Goal: Information Seeking & Learning: Learn about a topic

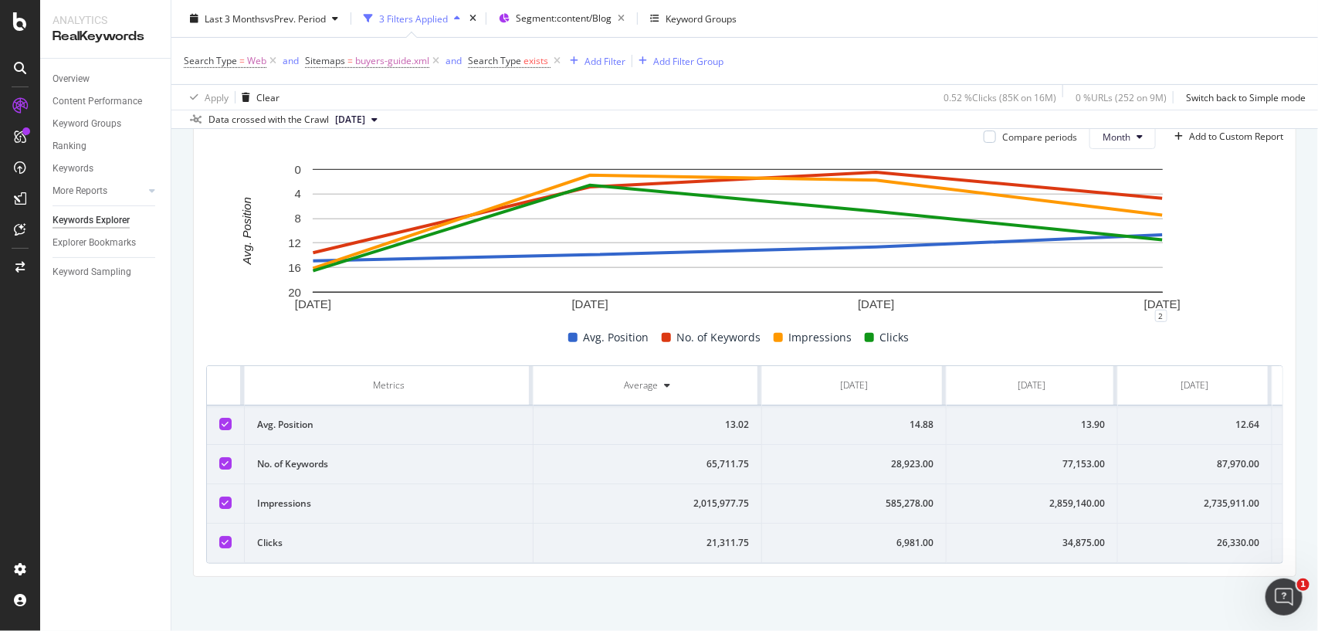
scroll to position [0, 145]
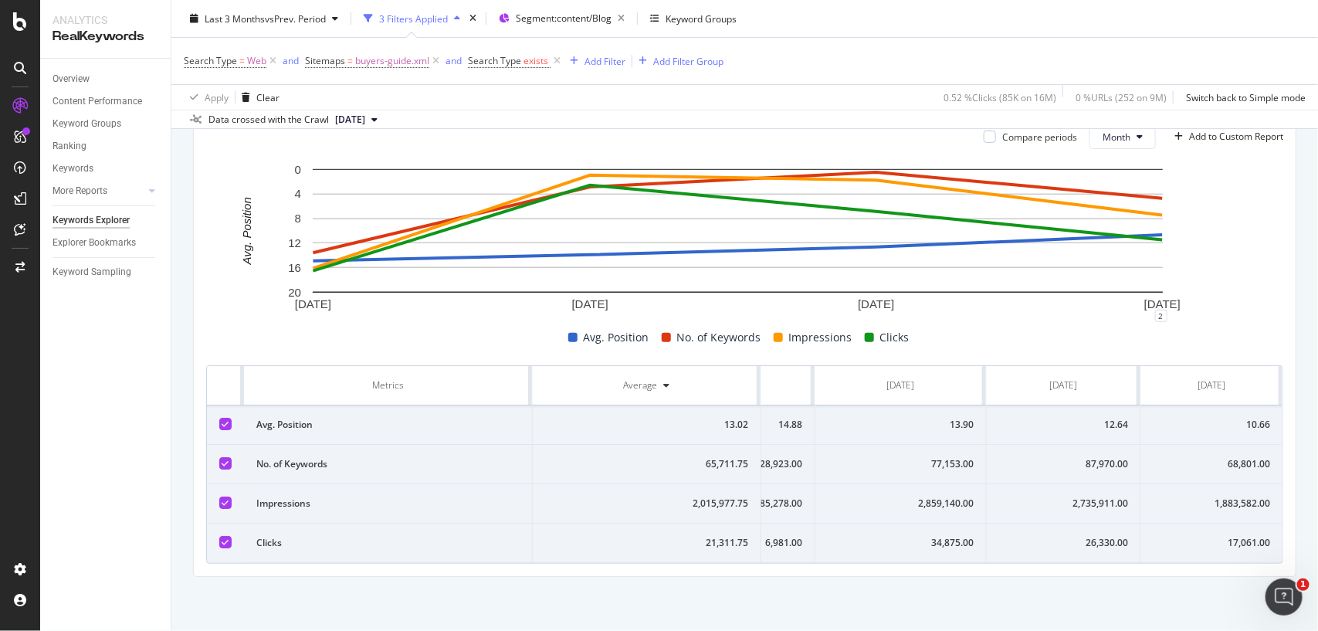
click at [1083, 523] on td "26,330.00" at bounding box center [1064, 542] width 154 height 39
copy div "26,330.00"
click at [1069, 496] on div "2,735,911.00" at bounding box center [1063, 503] width 129 height 14
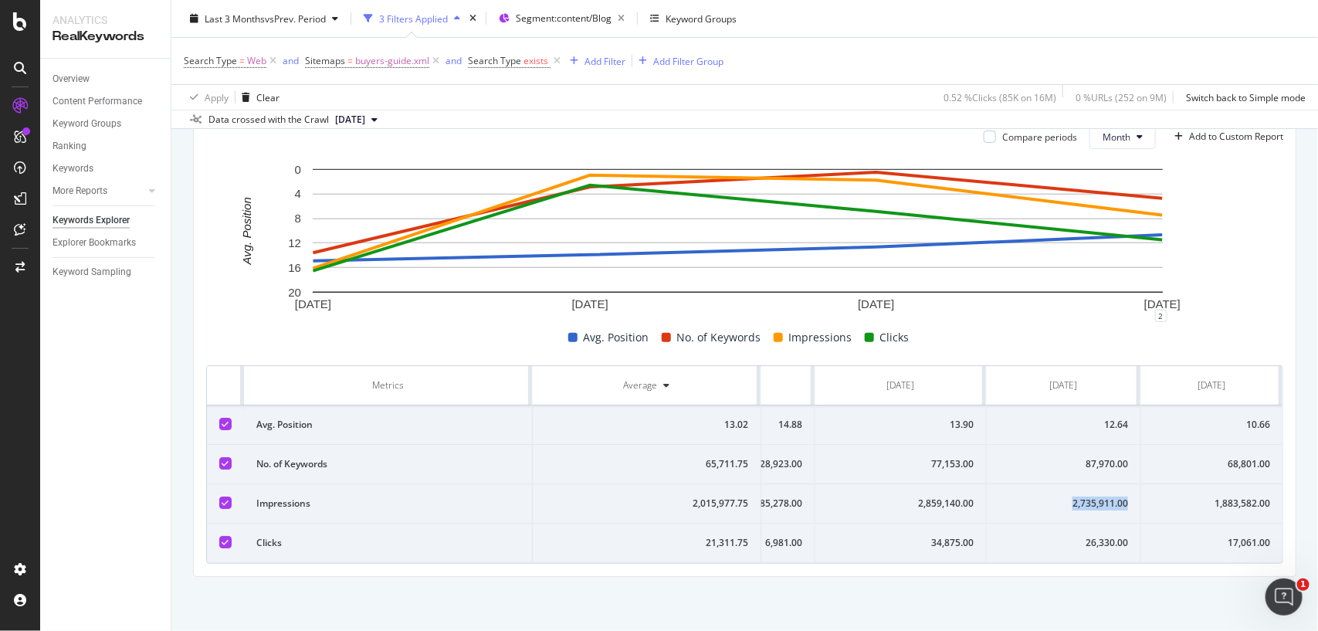
click at [1069, 496] on div "2,735,911.00" at bounding box center [1063, 503] width 129 height 14
copy div "2,735,911.00"
click at [1070, 457] on div "87,970.00" at bounding box center [1063, 464] width 129 height 14
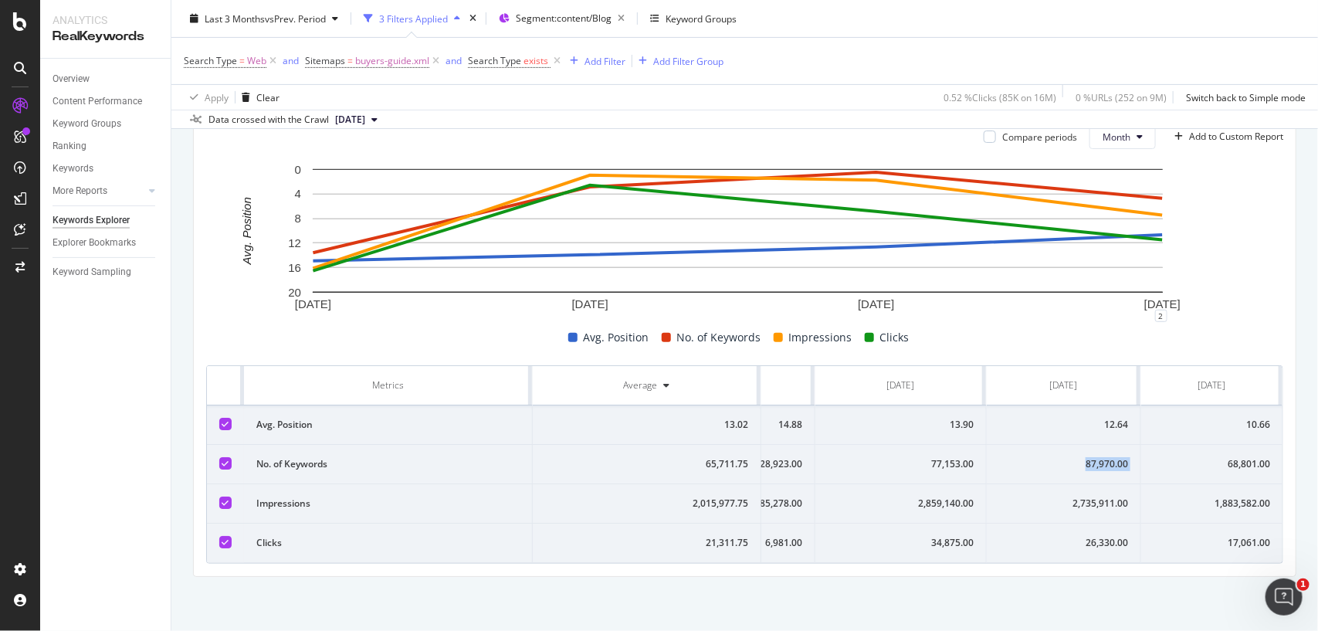
click at [1070, 457] on div "87,970.00" at bounding box center [1063, 464] width 129 height 14
copy div "87,970.00"
click at [1085, 418] on div "12.64" at bounding box center [1063, 425] width 129 height 14
copy div "12.64"
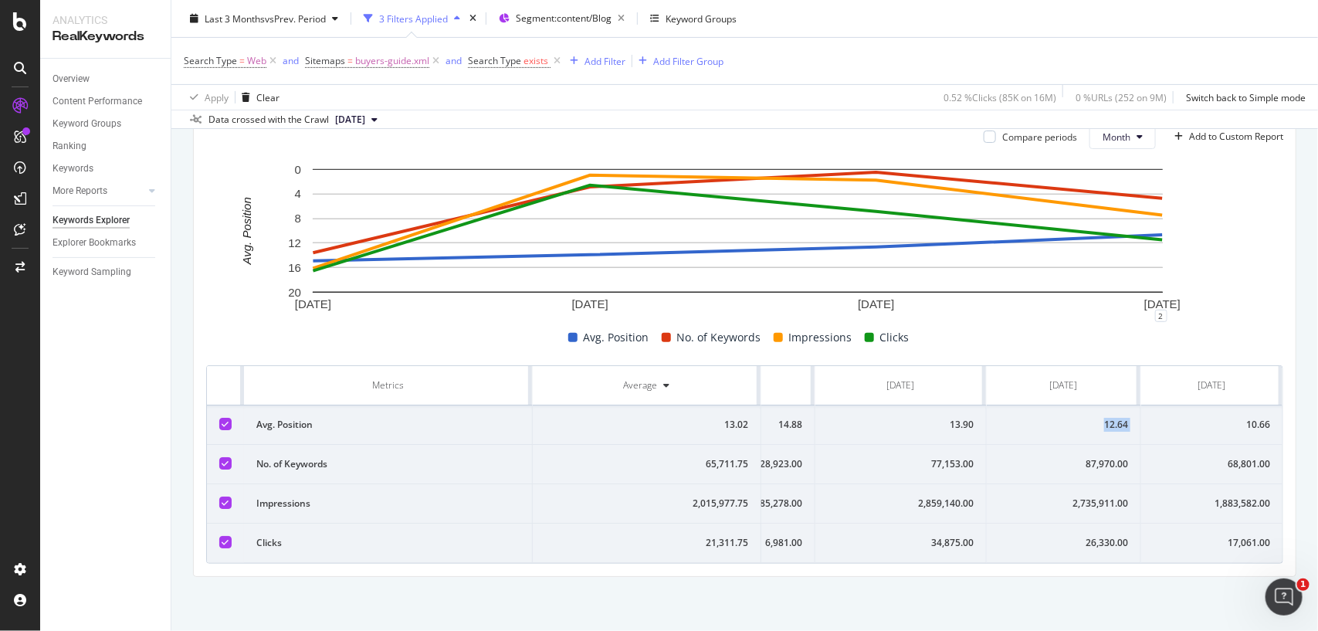
click at [1085, 418] on div "12.64" at bounding box center [1063, 425] width 129 height 14
click at [1214, 418] on div "10.66" at bounding box center [1211, 425] width 117 height 14
copy div "10.66"
click at [1214, 418] on div "10.66" at bounding box center [1211, 425] width 117 height 14
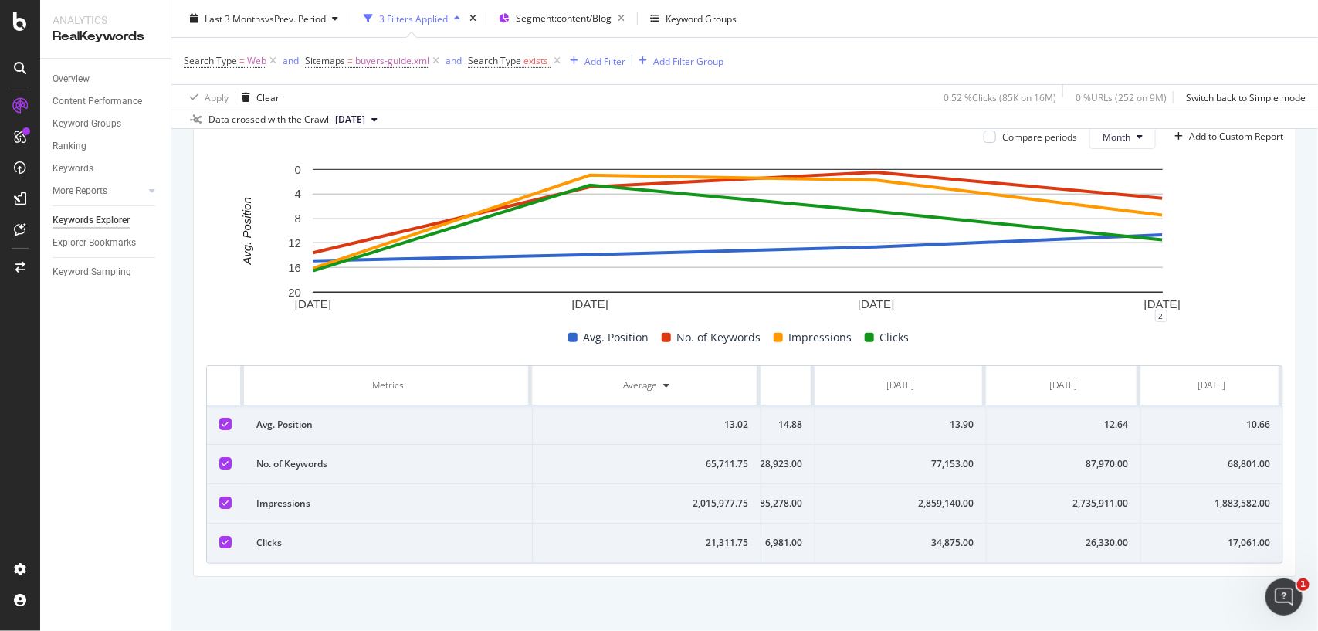
click at [1202, 536] on div "17,061.00" at bounding box center [1211, 543] width 117 height 14
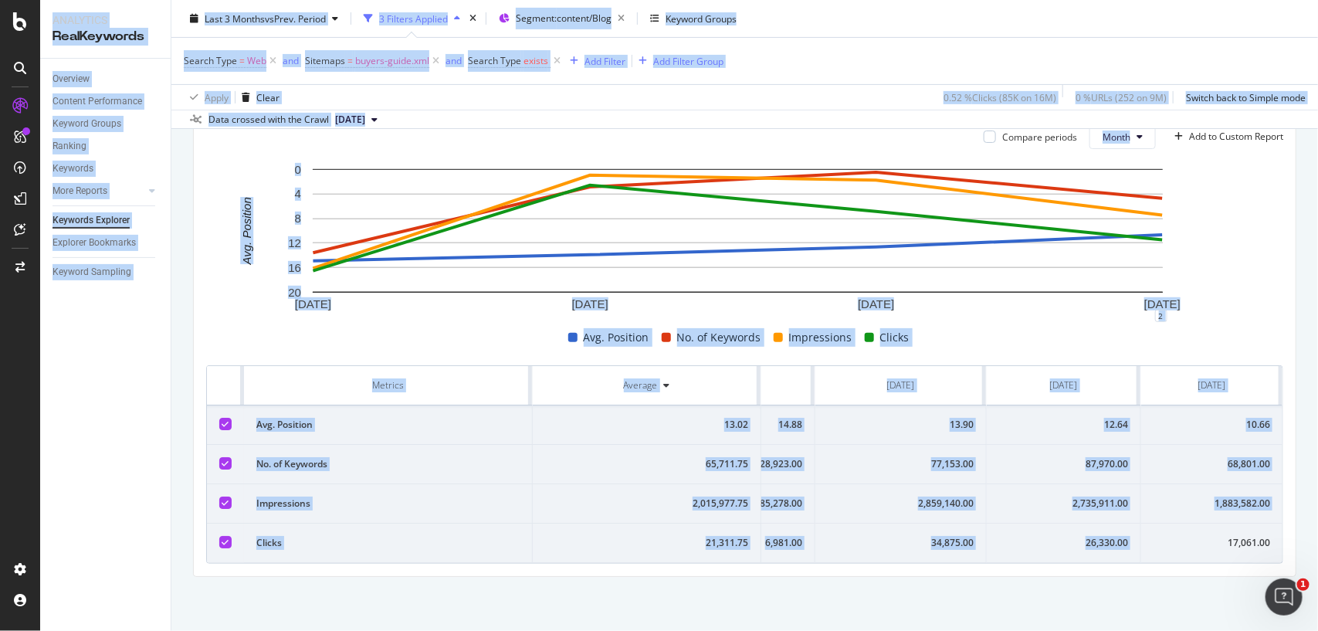
copy div "17,061.00"
click at [1202, 536] on div "17,061.00" at bounding box center [1211, 543] width 117 height 14
click at [1197, 496] on div "1,883,582.00" at bounding box center [1211, 503] width 117 height 14
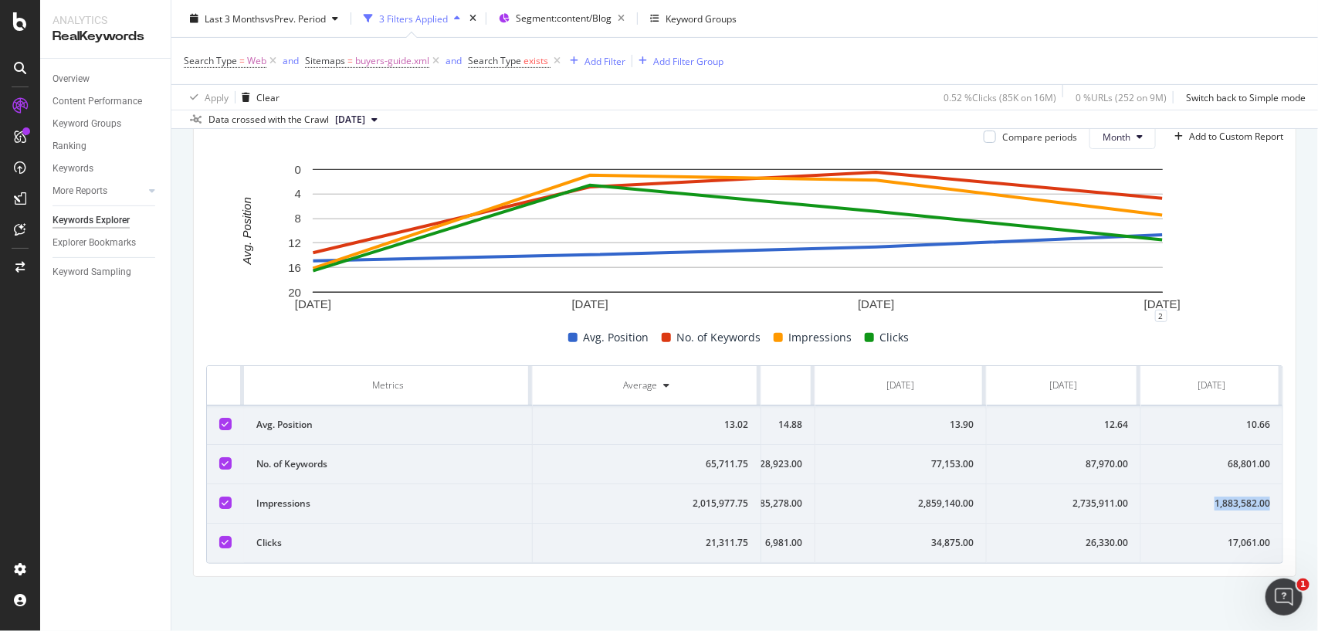
click at [1197, 496] on div "1,883,582.00" at bounding box center [1211, 503] width 117 height 14
copy div "1,883,582.00"
click at [1197, 496] on div "1,883,582.00" at bounding box center [1211, 503] width 117 height 14
click at [1221, 445] on td "68,801.00" at bounding box center [1211, 464] width 141 height 39
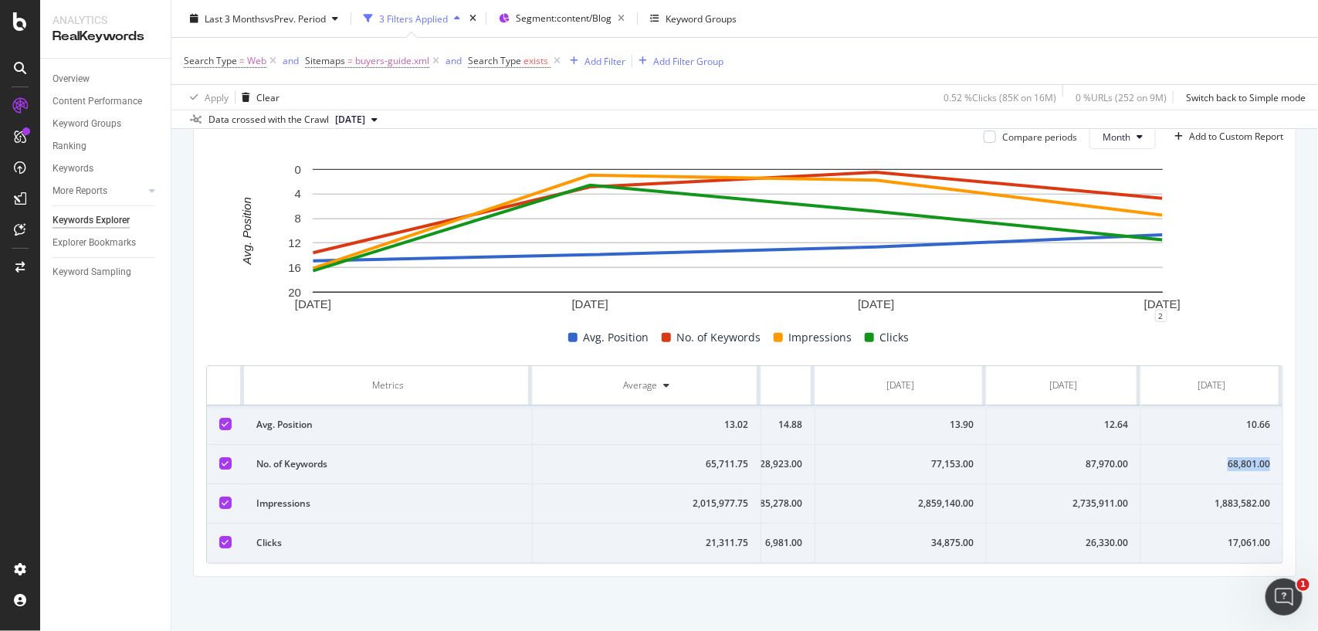
copy div "68,801.00"
click at [1221, 445] on td "68,801.00" at bounding box center [1211, 464] width 141 height 39
click at [1221, 418] on div "10.66" at bounding box center [1211, 425] width 117 height 14
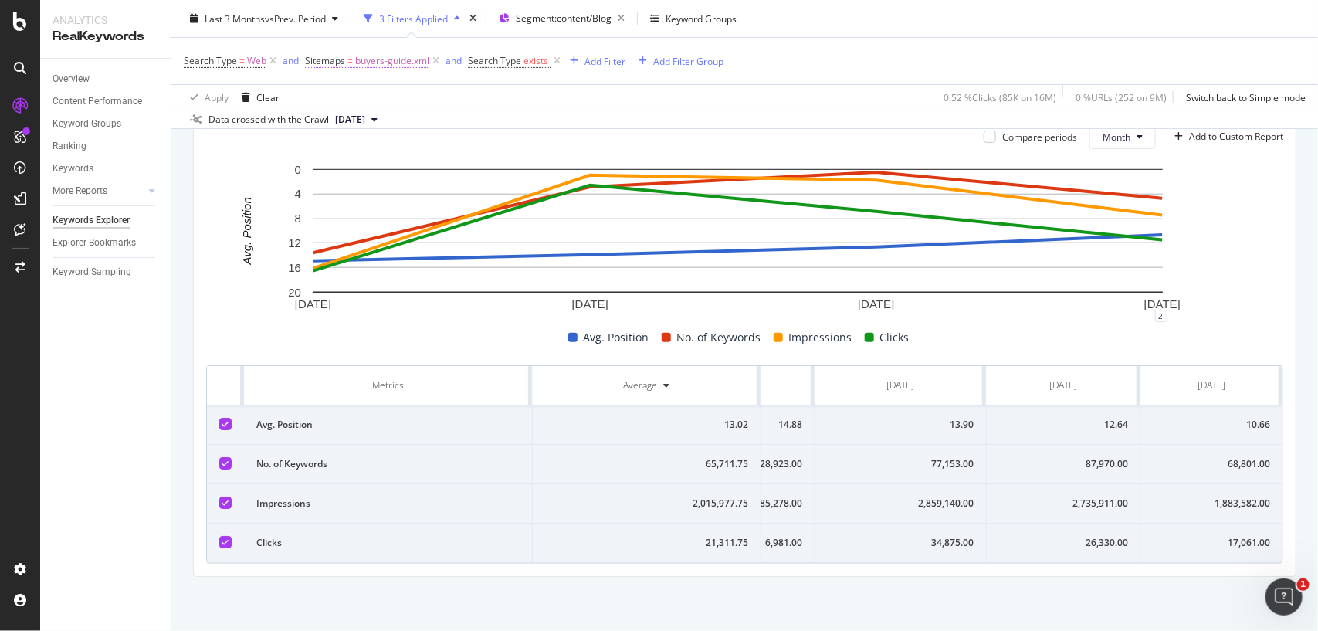
click at [405, 62] on span "buyers-guide.xml" at bounding box center [392, 61] width 74 height 22
click at [405, 151] on input "buyers-guide.xml" at bounding box center [391, 149] width 146 height 25
paste input "ill-payment"
type input "bill-payment.xml"
click at [457, 180] on div "button" at bounding box center [452, 182] width 21 height 9
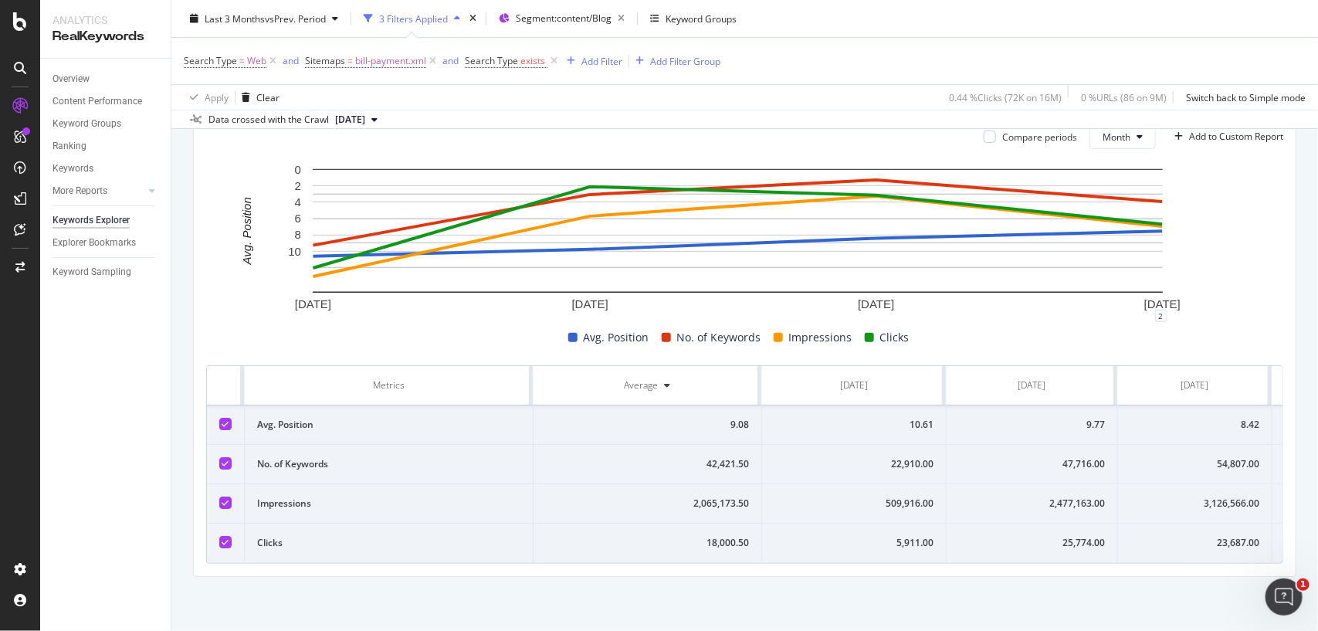
scroll to position [0, 145]
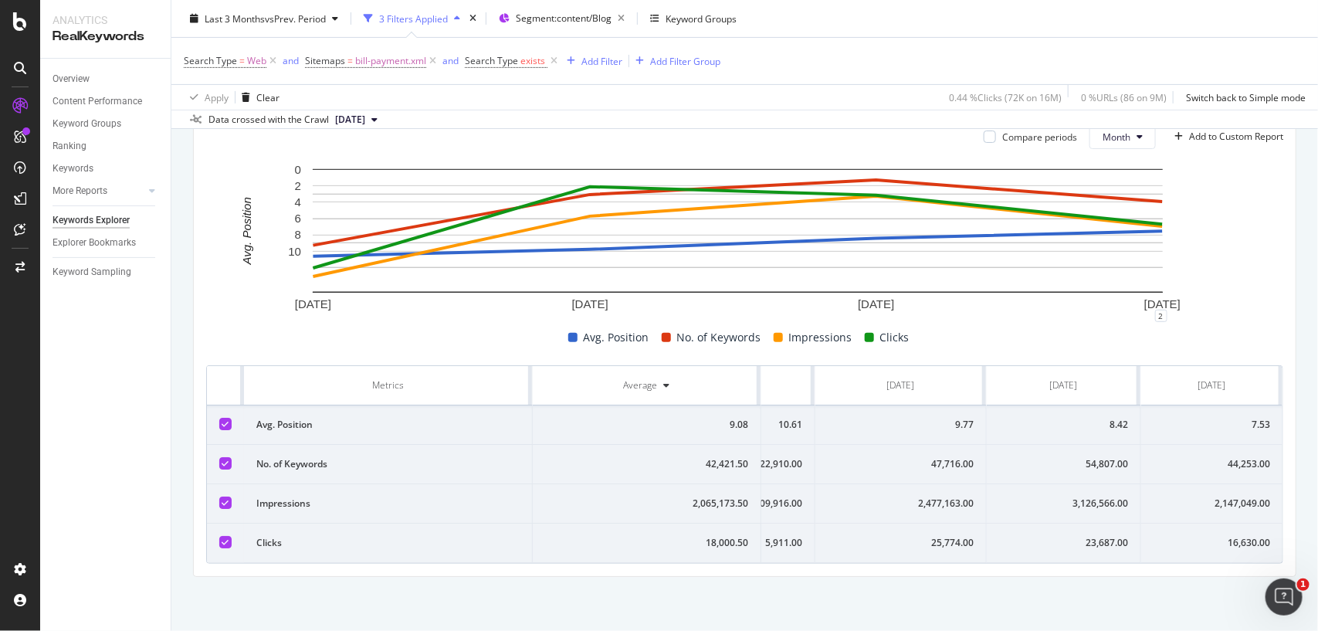
click at [1093, 536] on div "23,687.00" at bounding box center [1063, 543] width 129 height 14
copy div "23,687.00"
click at [1093, 536] on div "23,687.00" at bounding box center [1063, 543] width 129 height 14
click at [1052, 496] on div "3,126,566.00" at bounding box center [1063, 503] width 129 height 14
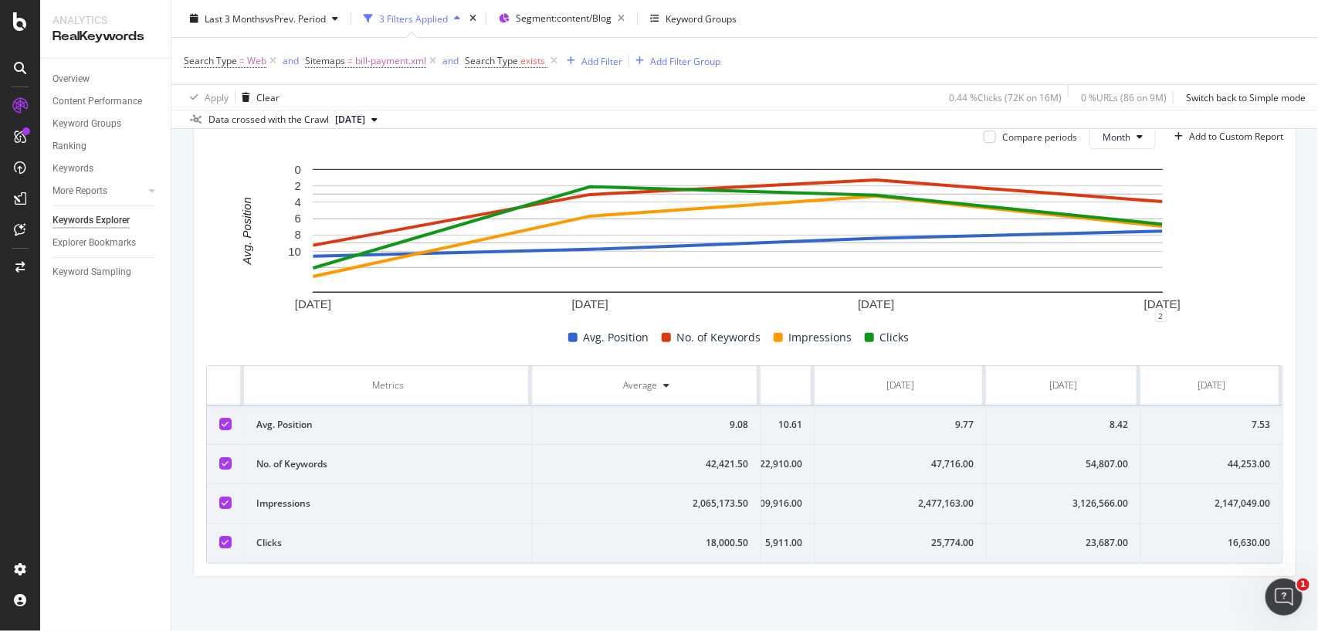
click at [1052, 496] on div "3,126,566.00" at bounding box center [1063, 503] width 129 height 14
copy div "3,126,566.00"
click at [1052, 496] on div "3,126,566.00" at bounding box center [1063, 503] width 129 height 14
click at [1071, 457] on div "54,807.00" at bounding box center [1063, 464] width 129 height 14
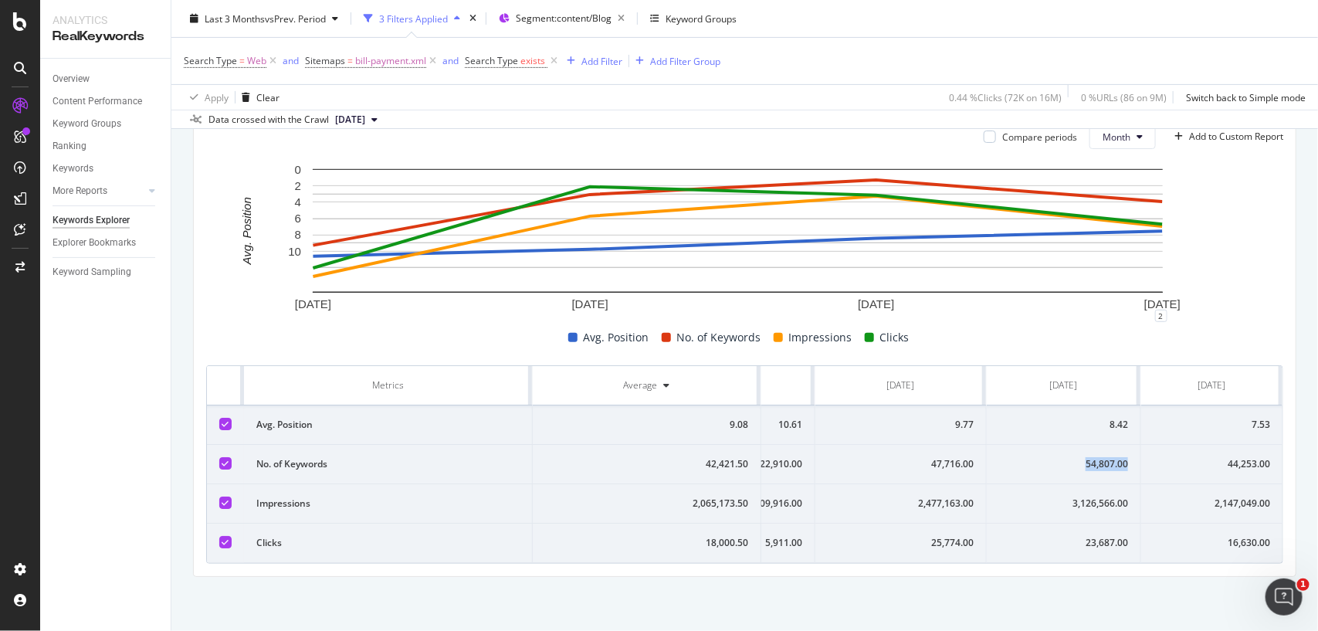
click at [1071, 457] on div "54,807.00" at bounding box center [1063, 464] width 129 height 14
click at [1071, 418] on div "8.42" at bounding box center [1063, 425] width 129 height 14
click at [375, 62] on span "bill-payment.xml" at bounding box center [390, 61] width 71 height 22
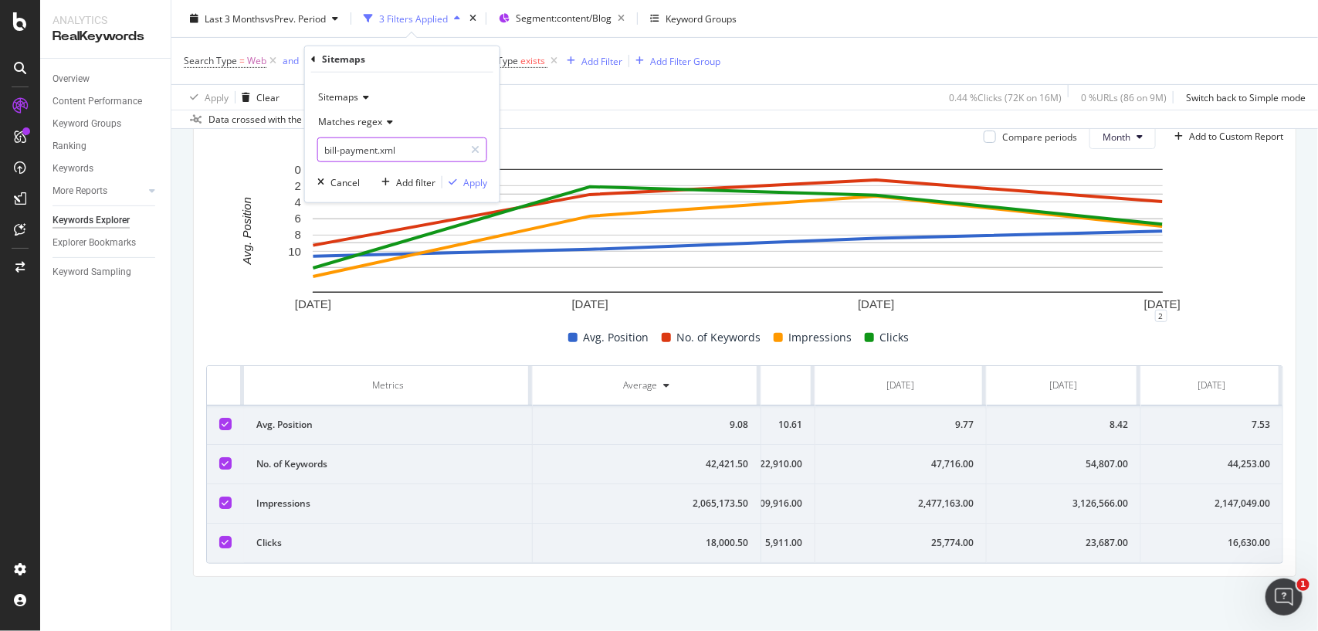
click at [400, 148] on input "bill-payment.xml" at bounding box center [391, 149] width 146 height 25
paste input "real-estate-legal-guide"
type input "real-estate-legal-guide.xml"
click at [472, 181] on div "Apply" at bounding box center [475, 181] width 24 height 13
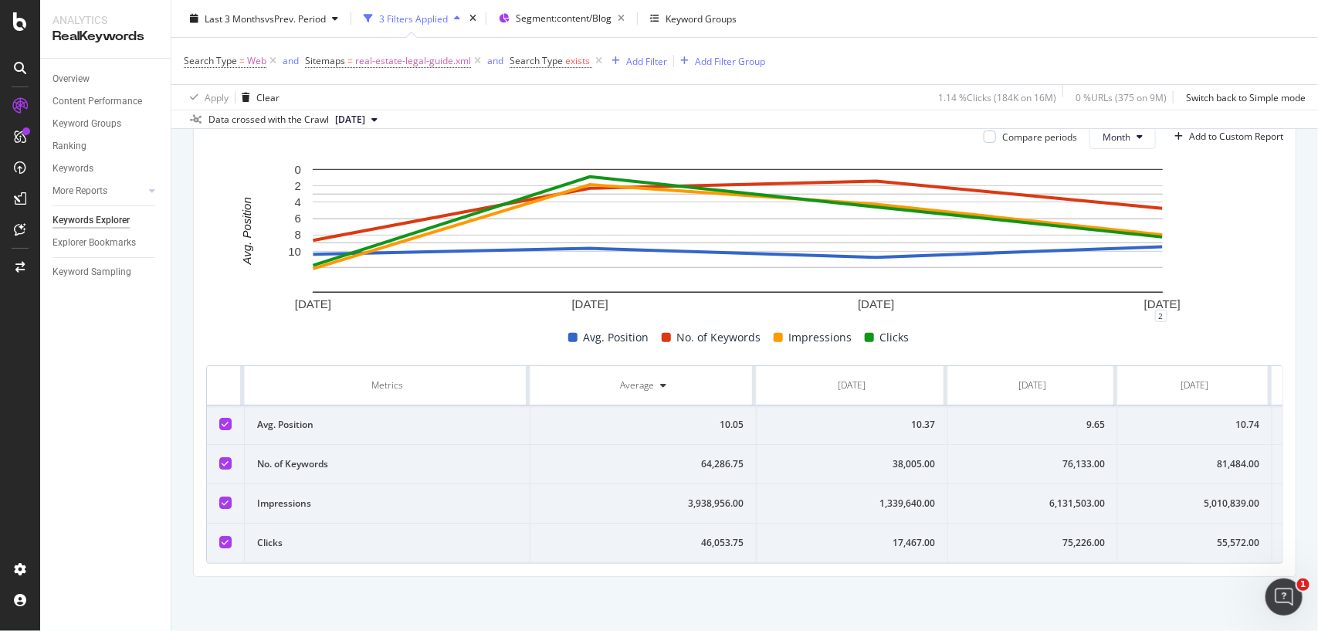
scroll to position [0, 145]
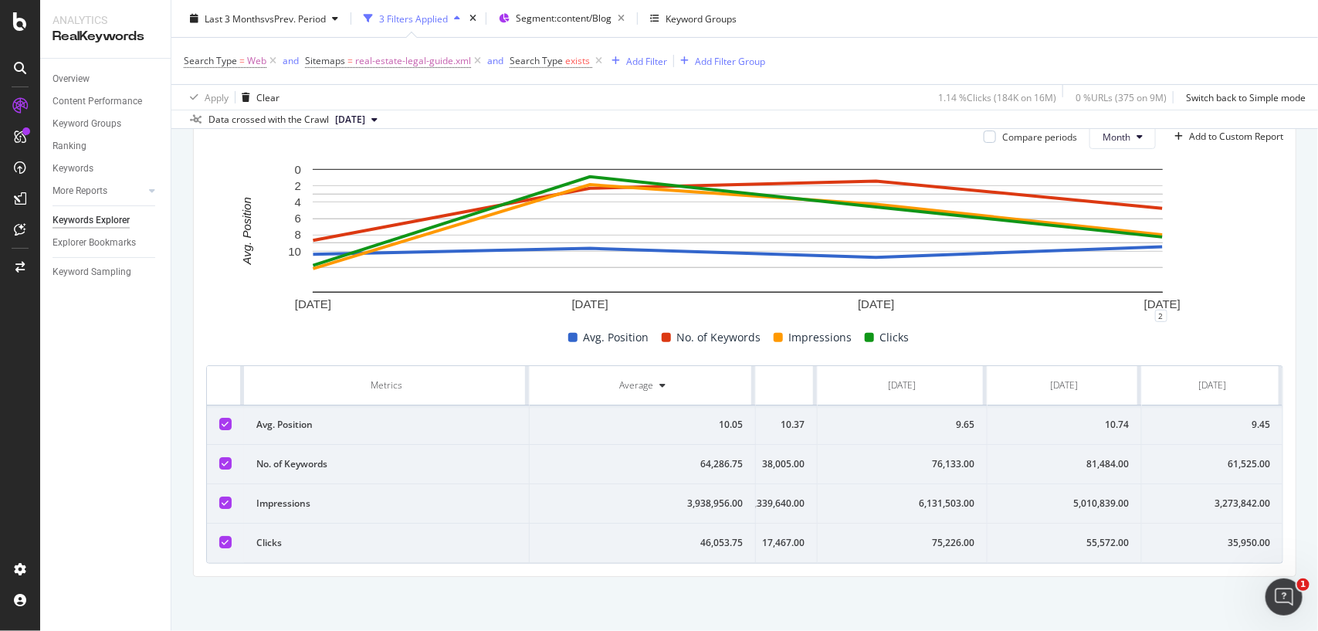
click at [1067, 523] on td "55,572.00" at bounding box center [1064, 542] width 154 height 39
click at [1062, 523] on td "55,572.00" at bounding box center [1064, 542] width 154 height 39
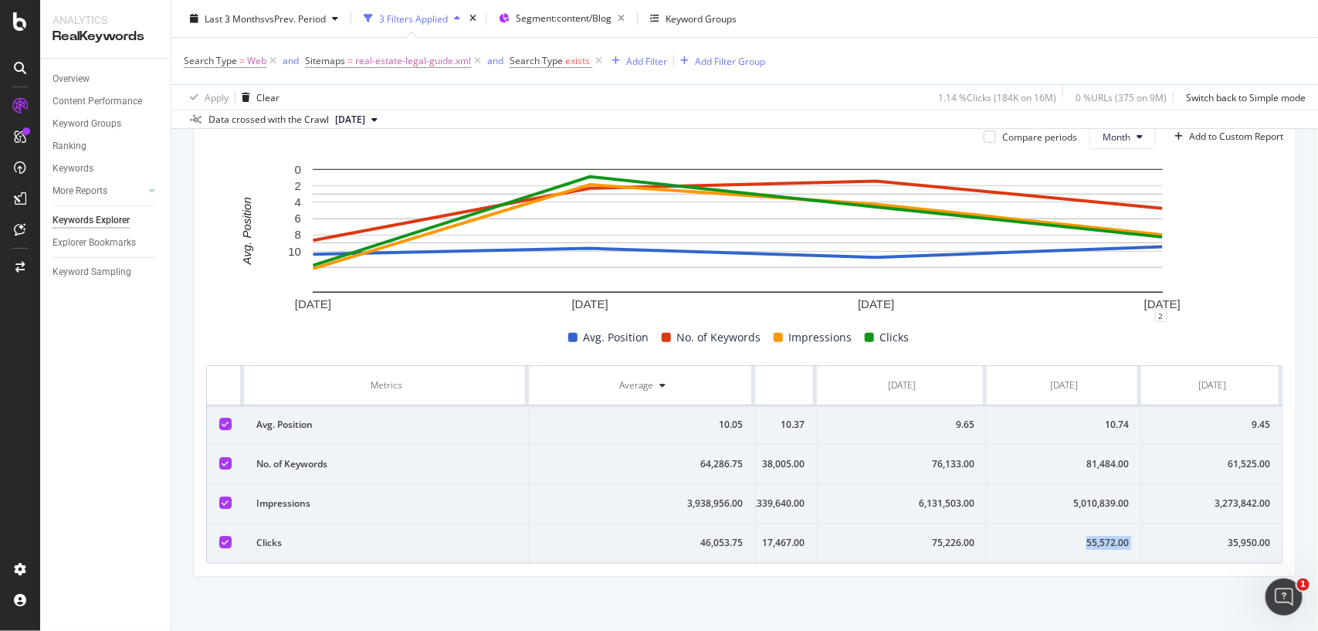
click at [1062, 523] on td "55,572.00" at bounding box center [1064, 542] width 154 height 39
click at [1055, 498] on td "5,010,839.00" at bounding box center [1064, 503] width 154 height 39
click at [1062, 456] on td "81,484.00" at bounding box center [1064, 464] width 154 height 39
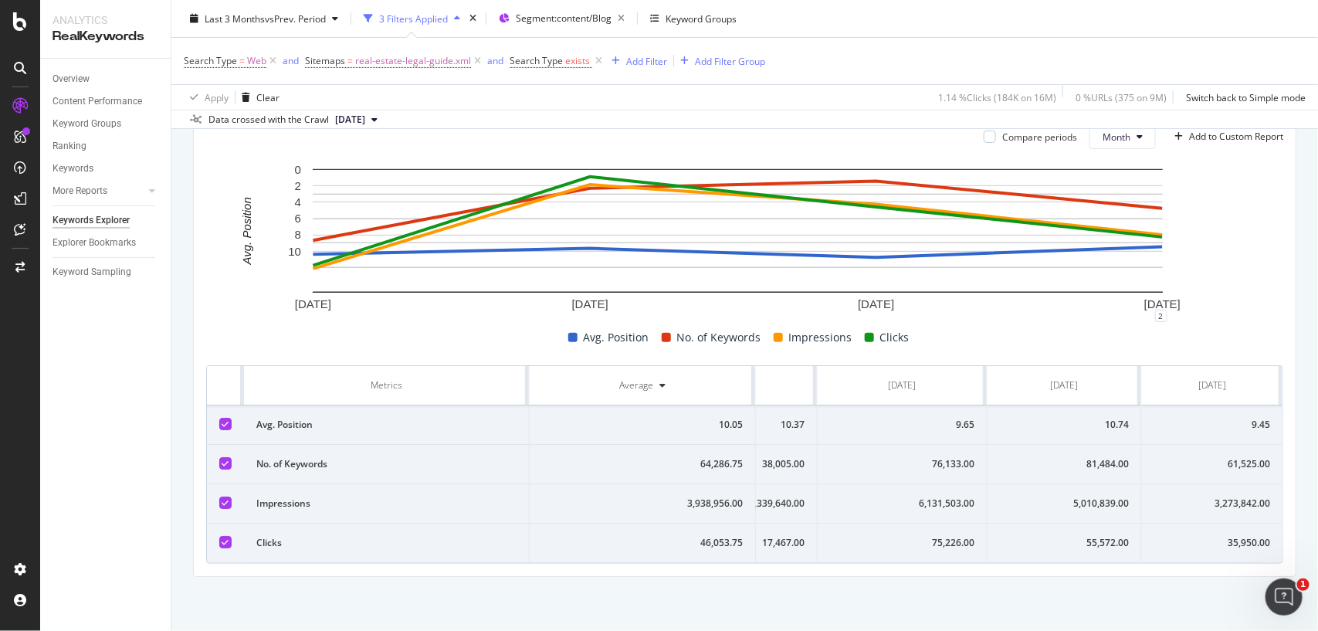
click at [1062, 456] on td "81,484.00" at bounding box center [1064, 464] width 154 height 39
click at [1063, 418] on div "10.74" at bounding box center [1064, 425] width 129 height 14
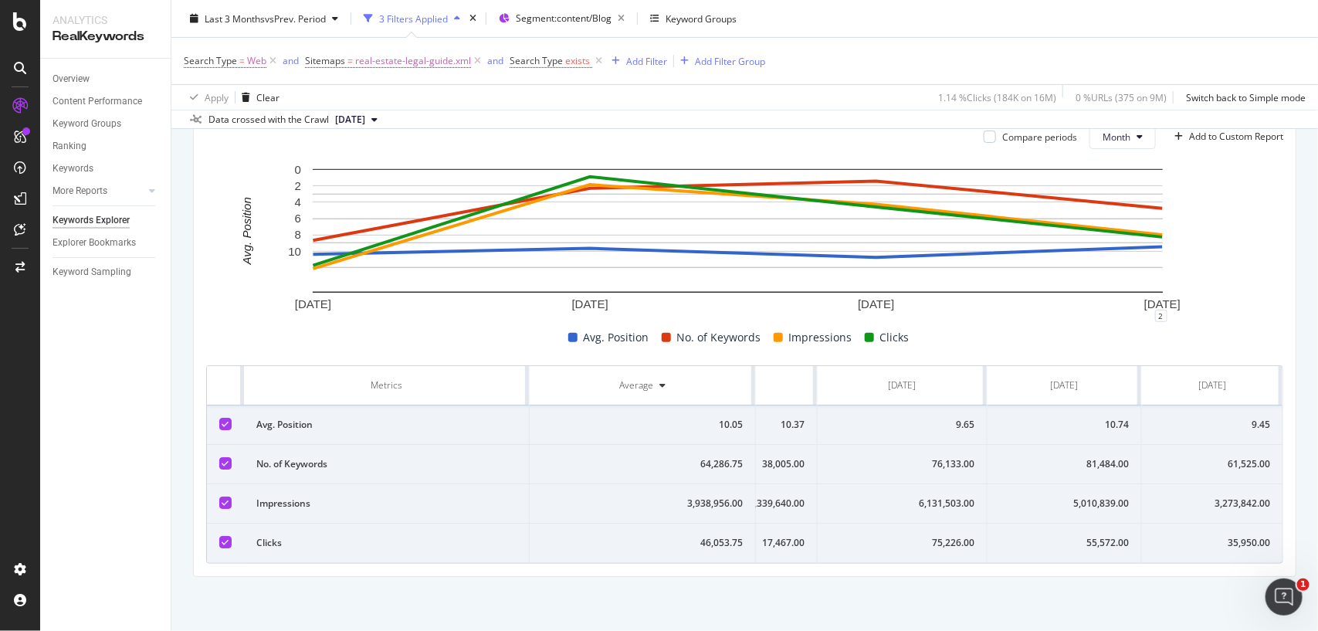
click at [1174, 418] on div "9.45" at bounding box center [1212, 425] width 116 height 14
click at [1222, 536] on div "35,950.00" at bounding box center [1212, 543] width 116 height 14
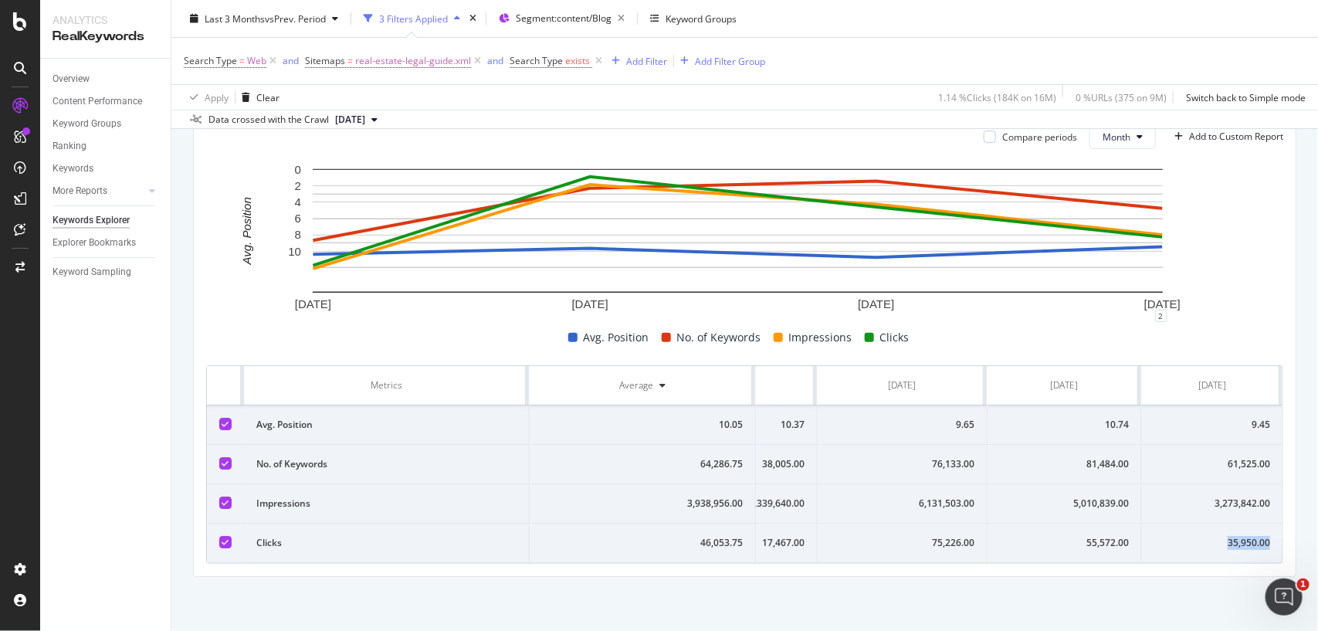
click at [1222, 536] on div "35,950.00" at bounding box center [1212, 543] width 116 height 14
click at [1225, 496] on div "3,273,842.00" at bounding box center [1212, 503] width 116 height 14
click at [1229, 445] on td "61,525.00" at bounding box center [1212, 464] width 141 height 39
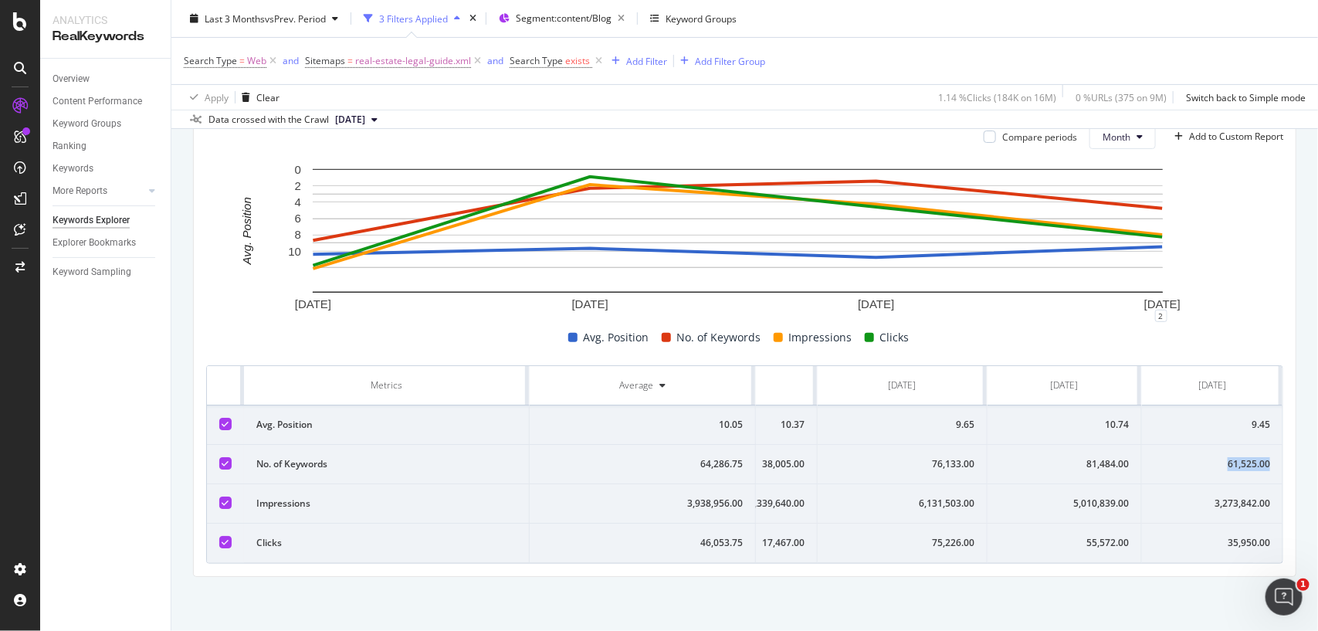
click at [1229, 445] on td "61,525.00" at bounding box center [1212, 464] width 141 height 39
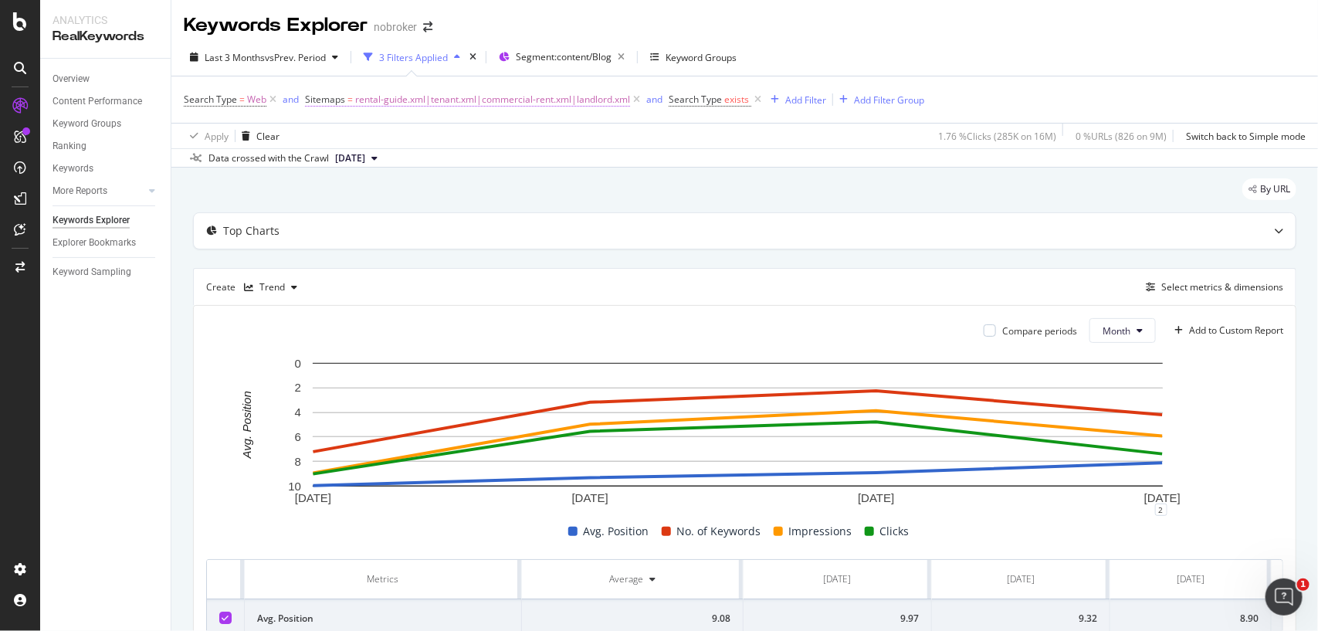
click at [560, 107] on span "rental-guide.xml|tenant.xml|commercial-rent.xml|landlord.xml" at bounding box center [492, 100] width 275 height 22
click at [429, 176] on input "rental-guide.xml|tenant.xml|commercial-rent.xml|landlord.xml" at bounding box center [391, 188] width 146 height 25
paste input "vastu-tips"
type input "vastu-tips.xml"
click at [473, 220] on div "Apply" at bounding box center [475, 220] width 24 height 13
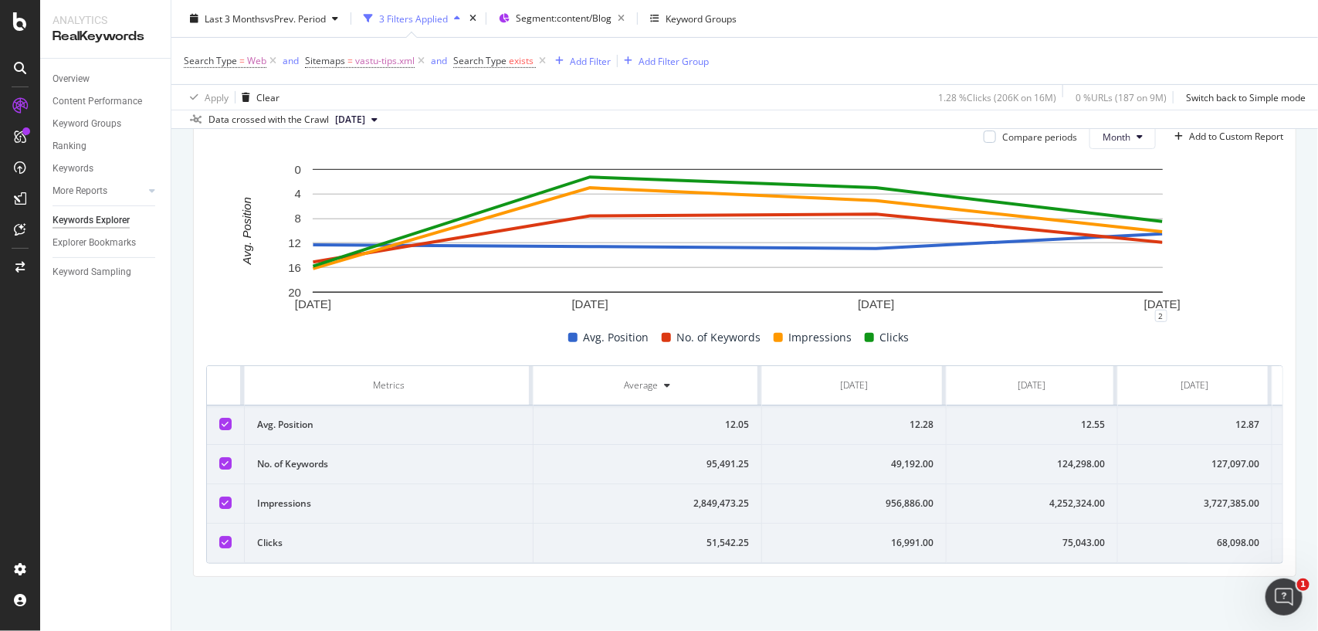
scroll to position [0, 145]
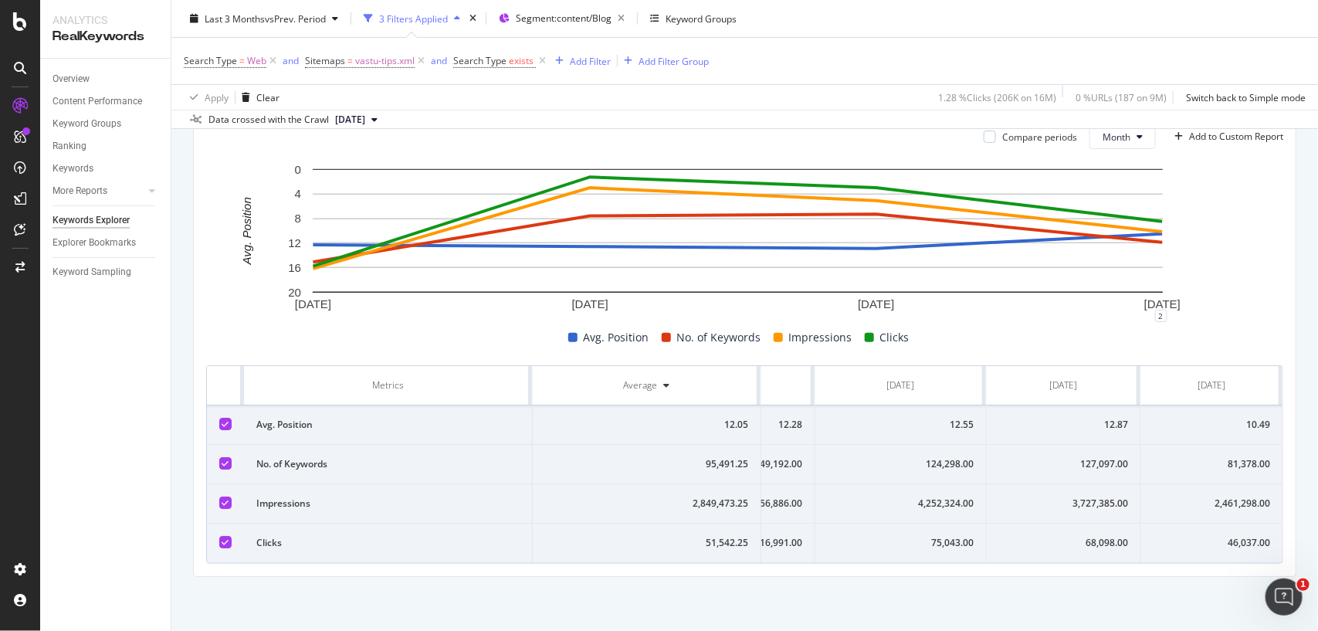
click at [1070, 536] on div "68,098.00" at bounding box center [1063, 543] width 129 height 14
copy div "68,098.00"
click at [1062, 498] on td "3,727,385.00" at bounding box center [1064, 503] width 154 height 39
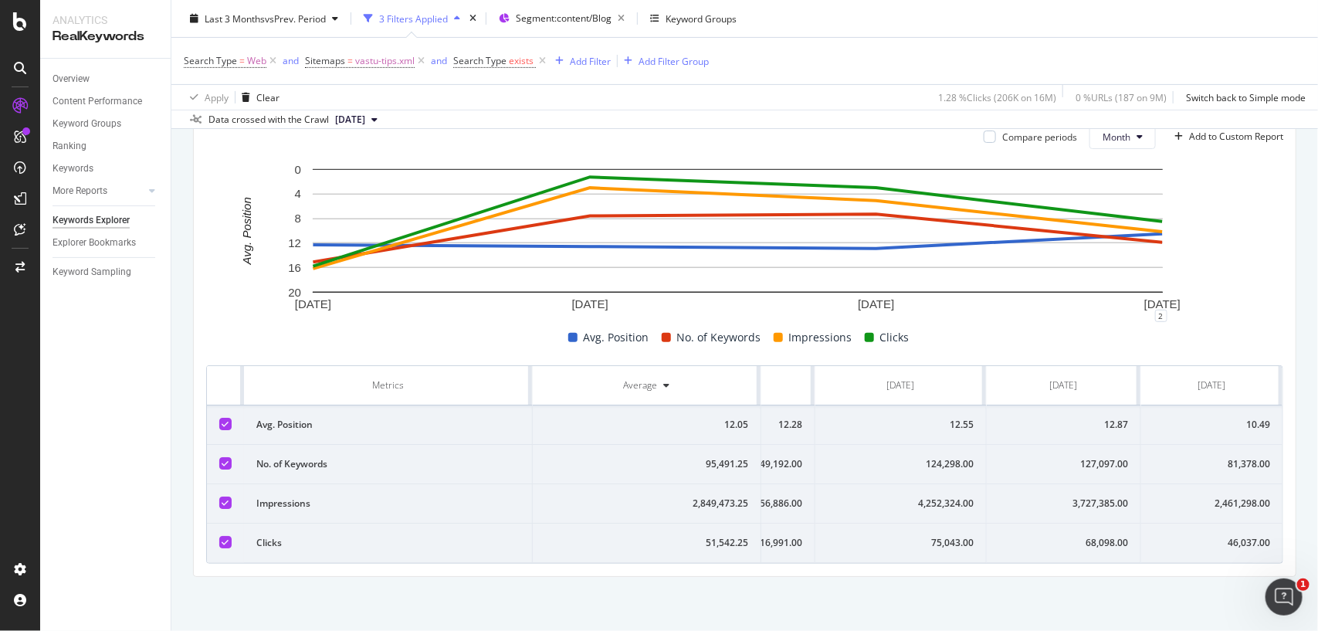
click at [1062, 498] on td "3,727,385.00" at bounding box center [1064, 503] width 154 height 39
copy div "3,727,385.00"
click at [1081, 457] on div "127,097.00" at bounding box center [1063, 464] width 129 height 14
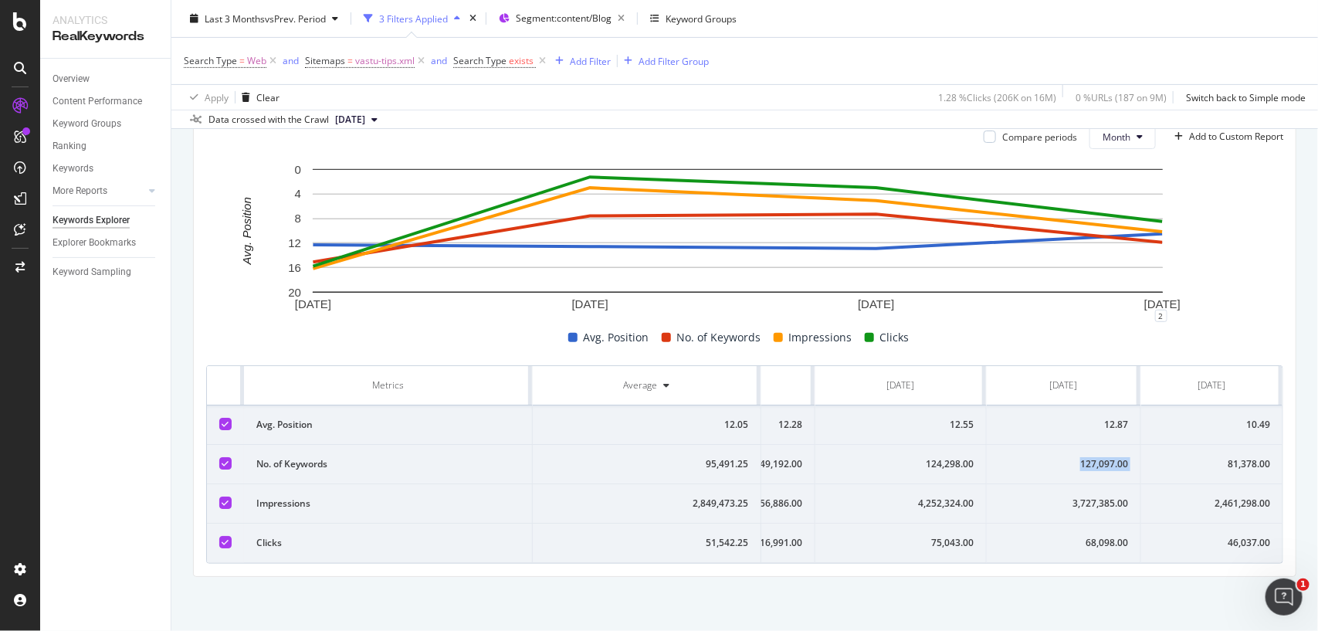
click at [1081, 457] on div "127,097.00" at bounding box center [1063, 464] width 129 height 14
copy div "127,097.00"
click at [1081, 405] on td "12.87" at bounding box center [1064, 424] width 154 height 39
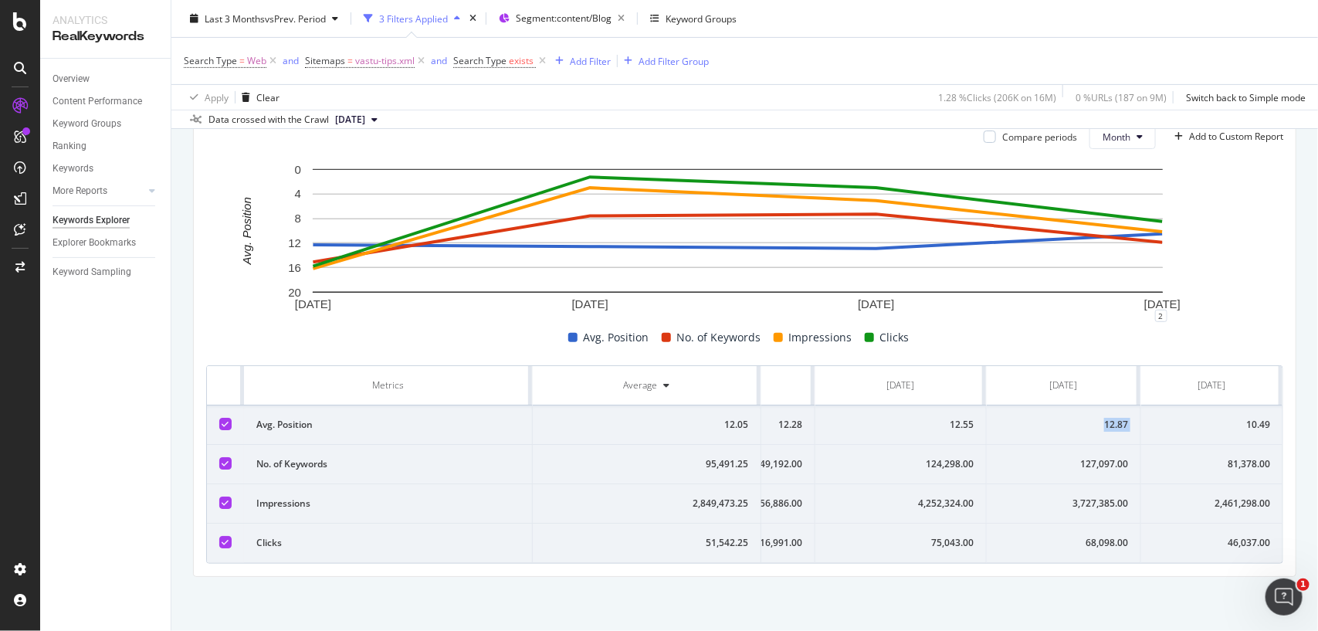
copy div "12.87"
click at [1204, 418] on div "10.49" at bounding box center [1211, 425] width 117 height 14
copy div "10.49"
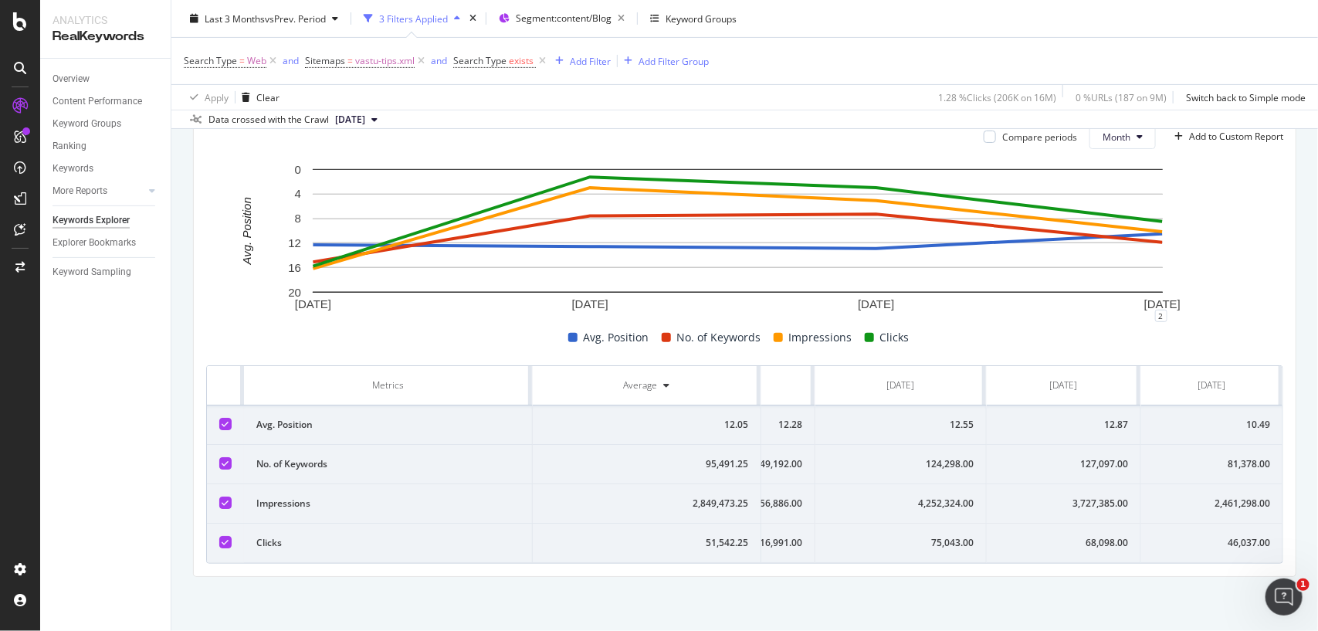
click at [1204, 418] on div "10.49" at bounding box center [1211, 425] width 117 height 14
copy div "10.49"
click at [1204, 418] on div "10.49" at bounding box center [1211, 425] width 117 height 14
click at [1203, 523] on td "46,037.00" at bounding box center [1211, 542] width 141 height 39
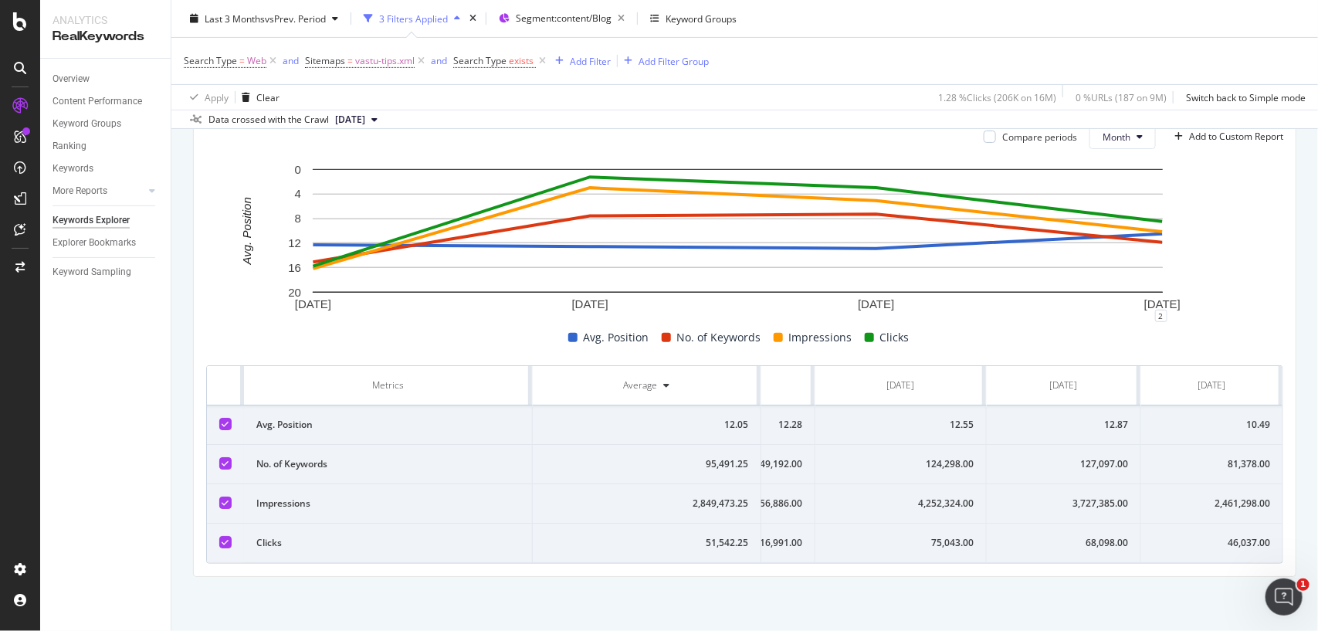
click at [1203, 523] on td "46,037.00" at bounding box center [1211, 542] width 141 height 39
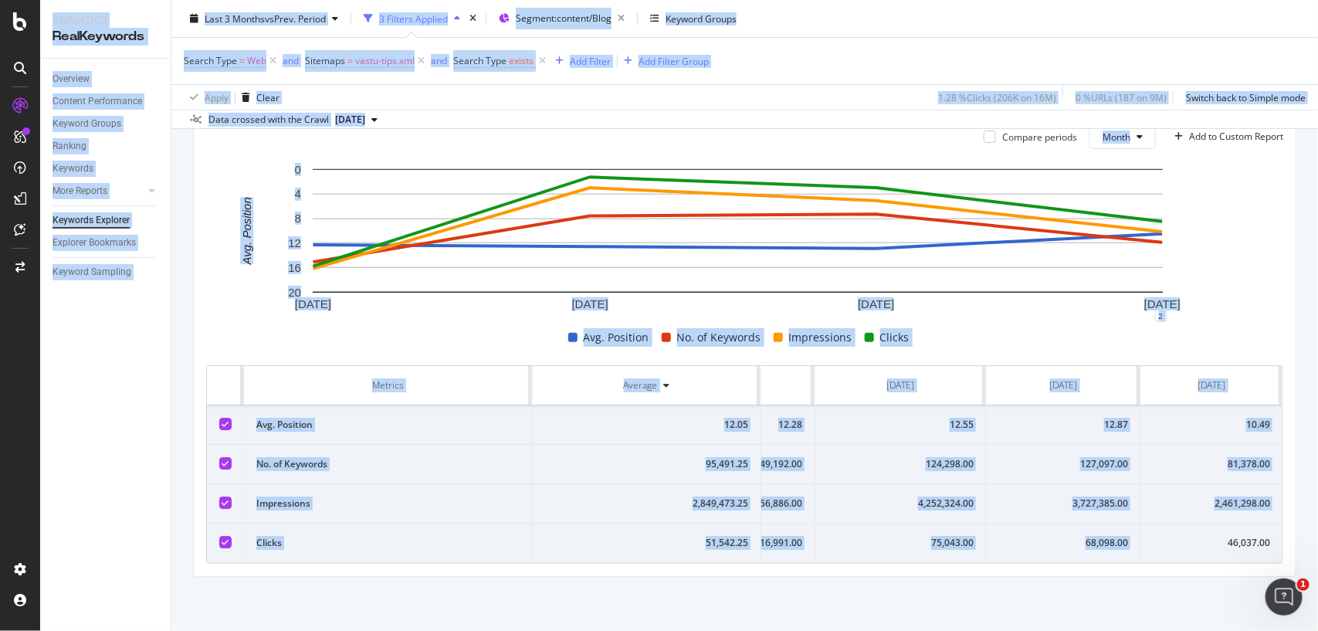
click at [1203, 523] on td "46,037.00" at bounding box center [1211, 542] width 141 height 39
copy div "46,037.00"
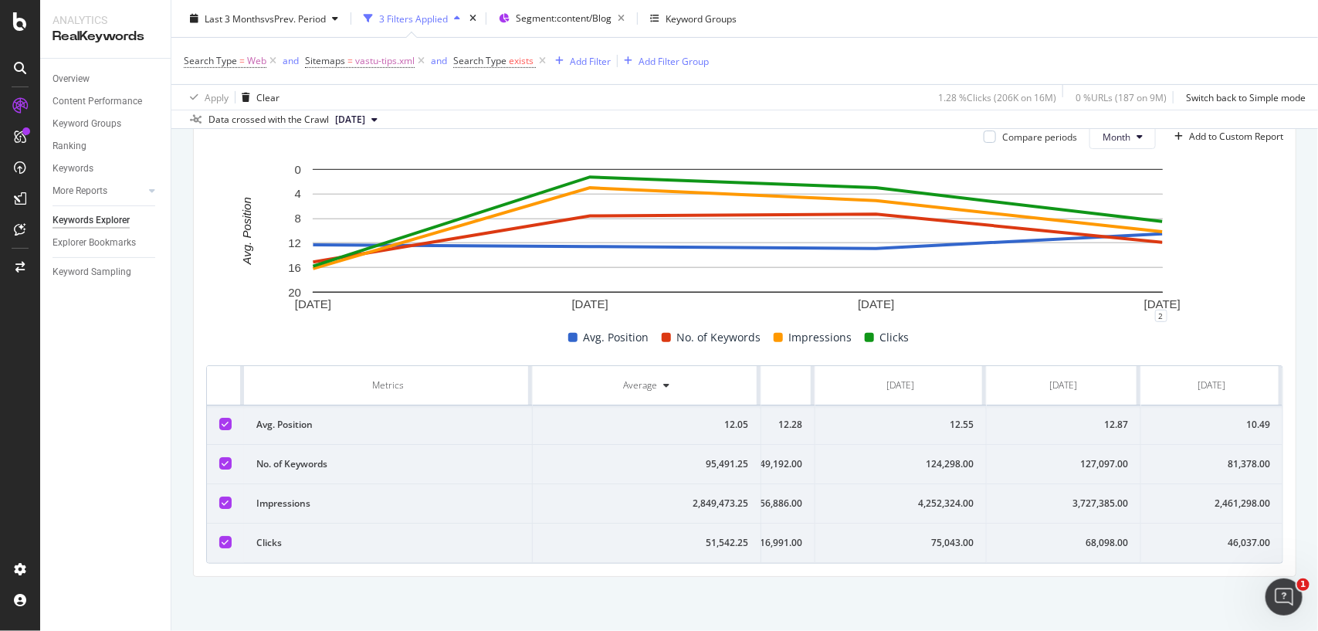
click at [1203, 496] on div "2,461,298.00" at bounding box center [1211, 503] width 117 height 14
copy div "2,461,298.00"
click at [1203, 496] on div "2,461,298.00" at bounding box center [1211, 503] width 117 height 14
click at [1210, 457] on div "81,378.00" at bounding box center [1211, 464] width 117 height 14
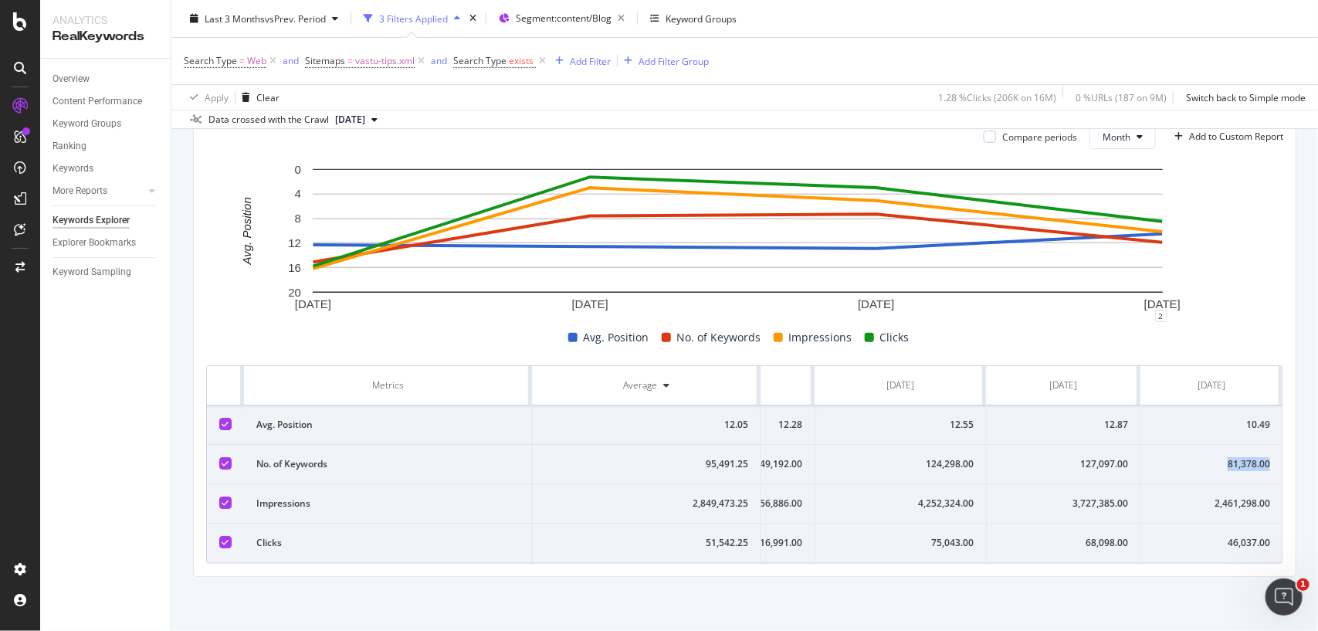
click at [1210, 457] on div "81,378.00" at bounding box center [1211, 464] width 117 height 14
copy div "81,378.00"
click at [1210, 457] on div "81,378.00" at bounding box center [1211, 464] width 117 height 14
click at [392, 54] on span "vastu-tips.xml" at bounding box center [384, 61] width 59 height 22
click at [396, 148] on input "vastu-tips.xml" at bounding box center [391, 149] width 146 height 25
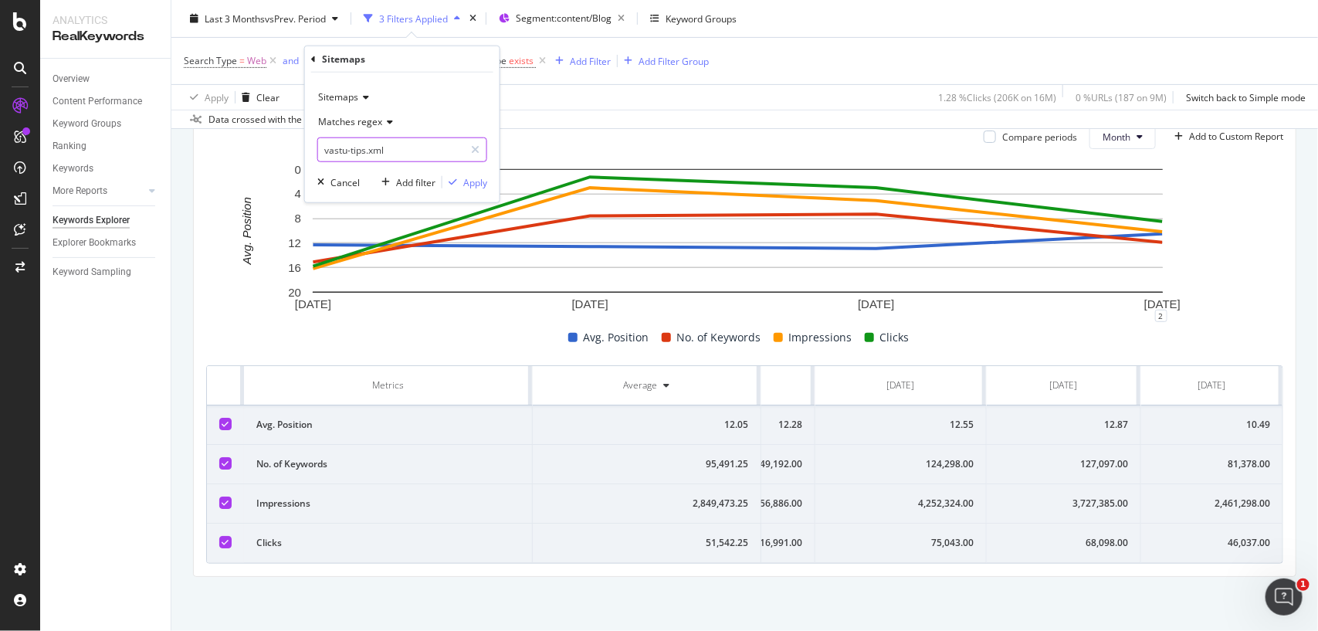
paste input "painting"
type input "painting-tips.xml"
click at [481, 175] on div "Apply" at bounding box center [475, 181] width 24 height 13
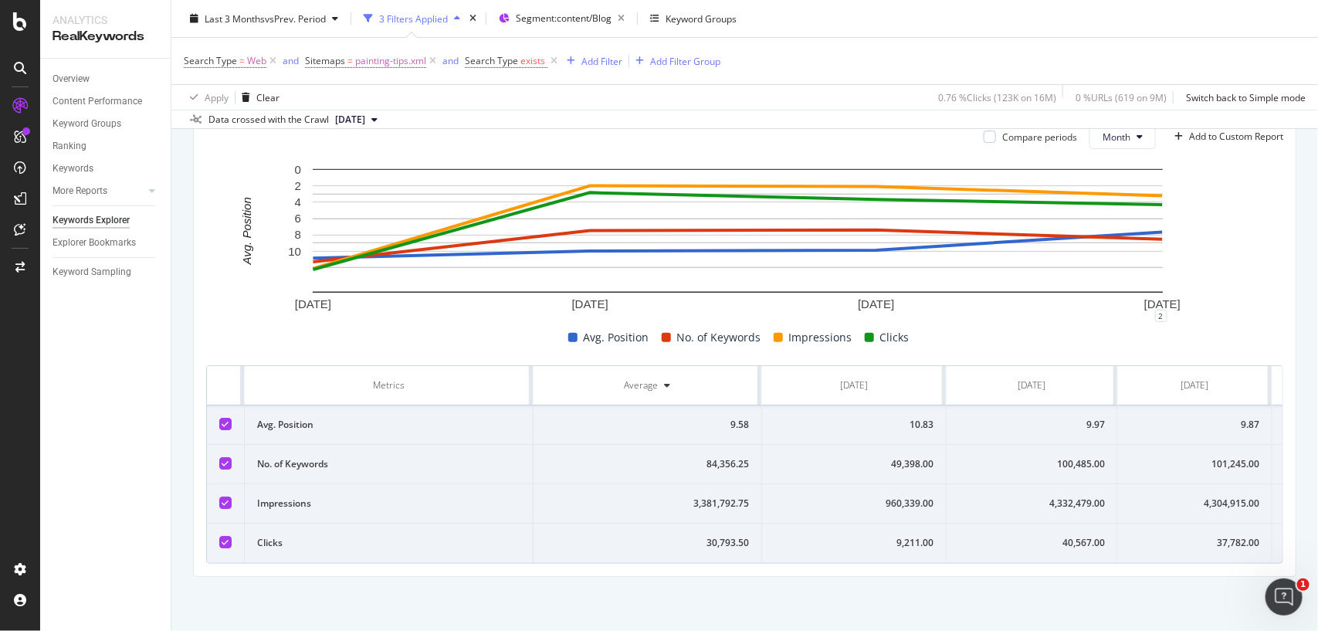
scroll to position [0, 145]
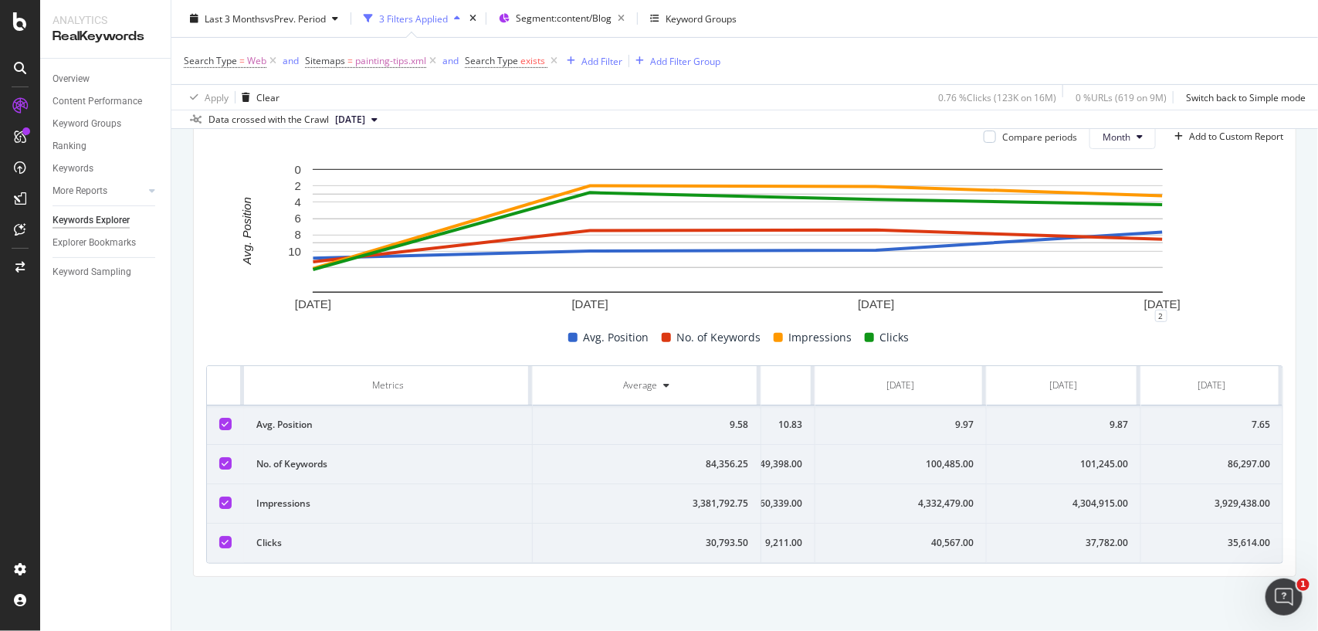
click at [1096, 536] on div "37,782.00" at bounding box center [1063, 543] width 129 height 14
copy div "37,782.00"
click at [1096, 536] on div "37,782.00" at bounding box center [1063, 543] width 129 height 14
click at [1043, 484] on td "4,304,915.00" at bounding box center [1064, 503] width 154 height 39
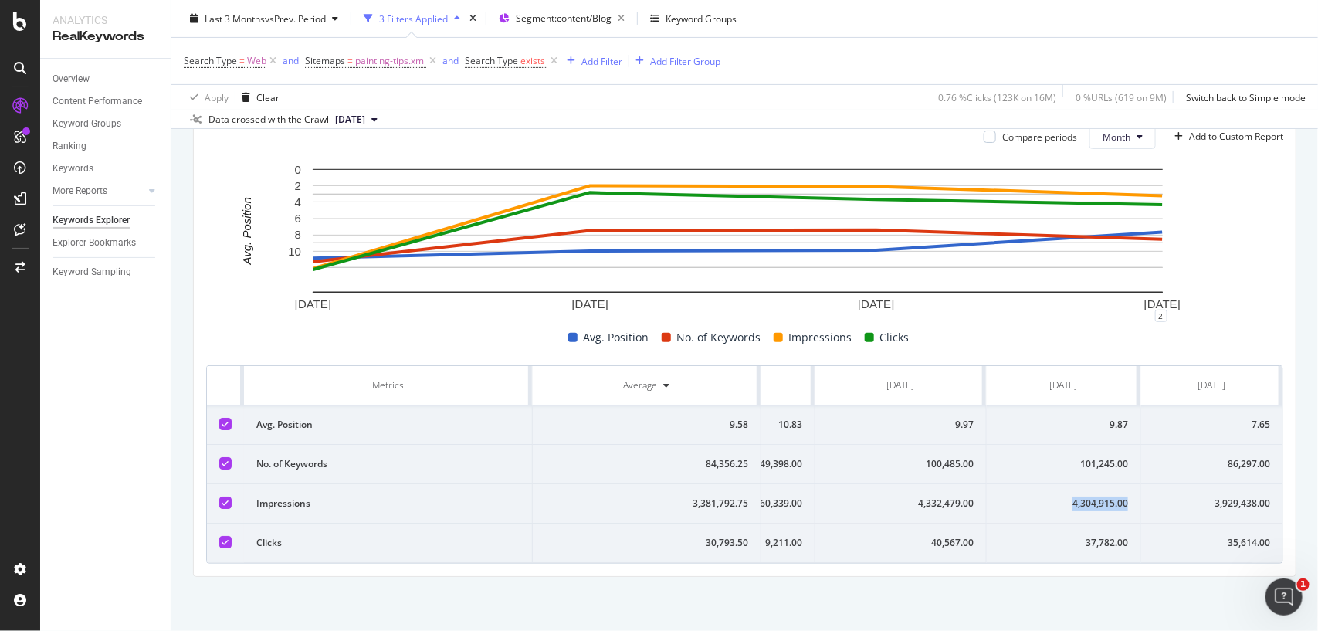
click at [1043, 484] on td "4,304,915.00" at bounding box center [1064, 503] width 154 height 39
click at [1040, 457] on div "101,245.00" at bounding box center [1063, 464] width 129 height 14
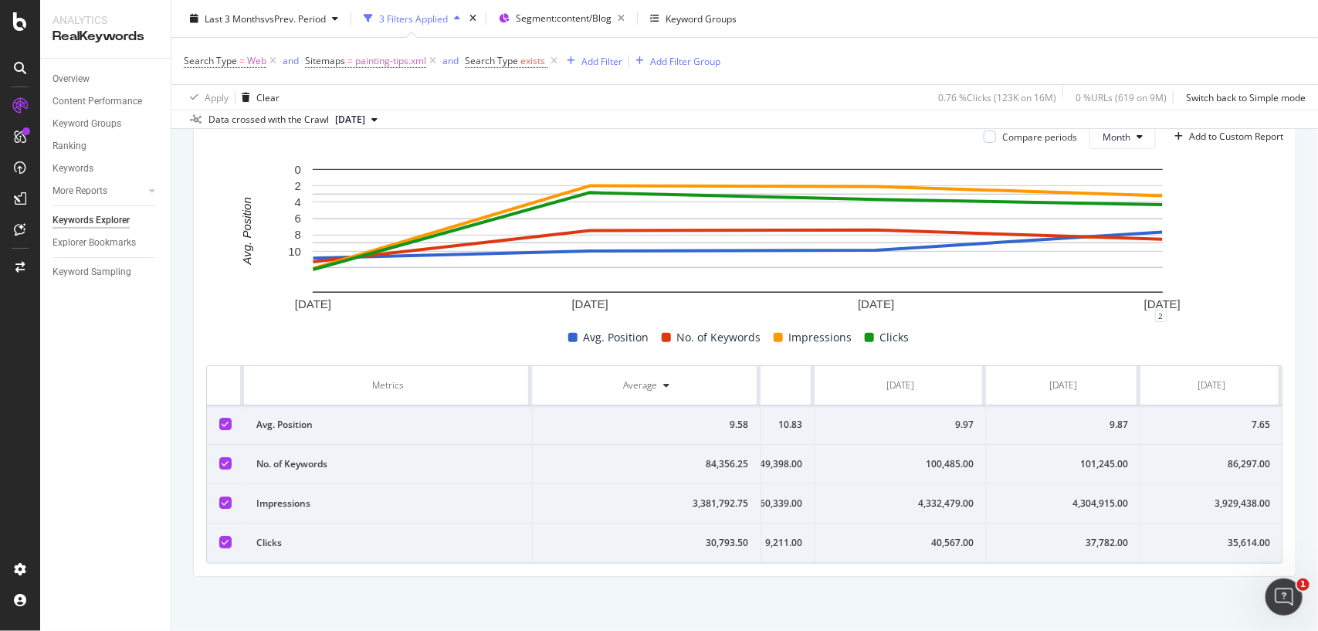
click at [1048, 418] on div "9.87" at bounding box center [1063, 425] width 129 height 14
click at [1189, 405] on td "7.65" at bounding box center [1211, 424] width 141 height 39
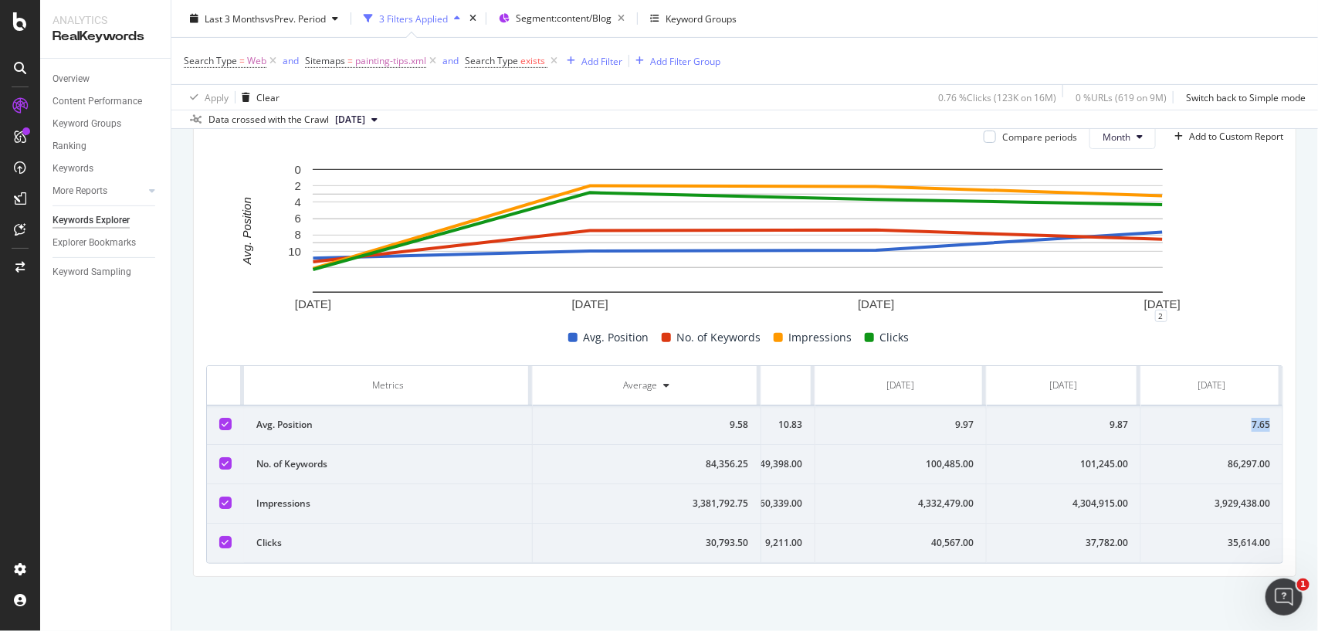
click at [1189, 405] on td "7.65" at bounding box center [1211, 424] width 141 height 39
click at [1244, 536] on div "35,614.00" at bounding box center [1211, 543] width 117 height 14
click at [1234, 496] on div "3,929,438.00" at bounding box center [1211, 503] width 117 height 14
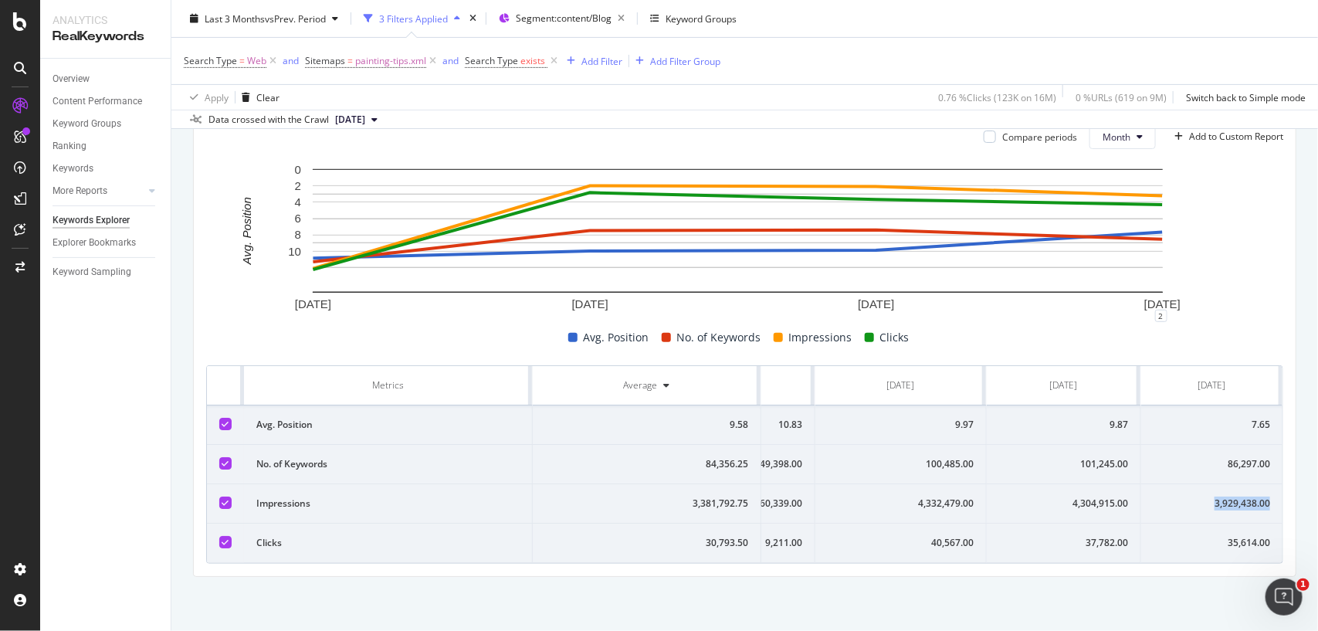
click at [1234, 496] on div "3,929,438.00" at bounding box center [1211, 503] width 117 height 14
click at [1208, 457] on div "86,297.00" at bounding box center [1211, 464] width 117 height 14
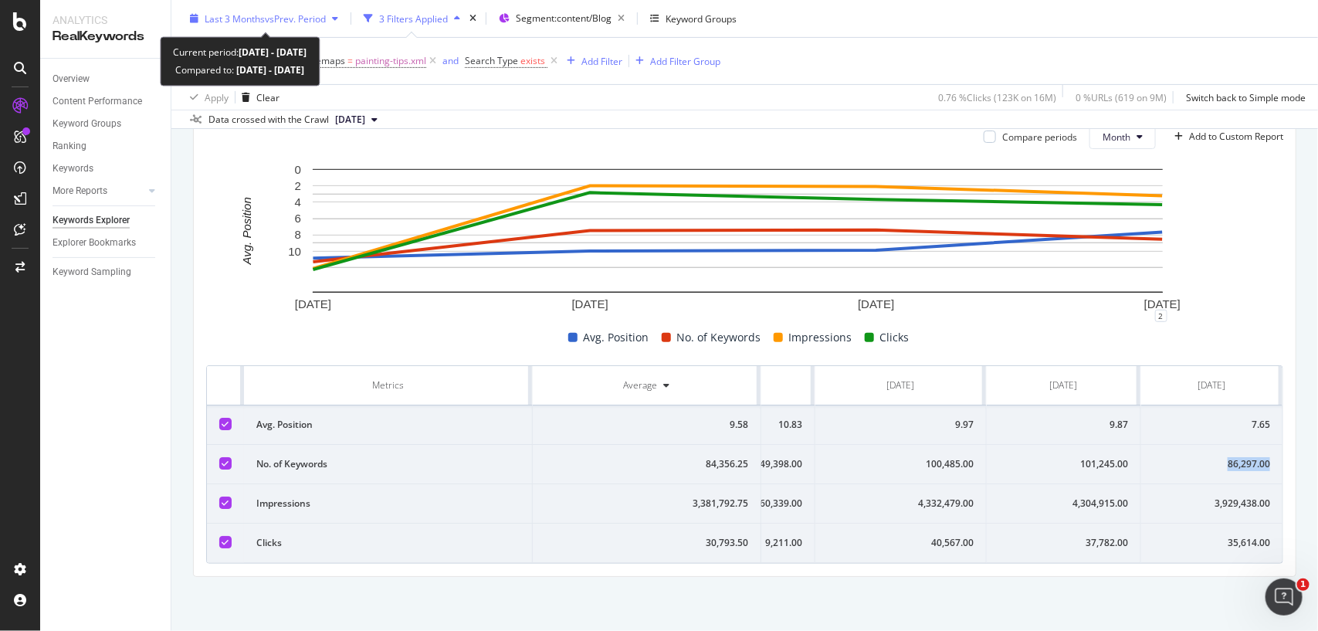
click at [291, 18] on span "vs Prev. Period" at bounding box center [295, 18] width 61 height 13
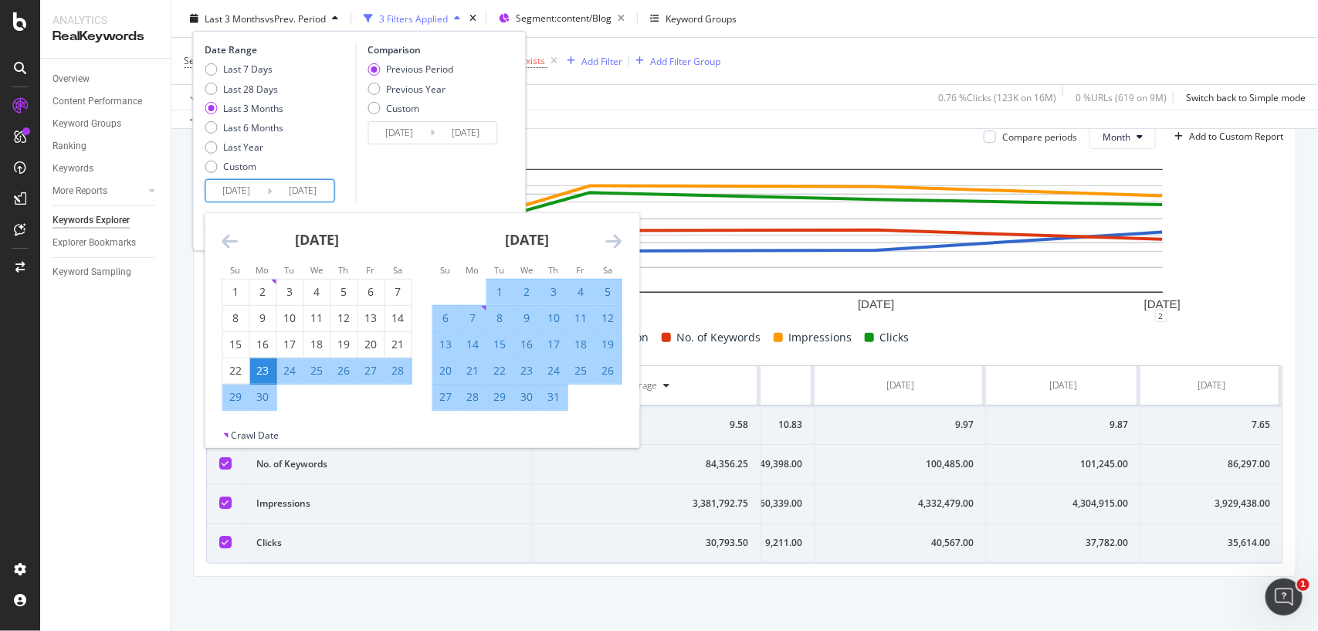
click at [257, 198] on input "2025/06/23" at bounding box center [237, 191] width 62 height 22
click at [619, 241] on icon "Move forward to switch to the next month." at bounding box center [614, 241] width 16 height 19
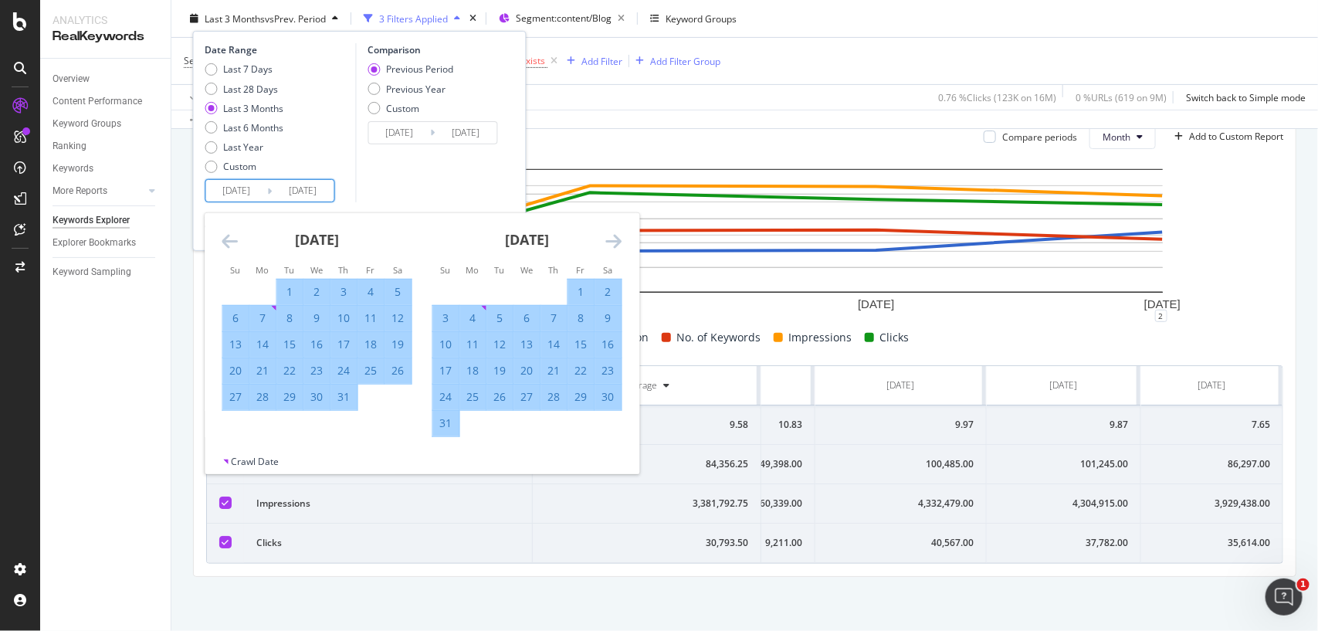
click at [619, 241] on icon "Move forward to switch to the next month." at bounding box center [614, 241] width 16 height 19
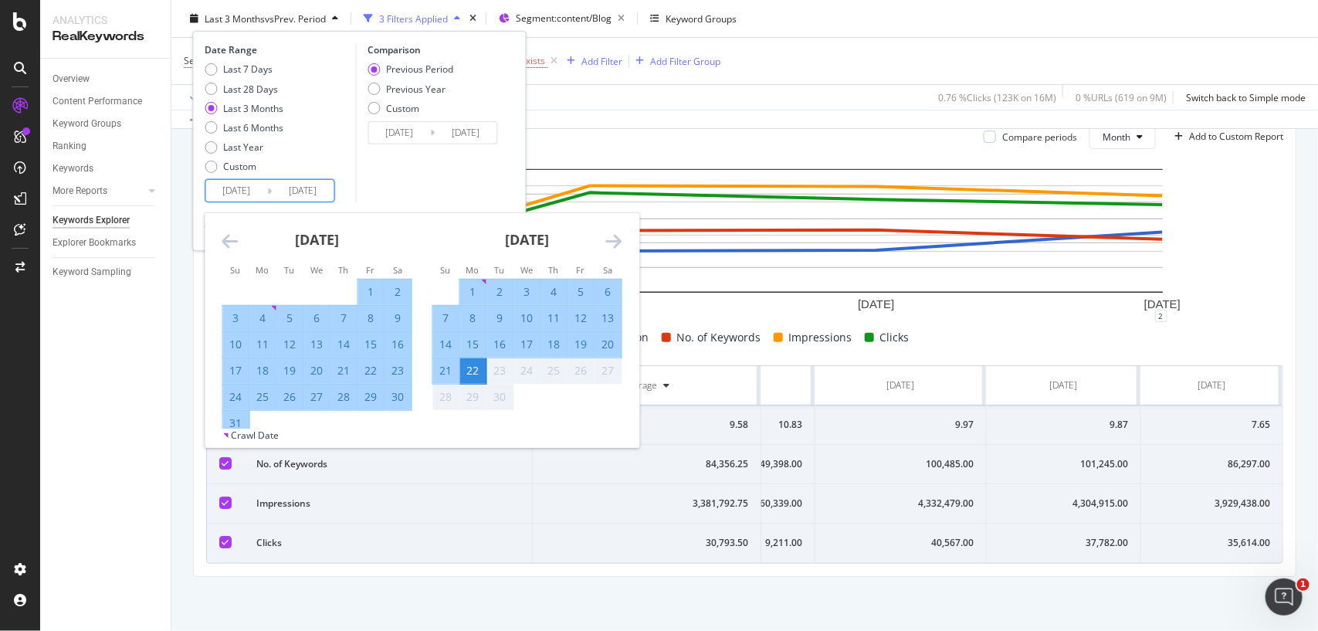
click at [619, 241] on icon "Move forward to switch to the next month." at bounding box center [614, 241] width 16 height 19
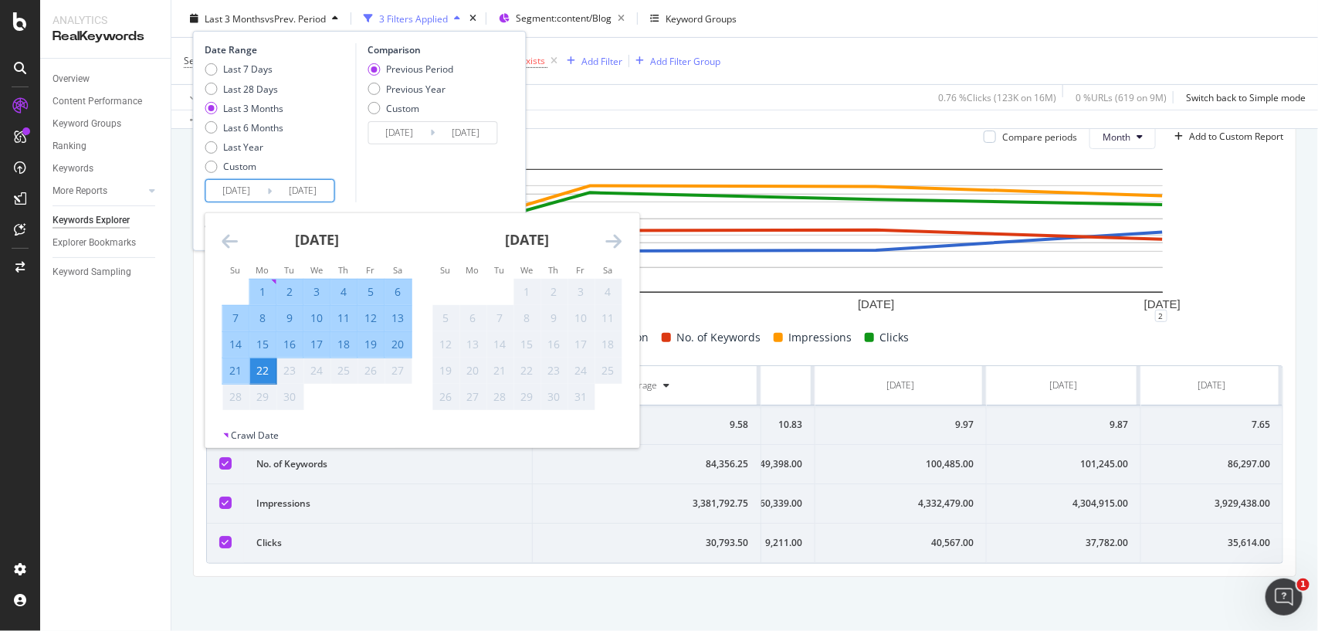
click at [259, 288] on div "1" at bounding box center [263, 291] width 26 height 15
type input "2025/09/01"
type input "2025/08/10"
type input "2025/08/31"
click at [269, 368] on div "22" at bounding box center [263, 370] width 26 height 15
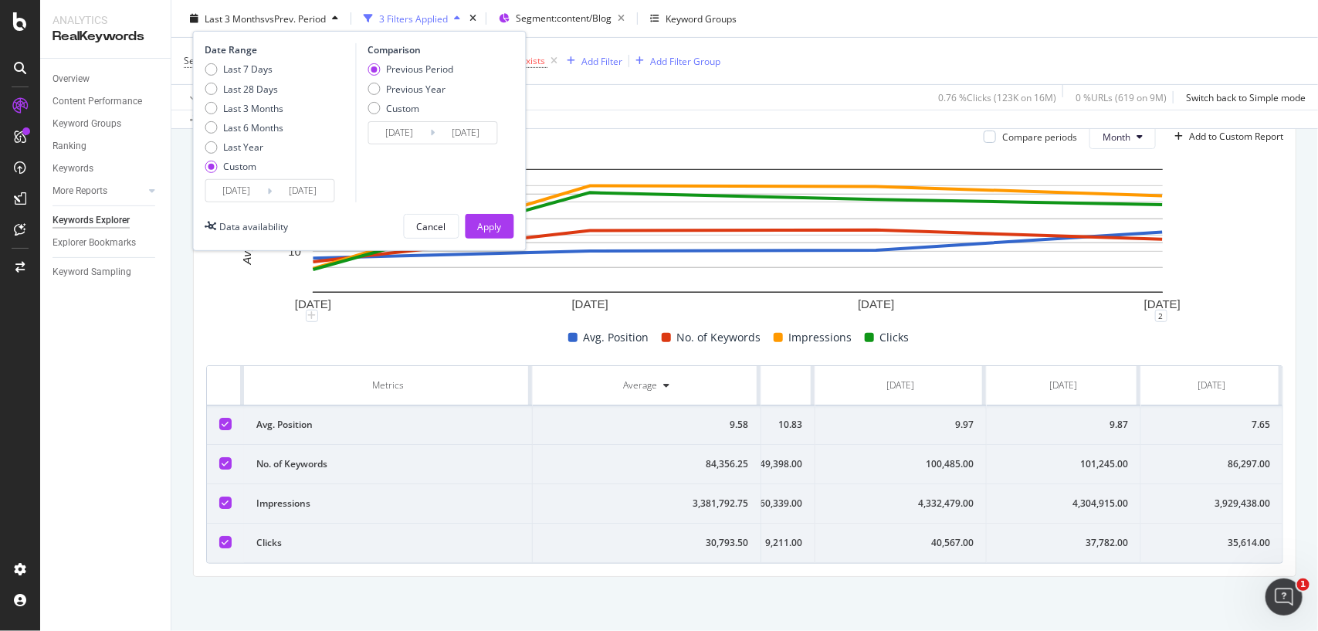
click at [377, 72] on div "Previous Period" at bounding box center [373, 69] width 12 height 12
click at [483, 219] on div "Apply" at bounding box center [490, 225] width 24 height 13
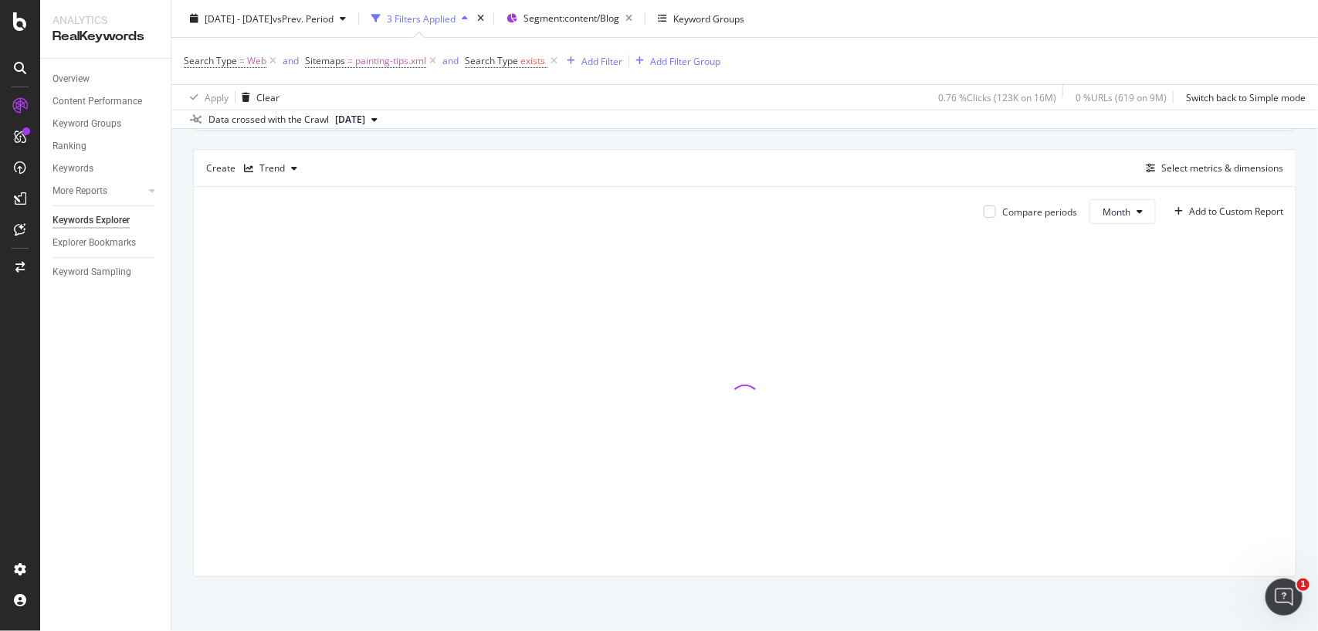
scroll to position [120, 0]
click at [60, 77] on div "Overview" at bounding box center [70, 79] width 37 height 16
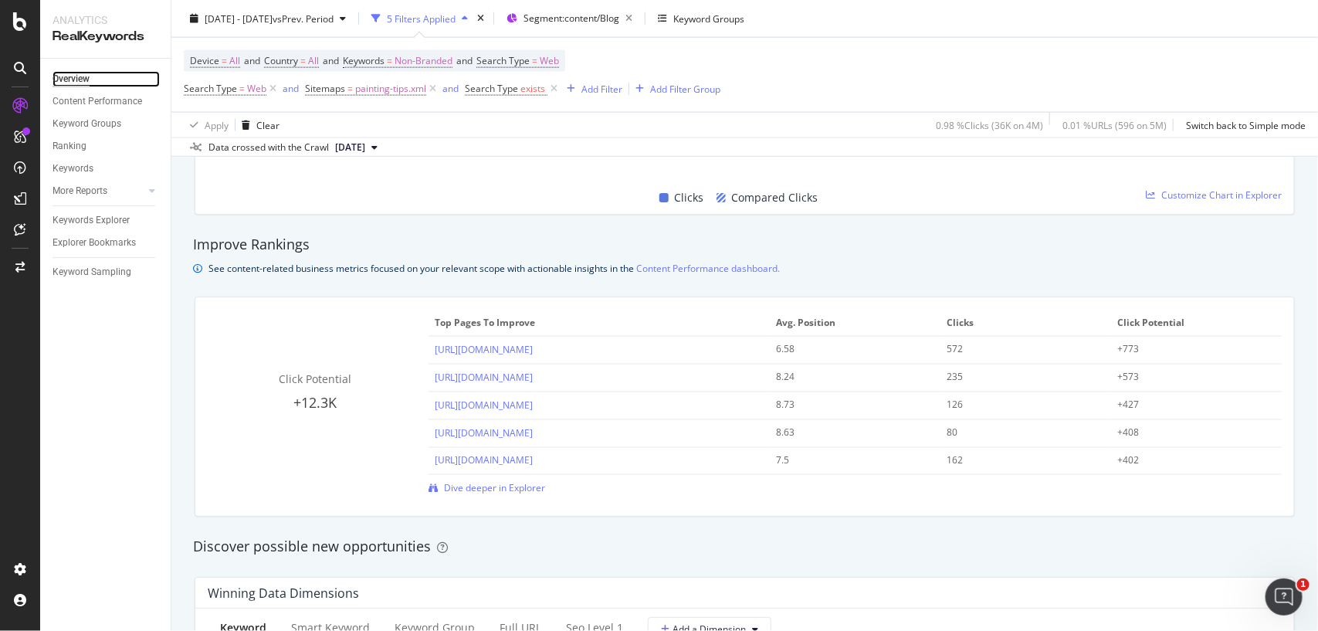
scroll to position [1201, 0]
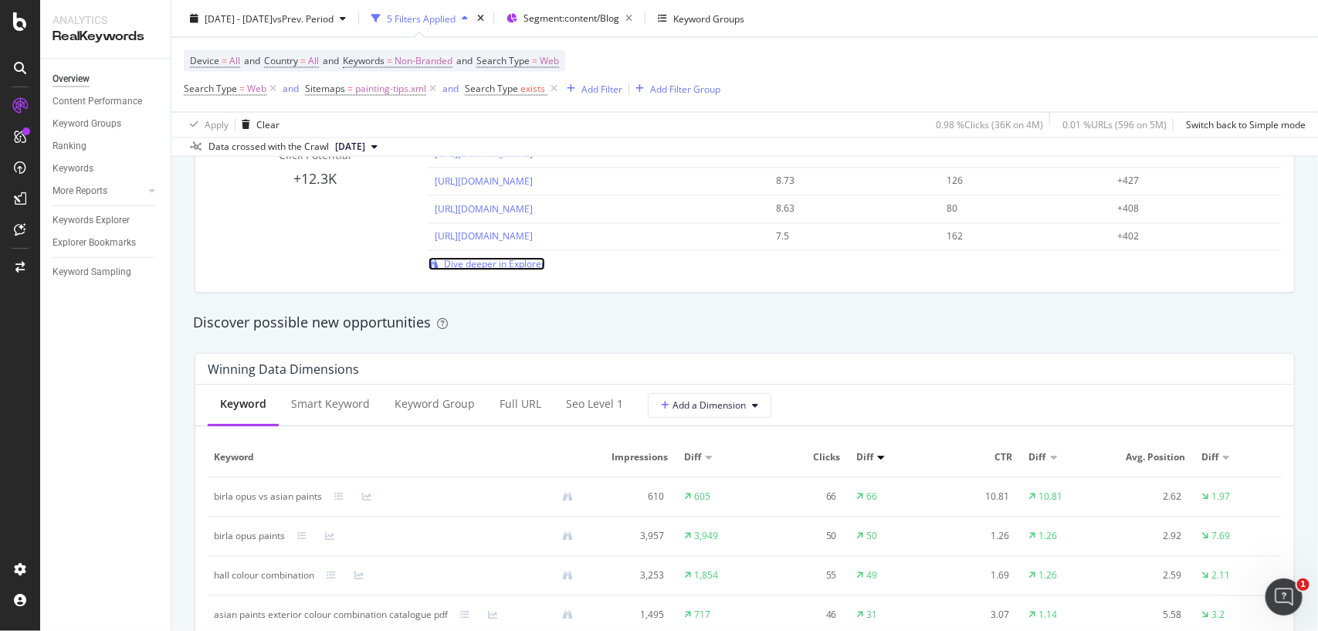
click at [481, 257] on span "Dive deeper in Explorer" at bounding box center [494, 263] width 101 height 13
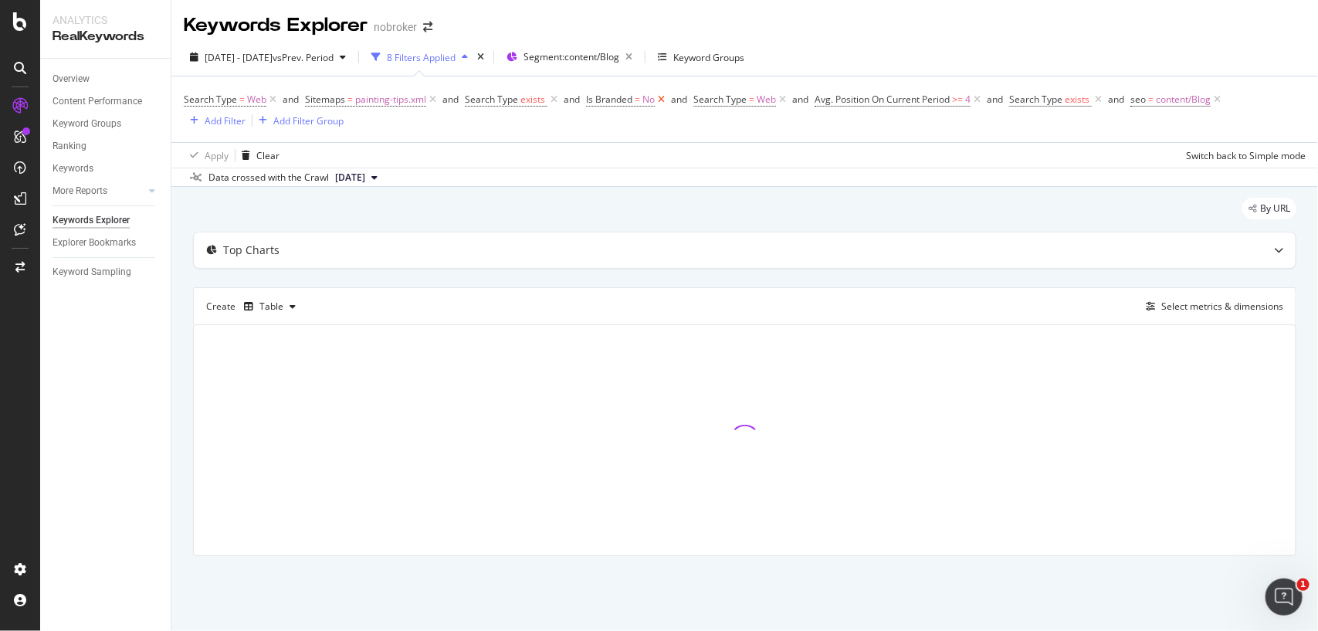
click at [662, 97] on icon at bounding box center [661, 99] width 13 height 15
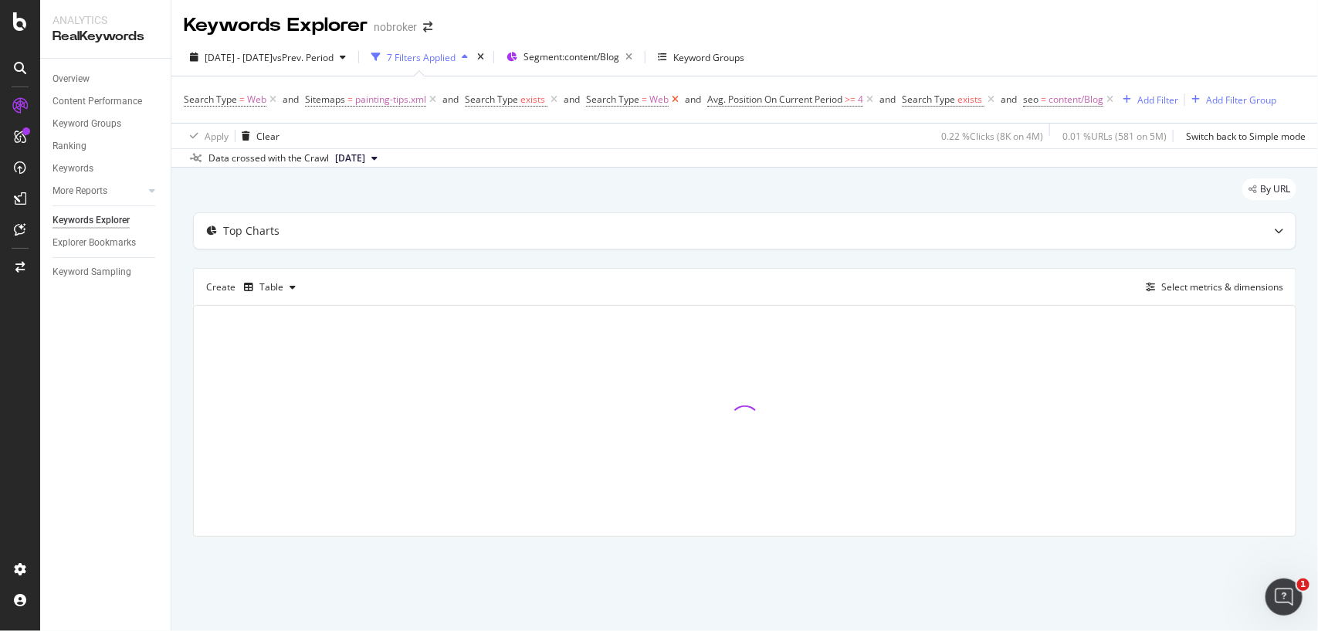
click at [672, 97] on icon at bounding box center [675, 99] width 13 height 15
click at [750, 97] on icon at bounding box center [748, 99] width 13 height 15
click at [674, 102] on icon at bounding box center [675, 99] width 13 height 15
click at [669, 102] on icon at bounding box center [672, 99] width 13 height 15
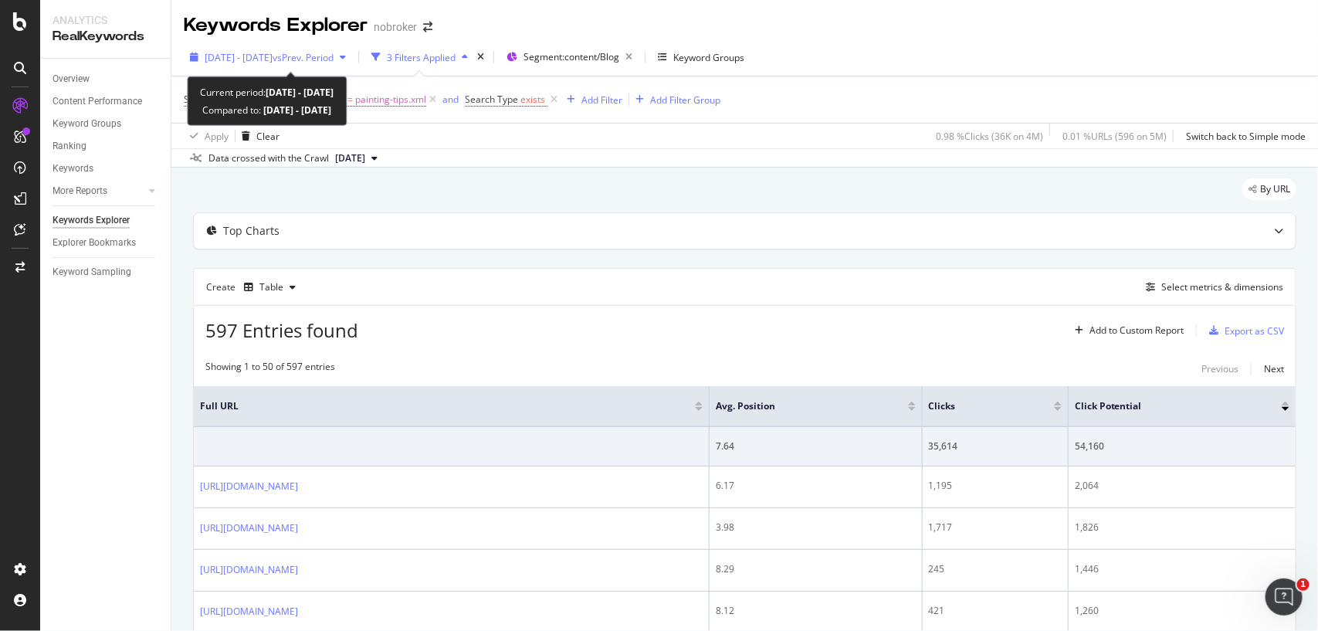
click at [334, 58] on span "vs Prev. Period" at bounding box center [303, 57] width 61 height 13
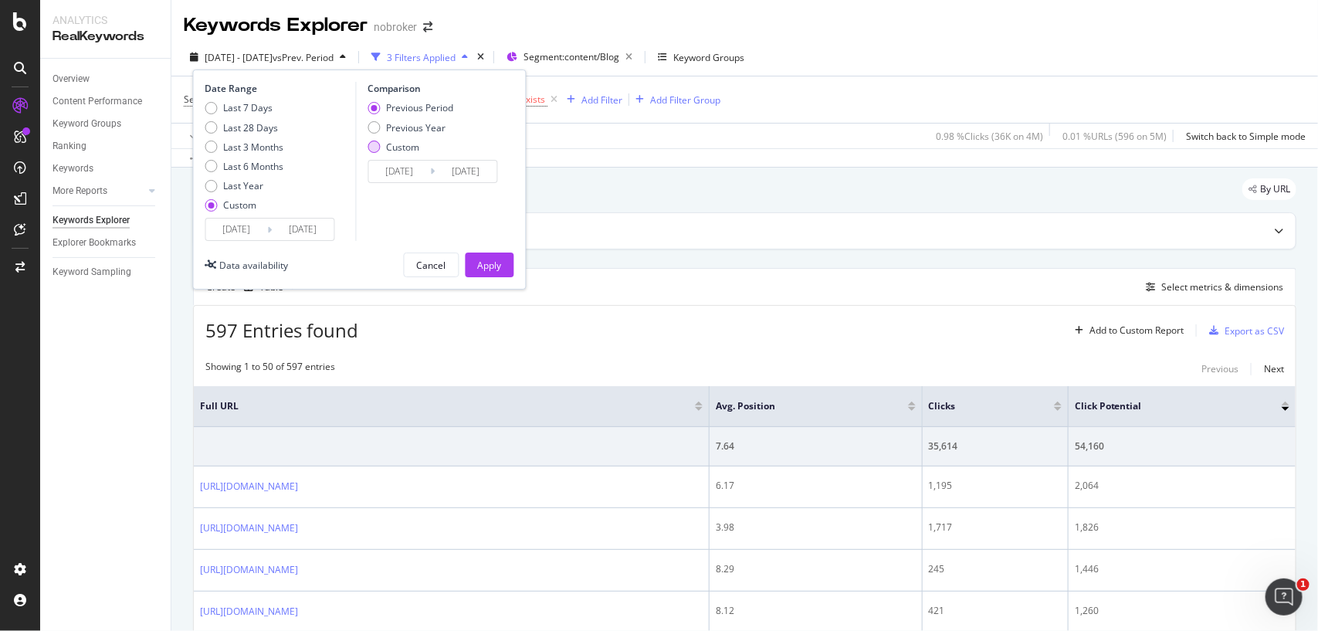
click at [371, 147] on div "Custom" at bounding box center [373, 147] width 12 height 12
click at [479, 264] on div "Apply" at bounding box center [490, 265] width 24 height 13
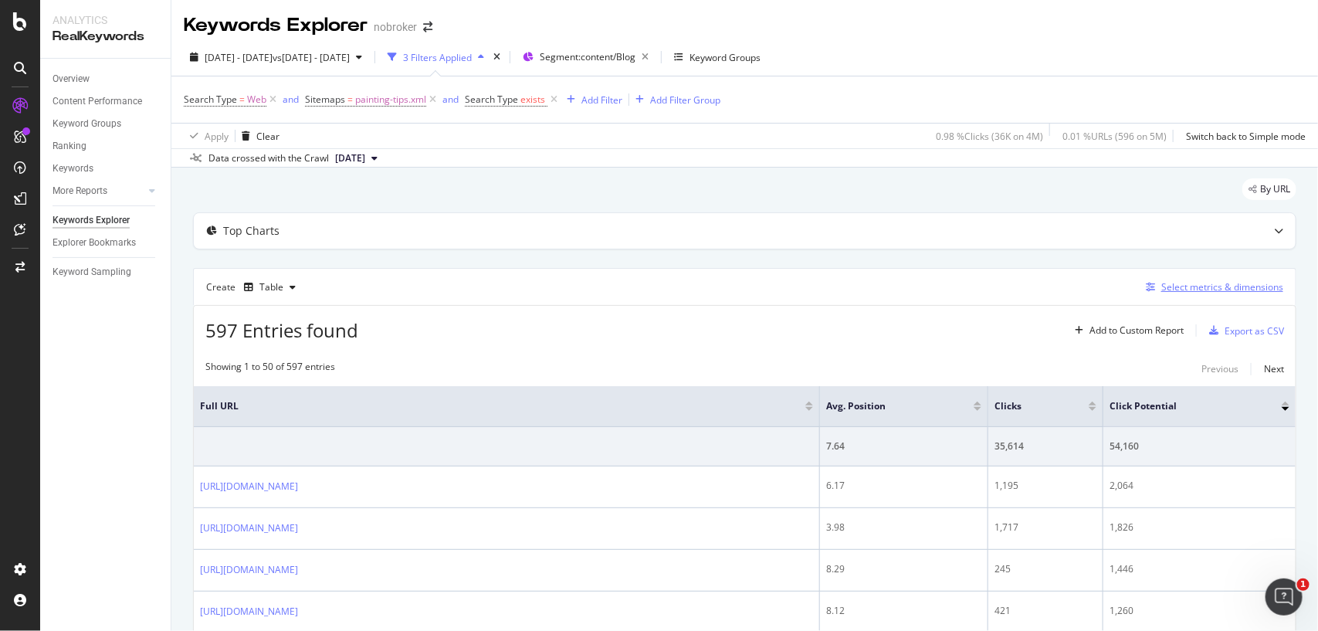
click at [1184, 284] on div "Select metrics & dimensions" at bounding box center [1222, 286] width 122 height 13
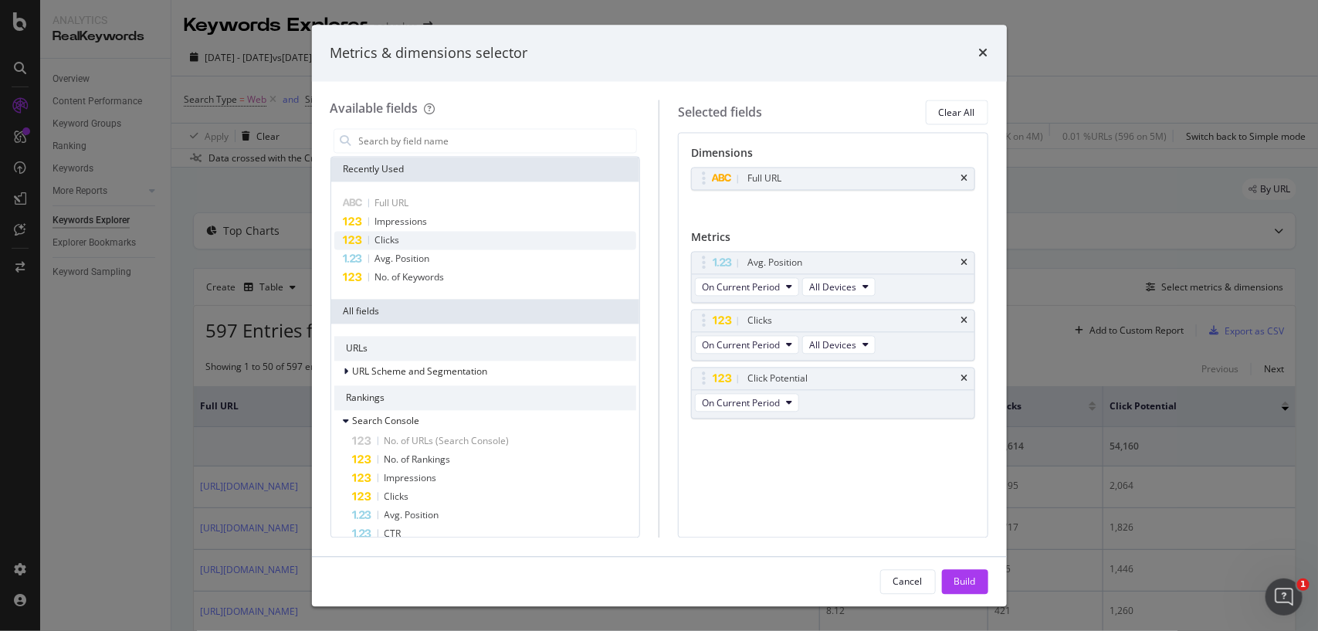
click at [411, 241] on div "Clicks" at bounding box center [485, 241] width 303 height 19
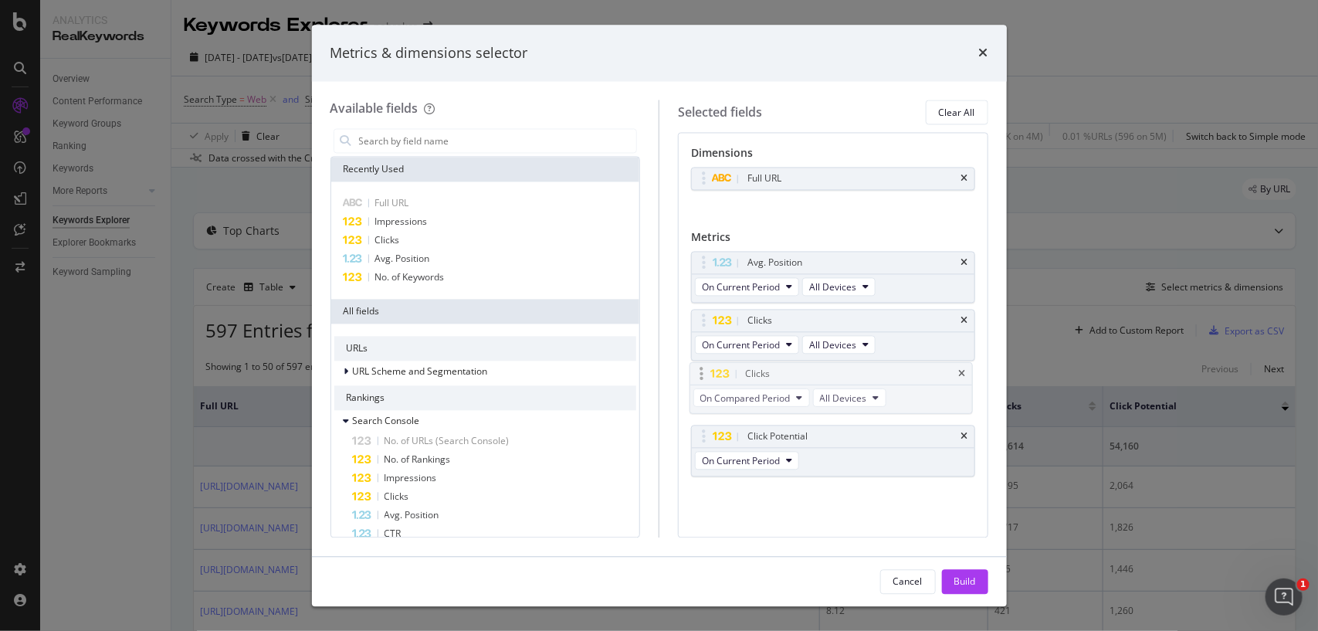
drag, startPoint x: 706, startPoint y: 438, endPoint x: 704, endPoint y: 373, distance: 64.9
click at [704, 373] on body "Analytics RealKeywords Overview Content Performance Keyword Groups Ranking Keyw…" at bounding box center [659, 315] width 1318 height 631
click at [966, 441] on icon "times" at bounding box center [964, 436] width 7 height 9
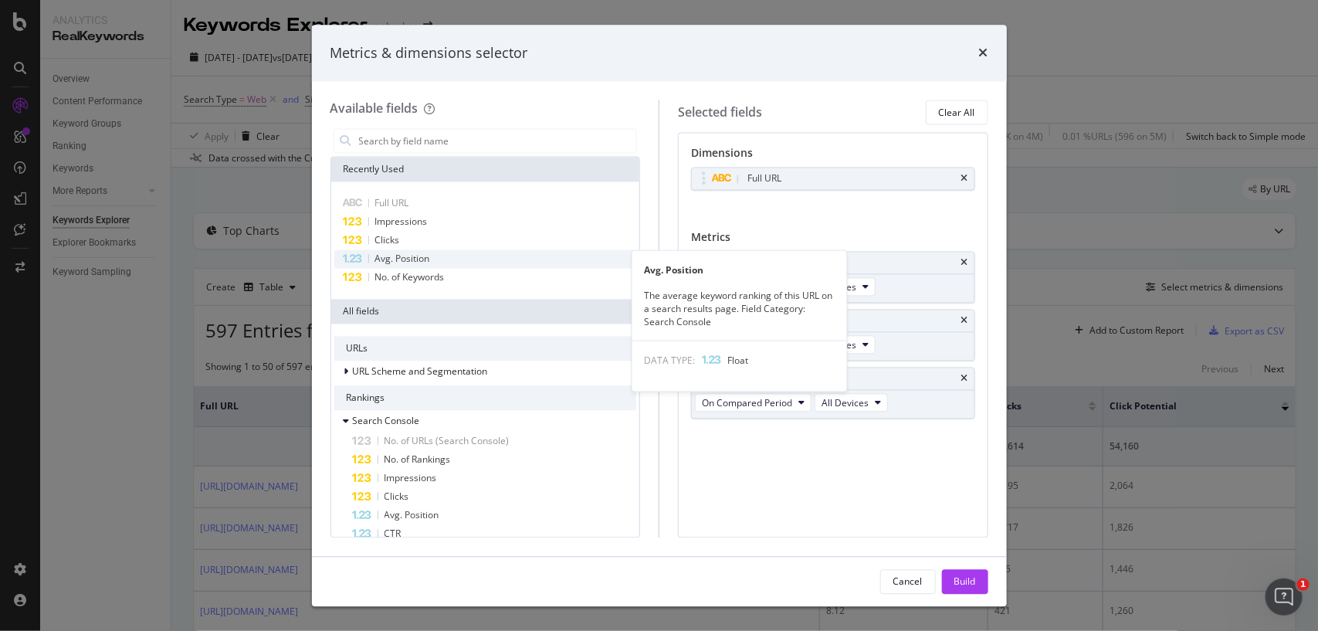
click at [383, 252] on span "Avg. Position" at bounding box center [402, 258] width 55 height 13
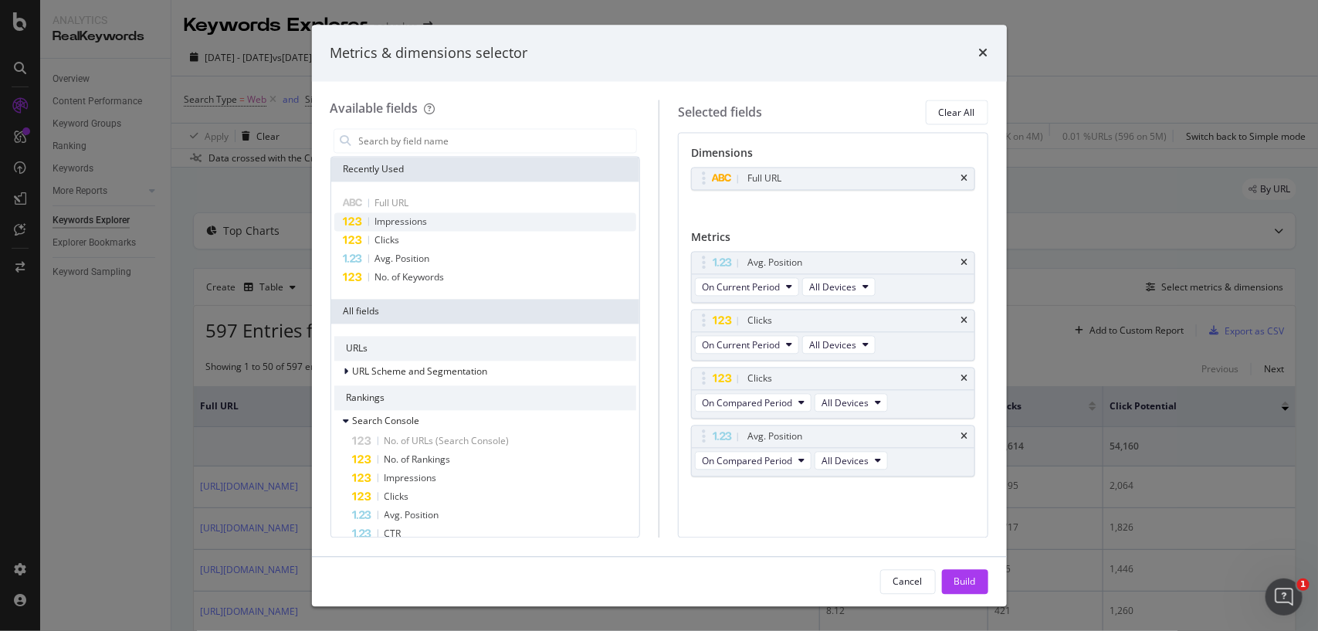
click at [395, 220] on span "Impressions" at bounding box center [401, 221] width 52 height 13
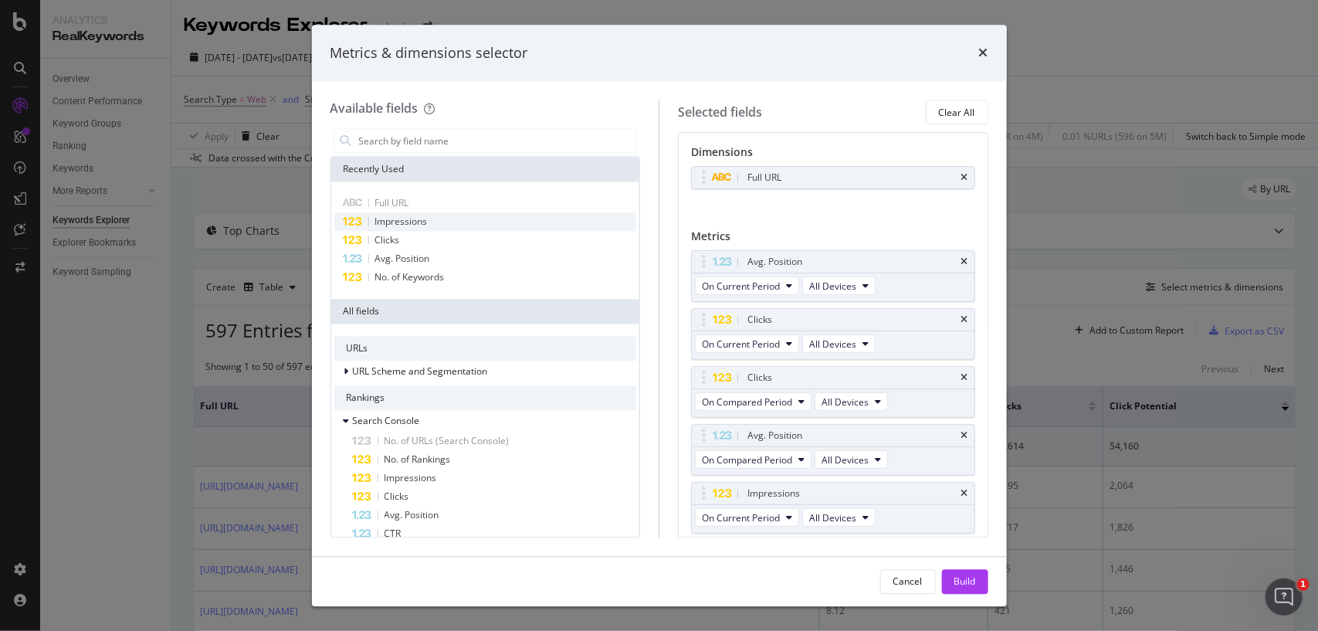
click at [395, 220] on span "Impressions" at bounding box center [401, 221] width 52 height 13
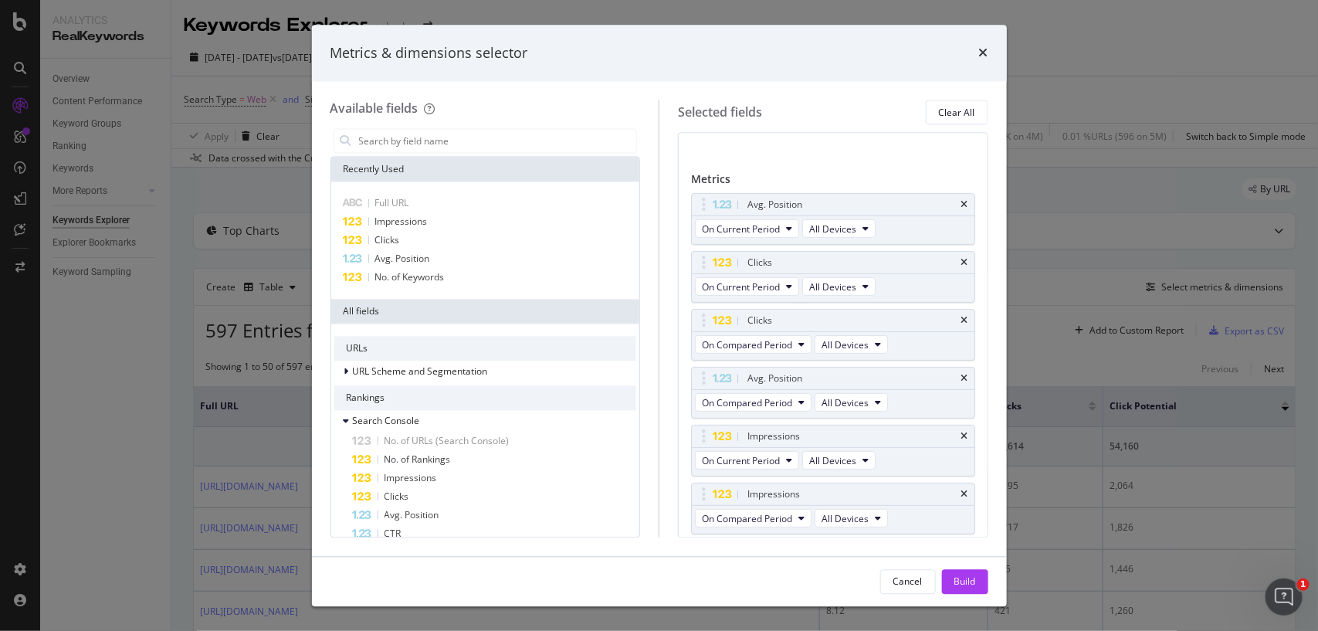
scroll to position [59, 0]
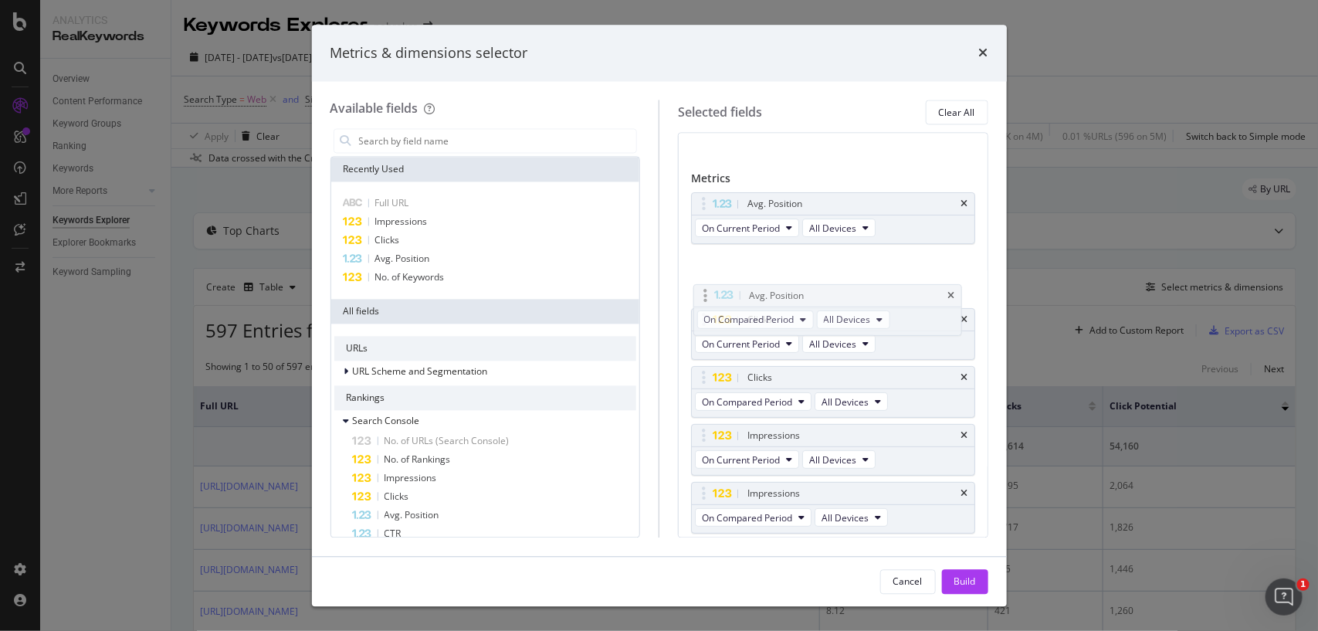
drag, startPoint x: 703, startPoint y: 376, endPoint x: 705, endPoint y: 292, distance: 84.2
click at [705, 292] on body "Analytics RealKeywords Overview Content Performance Keyword Groups Ranking Keyw…" at bounding box center [659, 315] width 1318 height 631
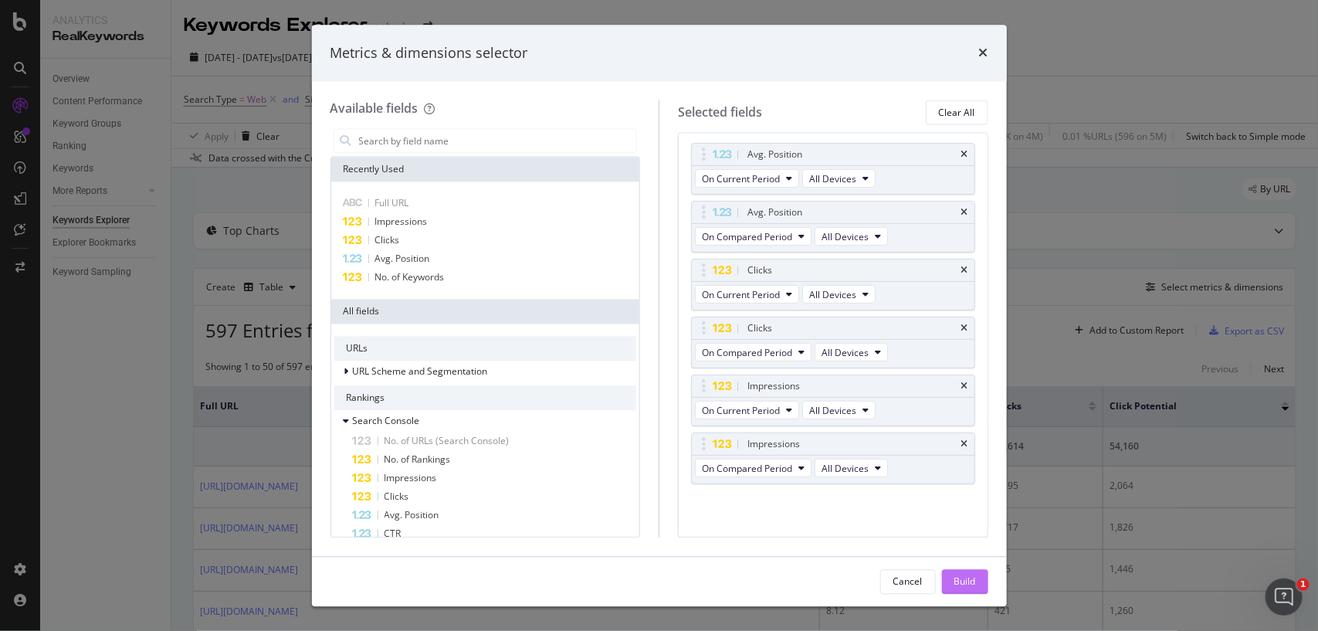
click at [967, 588] on div "Build" at bounding box center [965, 580] width 22 height 13
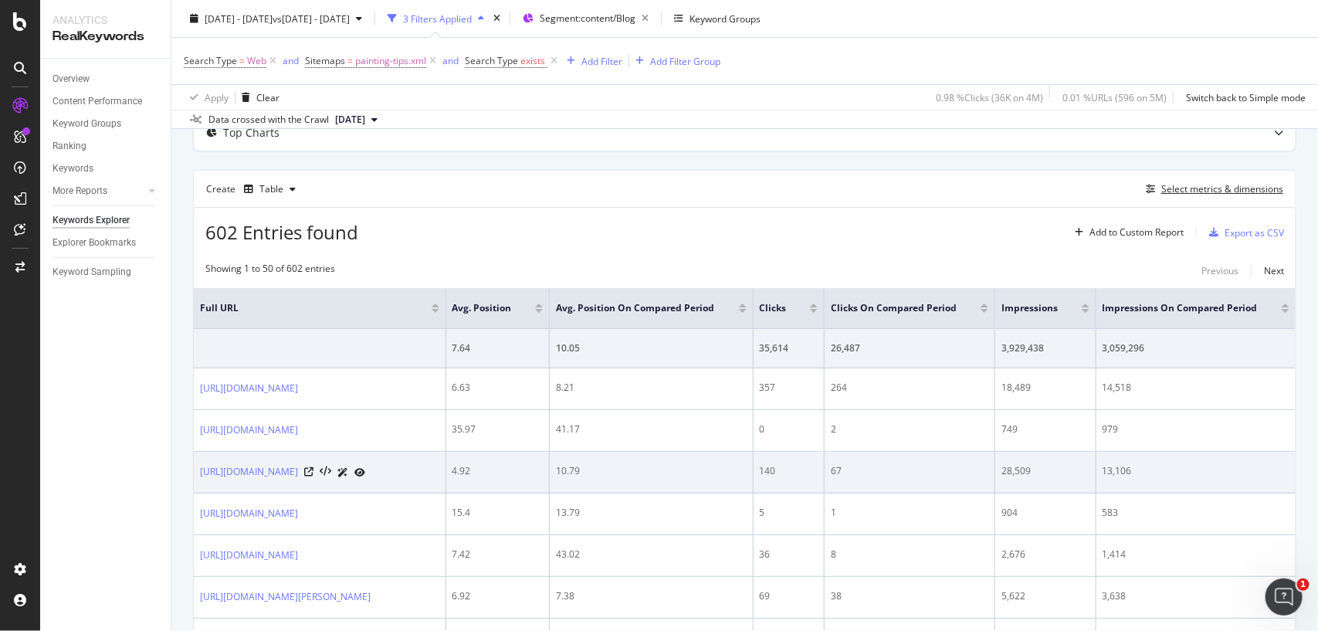
scroll to position [112, 0]
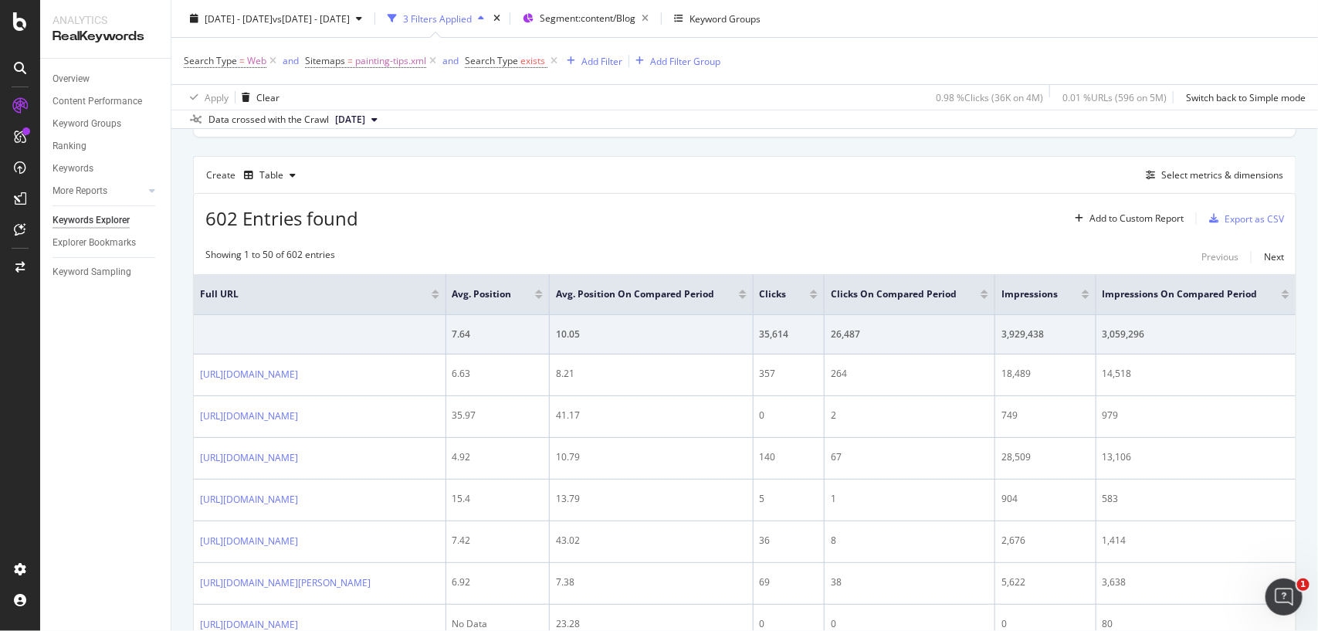
click at [825, 297] on th "Clicks" at bounding box center [789, 294] width 71 height 41
click at [818, 297] on div at bounding box center [814, 297] width 8 height 4
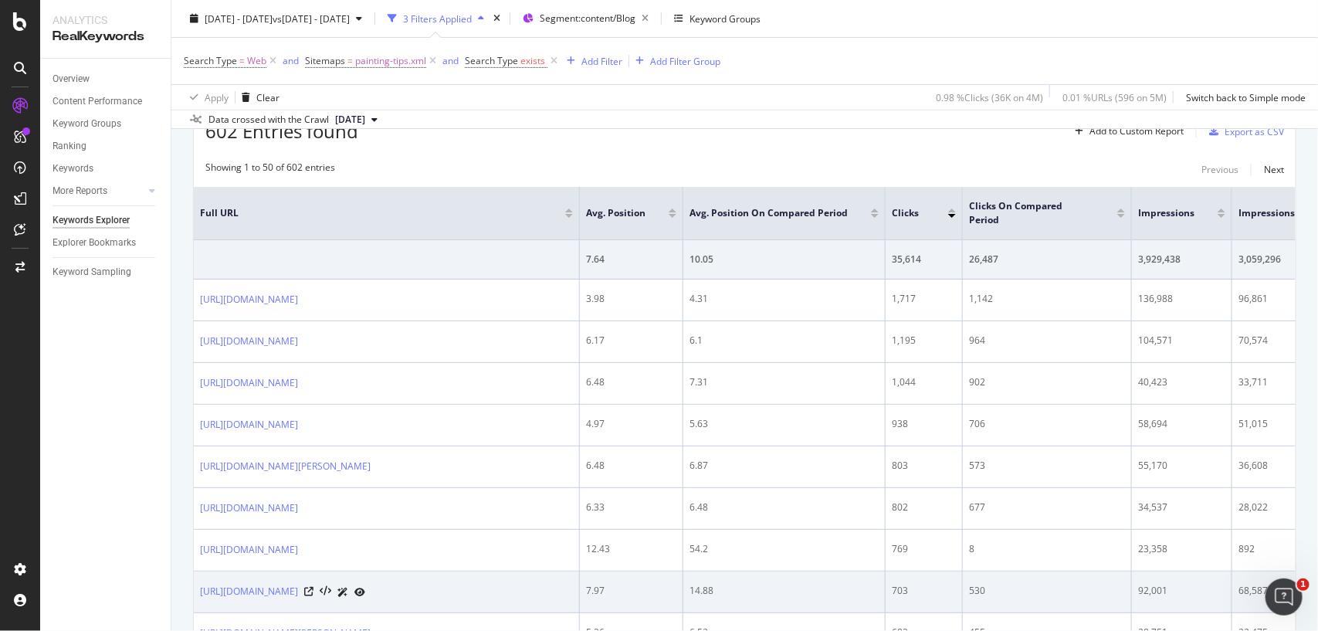
scroll to position [210, 0]
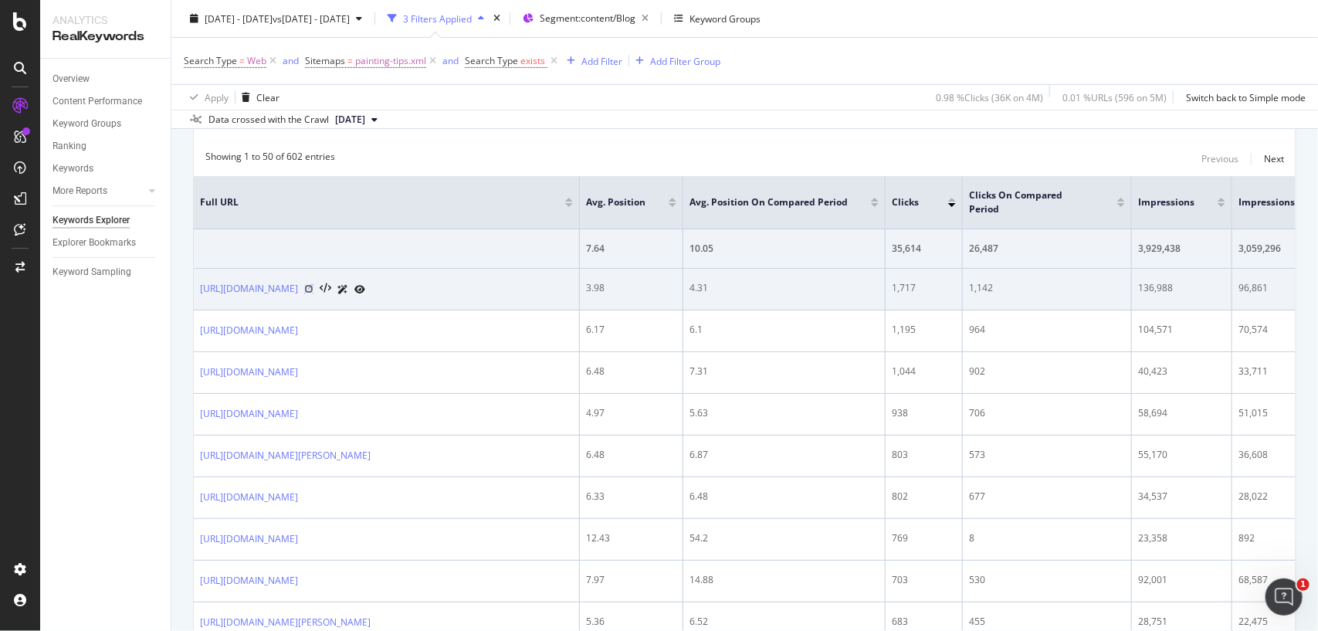
click at [313, 291] on icon at bounding box center [308, 288] width 9 height 9
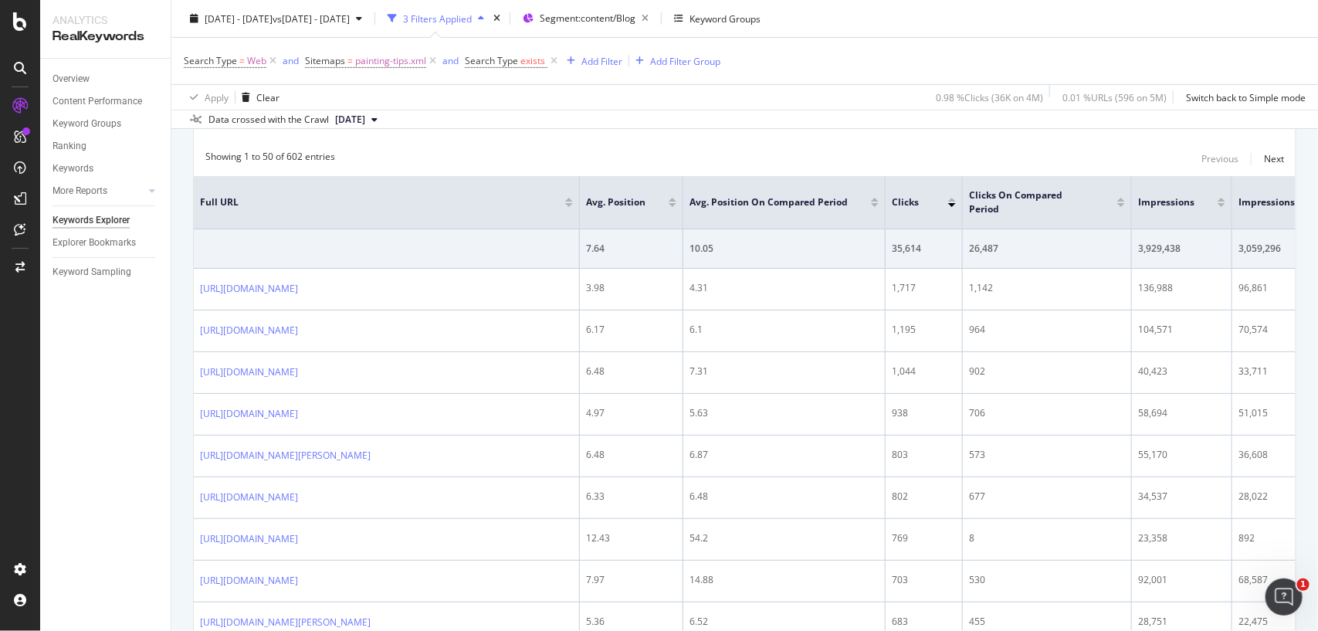
click at [666, 152] on div "Showing 1 to 50 of 602 entries Previous Next" at bounding box center [745, 159] width 1102 height 19
click at [813, 134] on div "602 Entries found Add to Custom Report Export as CSV" at bounding box center [745, 115] width 1102 height 38
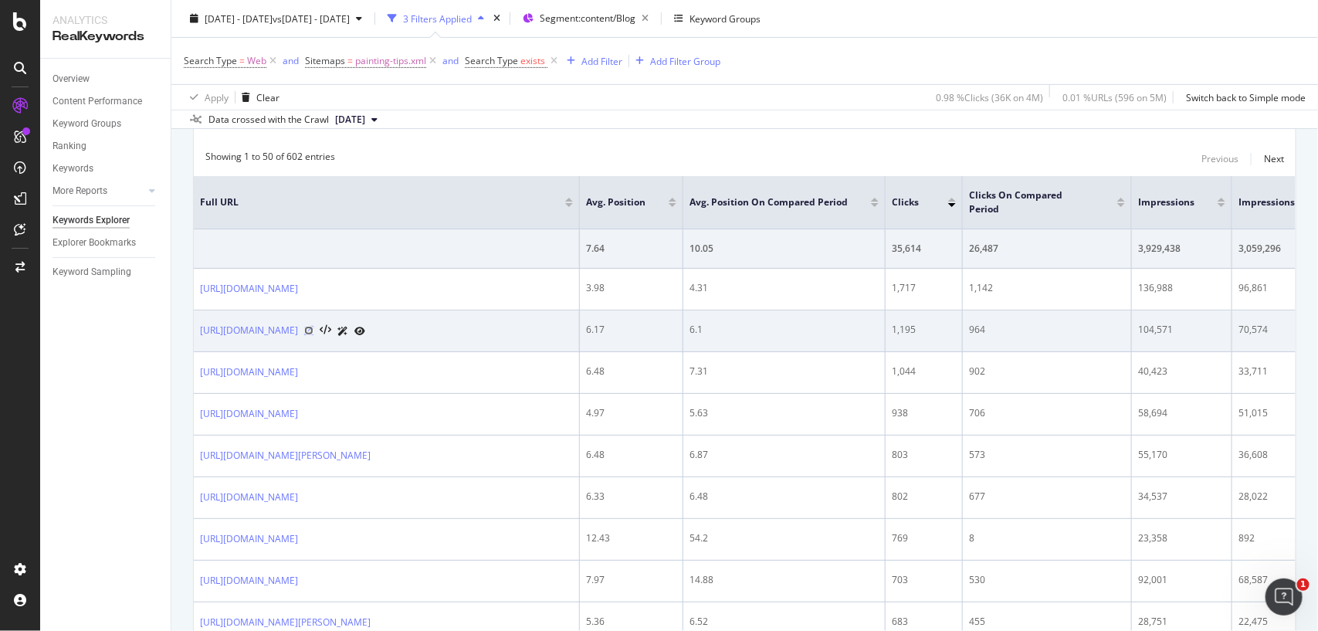
click at [313, 326] on icon at bounding box center [308, 330] width 9 height 9
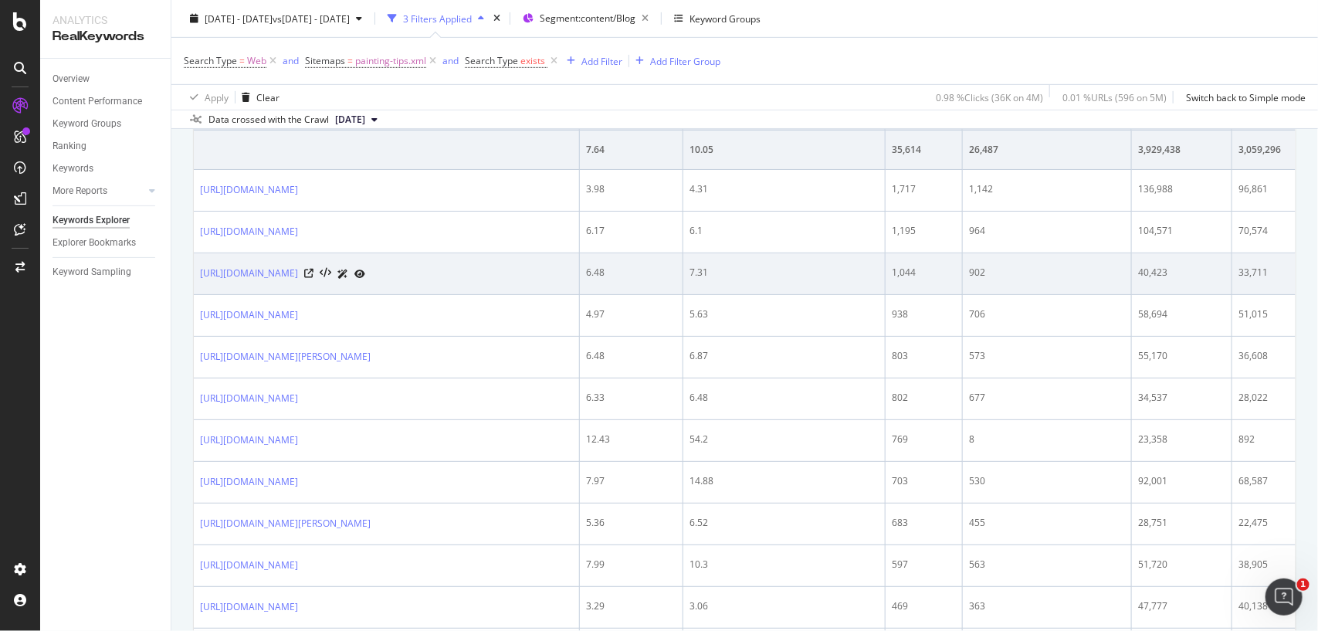
scroll to position [311, 0]
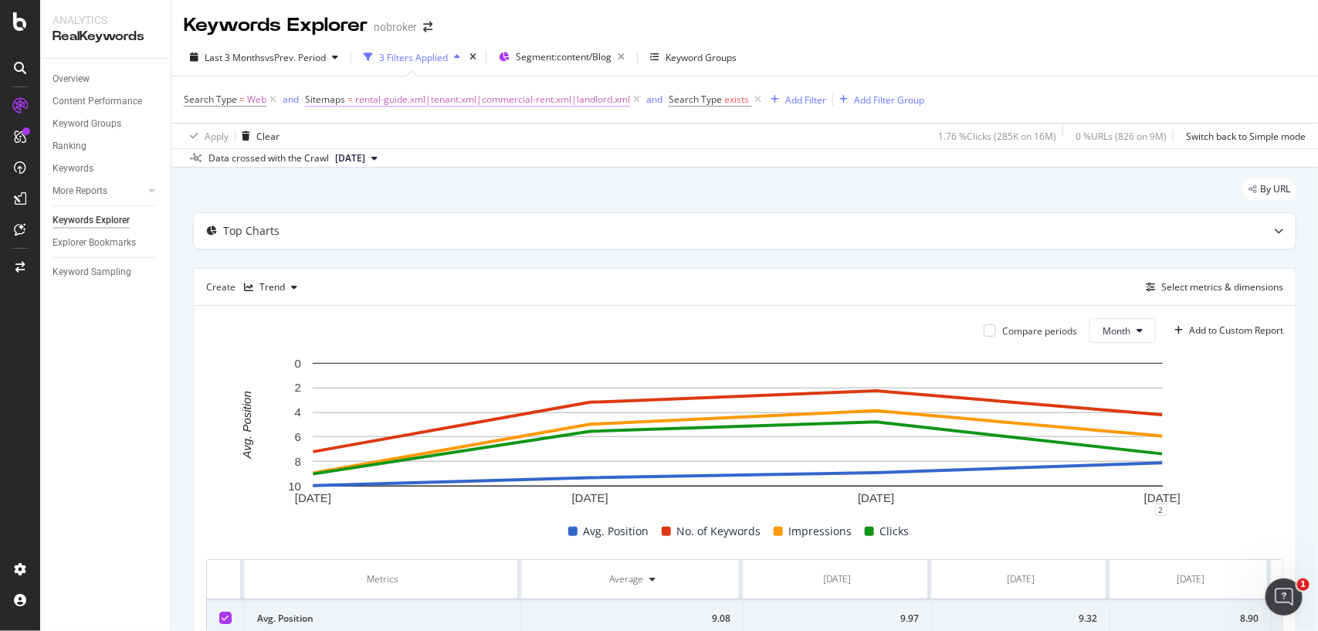
click at [591, 98] on span "rental-guide.xml|tenant.xml|commercial-rent.xml|landlord.xml" at bounding box center [492, 100] width 275 height 22
click at [415, 178] on input "rental-guide.xml|tenant.xml|commercial-rent.xml|landlord.xml" at bounding box center [391, 188] width 146 height 25
paste input "sellers-guide"
type input "sellers-guide.xml"
click at [466, 225] on div "Apply" at bounding box center [475, 220] width 24 height 13
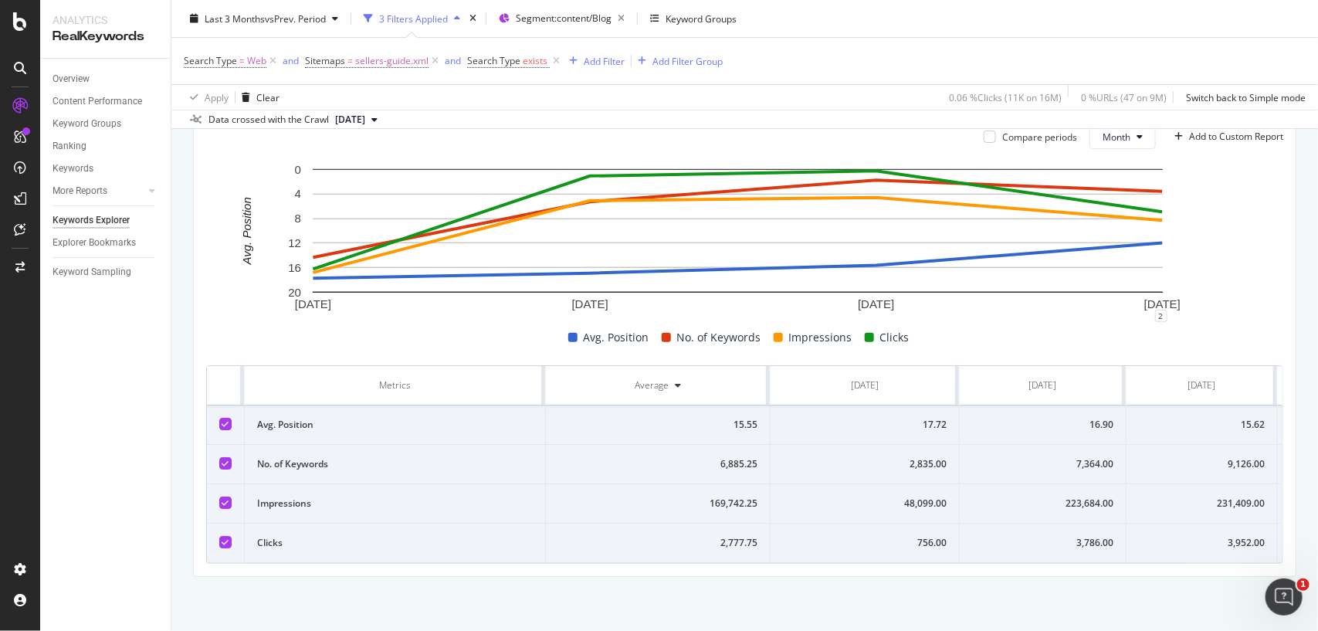
scroll to position [0, 149]
click at [1070, 523] on td "3,952.00" at bounding box center [1066, 542] width 151 height 39
copy div "3,952.00"
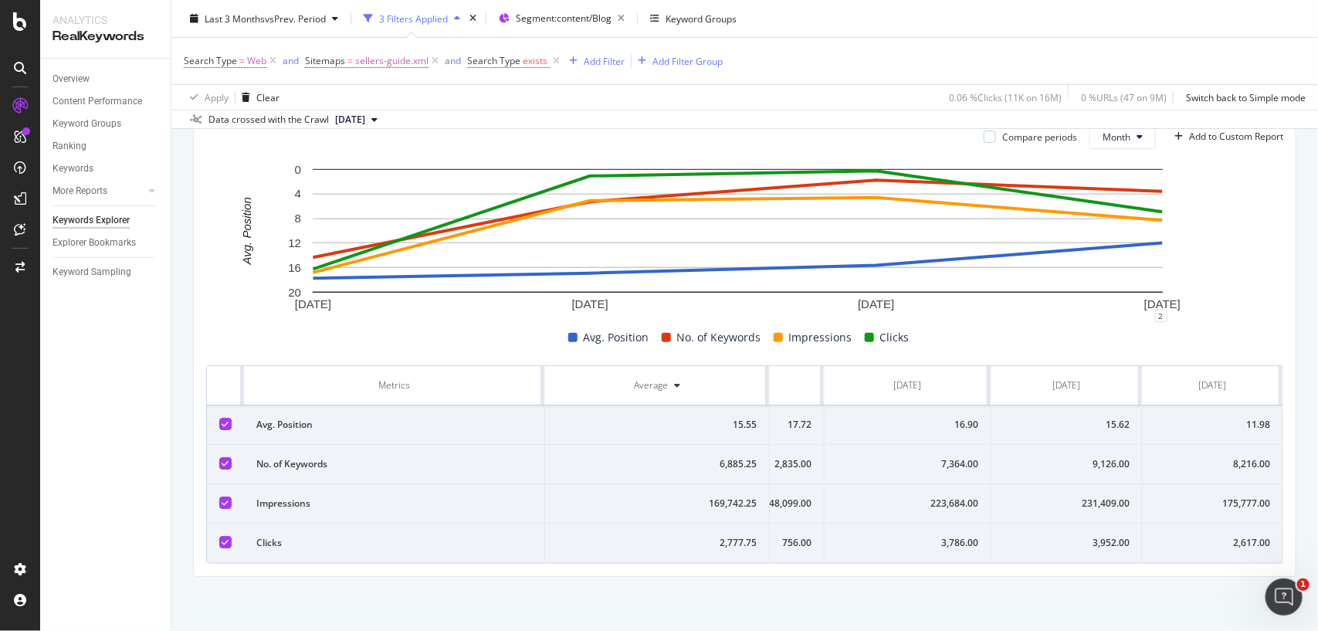
click at [1062, 496] on div "231,409.00" at bounding box center [1067, 503] width 126 height 14
click at [1099, 445] on td "9,126.00" at bounding box center [1066, 464] width 151 height 39
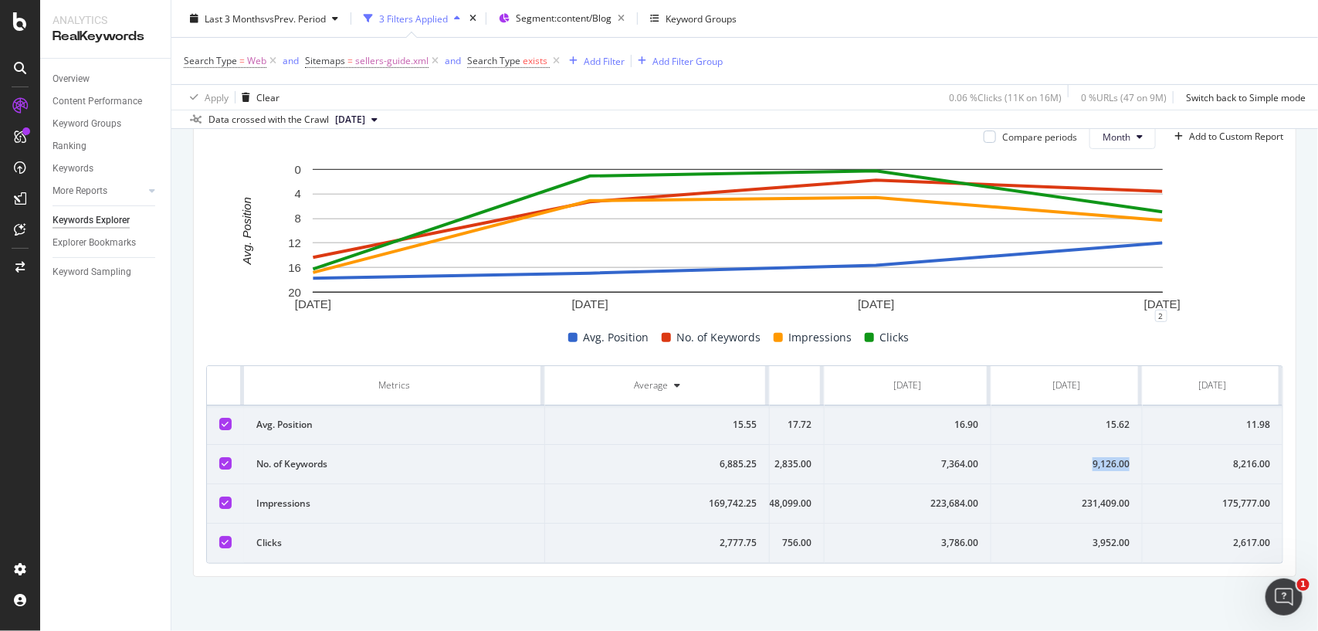
click at [1099, 445] on td "9,126.00" at bounding box center [1066, 464] width 151 height 39
click at [1099, 418] on div "15.62" at bounding box center [1067, 425] width 126 height 14
copy div "15.62"
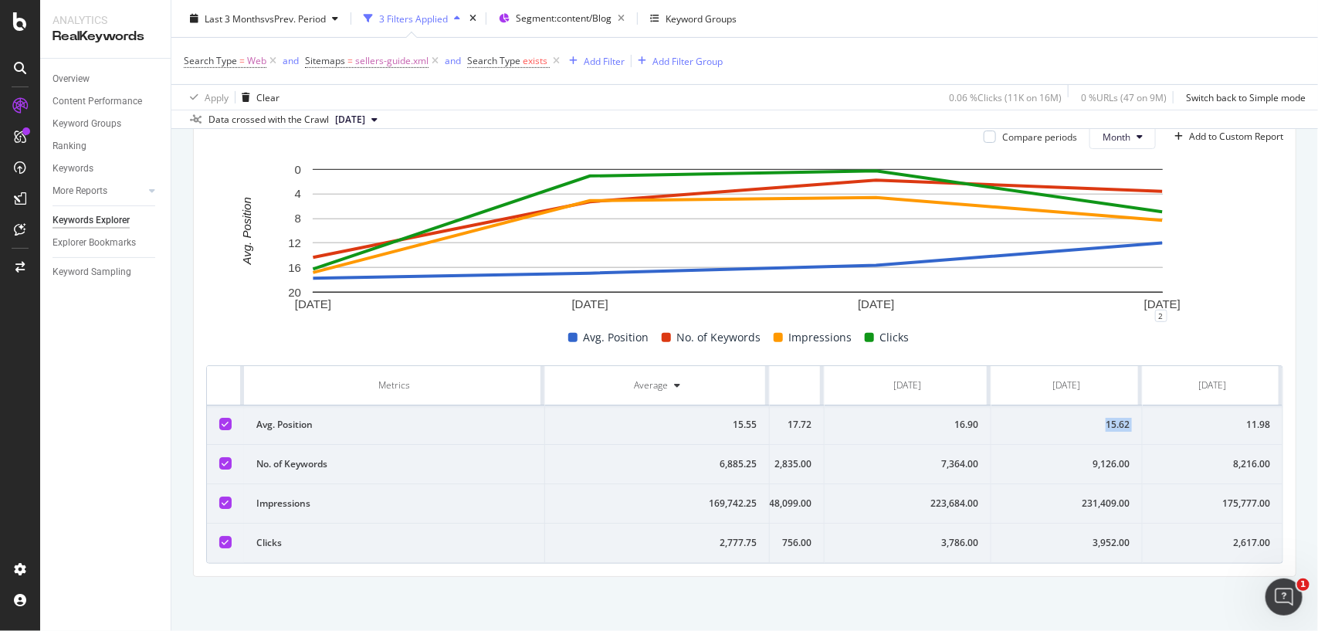
click at [1210, 418] on div "11.98" at bounding box center [1212, 425] width 115 height 14
copy div "11.98"
click at [1208, 523] on td "2,617.00" at bounding box center [1213, 542] width 140 height 39
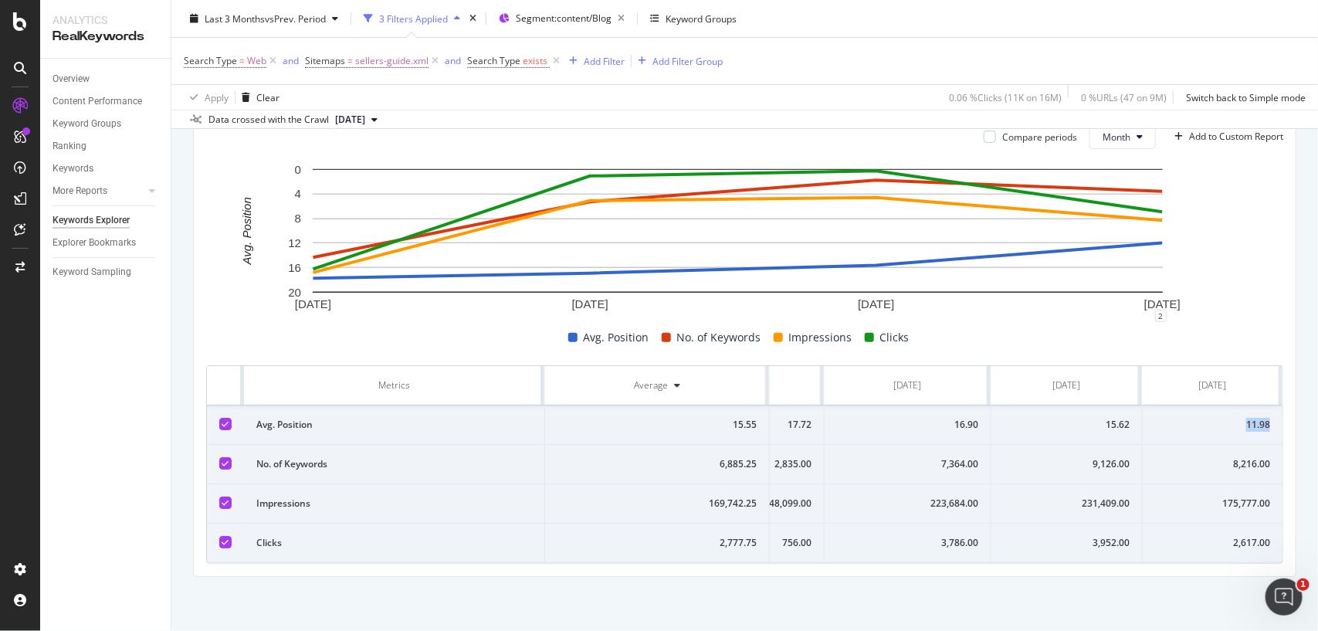
click at [1208, 523] on td "2,617.00" at bounding box center [1213, 542] width 140 height 39
copy div "11.98"
click at [1205, 496] on div "175,777.00" at bounding box center [1212, 503] width 115 height 14
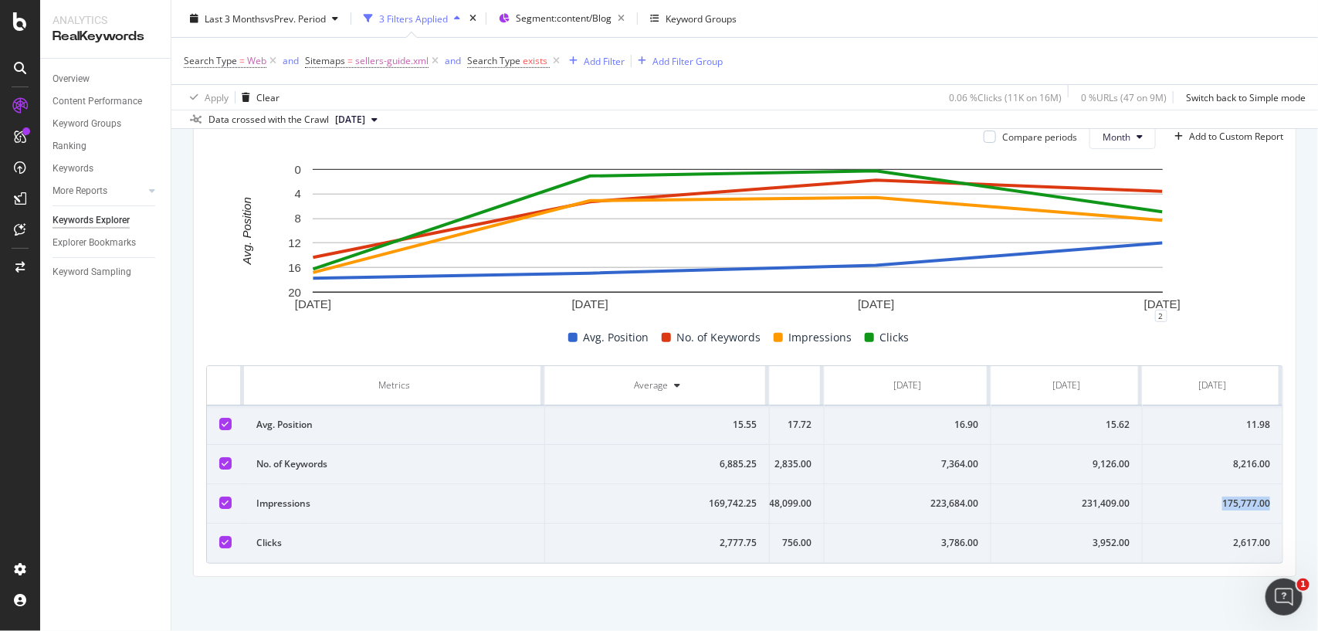
click at [1205, 496] on div "175,777.00" at bounding box center [1212, 503] width 115 height 14
copy div "175,777.00"
click at [1205, 458] on td "8,216.00" at bounding box center [1213, 464] width 140 height 39
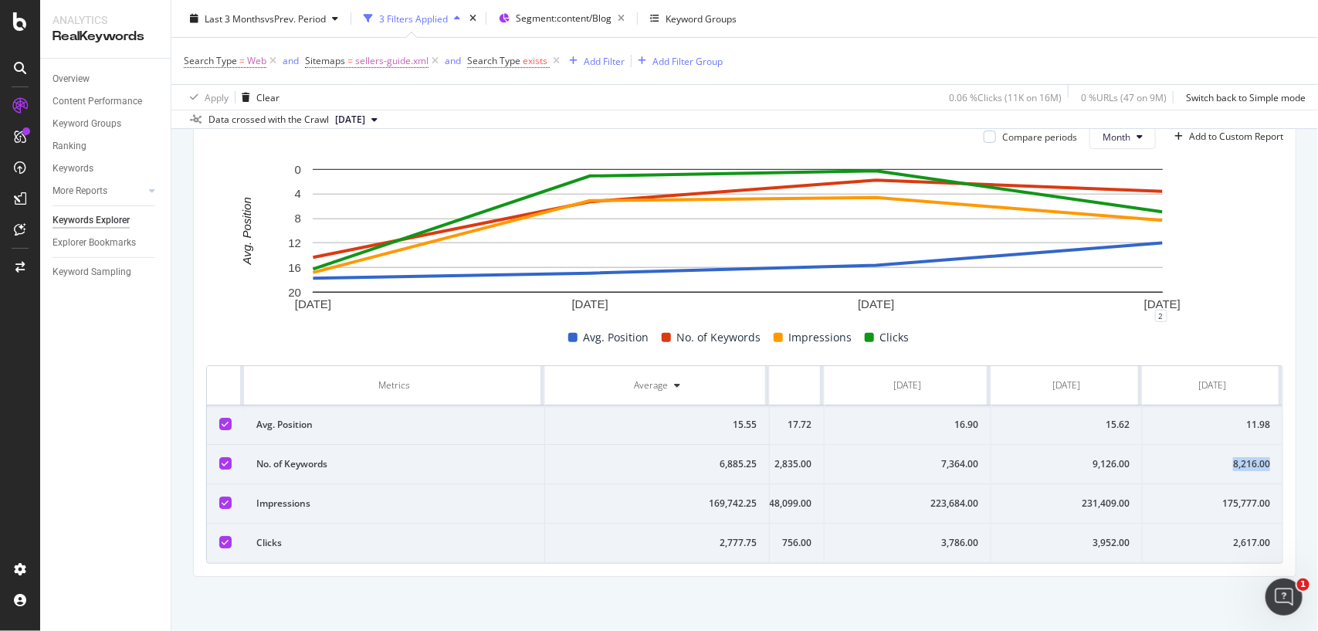
copy div "8,216.00"
click at [413, 63] on span "sellers-guide.xml" at bounding box center [391, 61] width 73 height 22
click at [402, 147] on input "sellers-guide.xml" at bounding box center [391, 149] width 146 height 25
paste input "cash-loan"
type input "cash-loan.xml"
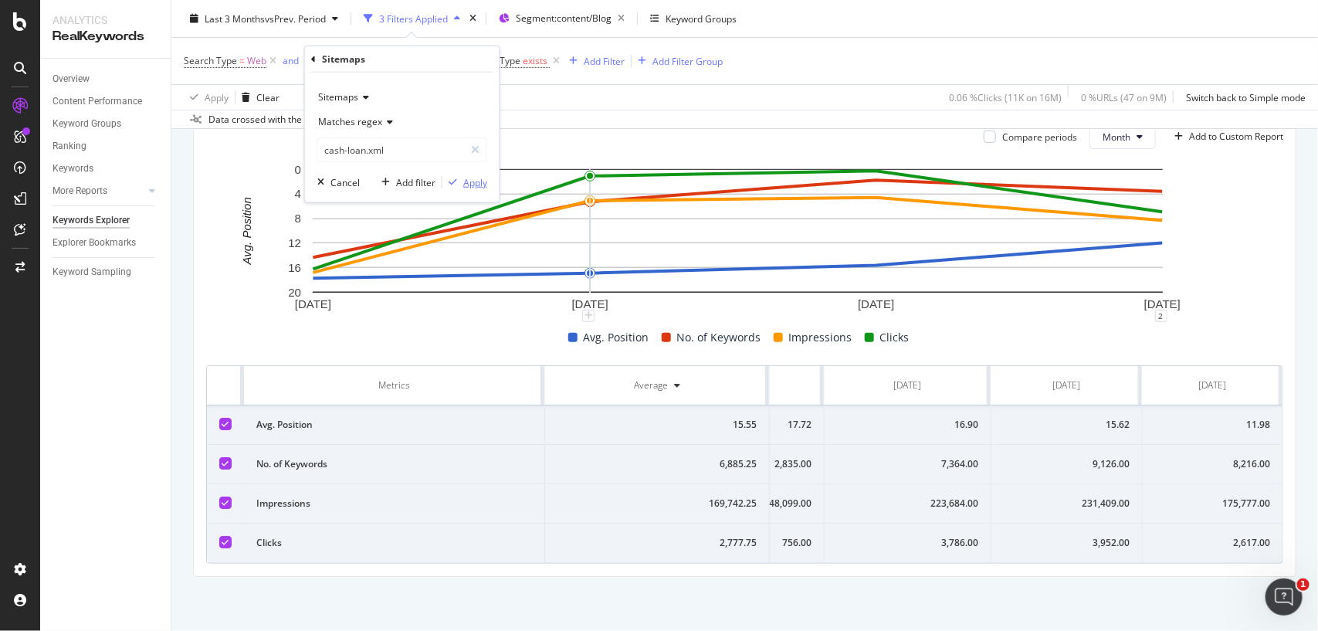
click at [477, 175] on div "Apply" at bounding box center [464, 182] width 45 height 14
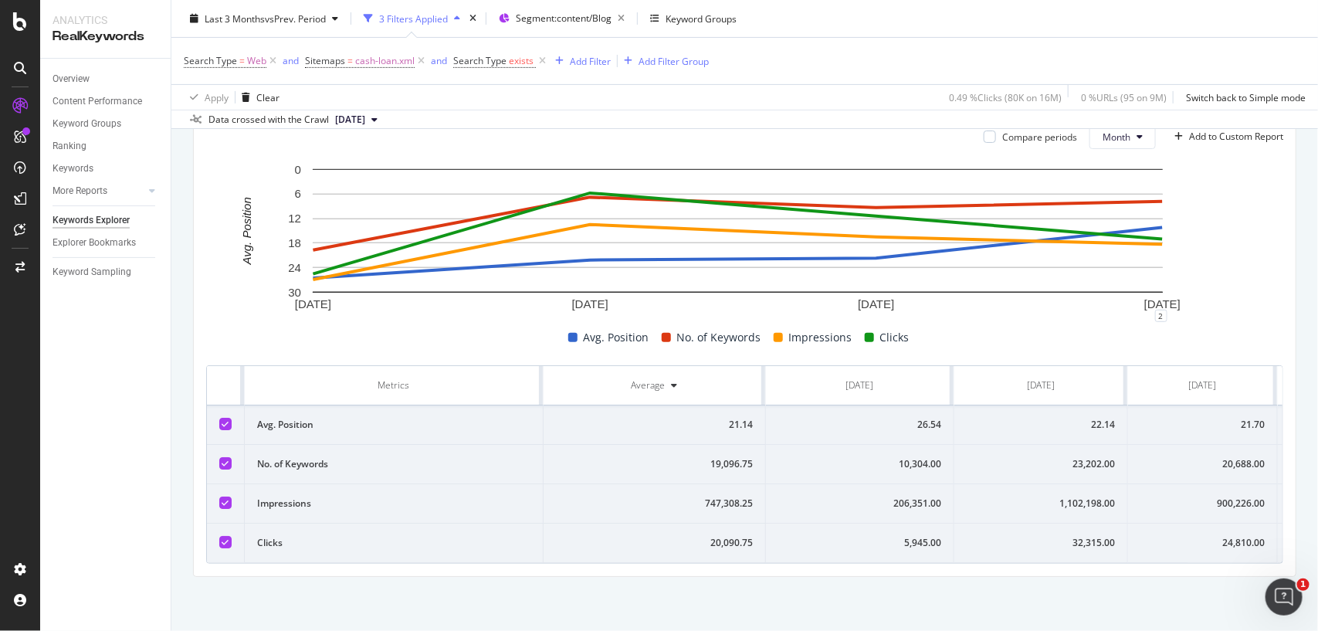
scroll to position [0, 149]
click at [1083, 536] on div "24,810.00" at bounding box center [1068, 543] width 124 height 14
copy div "24,810.00"
click at [1083, 536] on div "24,810.00" at bounding box center [1068, 543] width 124 height 14
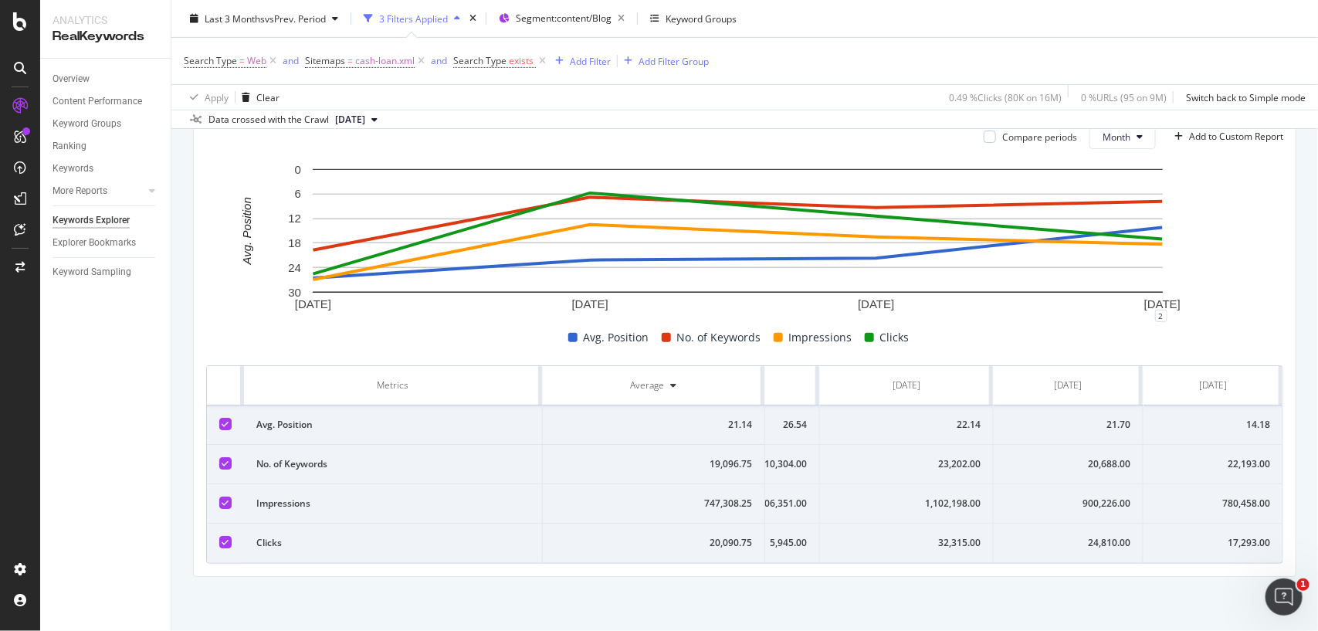
click at [1055, 536] on div "24,810.00" at bounding box center [1068, 543] width 124 height 14
copy div "24,810.00"
click at [1085, 496] on div "900,226.00" at bounding box center [1068, 503] width 124 height 14
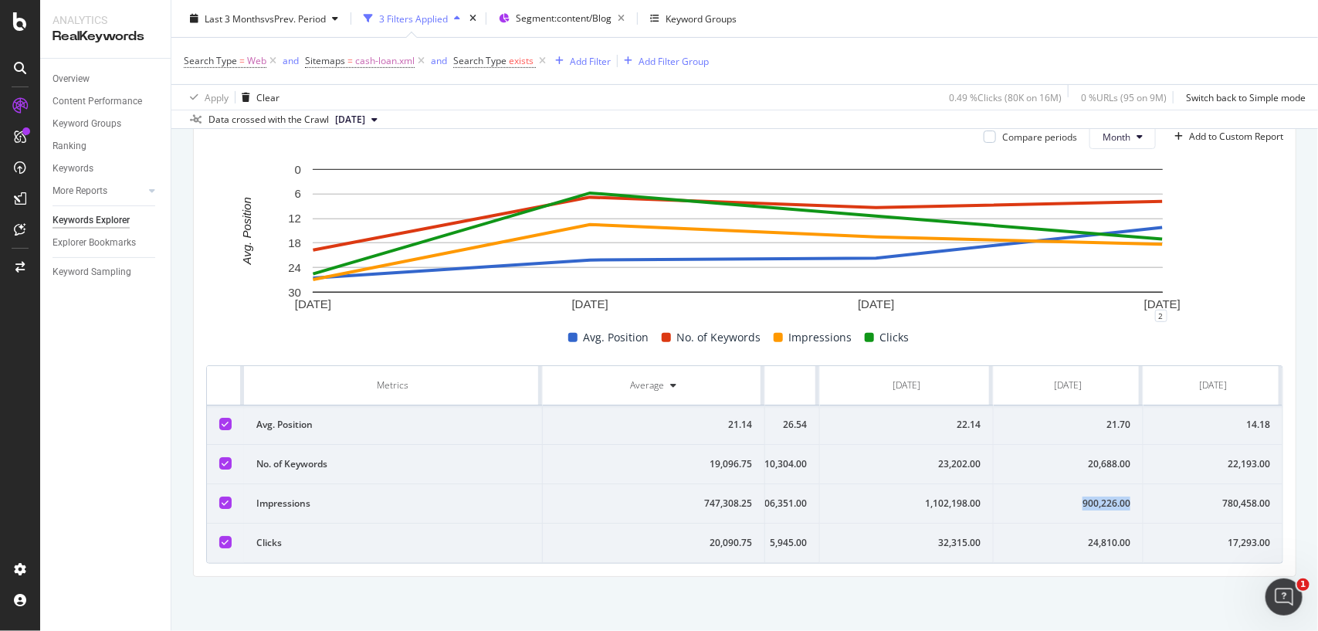
click at [1085, 496] on div "900,226.00" at bounding box center [1068, 503] width 124 height 14
copy div "900,226.00"
click at [1085, 496] on div "900,226.00" at bounding box center [1068, 503] width 124 height 14
click at [1062, 445] on td "20,688.00" at bounding box center [1069, 464] width 150 height 39
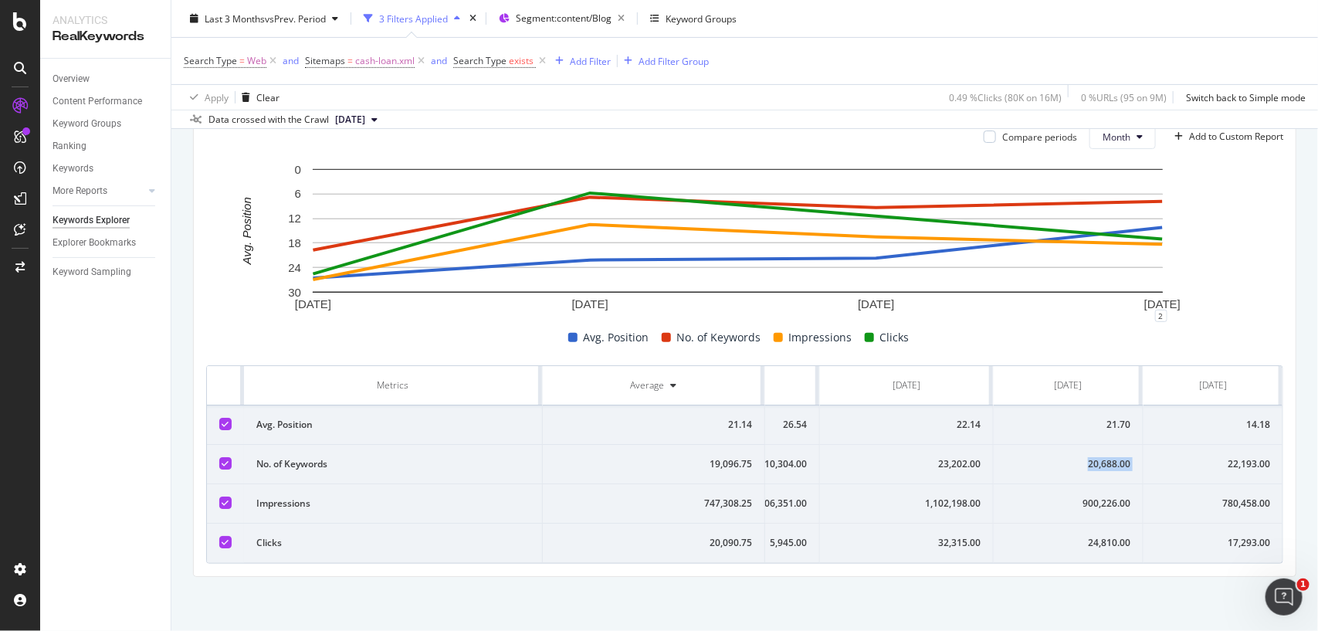
copy div "20,688.00"
click at [1062, 445] on td "20,688.00" at bounding box center [1069, 464] width 150 height 39
click at [1062, 418] on div "21.70" at bounding box center [1068, 425] width 124 height 14
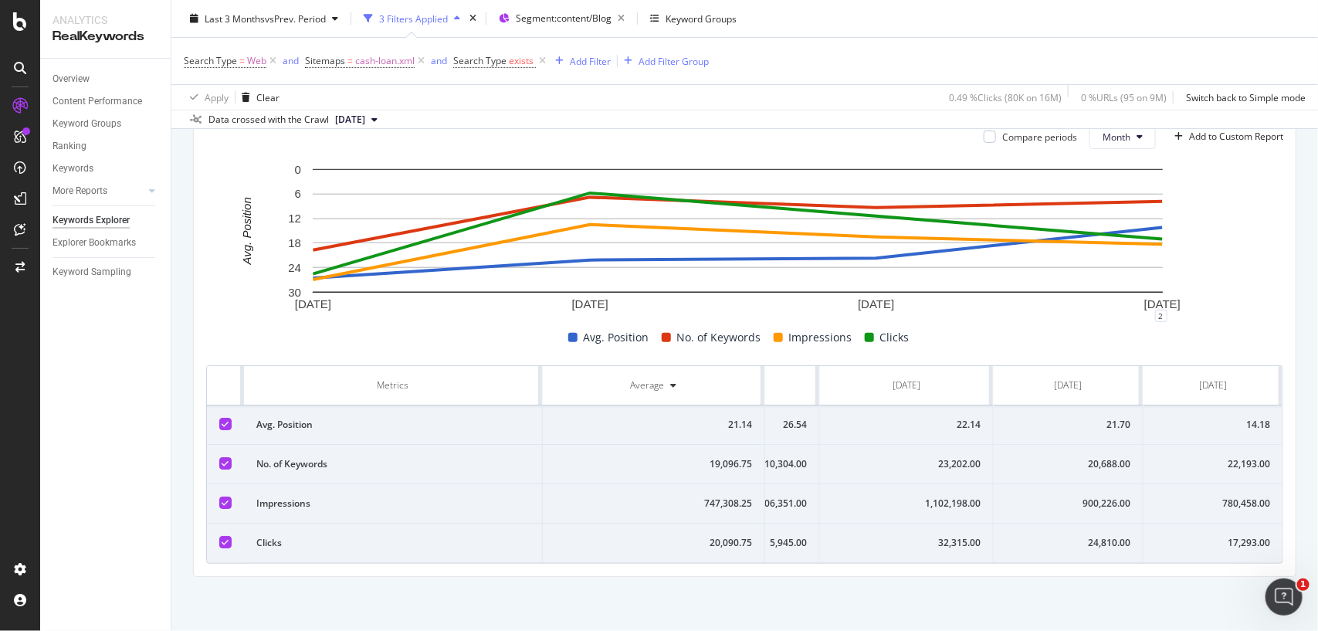
click at [1206, 418] on div "14.18" at bounding box center [1213, 425] width 114 height 14
click at [1222, 536] on div "17,293.00" at bounding box center [1213, 543] width 114 height 14
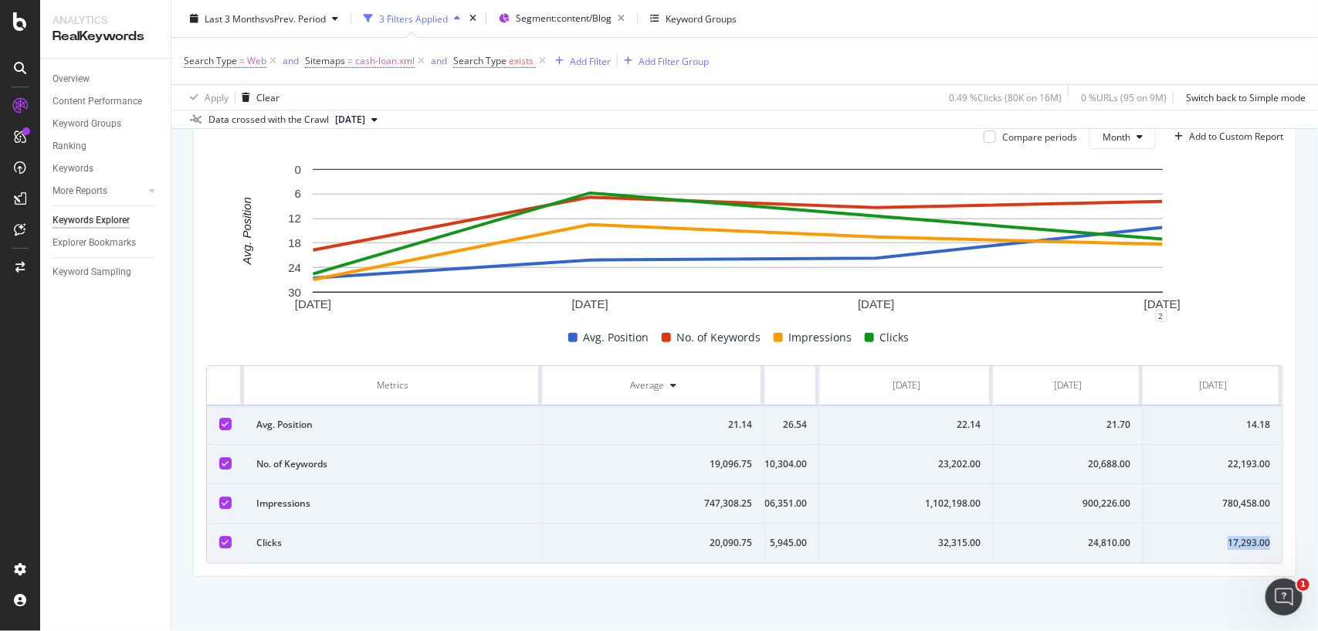
click at [1222, 536] on div "17,293.00" at bounding box center [1213, 543] width 114 height 14
click at [1224, 496] on div "780,458.00" at bounding box center [1213, 503] width 114 height 14
click at [1211, 445] on td "22,193.00" at bounding box center [1212, 464] width 139 height 39
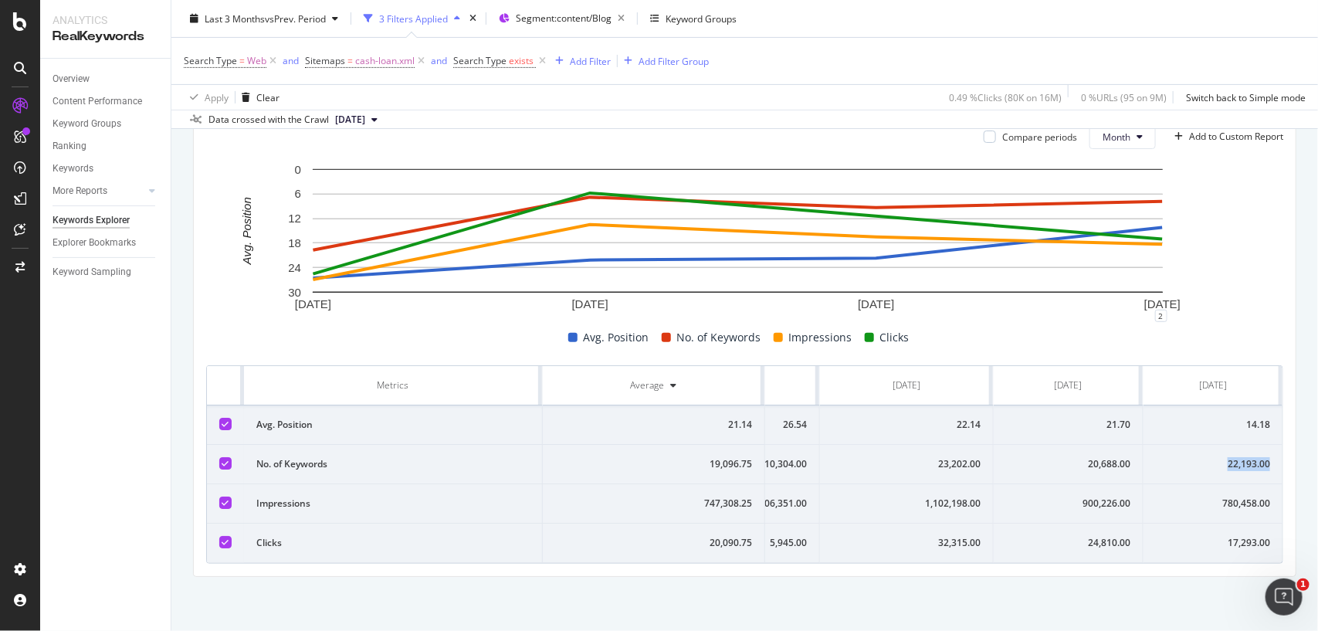
click at [1211, 445] on td "22,193.00" at bounding box center [1212, 464] width 139 height 39
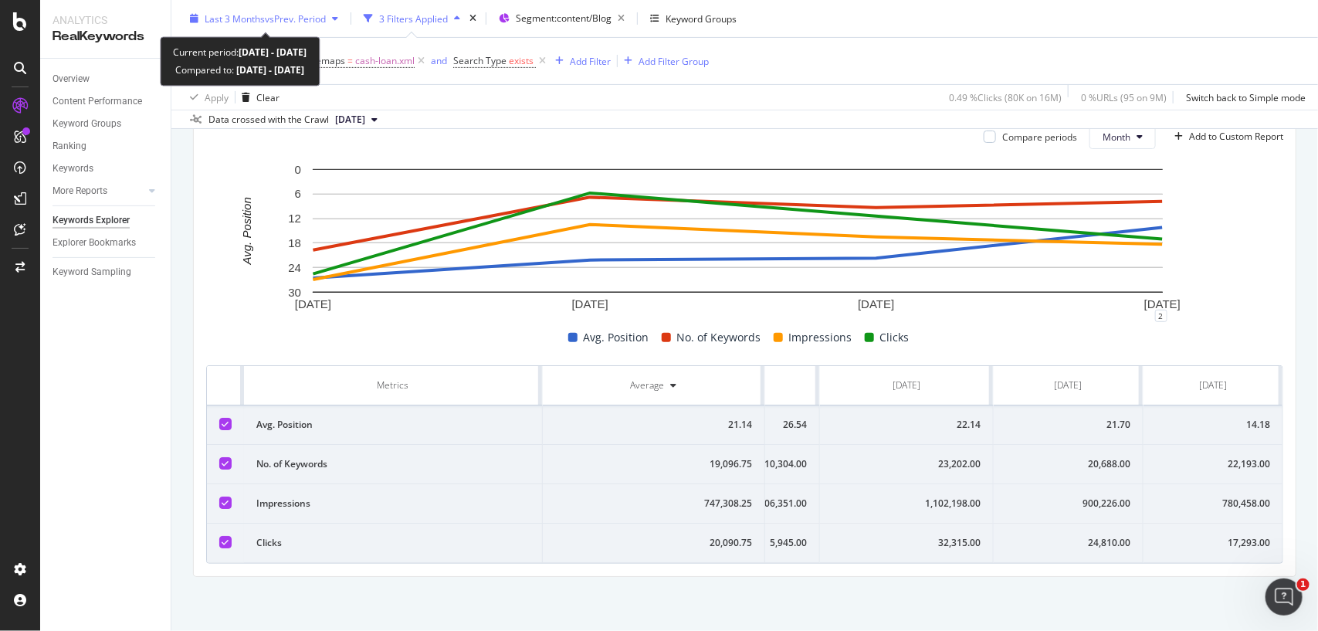
click at [313, 15] on span "vs Prev. Period" at bounding box center [295, 18] width 61 height 13
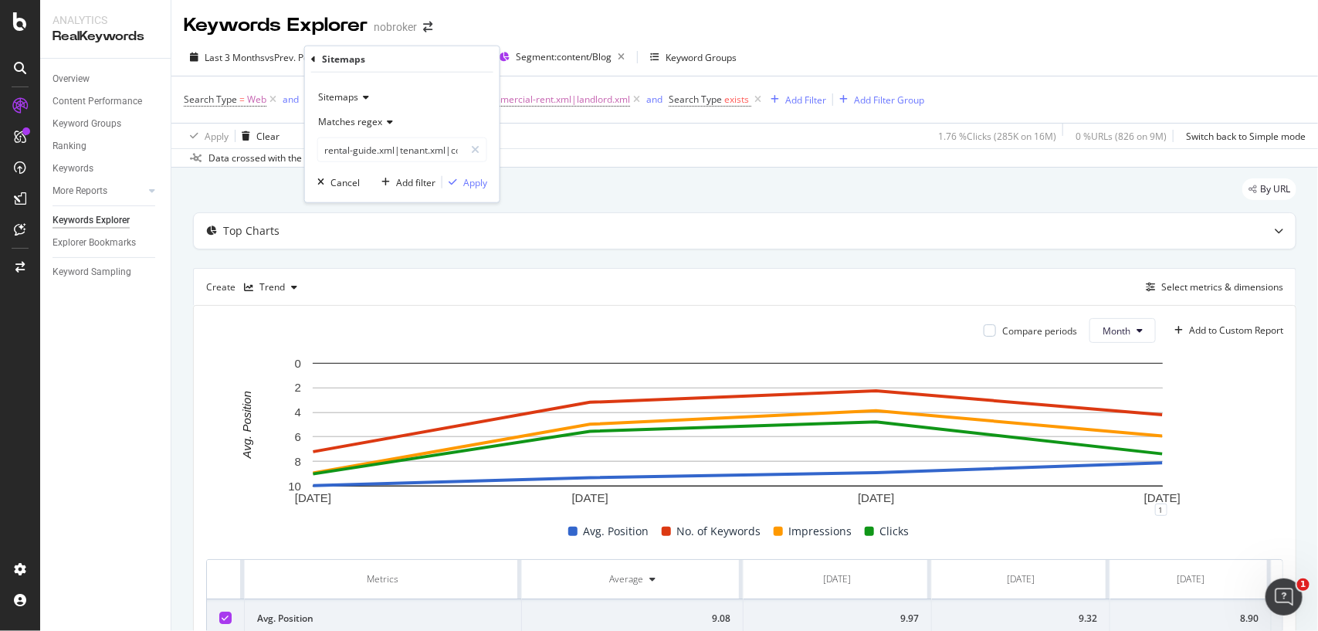
scroll to position [0, 141]
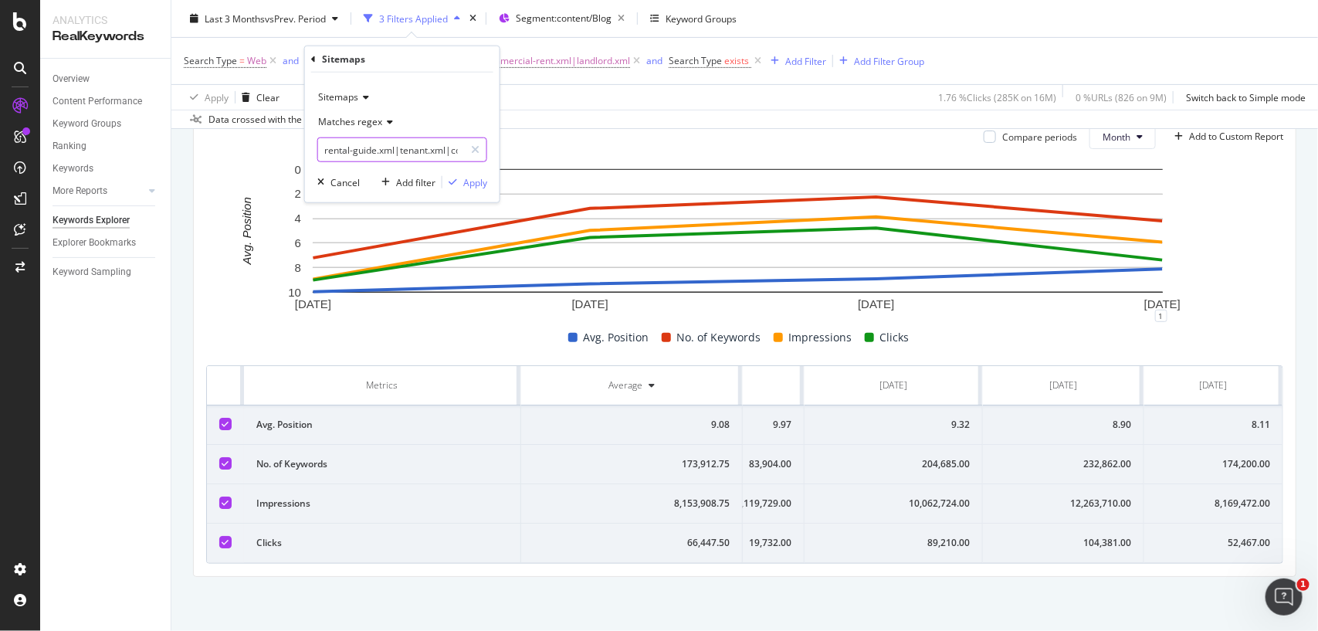
click at [433, 144] on input "rental-guide.xml|tenant.xml|commercial-rent.xml|landlord.xml" at bounding box center [391, 149] width 146 height 25
paste input "celebrity-homes"
type input "celebrity-homes.xml"
click at [473, 181] on div "Apply" at bounding box center [475, 181] width 24 height 13
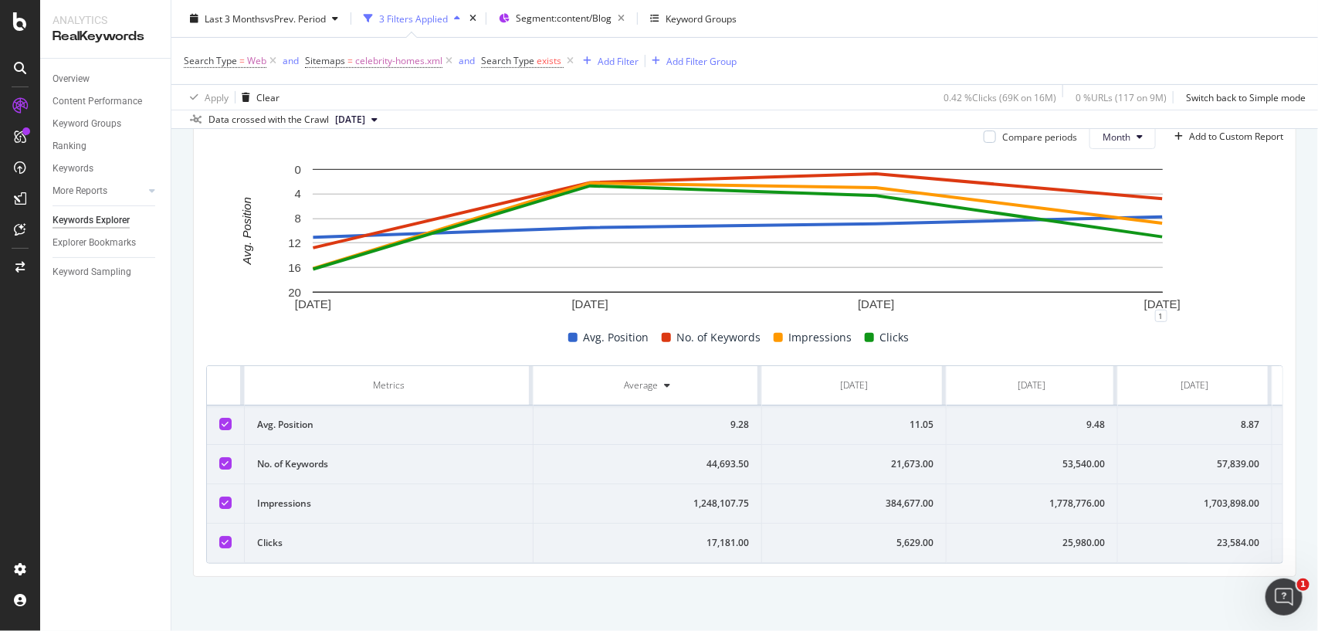
scroll to position [0, 145]
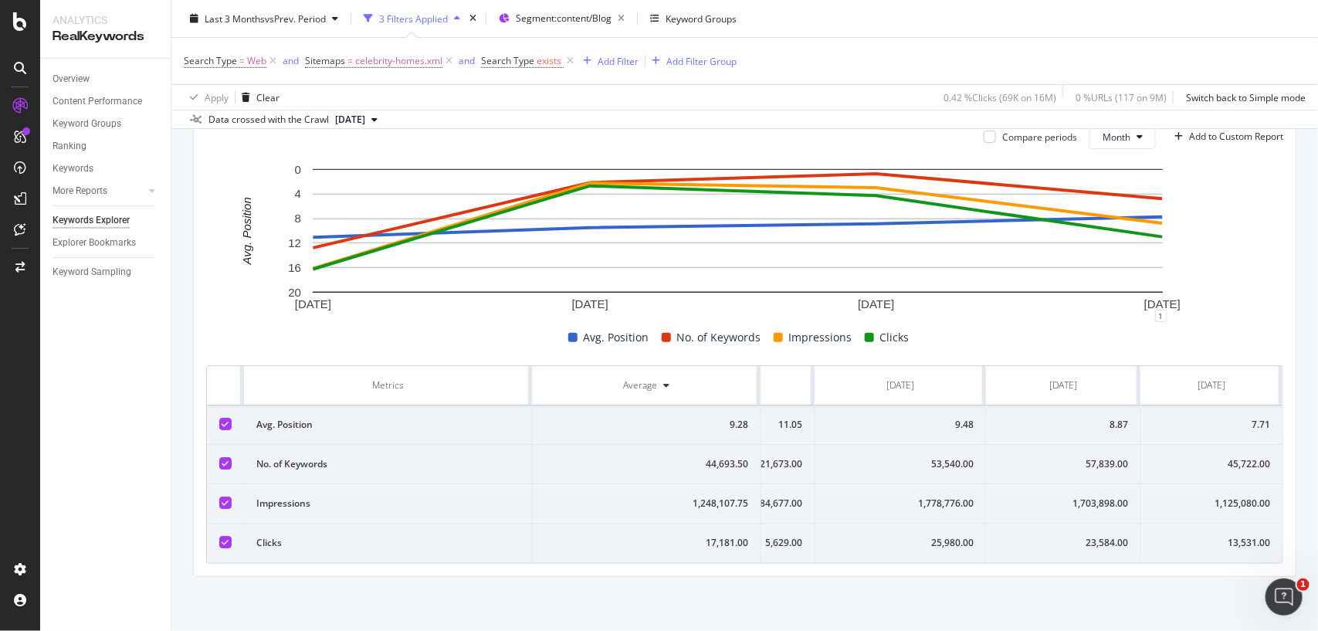
click at [1056, 536] on div "23,584.00" at bounding box center [1063, 543] width 129 height 14
copy div "23,584.00"
click at [1067, 496] on div "1,703,898.00" at bounding box center [1063, 503] width 129 height 14
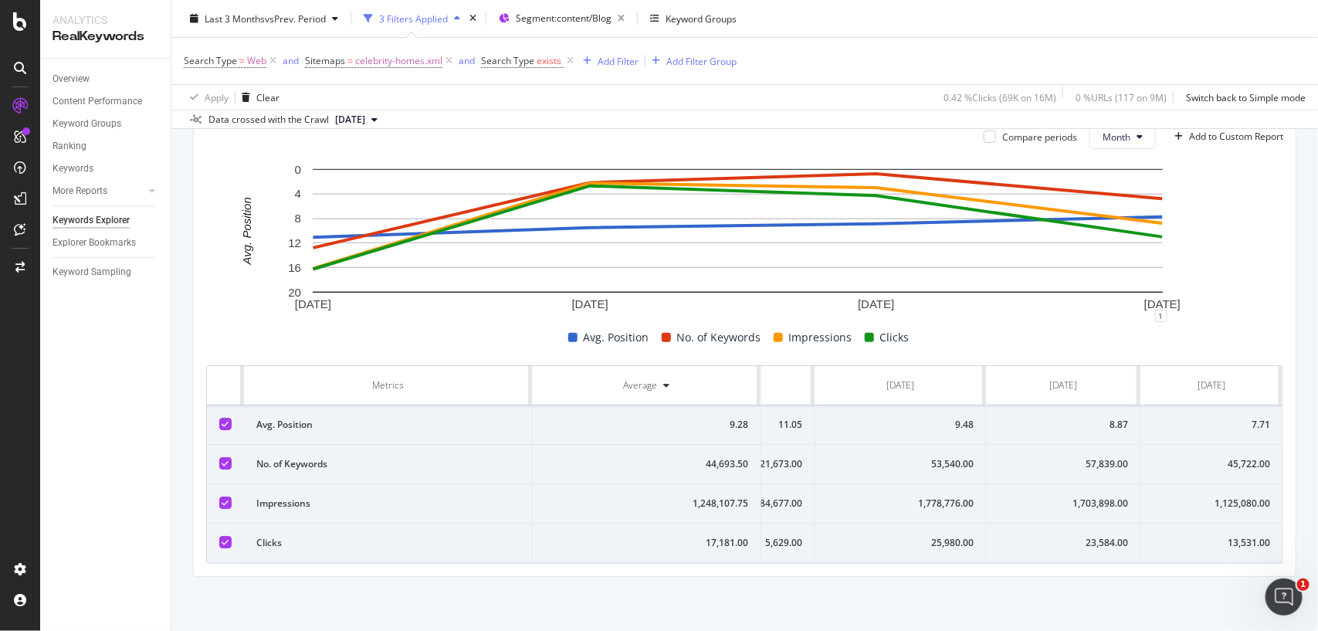
click at [1067, 496] on div "1,703,898.00" at bounding box center [1063, 503] width 129 height 14
copy div "1,703,898.00"
click at [1067, 457] on div "57,839.00" at bounding box center [1063, 464] width 129 height 14
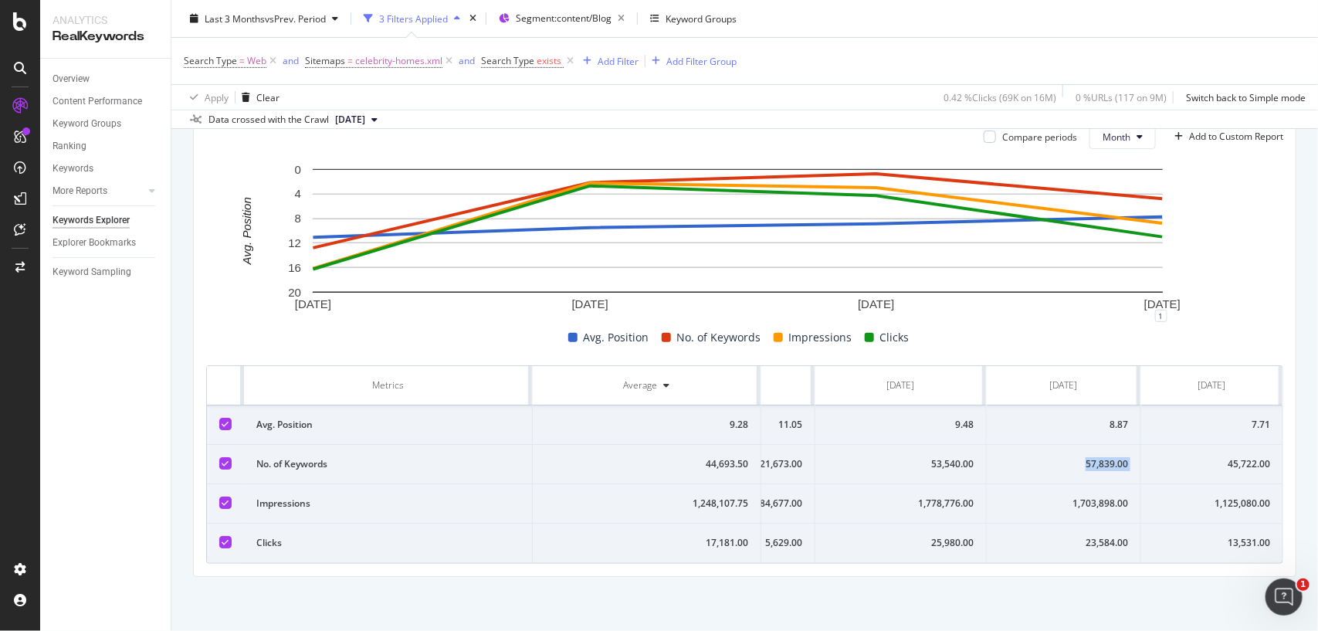
copy div "57,839.00"
click at [1067, 457] on div "57,839.00" at bounding box center [1063, 464] width 129 height 14
click at [1077, 418] on div "8.87" at bounding box center [1063, 425] width 129 height 14
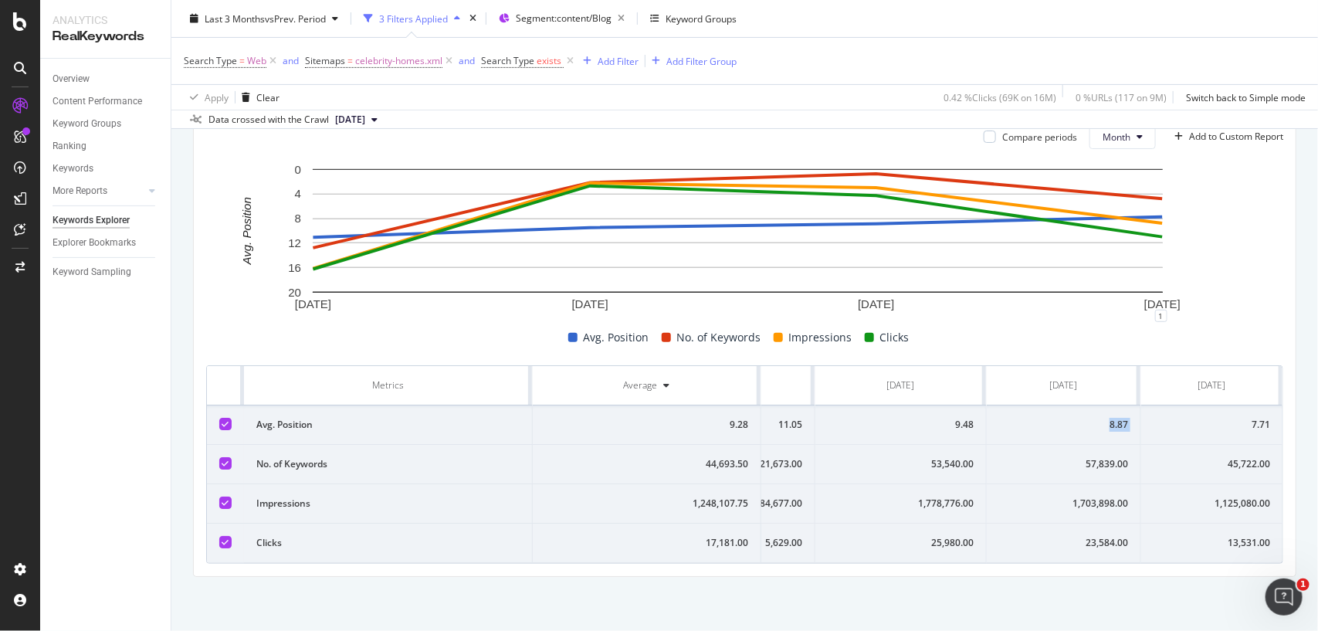
copy div "8.87"
click at [1201, 418] on div "7.71" at bounding box center [1211, 425] width 117 height 14
copy div "7.71"
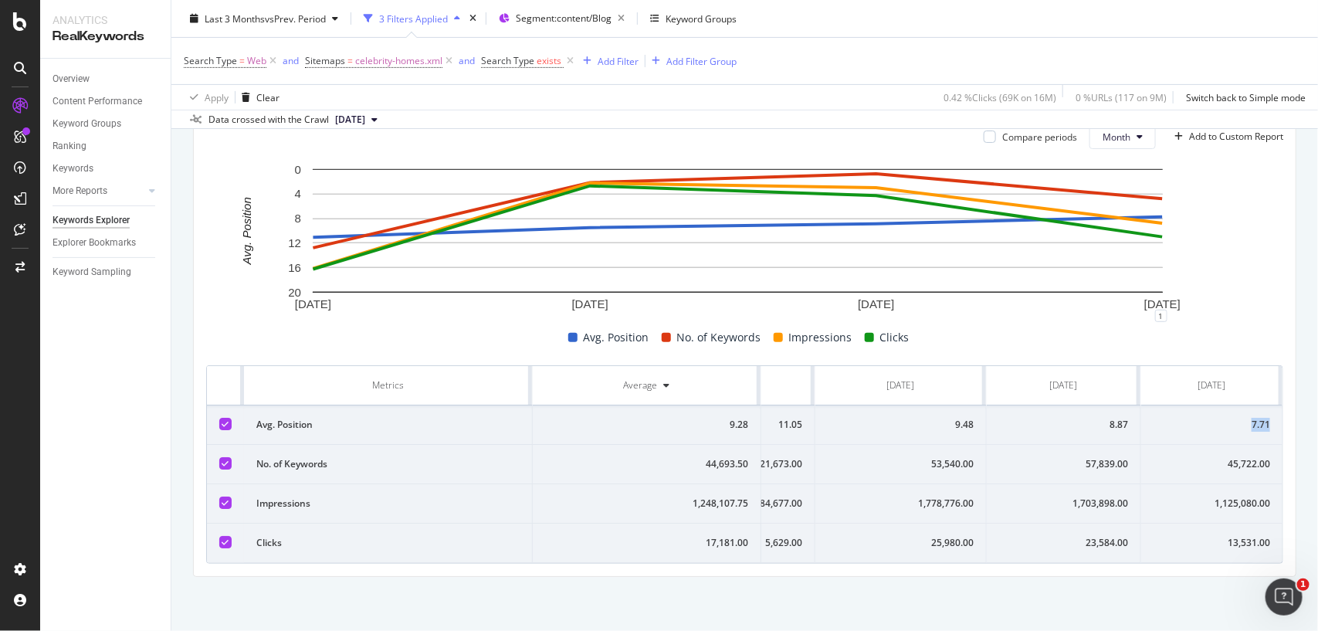
click at [1211, 536] on div "13,531.00" at bounding box center [1211, 543] width 117 height 14
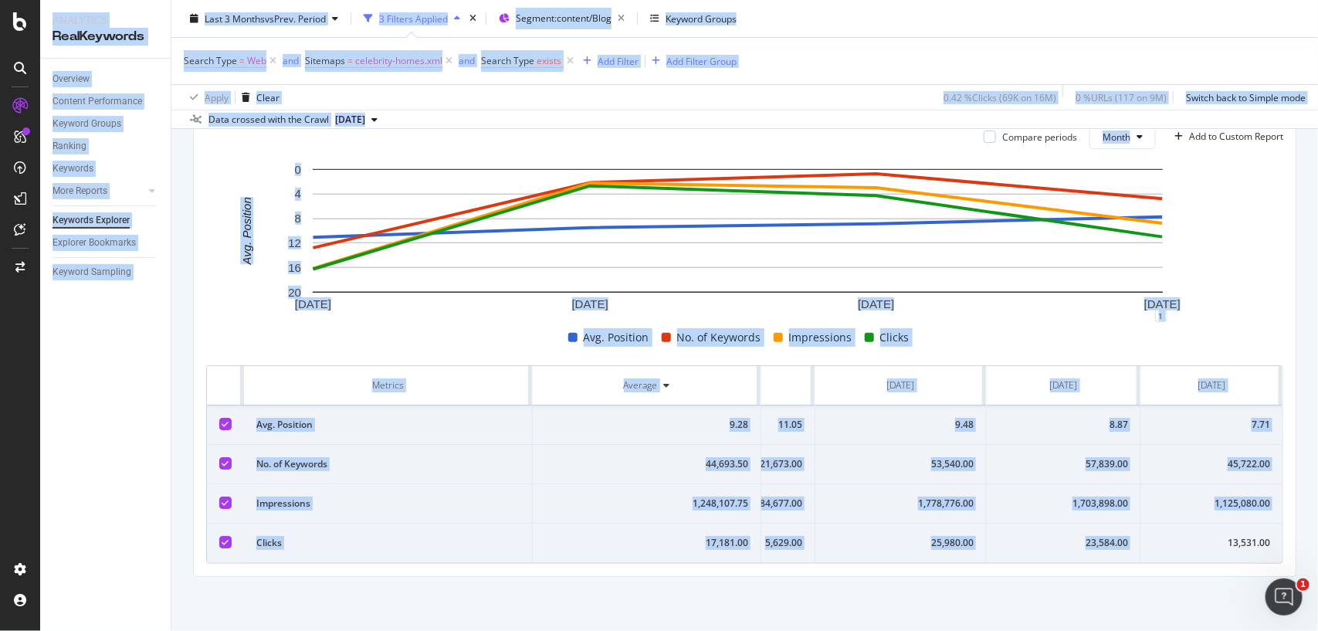
click at [1211, 536] on div "13,531.00" at bounding box center [1211, 543] width 117 height 14
copy div "7.71"
click at [1217, 496] on div "1,125,080.00" at bounding box center [1211, 503] width 117 height 14
copy div "7.71"
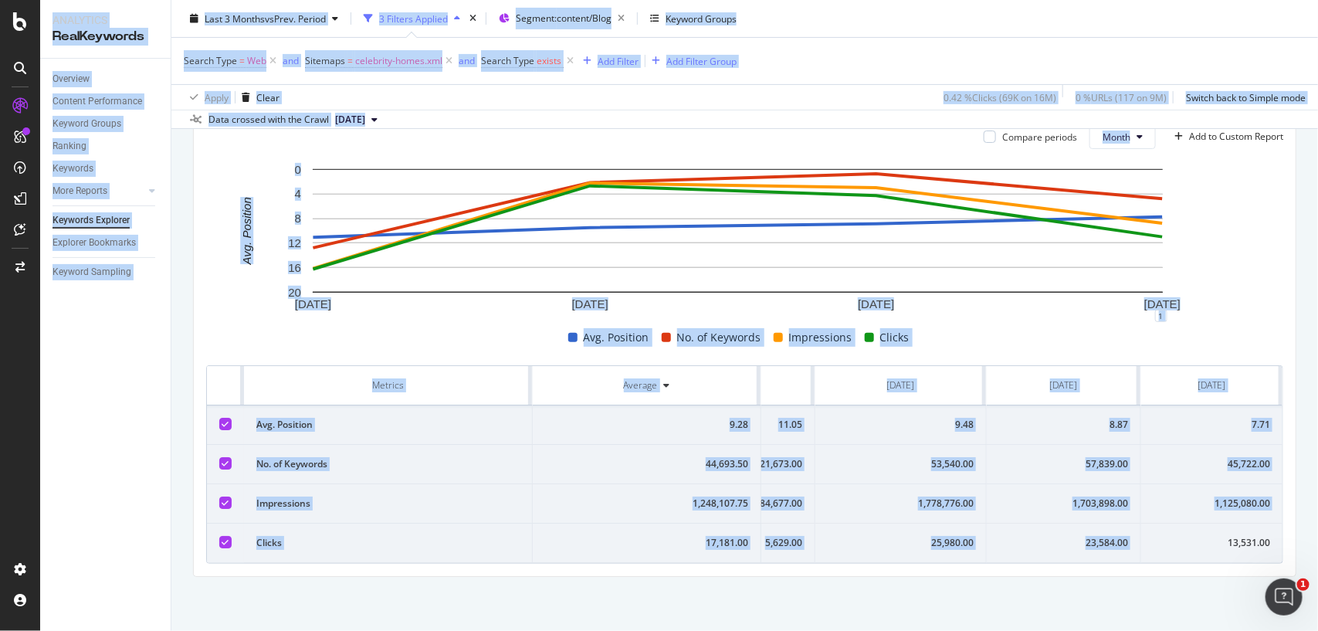
click at [1217, 496] on div "1,125,080.00" at bounding box center [1211, 503] width 117 height 14
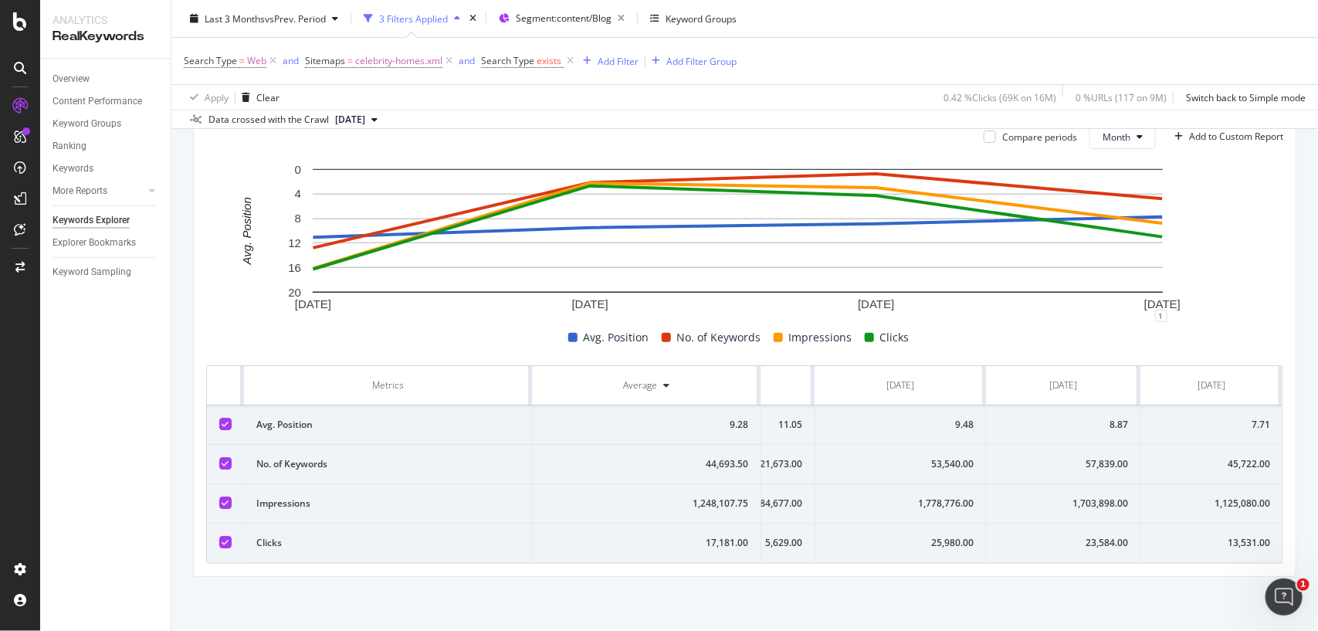
click at [1229, 457] on div "45,722.00" at bounding box center [1211, 464] width 117 height 14
click at [411, 66] on span "celebrity-homes.xml" at bounding box center [398, 61] width 87 height 22
click at [398, 157] on input "celebrity-homes.xml" at bounding box center [391, 149] width 146 height 25
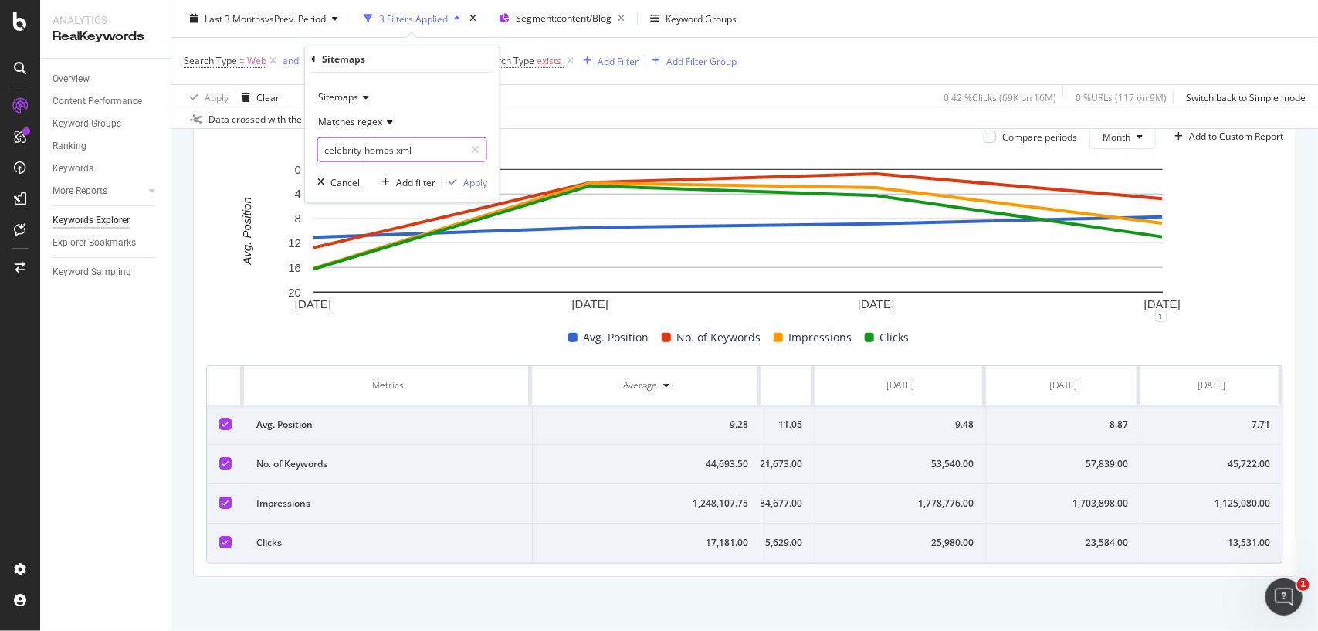
paste input "leaning-tip"
type input "cleaning-tips.xml"
click at [471, 184] on div "Apply" at bounding box center [475, 181] width 24 height 13
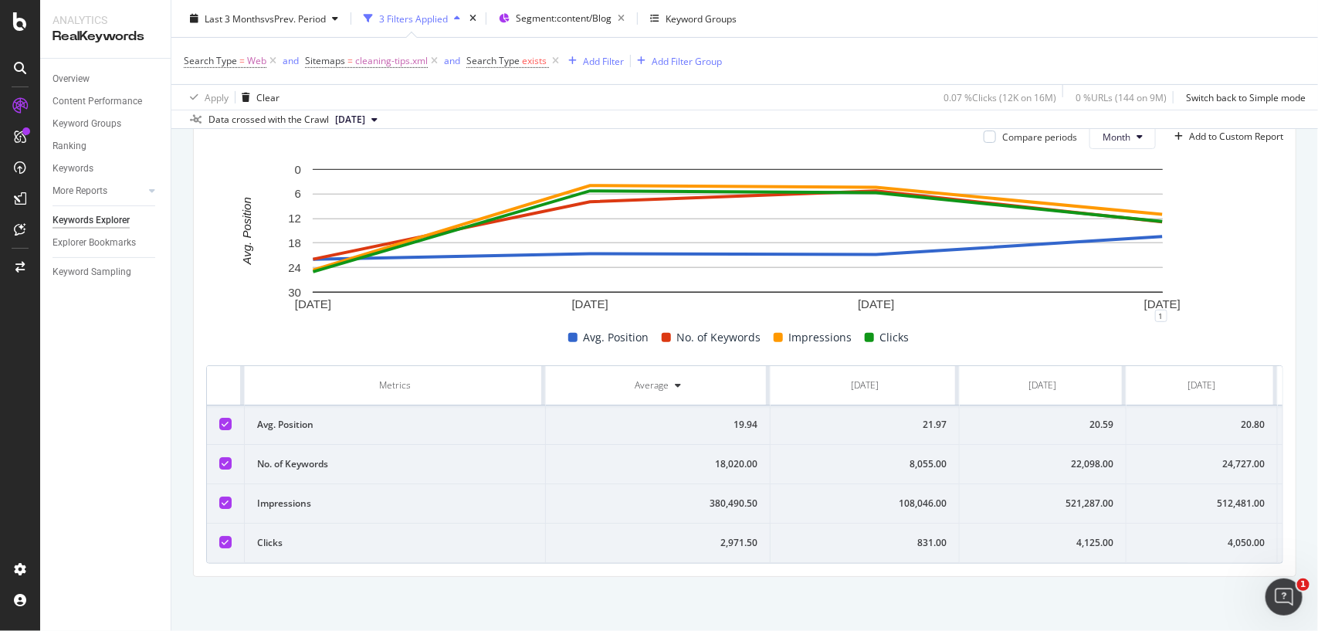
scroll to position [0, 149]
click at [1094, 536] on div "4,050.00" at bounding box center [1067, 543] width 126 height 14
copy div "4,050.00"
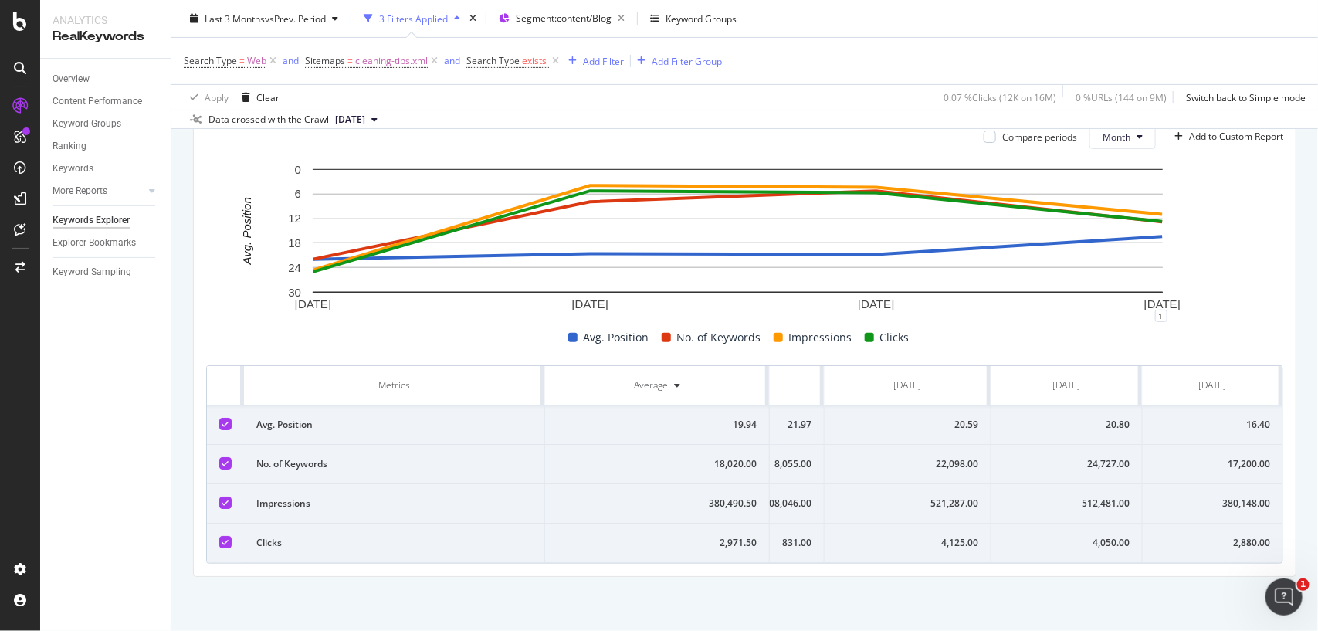
click at [1052, 496] on div "512,481.00" at bounding box center [1067, 503] width 126 height 14
copy div "512,481.00"
click at [1052, 496] on div "512,481.00" at bounding box center [1067, 503] width 126 height 14
click at [1072, 457] on div "24,727.00" at bounding box center [1067, 464] width 126 height 14
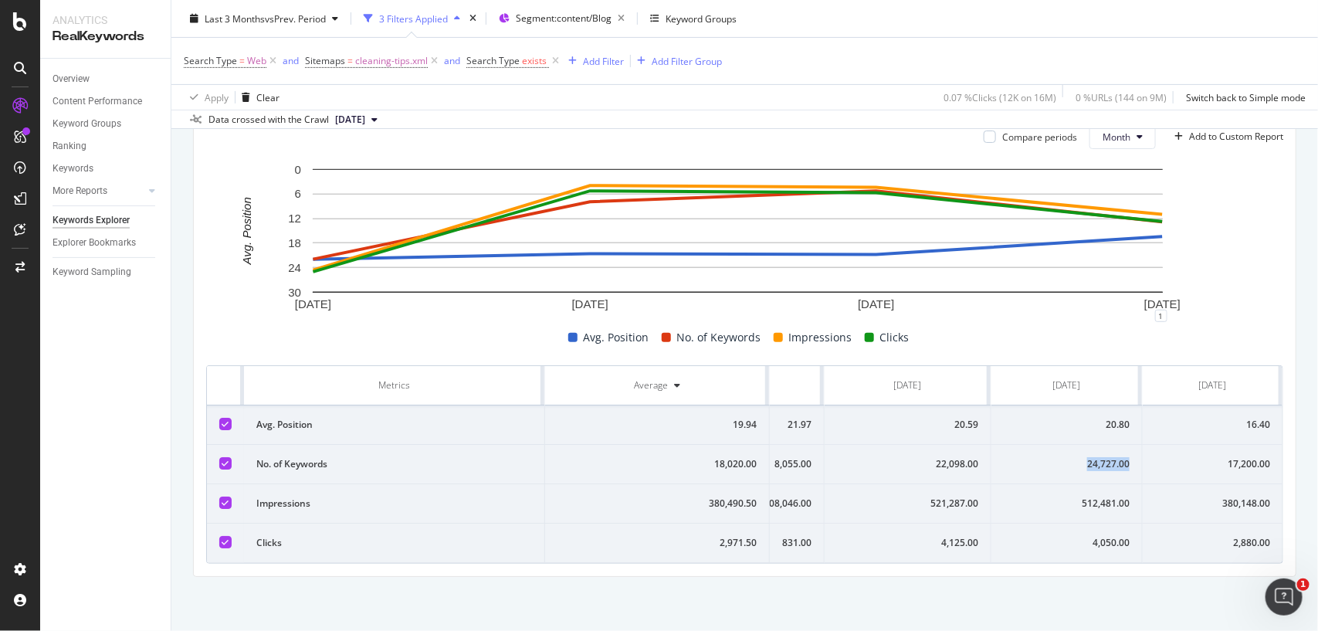
click at [1072, 457] on div "24,727.00" at bounding box center [1067, 464] width 126 height 14
click at [1085, 418] on div "20.80" at bounding box center [1067, 425] width 126 height 14
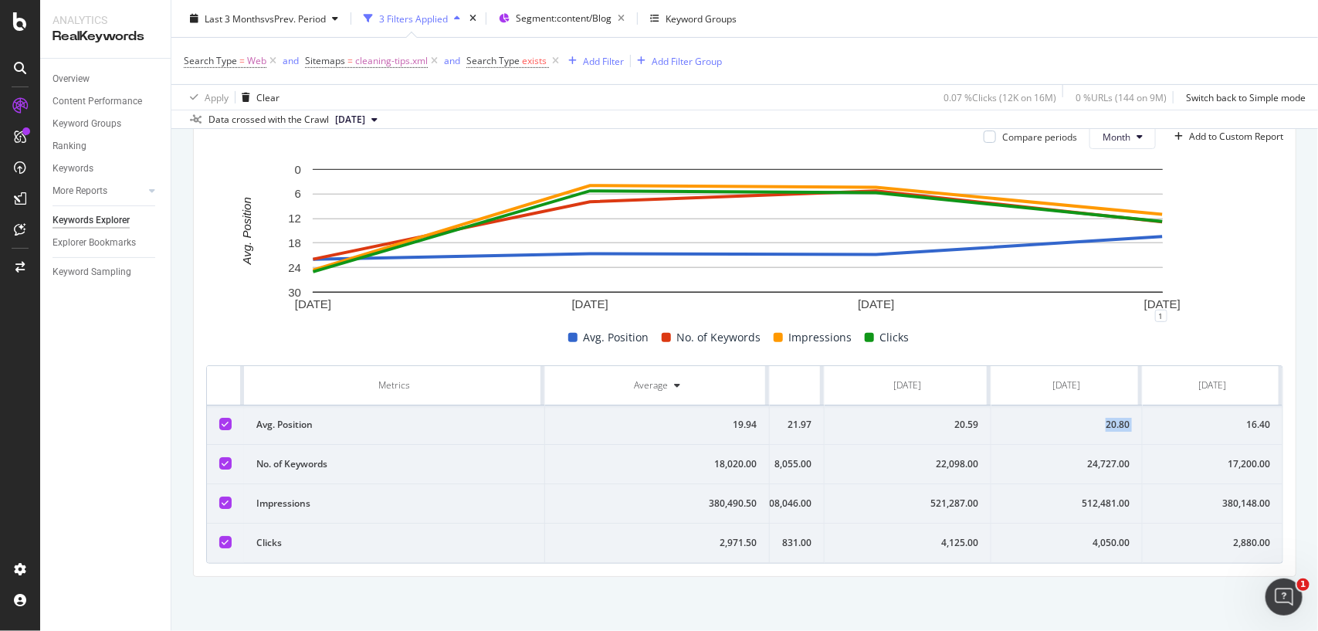
click at [1212, 418] on div "16.40" at bounding box center [1212, 425] width 115 height 14
click at [1235, 536] on div "2,880.00" at bounding box center [1212, 543] width 115 height 14
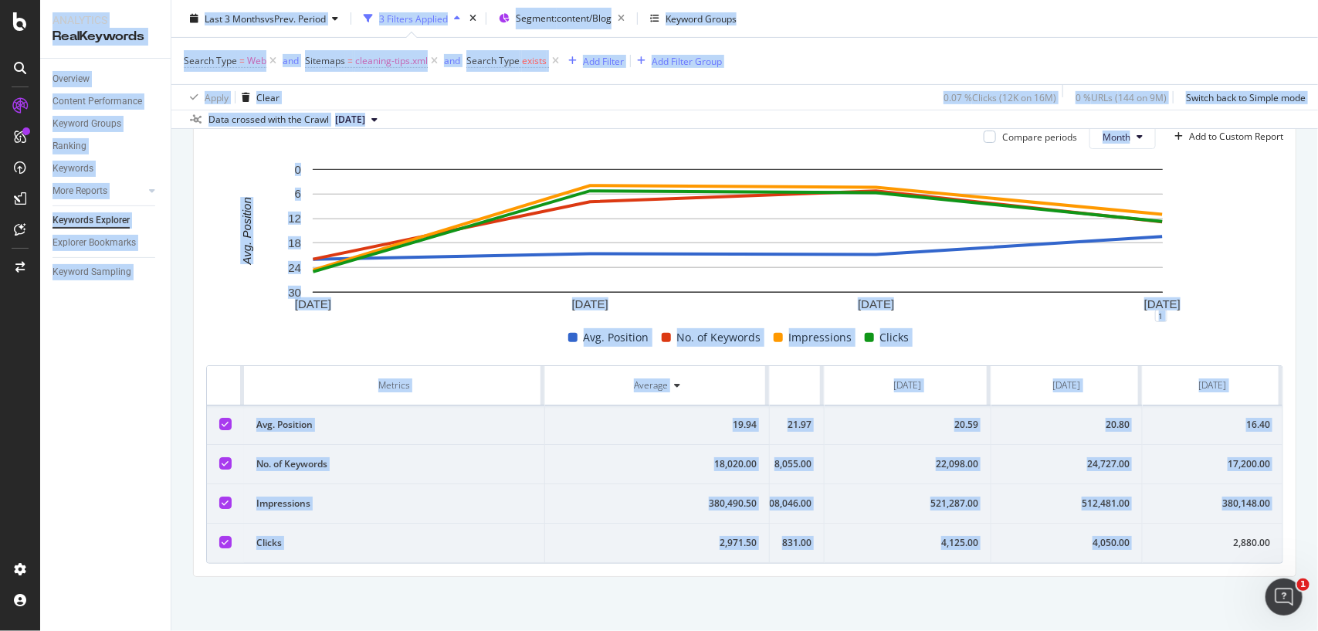
click at [1235, 536] on div "2,880.00" at bounding box center [1212, 543] width 115 height 14
copy div "2,880.00"
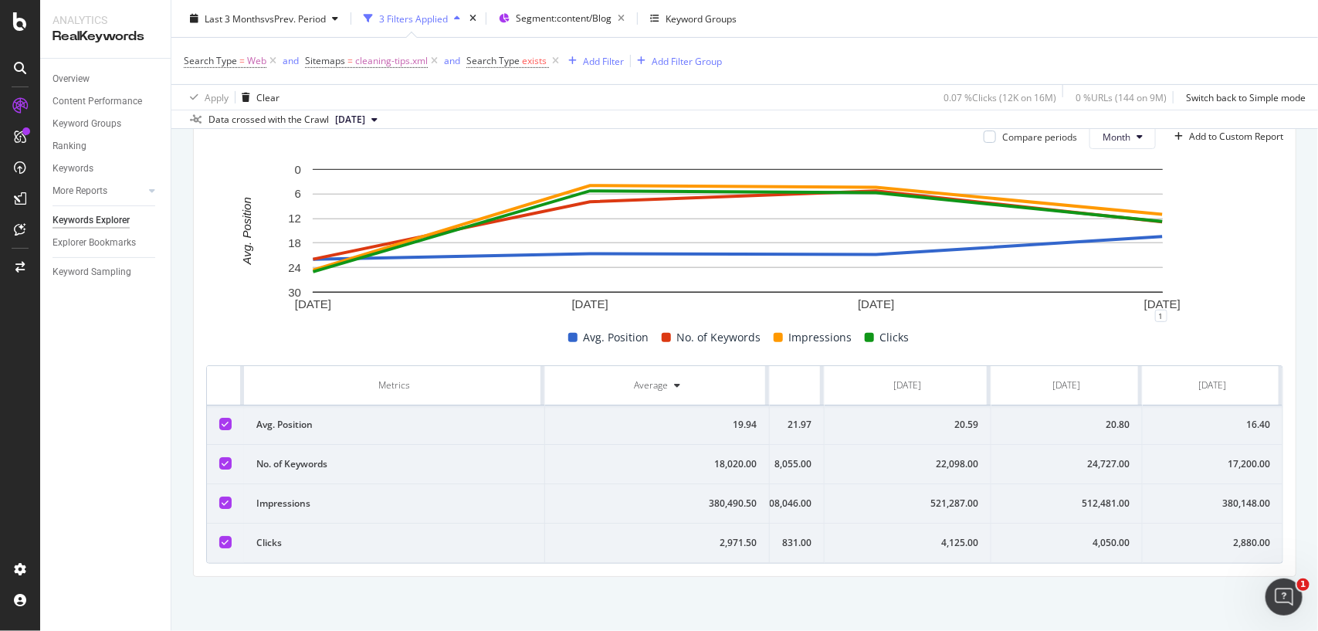
click at [1226, 496] on div "380,148.00" at bounding box center [1212, 503] width 115 height 14
click at [1235, 457] on div "17,200.00" at bounding box center [1212, 464] width 115 height 14
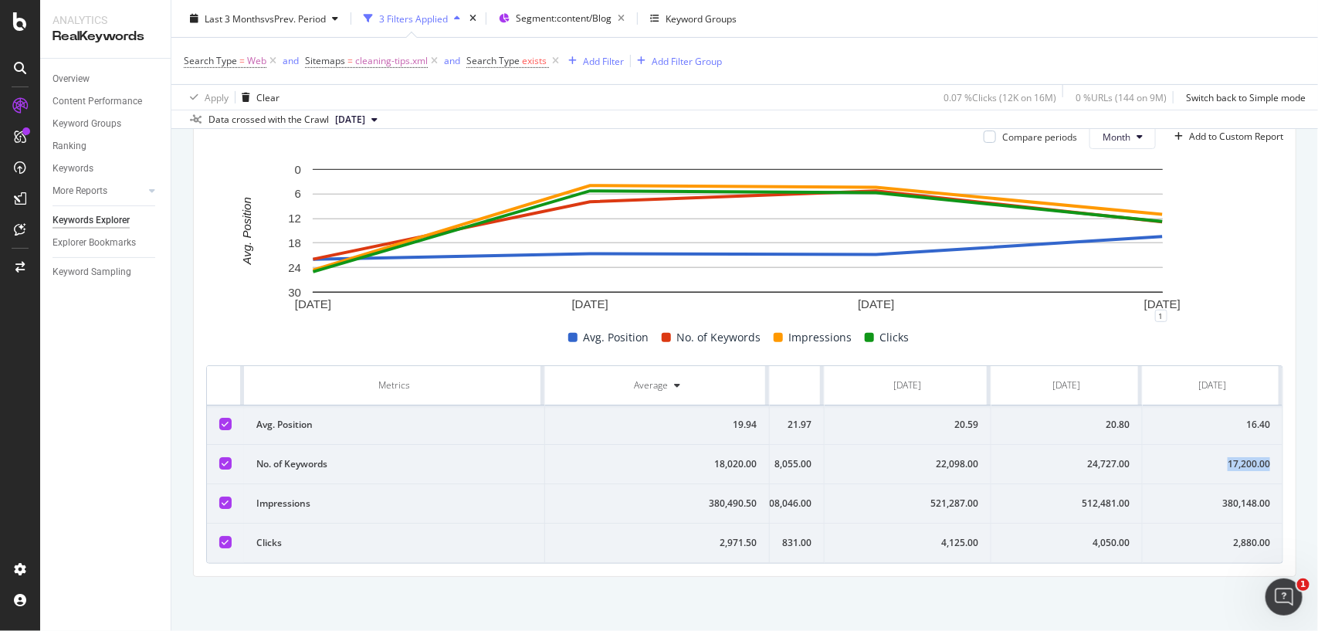
click at [1235, 457] on div "17,200.00" at bounding box center [1212, 464] width 115 height 14
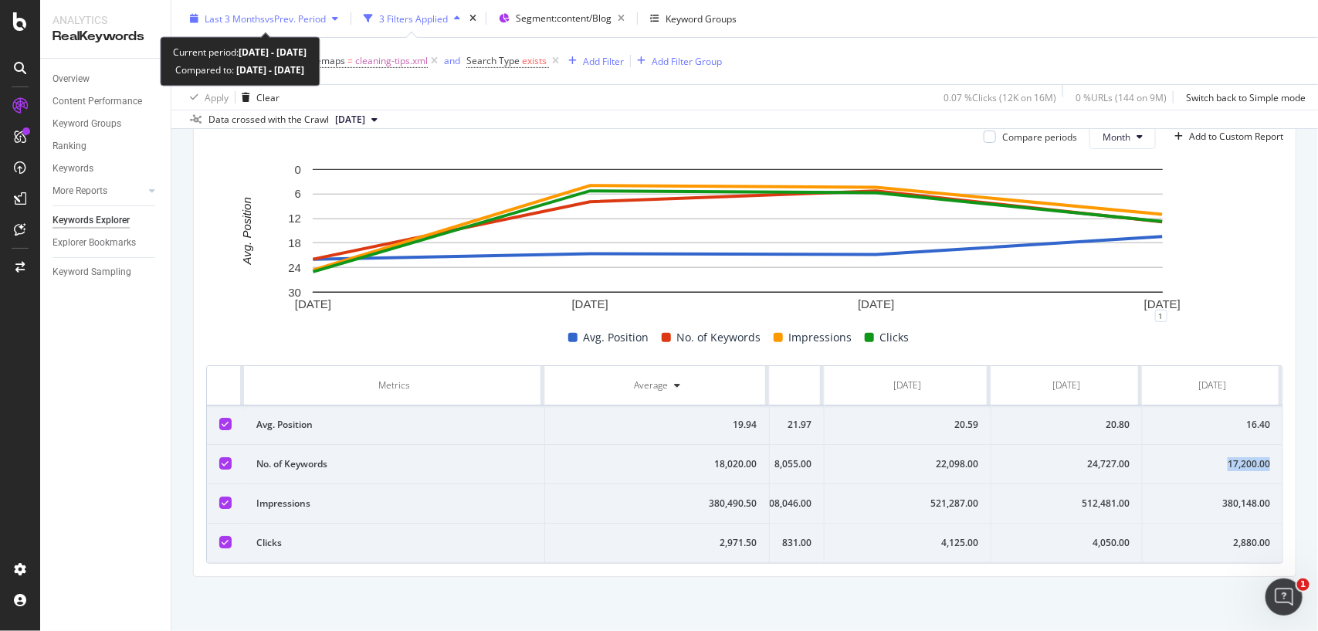
click at [315, 23] on span "vs Prev. Period" at bounding box center [295, 18] width 61 height 13
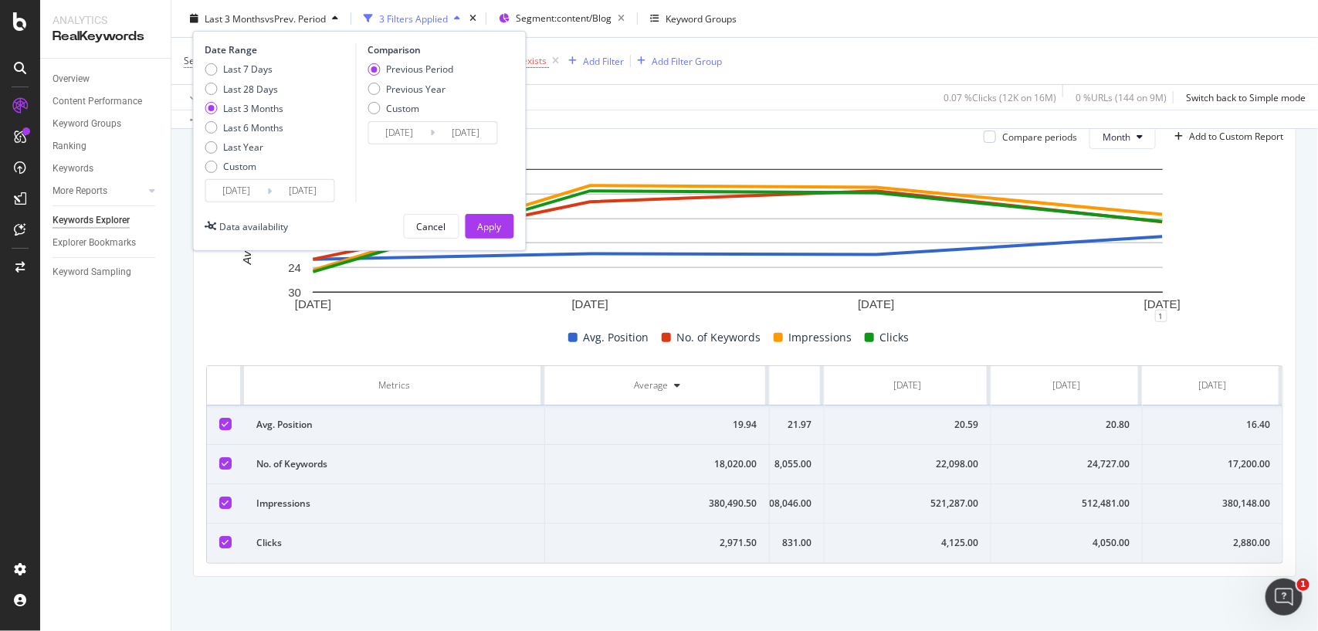
click at [825, 75] on div "Search Type = Web and Sitemaps = cleaning-tips.xml and Search Type exists Add F…" at bounding box center [745, 61] width 1122 height 46
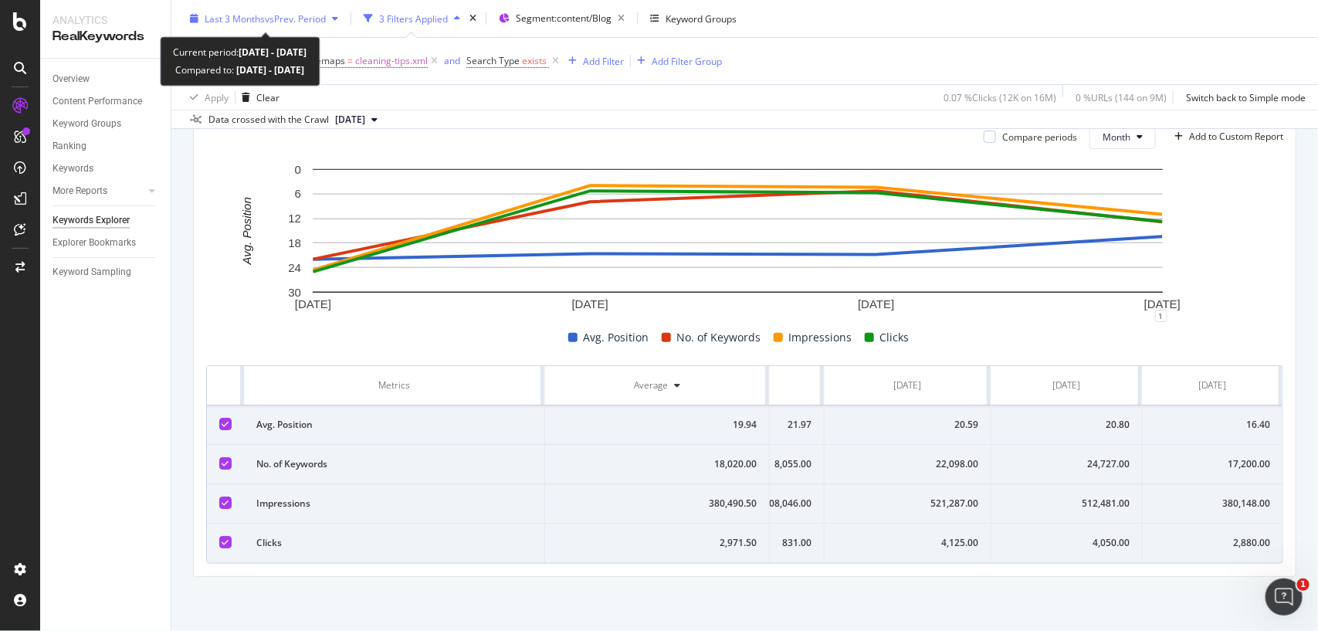
click at [295, 18] on span "vs Prev. Period" at bounding box center [295, 18] width 61 height 13
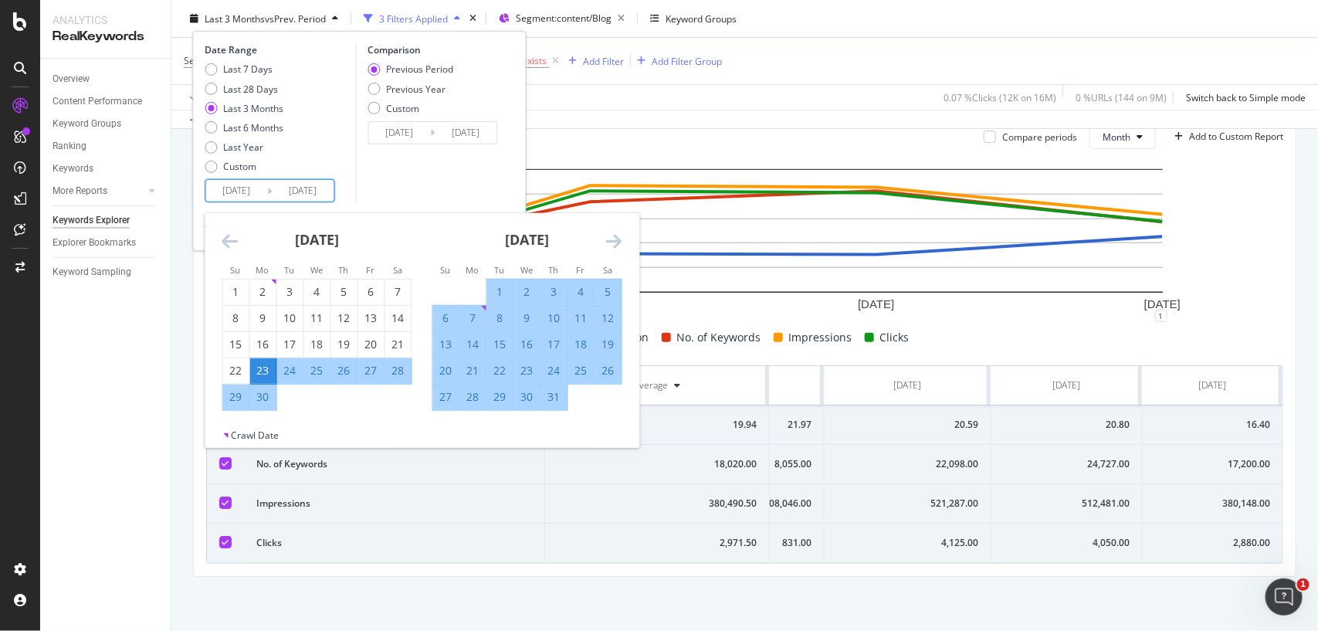
click at [260, 191] on input "2025/06/23" at bounding box center [237, 191] width 62 height 22
click at [229, 235] on icon "Move backward to switch to the previous month." at bounding box center [230, 241] width 16 height 19
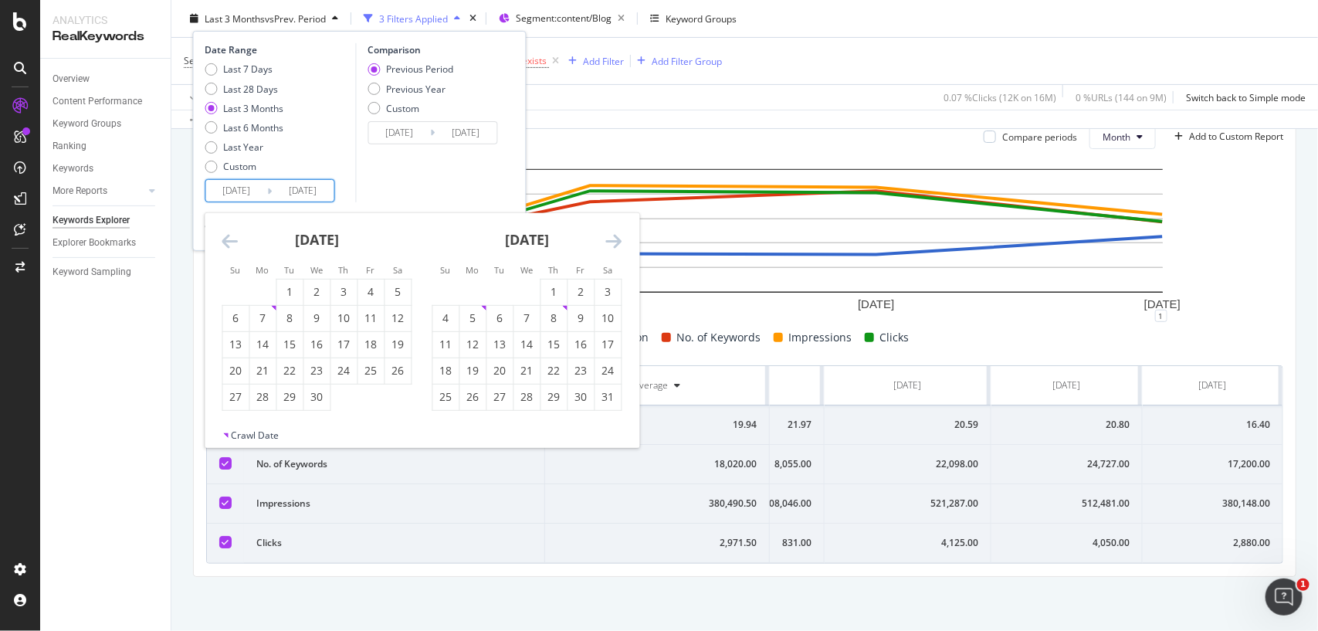
click at [229, 235] on icon "Move backward to switch to the previous month." at bounding box center [230, 241] width 16 height 19
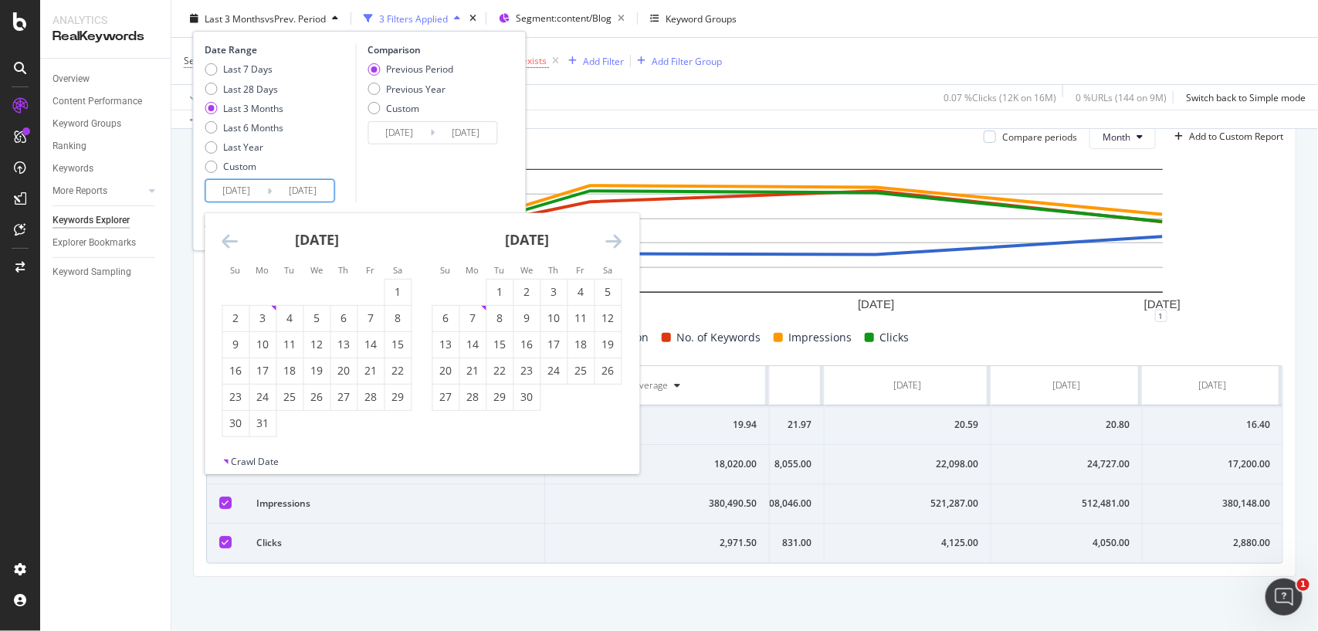
click at [229, 235] on icon "Move backward to switch to the previous month." at bounding box center [230, 241] width 16 height 19
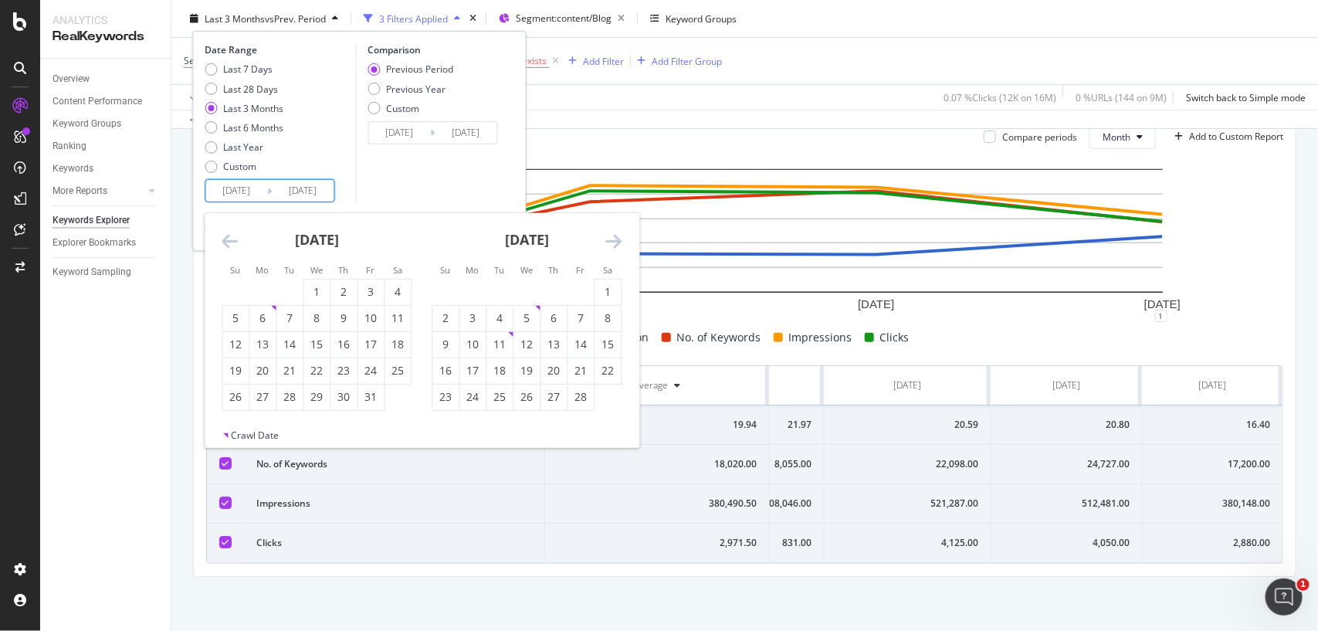
click at [229, 235] on icon "Move backward to switch to the previous month." at bounding box center [230, 241] width 16 height 19
click at [611, 237] on icon "Move forward to switch to the next month." at bounding box center [614, 241] width 16 height 19
click at [442, 290] on div "1" at bounding box center [446, 291] width 26 height 15
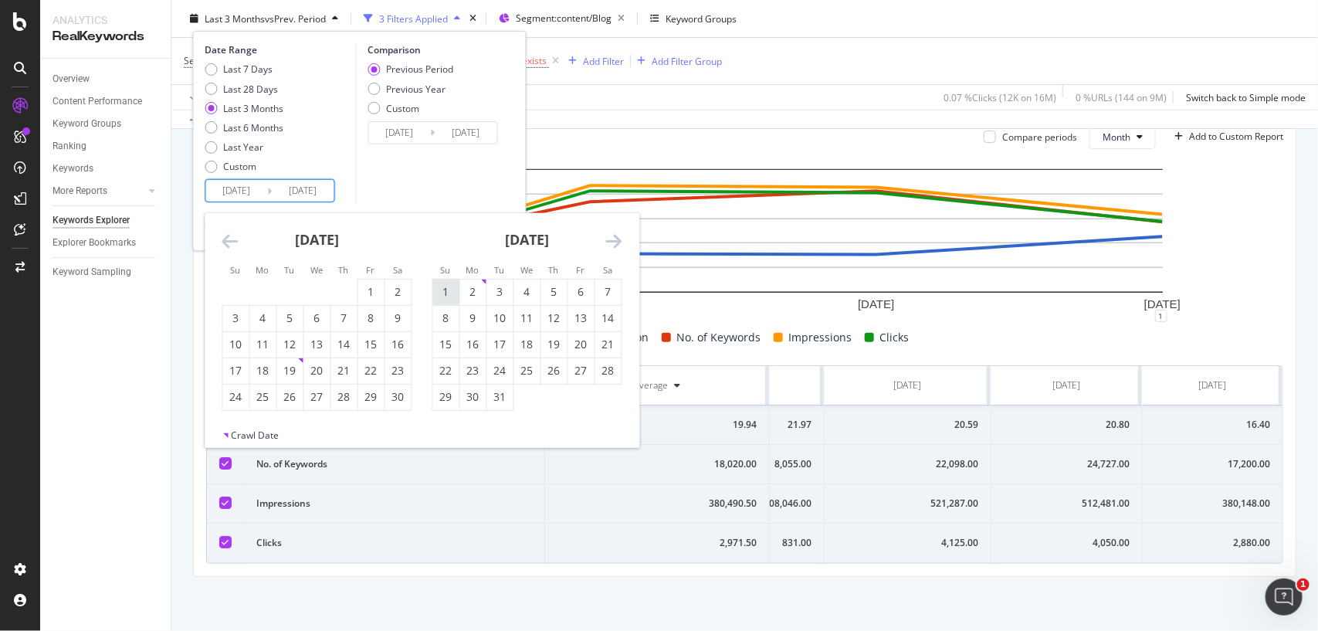
type input "[DATE]"
type input "2024/02/09"
type input "[DATE]"
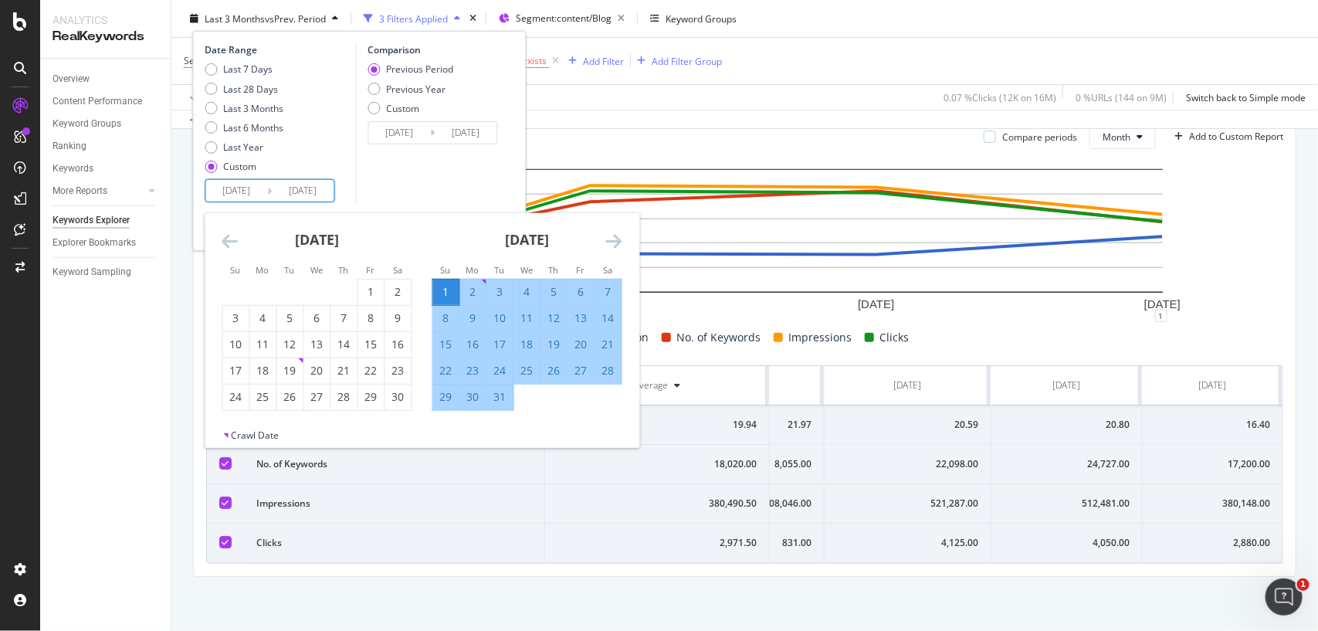
click at [496, 401] on div "31" at bounding box center [500, 396] width 26 height 15
type input "[DATE]"
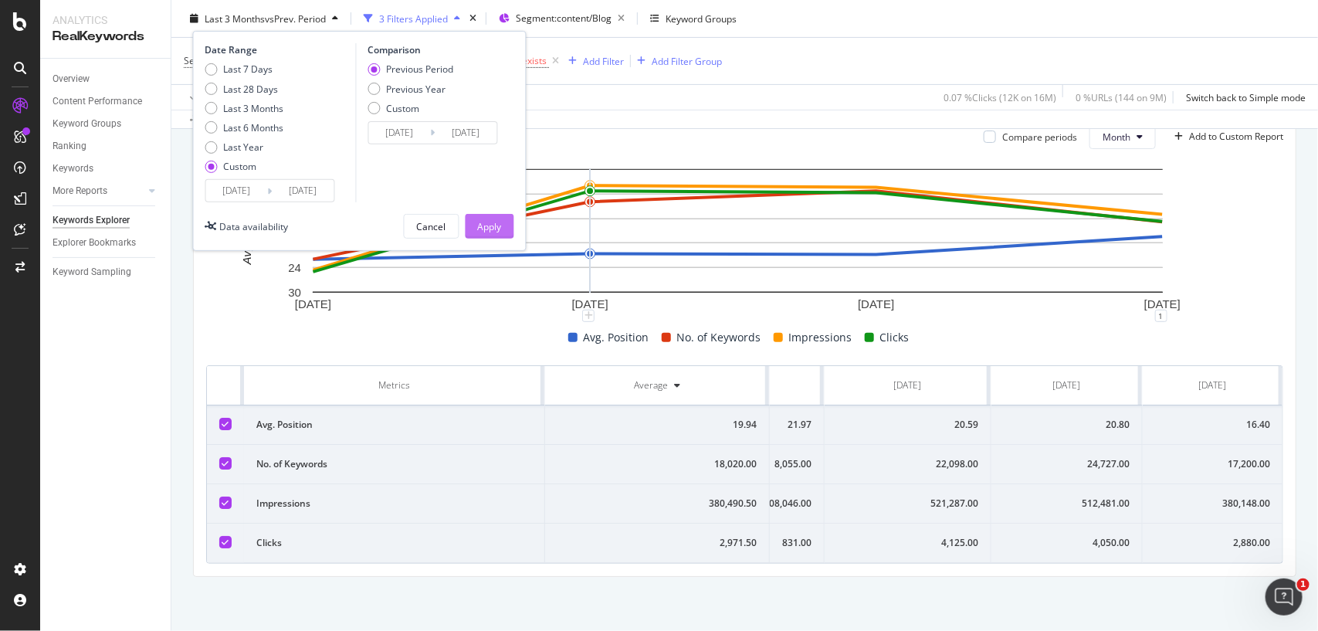
click at [499, 228] on div "Apply" at bounding box center [490, 225] width 24 height 13
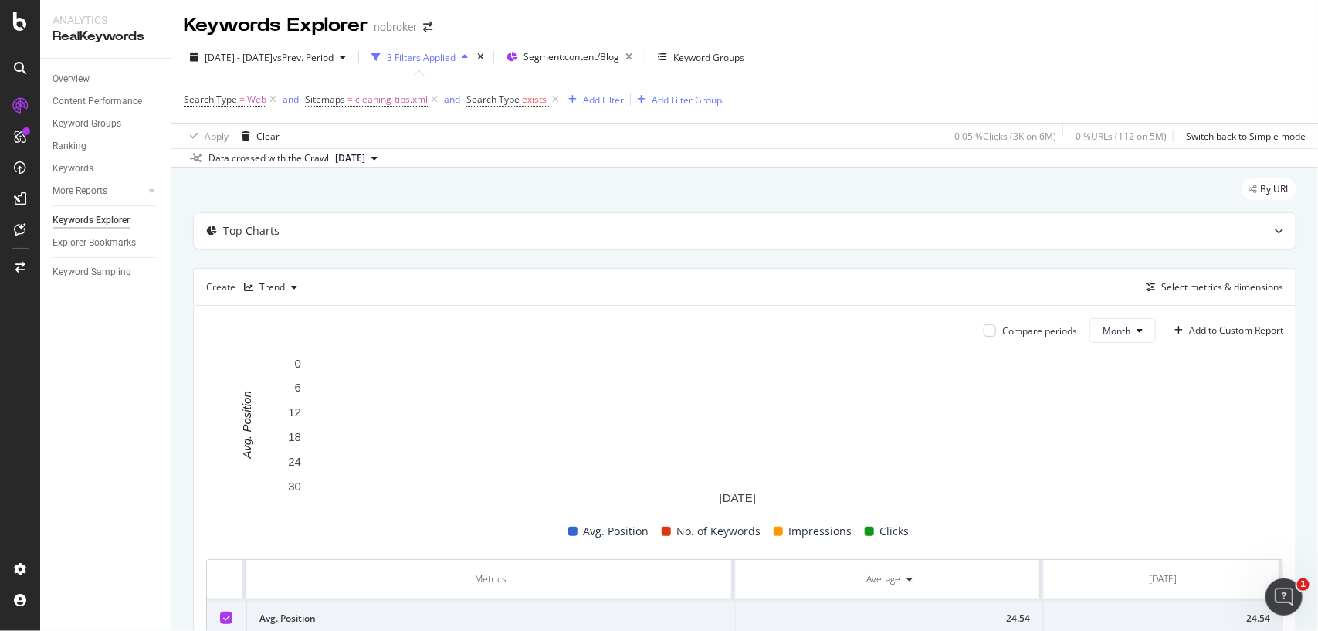
scroll to position [195, 0]
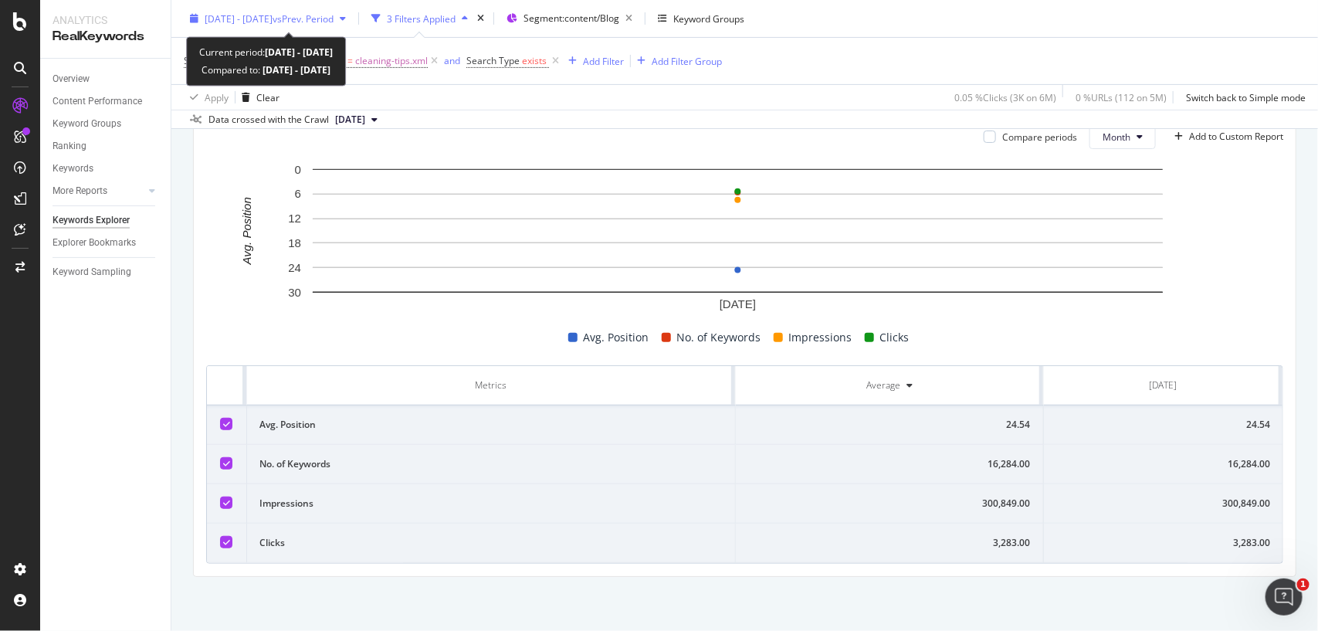
click at [334, 16] on span "vs Prev. Period" at bounding box center [303, 18] width 61 height 13
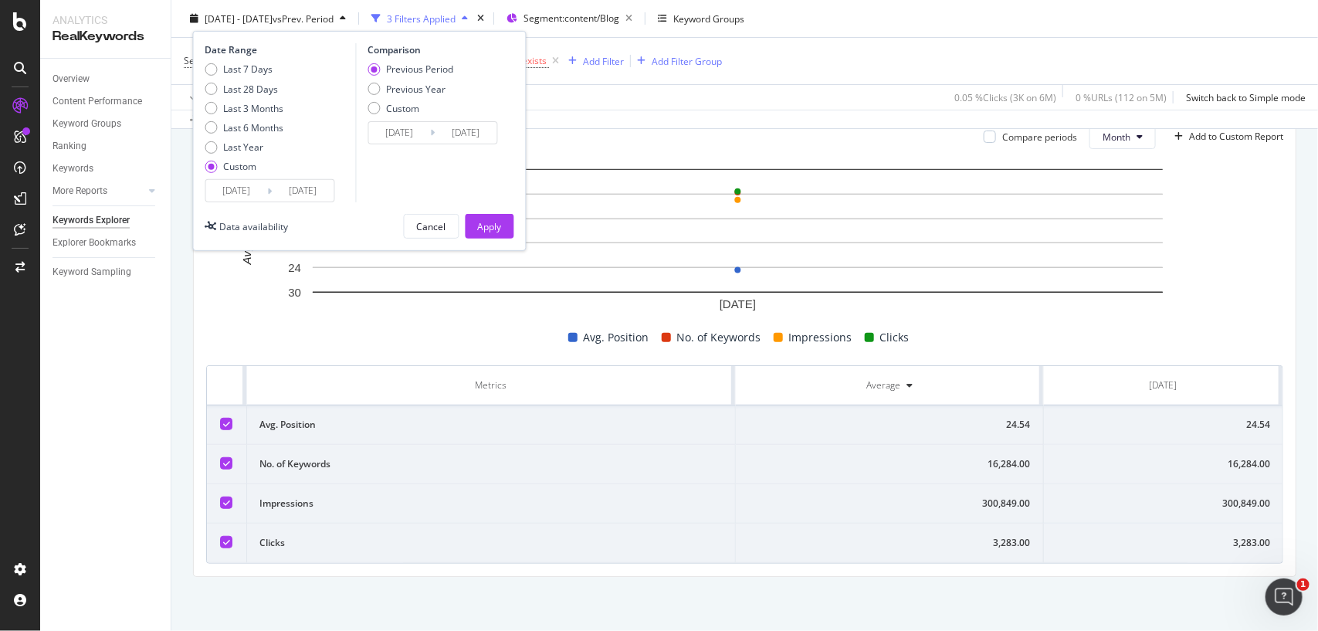
click at [253, 180] on input "2024/12/01" at bounding box center [237, 191] width 62 height 22
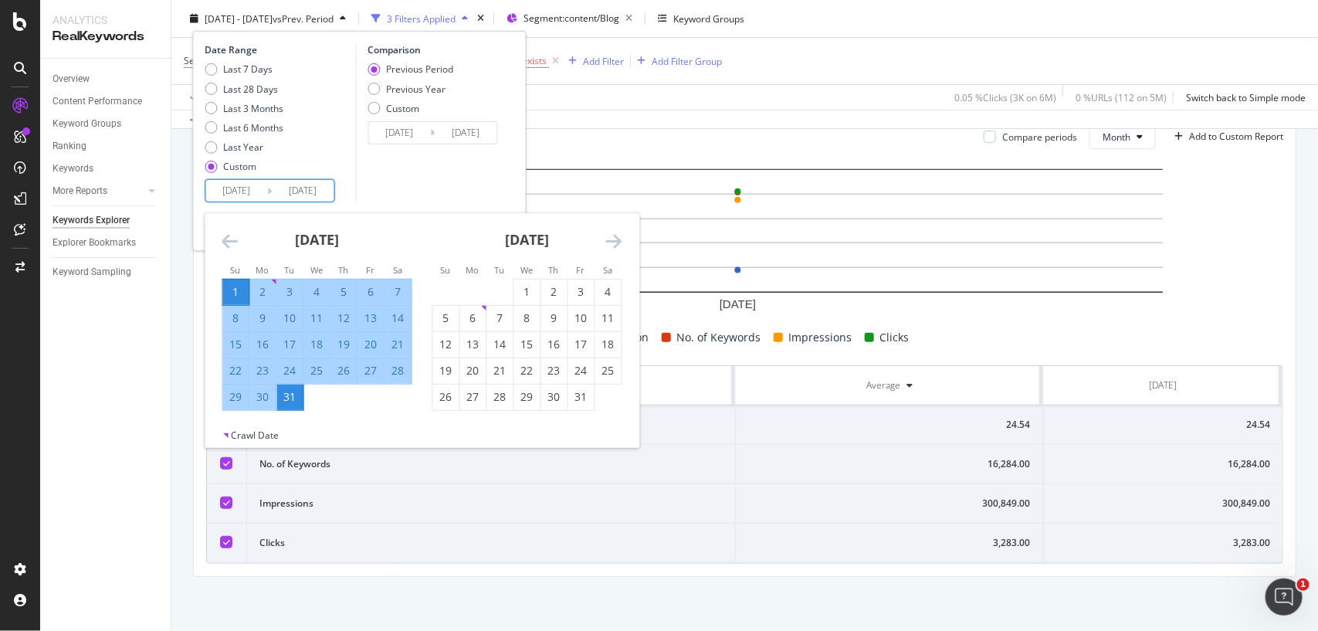
click at [233, 240] on icon "Move backward to switch to the previous month." at bounding box center [230, 241] width 16 height 19
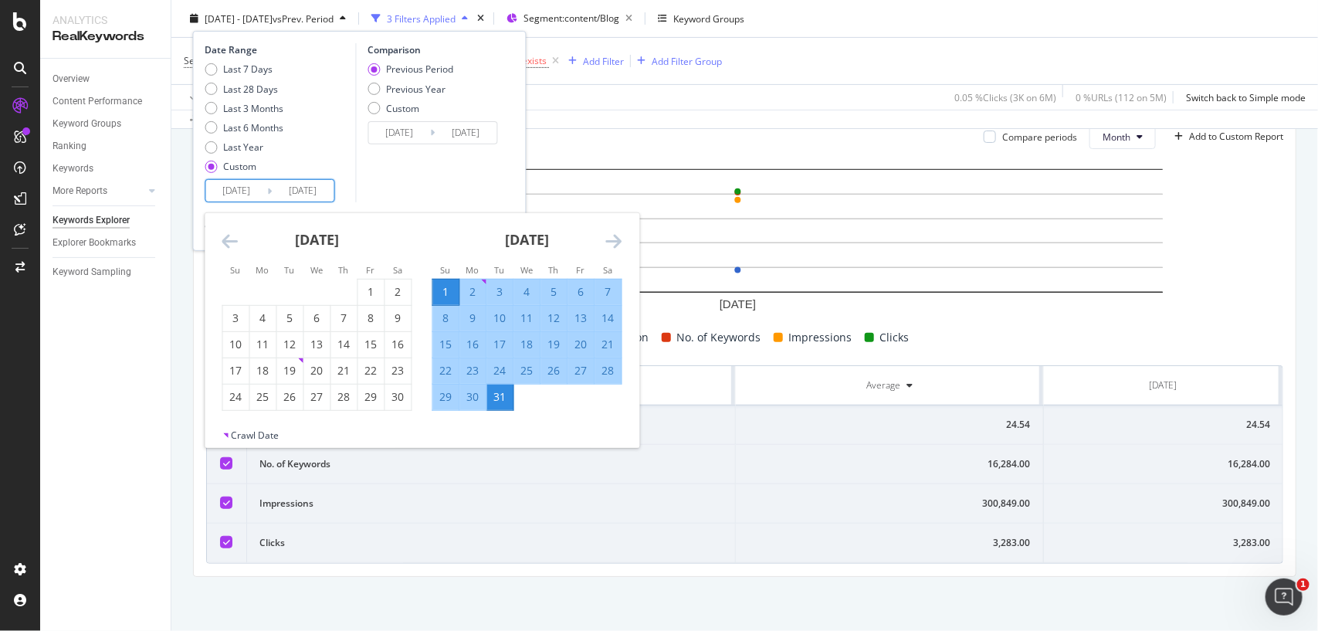
click at [233, 240] on icon "Move backward to switch to the previous month." at bounding box center [230, 241] width 16 height 19
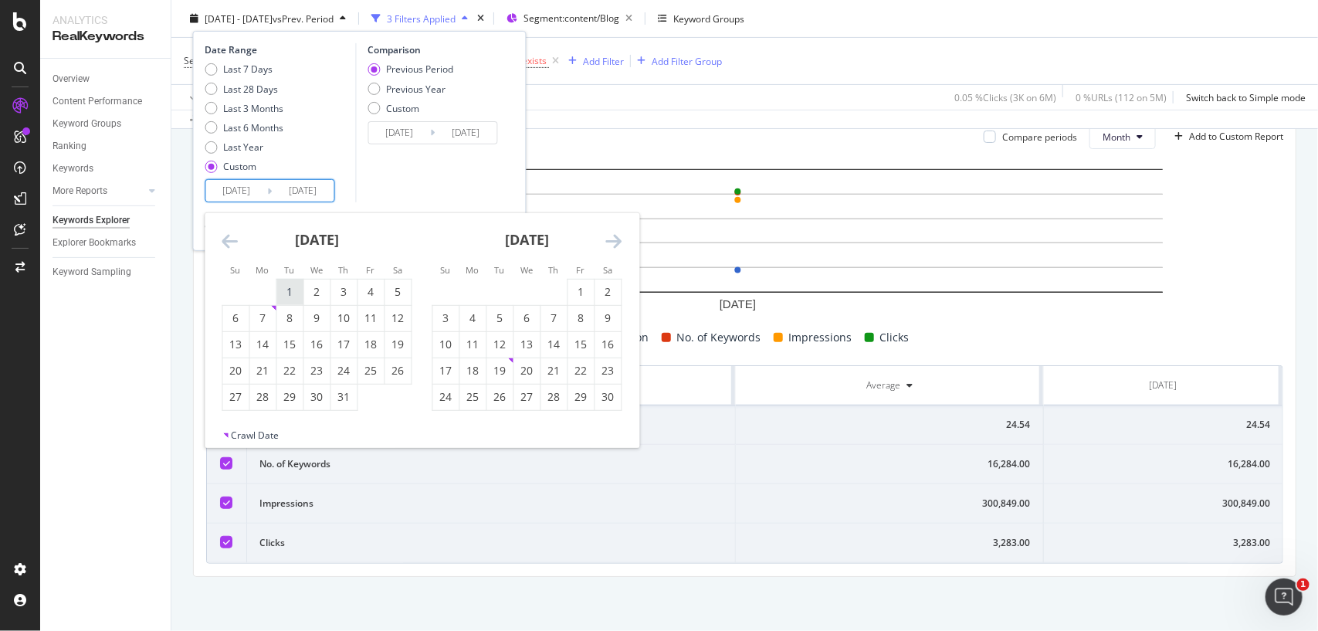
click at [296, 292] on div "1" at bounding box center [290, 291] width 26 height 15
type input "[DATE]"
type input "2024/07/01"
type input "[DATE]"
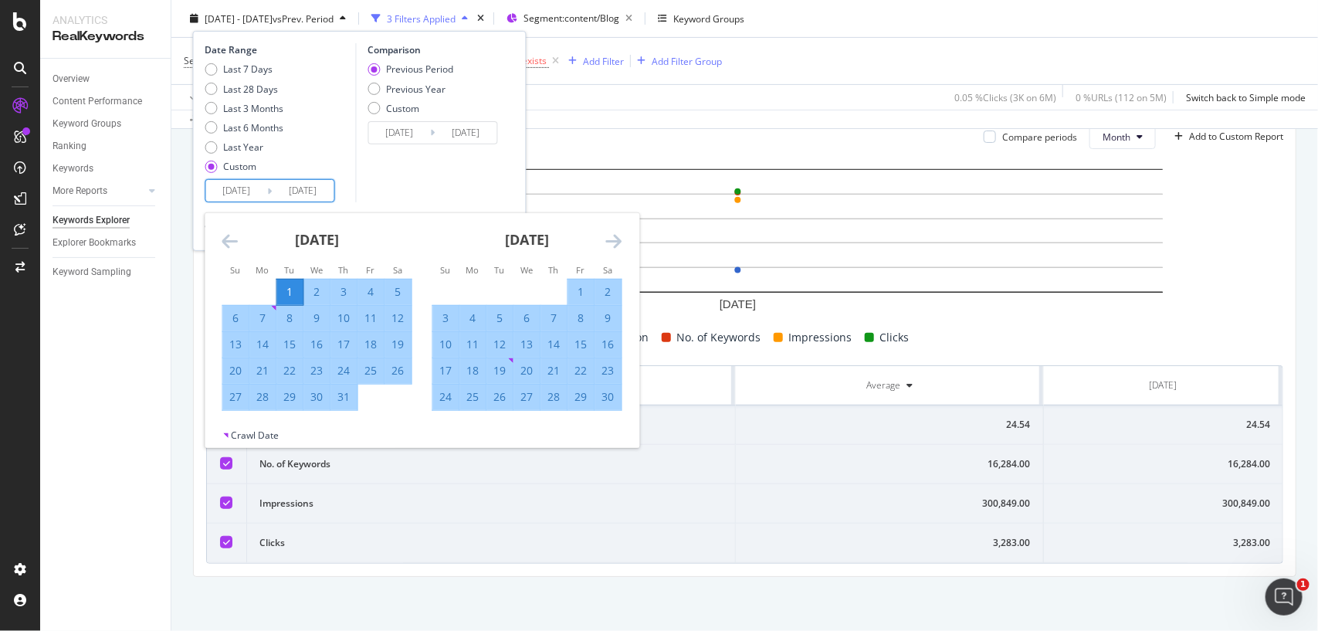
click at [619, 234] on icon "Move forward to switch to the next month." at bounding box center [614, 241] width 16 height 19
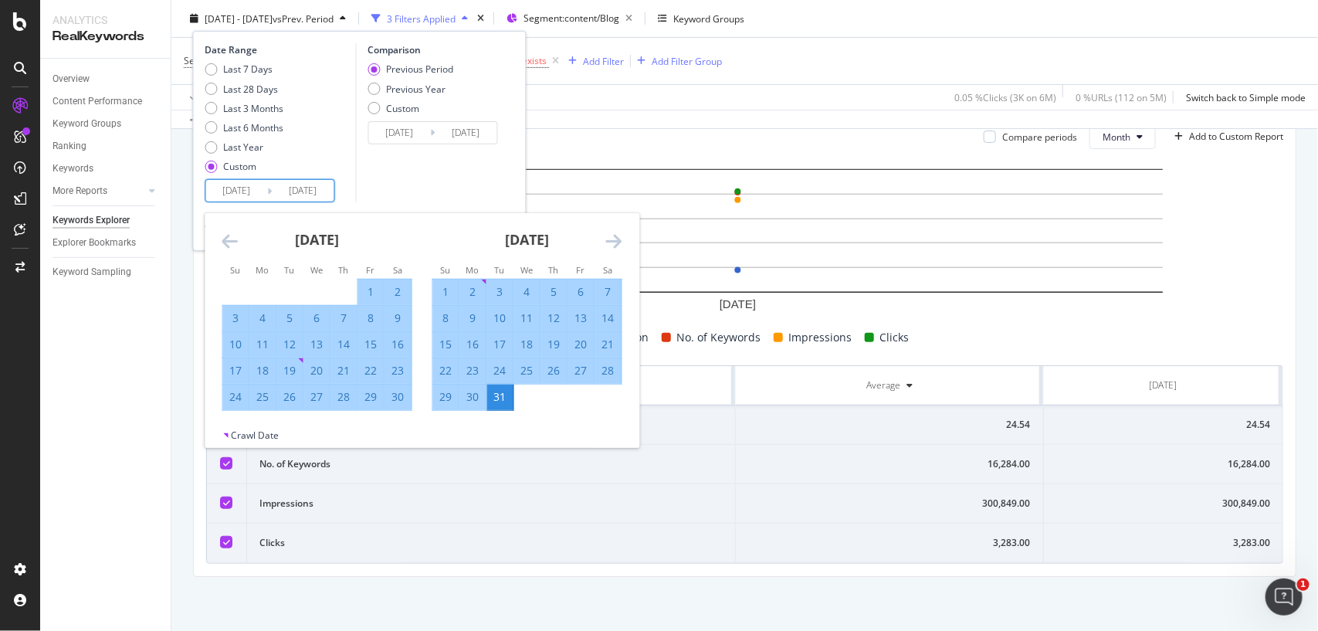
click at [503, 398] on div "31" at bounding box center [500, 396] width 26 height 15
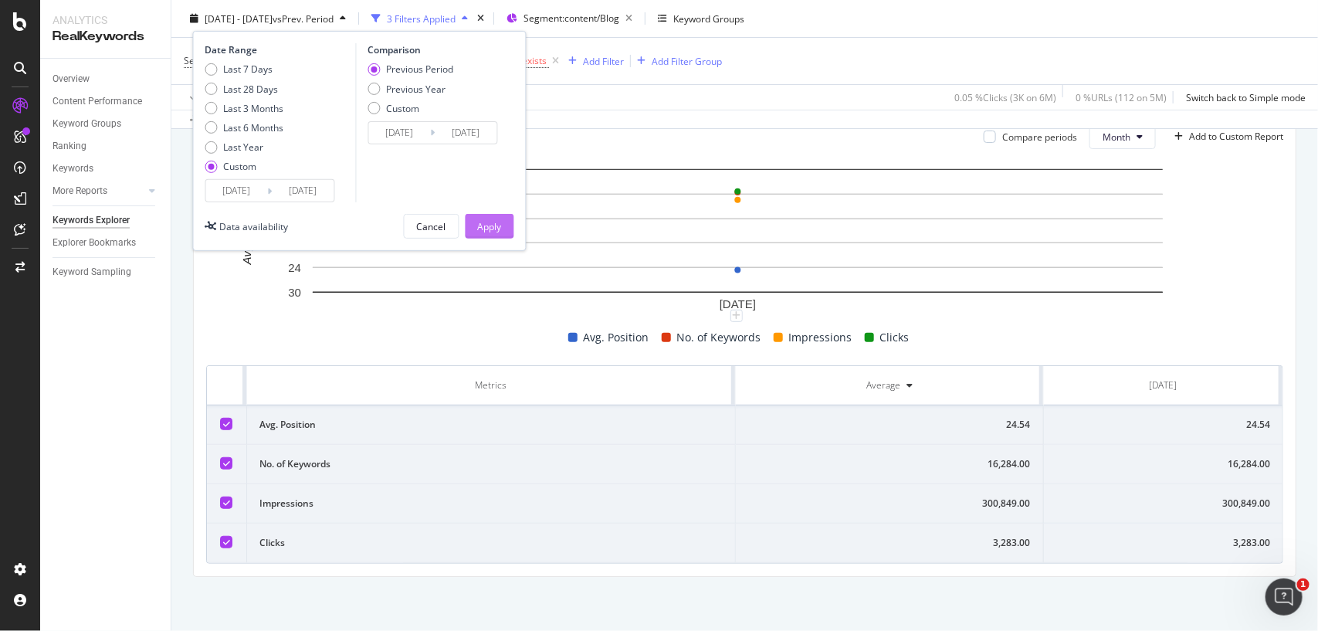
click at [504, 230] on button "Apply" at bounding box center [490, 226] width 49 height 25
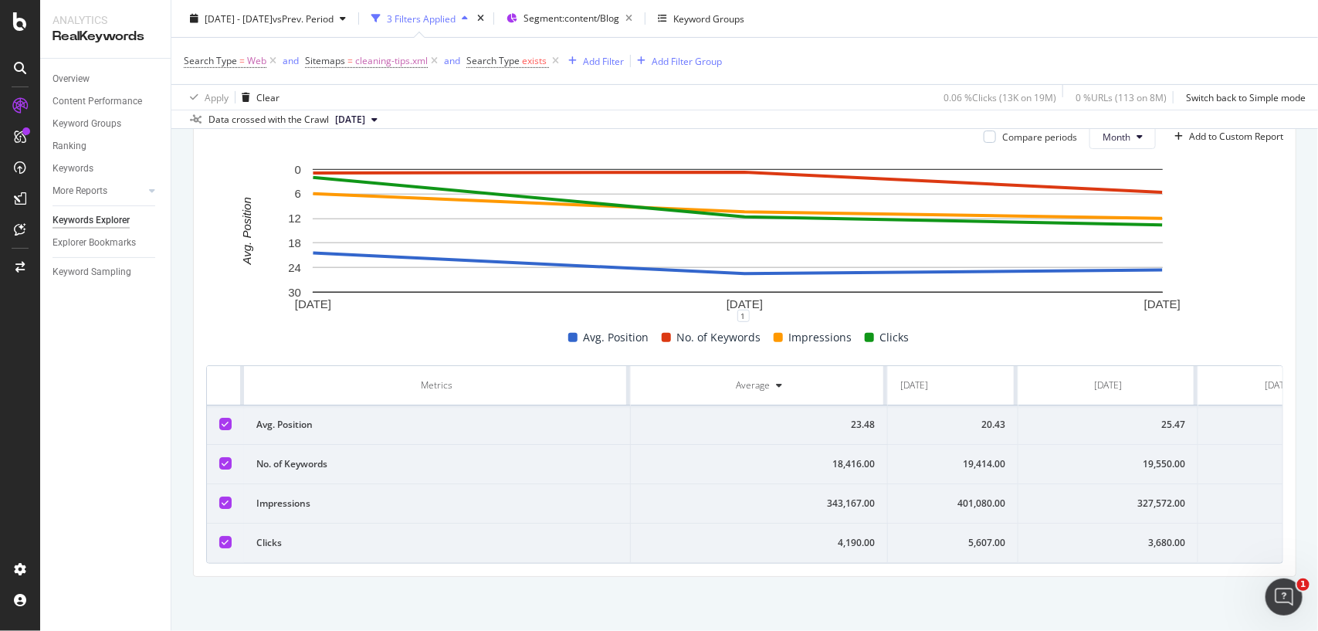
scroll to position [0, 81]
click at [1156, 536] on div "3,680.00" at bounding box center [1105, 543] width 154 height 14
click at [1108, 496] on div "327,572.00" at bounding box center [1105, 503] width 154 height 14
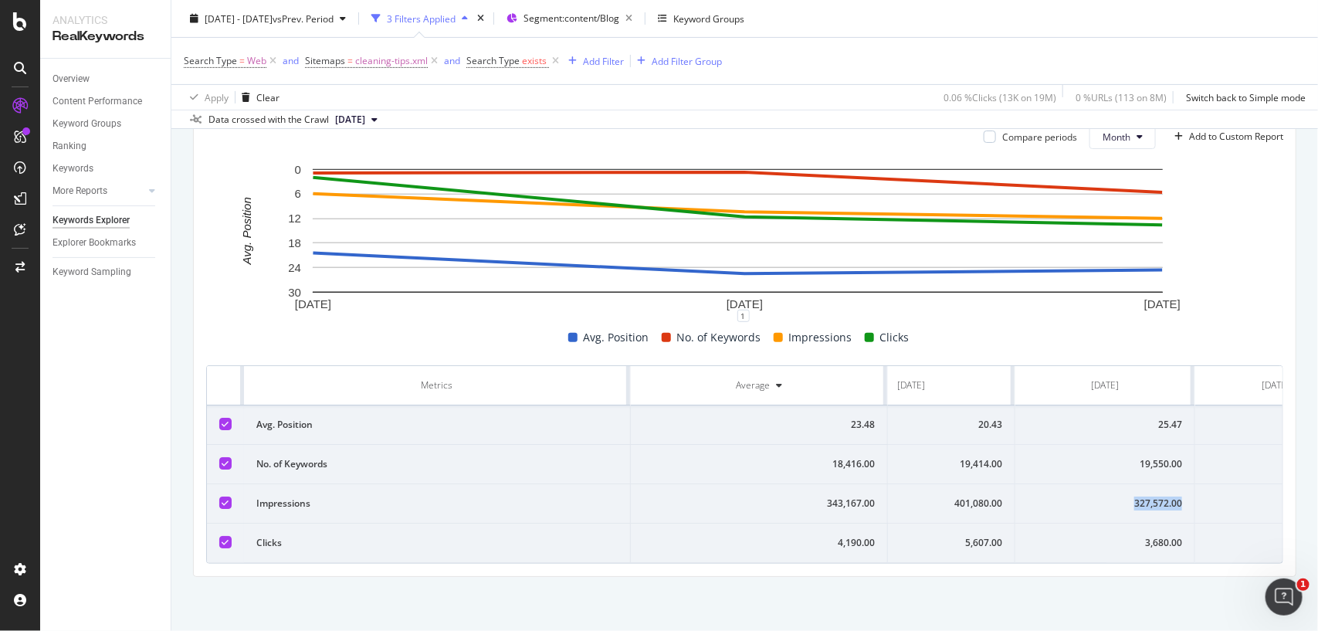
click at [1108, 496] on div "327,572.00" at bounding box center [1105, 503] width 154 height 14
click at [1163, 457] on div "19,550.00" at bounding box center [1105, 464] width 154 height 14
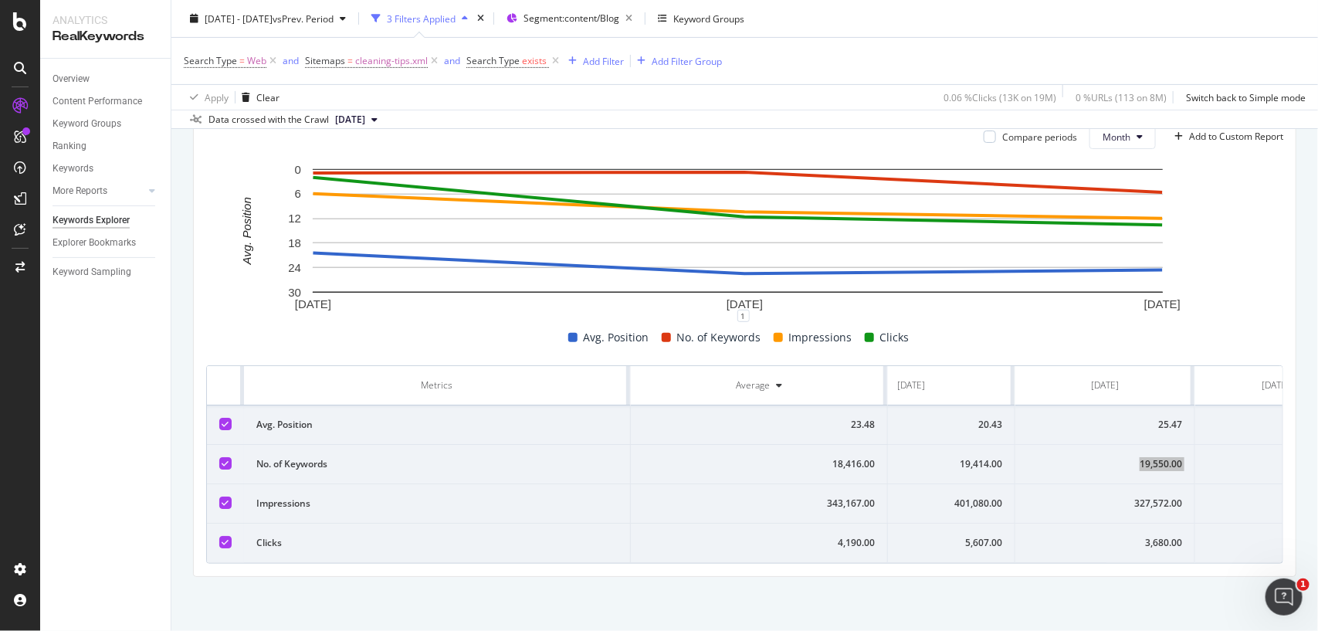
scroll to position [0, 168]
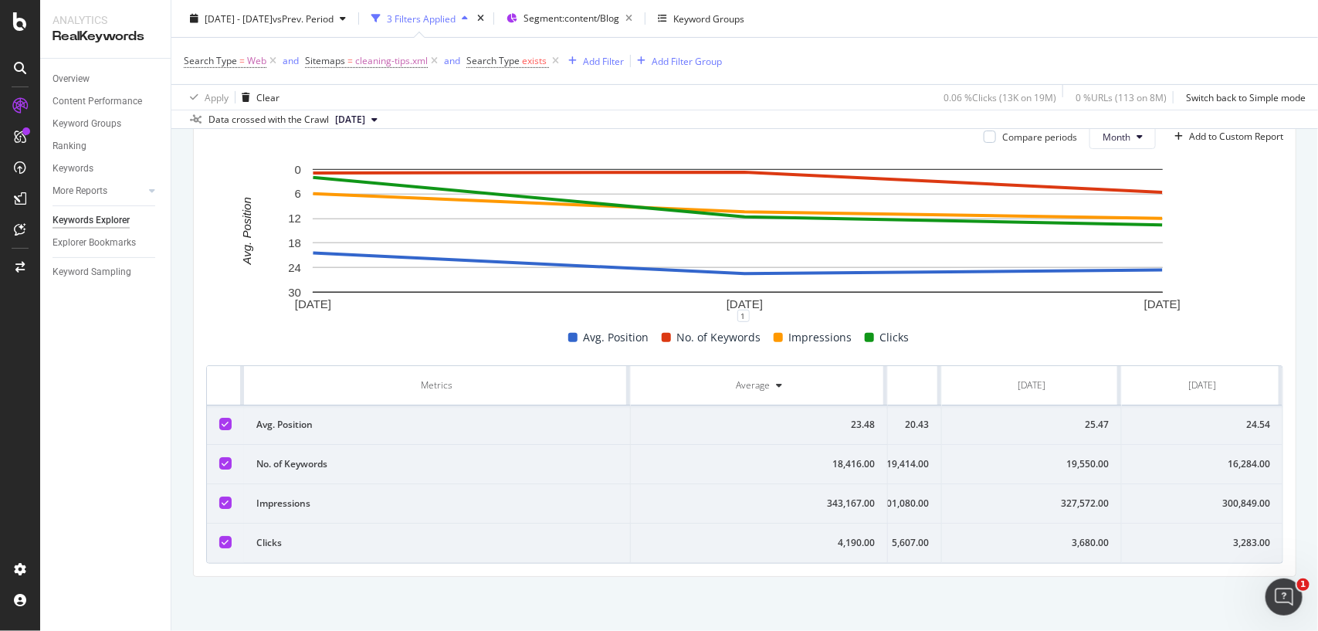
click at [1054, 419] on td "25.47" at bounding box center [1032, 424] width 180 height 39
click at [1180, 418] on div "24.54" at bounding box center [1202, 425] width 136 height 14
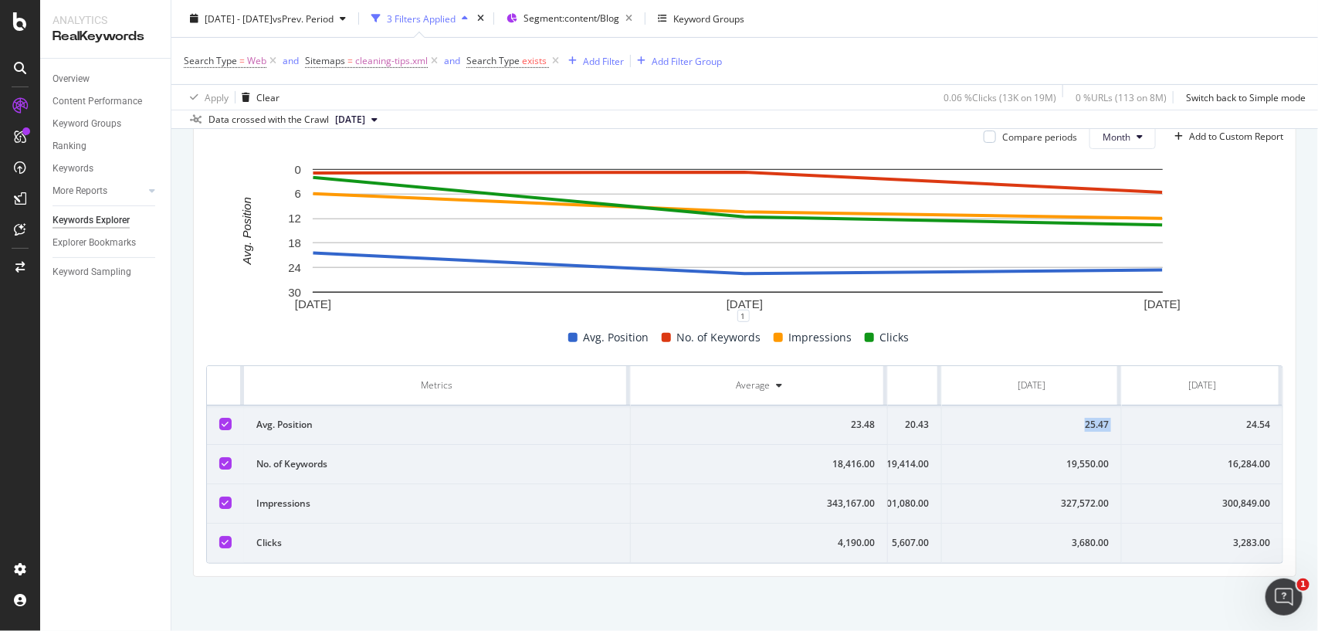
click at [1180, 418] on div "24.54" at bounding box center [1202, 425] width 136 height 14
click at [1201, 536] on div "3,283.00" at bounding box center [1202, 543] width 136 height 14
click at [1178, 484] on td "300,849.00" at bounding box center [1202, 503] width 161 height 39
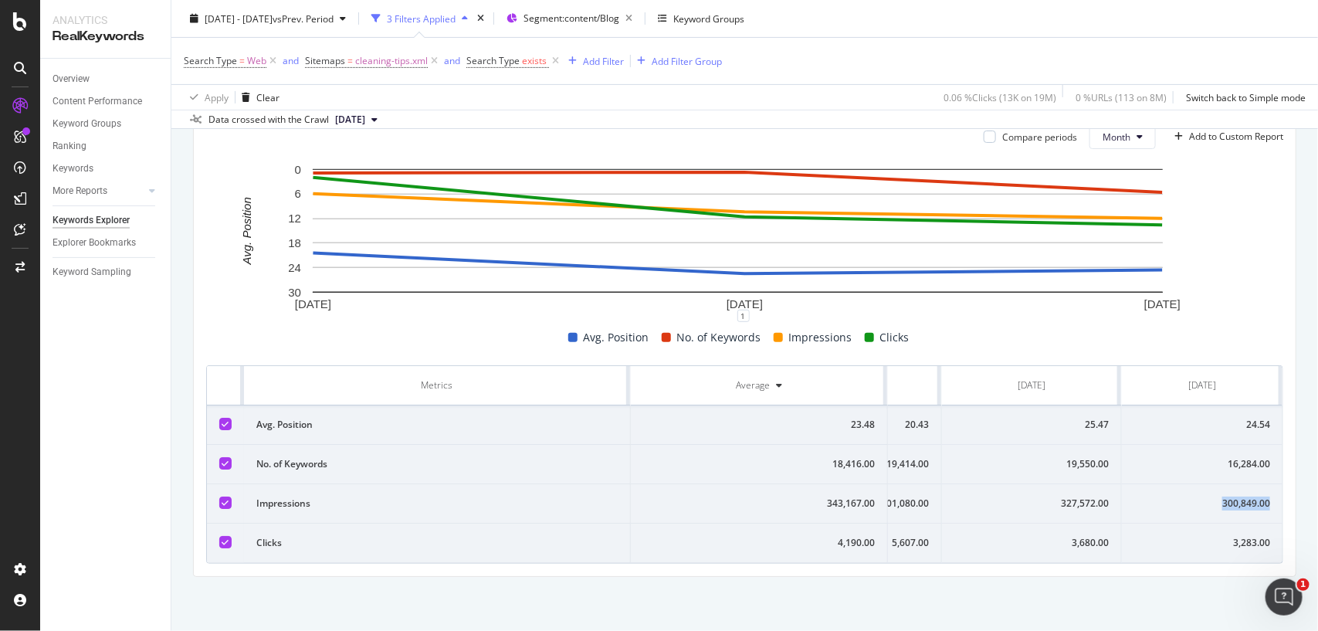
click at [1178, 484] on td "300,849.00" at bounding box center [1202, 503] width 161 height 39
click at [1203, 457] on div "16,284.00" at bounding box center [1202, 464] width 136 height 14
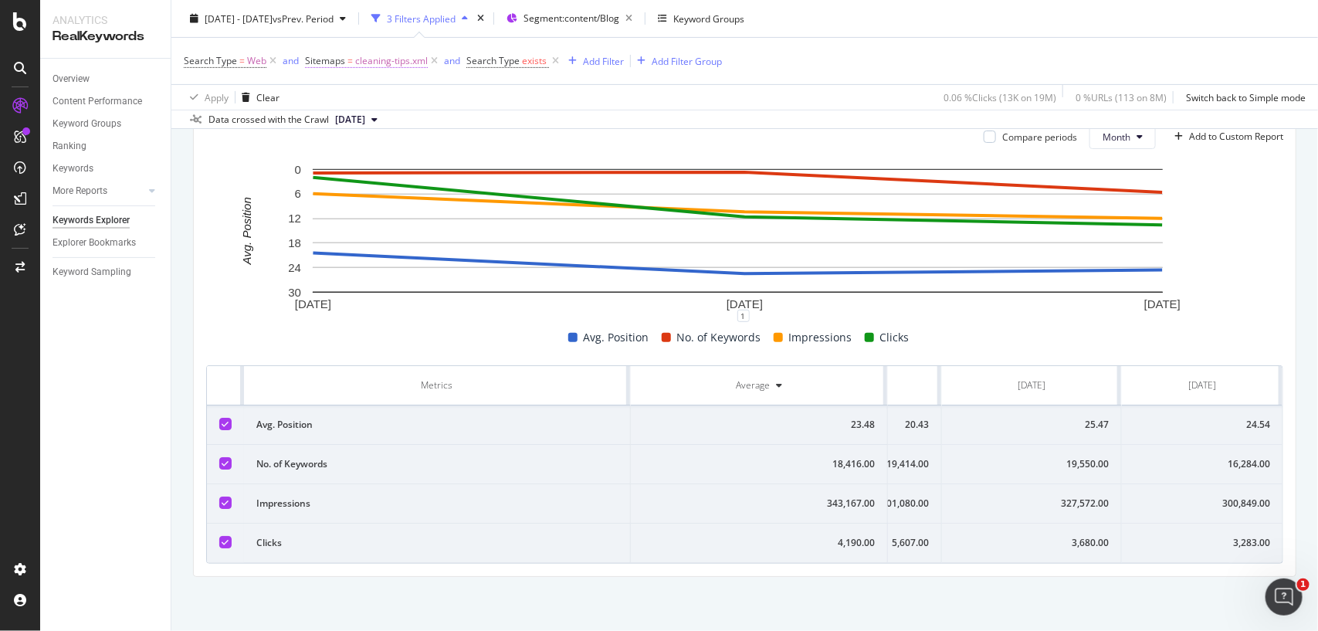
click at [391, 66] on span "cleaning-tips.xml" at bounding box center [391, 61] width 73 height 22
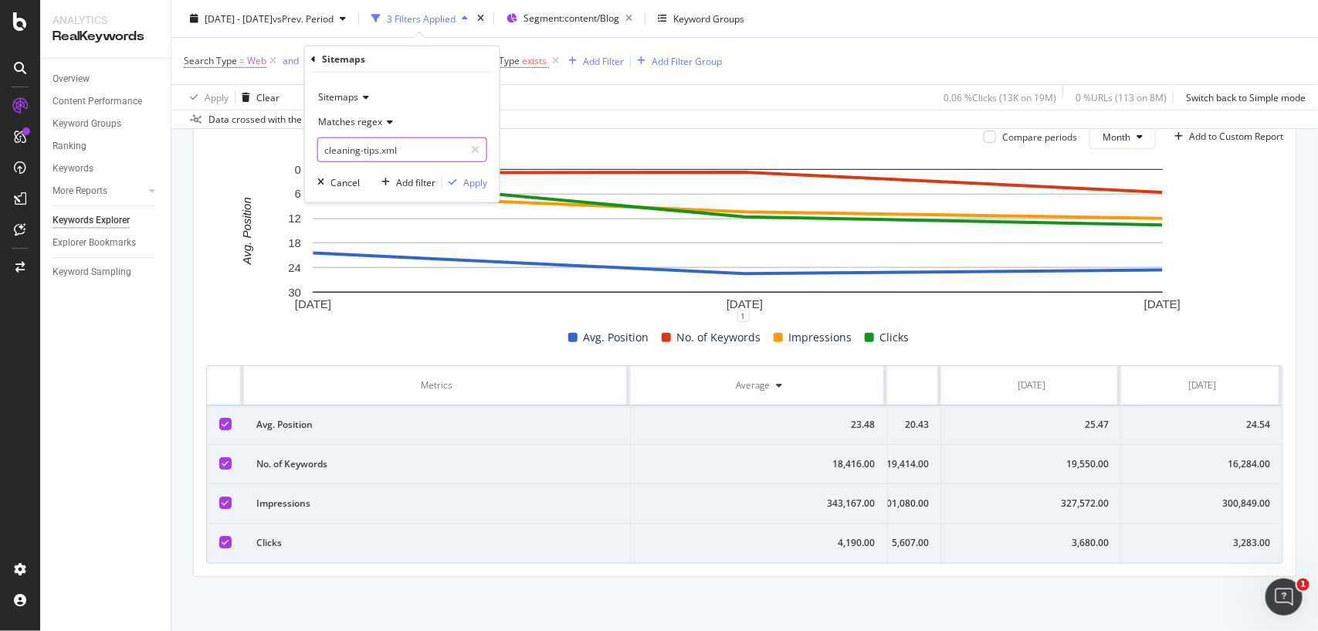
click at [394, 156] on input "cleaning-tips.xml" at bounding box center [391, 149] width 146 height 25
paste input "paint"
type input "painting-tips.xml"
click at [459, 181] on div "button" at bounding box center [452, 182] width 21 height 9
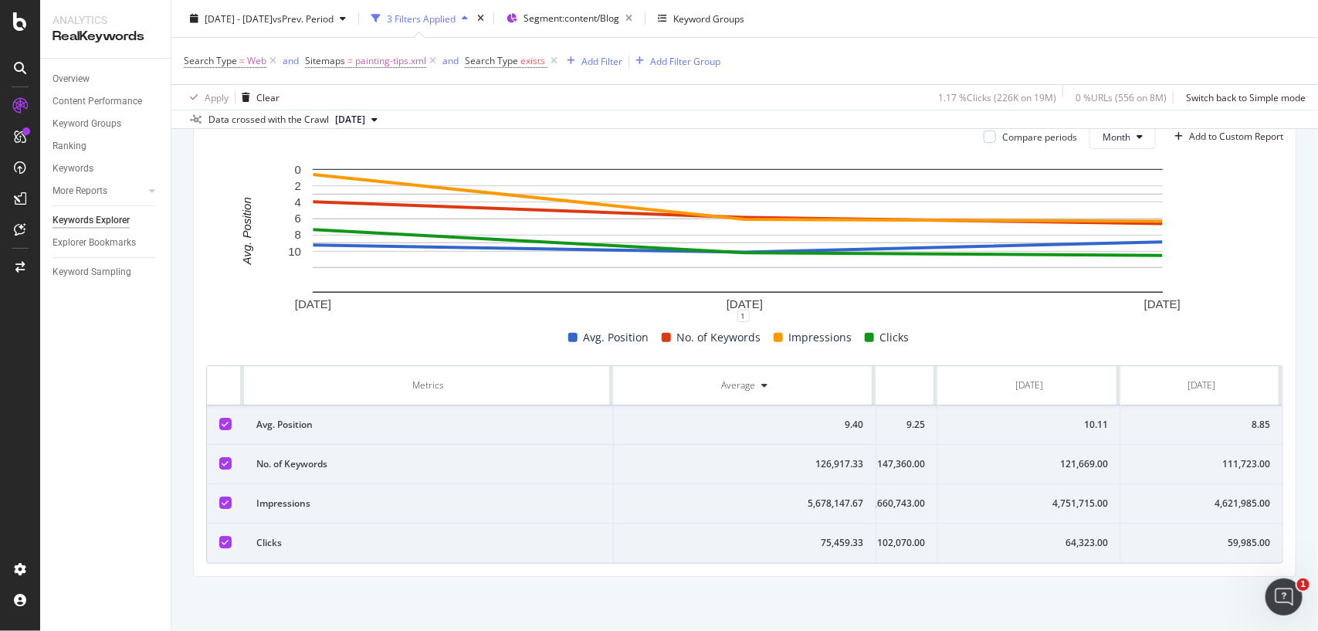
scroll to position [0, 166]
click at [1046, 536] on div "64,323.00" at bounding box center [1028, 543] width 157 height 14
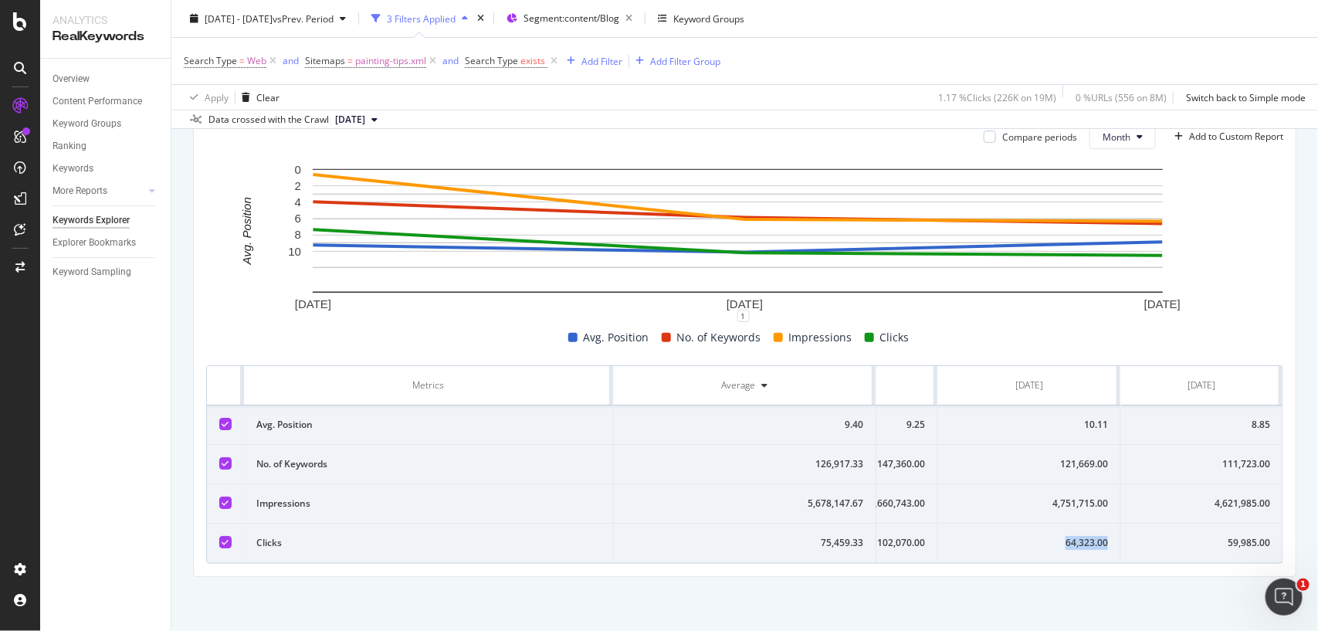
click at [1046, 536] on div "64,323.00" at bounding box center [1028, 543] width 157 height 14
click at [1067, 496] on div "4,751,715.00" at bounding box center [1028, 503] width 157 height 14
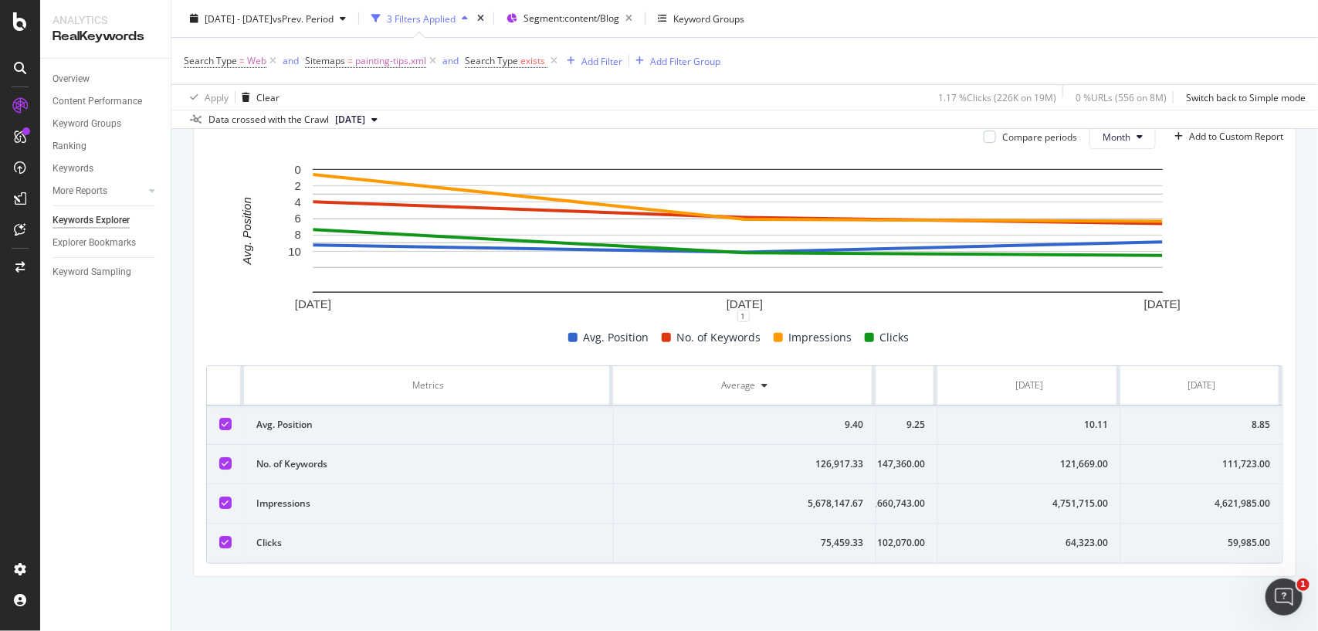
click at [1059, 457] on div "121,669.00" at bounding box center [1028, 464] width 157 height 14
click at [1063, 421] on td "10.11" at bounding box center [1029, 424] width 183 height 39
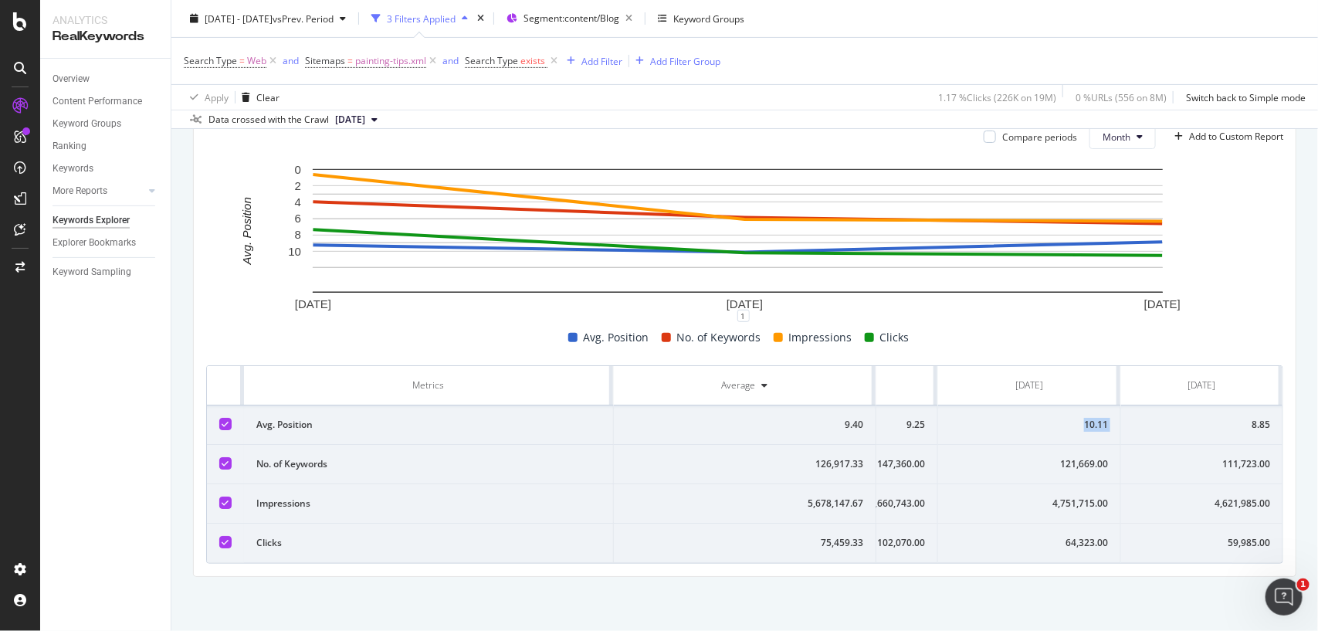
click at [1063, 421] on td "10.11" at bounding box center [1029, 424] width 183 height 39
click at [1172, 405] on td "8.85" at bounding box center [1201, 424] width 161 height 39
click at [1224, 523] on td "59,985.00" at bounding box center [1201, 542] width 161 height 39
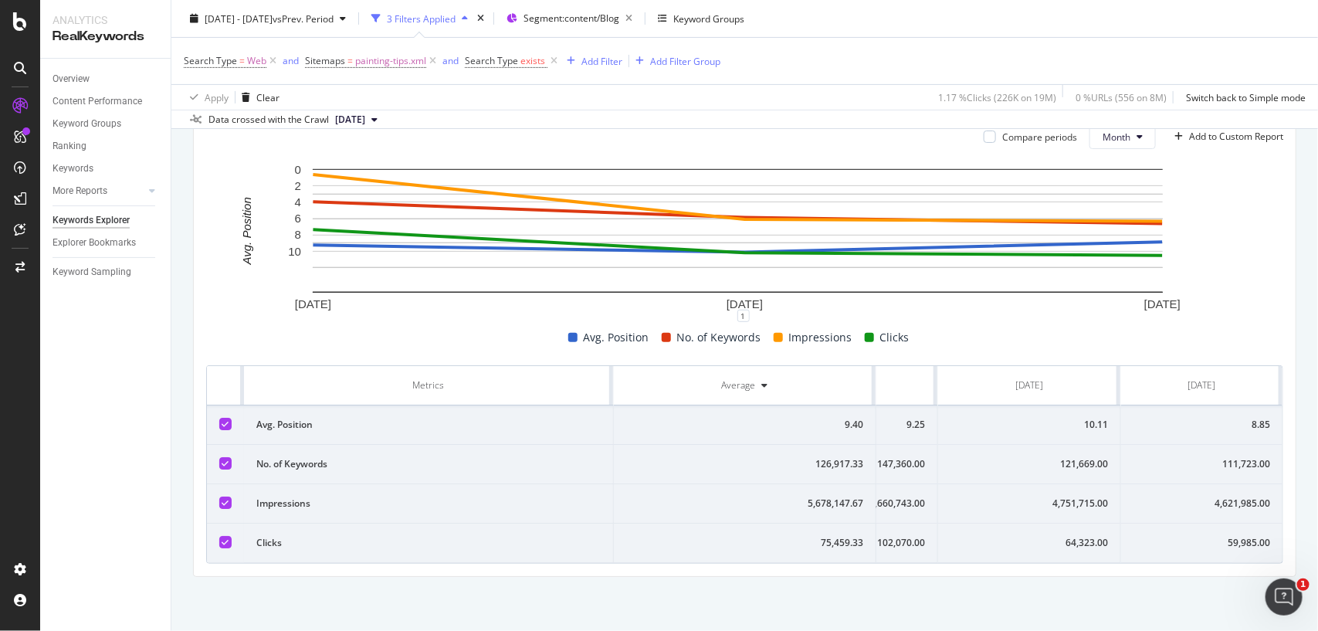
click at [1224, 523] on td "59,985.00" at bounding box center [1201, 542] width 161 height 39
click at [1218, 484] on td "4,621,985.00" at bounding box center [1201, 503] width 161 height 39
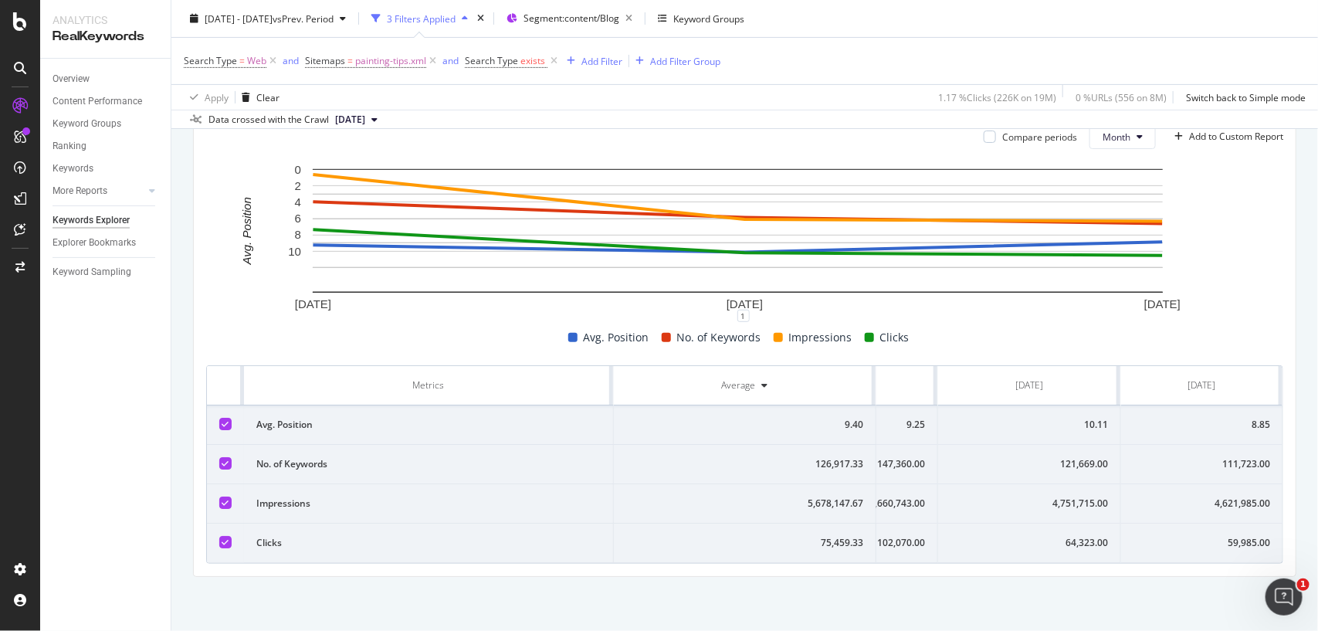
click at [1218, 457] on div "111,723.00" at bounding box center [1201, 464] width 137 height 14
click at [401, 59] on span "painting-tips.xml" at bounding box center [390, 61] width 71 height 22
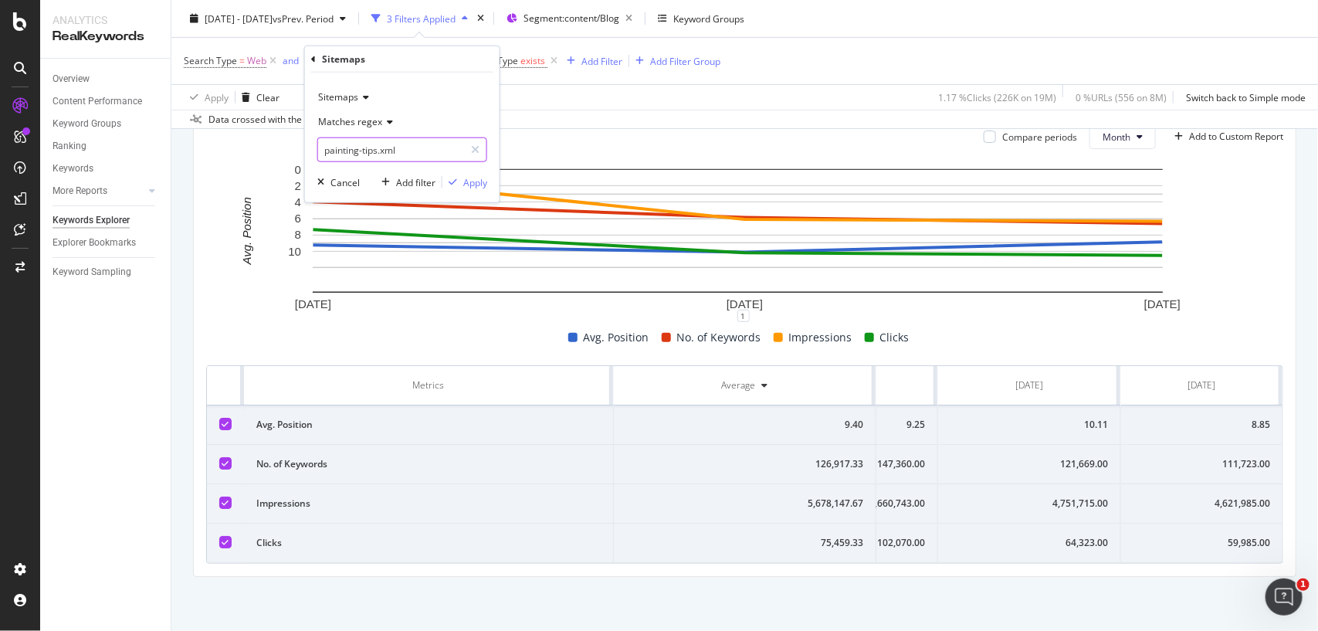
click at [406, 143] on input "painting-tips.xml" at bounding box center [391, 149] width 146 height 25
paste input "cash-loan"
type input "cash-loan.xml"
click at [450, 175] on div "Apply" at bounding box center [464, 182] width 45 height 14
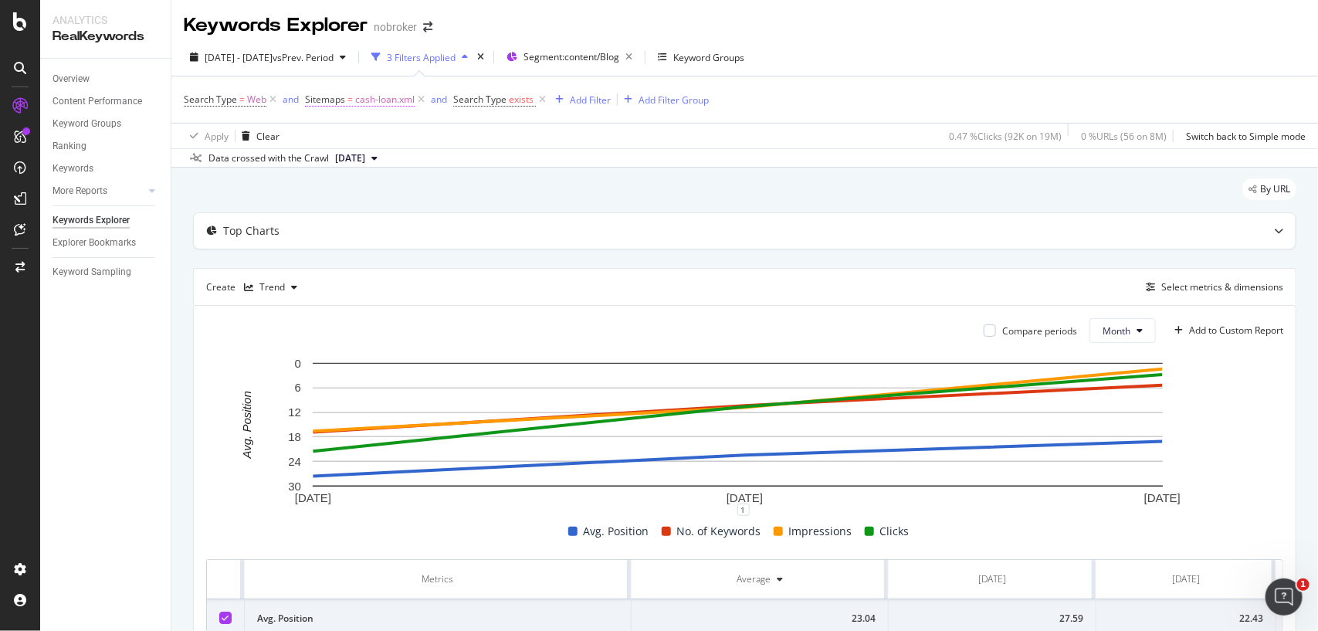
click at [391, 99] on span "cash-loan.xml" at bounding box center [384, 100] width 59 height 22
click at [395, 187] on input "cash-loan.xml" at bounding box center [391, 188] width 146 height 25
paste input "buyers-guide"
type input "buyers-guide.xml"
click at [479, 215] on div "Apply" at bounding box center [475, 220] width 24 height 13
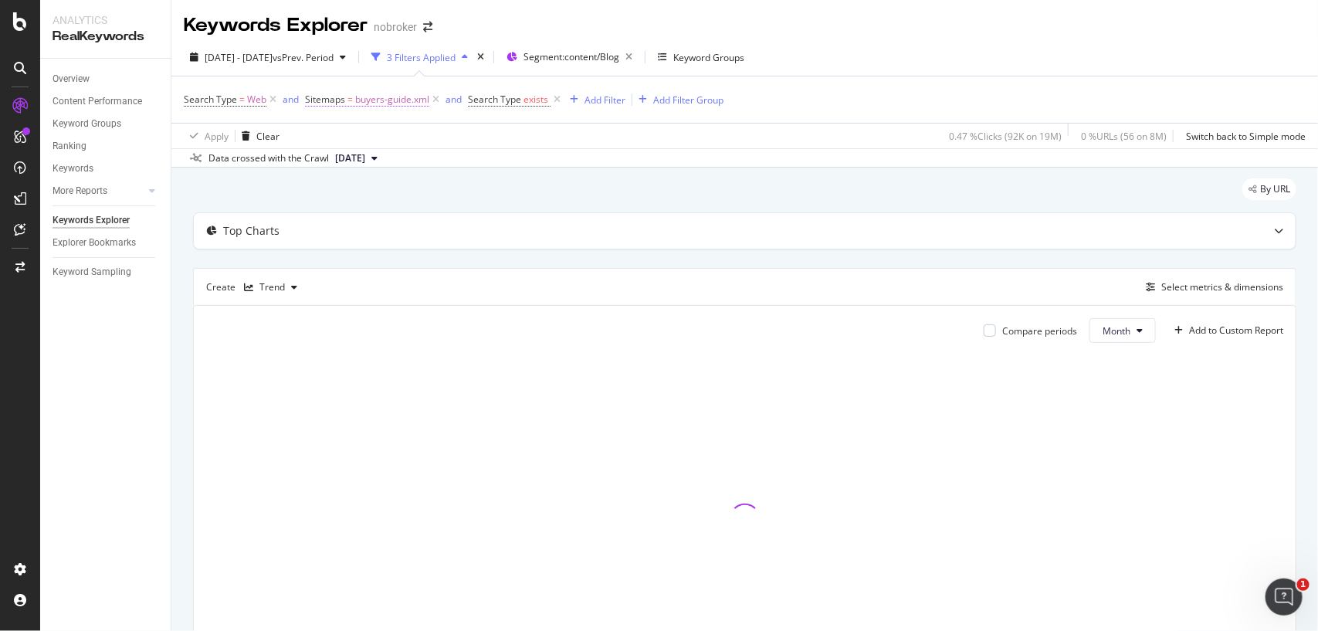
click at [384, 100] on span "buyers-guide.xml" at bounding box center [392, 100] width 74 height 22
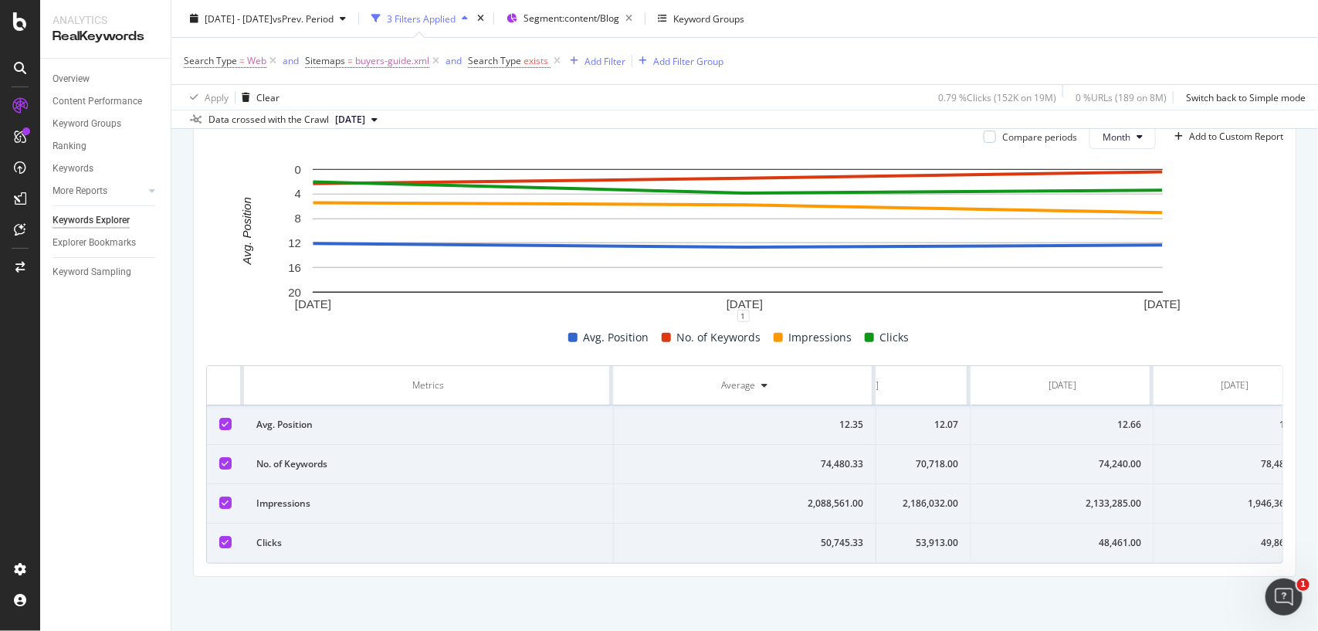
scroll to position [0, 139]
click at [1092, 536] on div "48,461.00" at bounding box center [1041, 543] width 157 height 14
click at [1070, 496] on div "2,133,285.00" at bounding box center [1041, 503] width 157 height 14
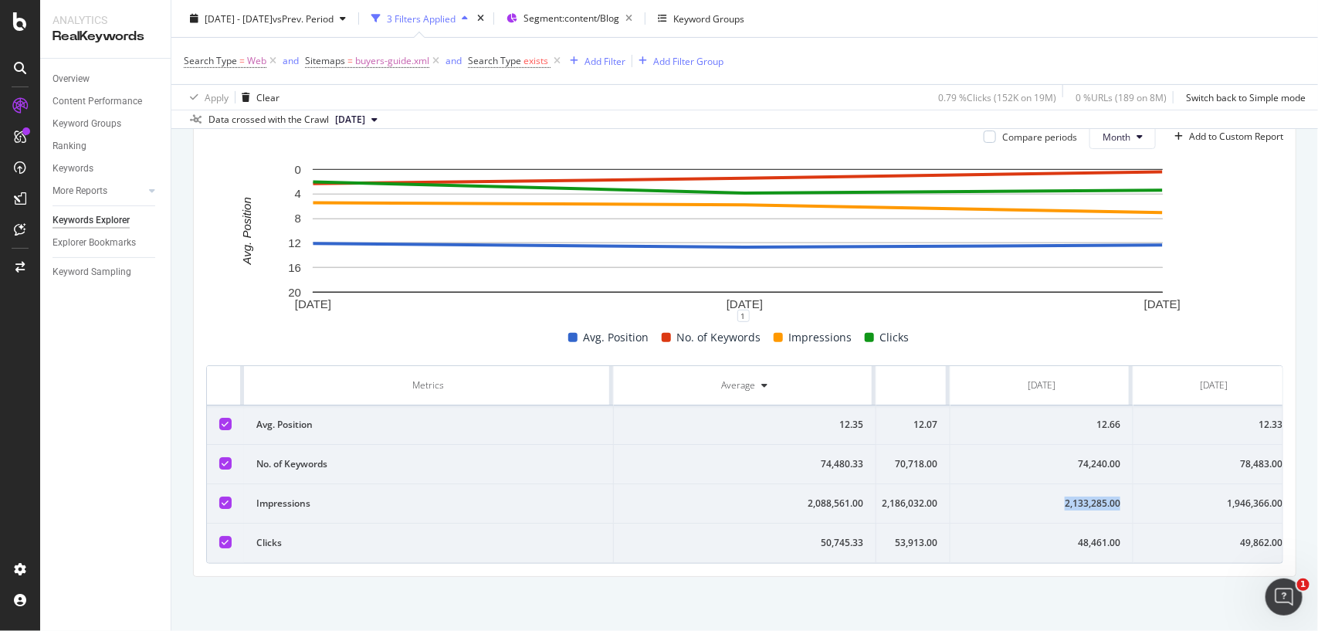
click at [1070, 496] on div "2,133,285.00" at bounding box center [1041, 503] width 157 height 14
click at [1079, 457] on div "74,240.00" at bounding box center [1041, 464] width 157 height 14
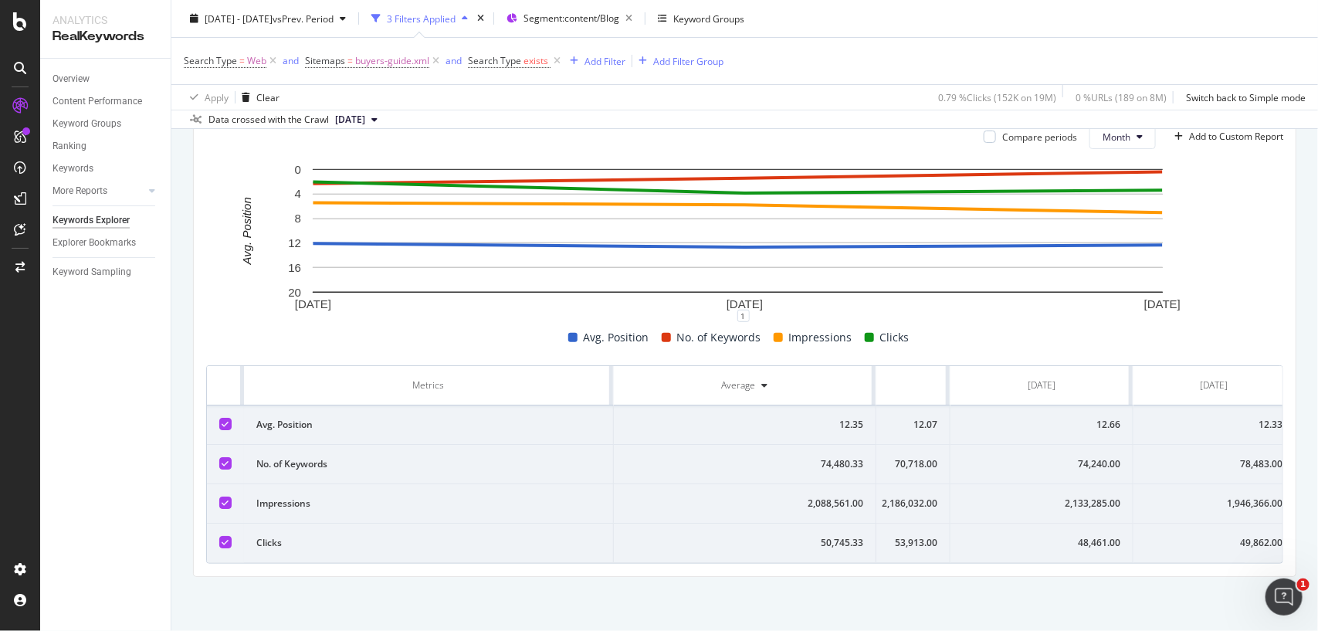
click at [1073, 418] on div "12.66" at bounding box center [1041, 425] width 157 height 14
click at [1216, 418] on div "12.33" at bounding box center [1201, 425] width 137 height 14
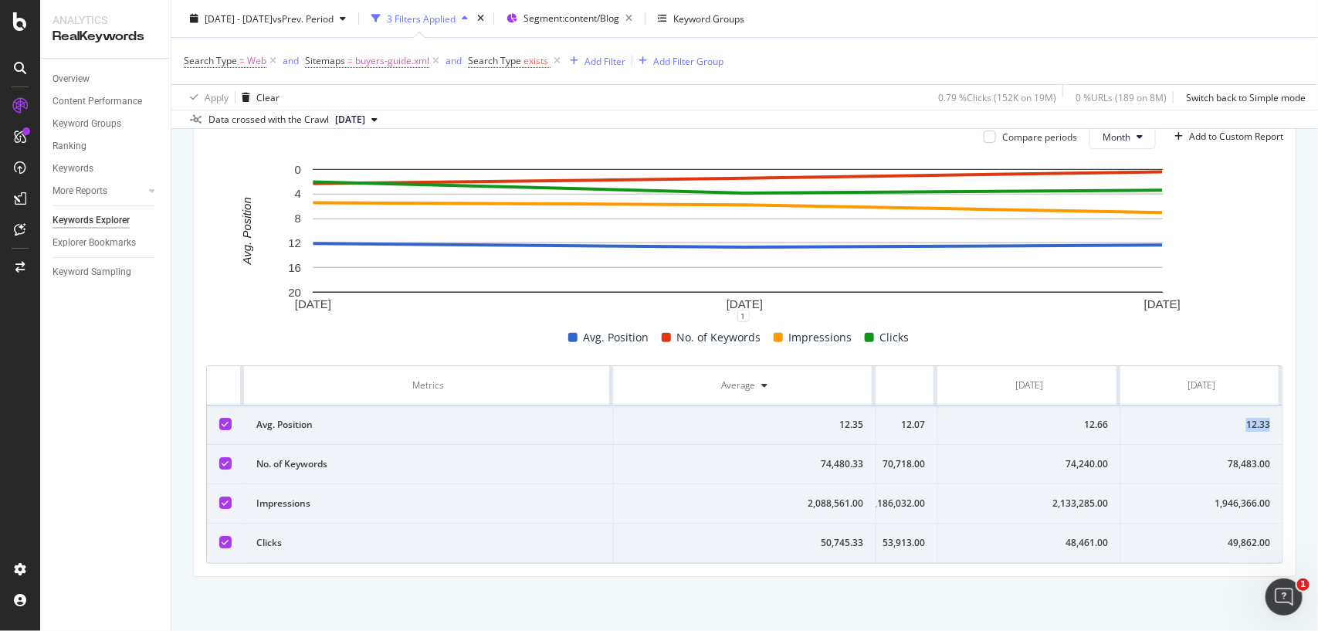
click at [1216, 418] on div "12.33" at bounding box center [1201, 425] width 137 height 14
click at [1202, 457] on div "78,483.00" at bounding box center [1201, 464] width 137 height 14
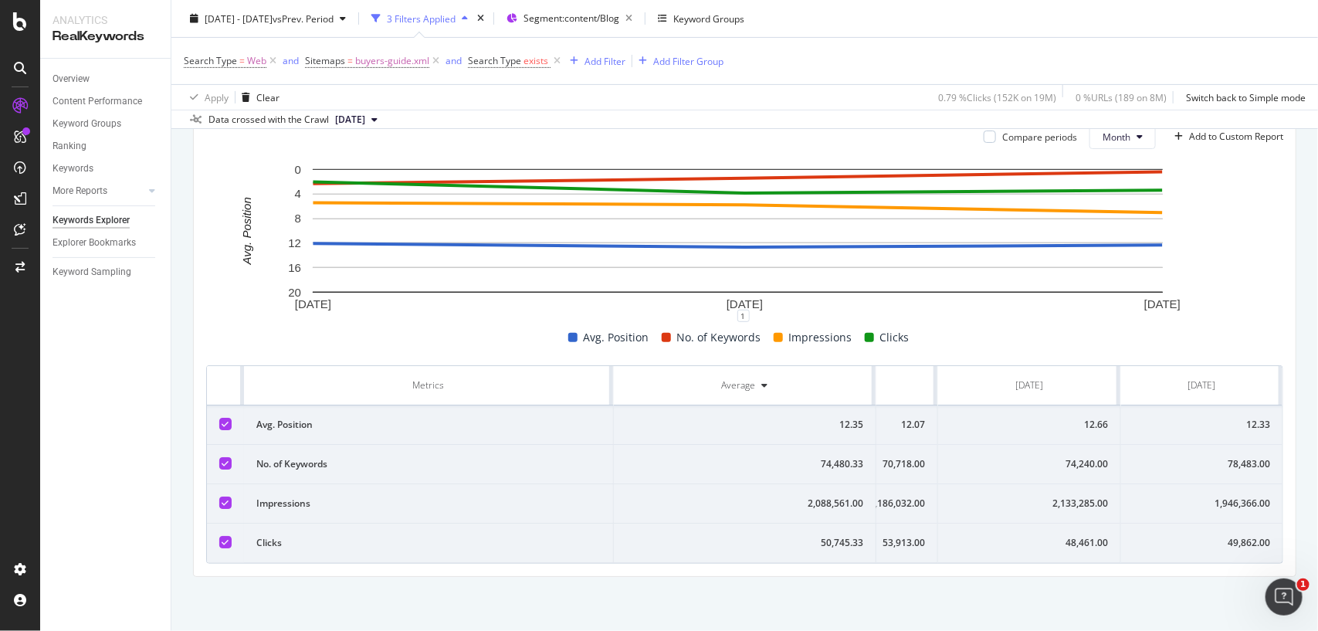
click at [1207, 484] on td "1,946,366.00" at bounding box center [1201, 503] width 161 height 39
click at [1211, 523] on td "49,862.00" at bounding box center [1201, 542] width 161 height 39
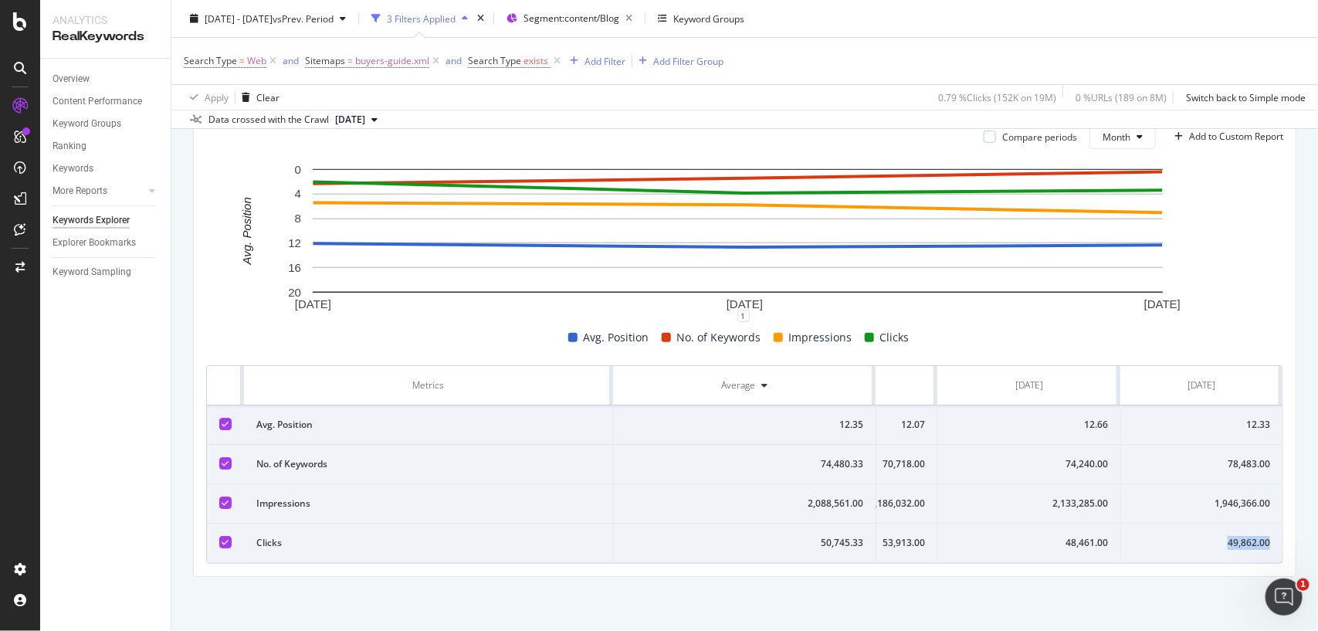
click at [1211, 523] on td "49,862.00" at bounding box center [1201, 542] width 161 height 39
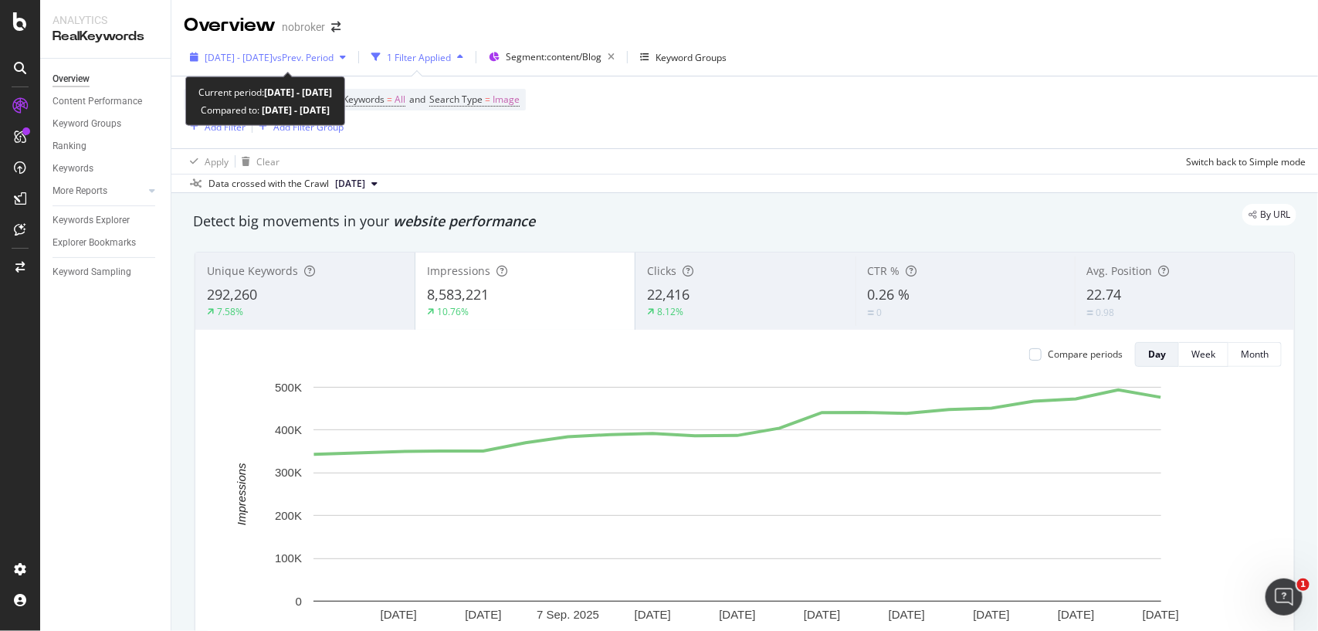
click at [334, 55] on span "vs Prev. Period" at bounding box center [303, 57] width 61 height 13
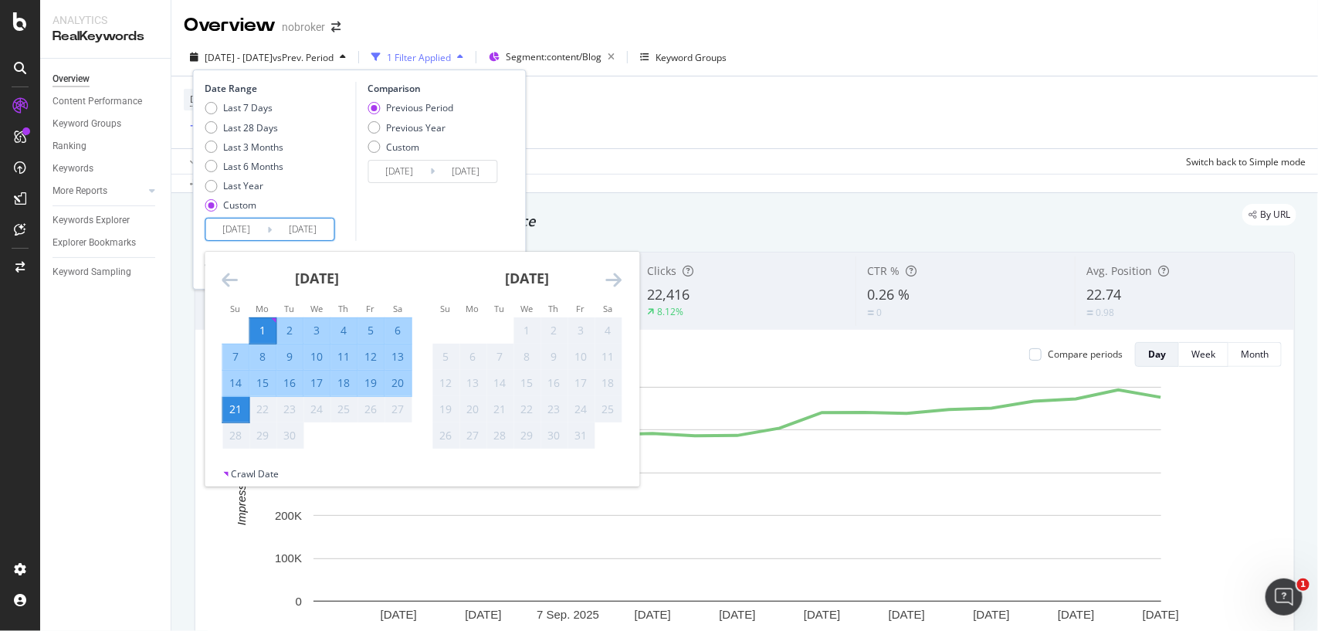
click at [257, 225] on input "[DATE]" at bounding box center [237, 229] width 62 height 22
click at [222, 282] on icon "Move backward to switch to the previous month." at bounding box center [230, 279] width 16 height 19
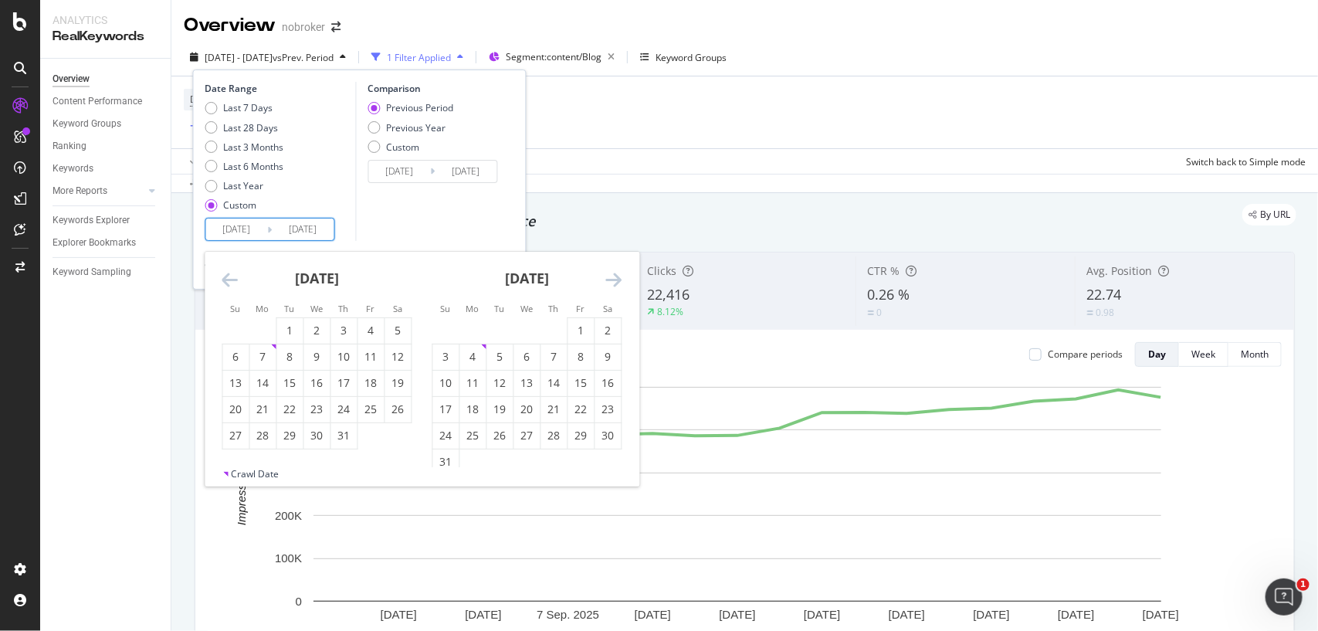
click at [222, 282] on icon "Move backward to switch to the previous month." at bounding box center [230, 279] width 16 height 19
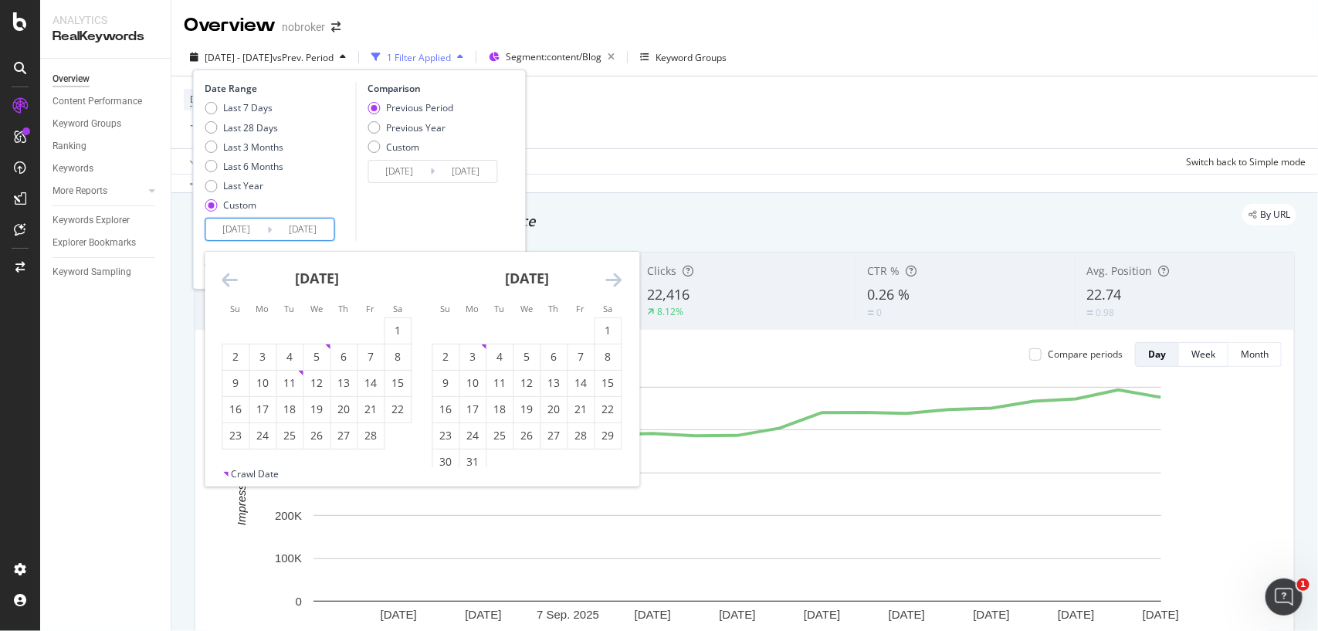
click at [222, 282] on icon "Move backward to switch to the previous month." at bounding box center [230, 279] width 16 height 19
click at [246, 327] on div "1" at bounding box center [236, 330] width 26 height 15
type input "[DATE]"
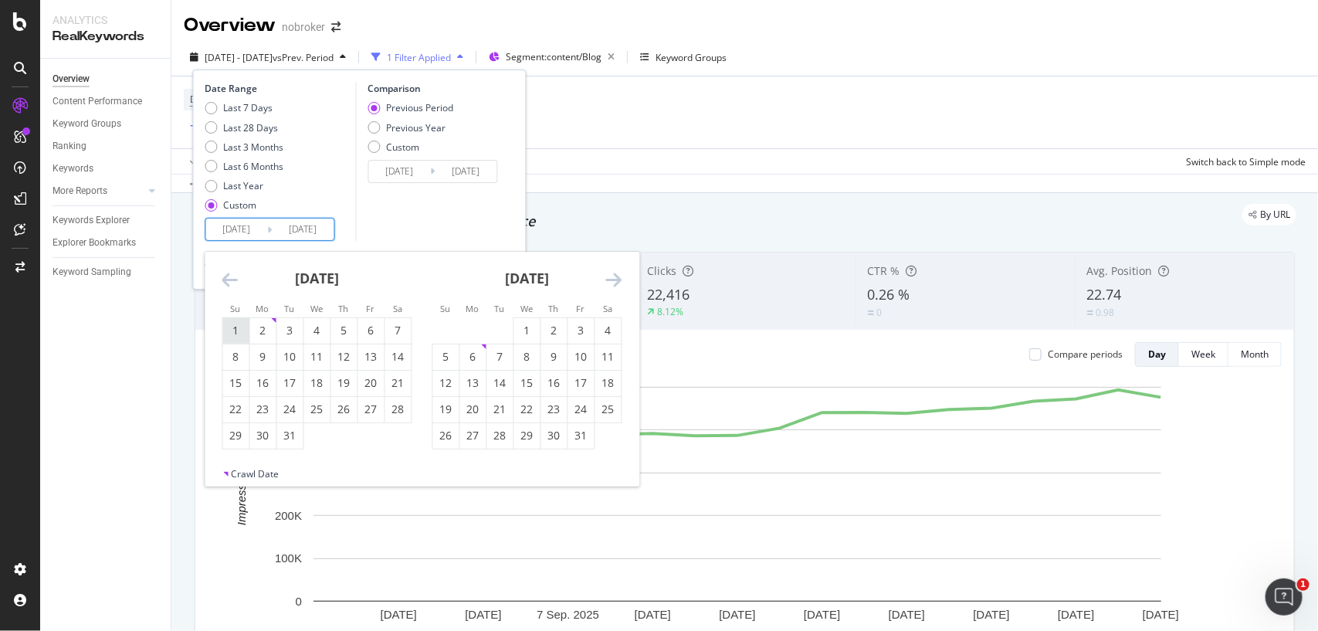
type input "[DATE]"
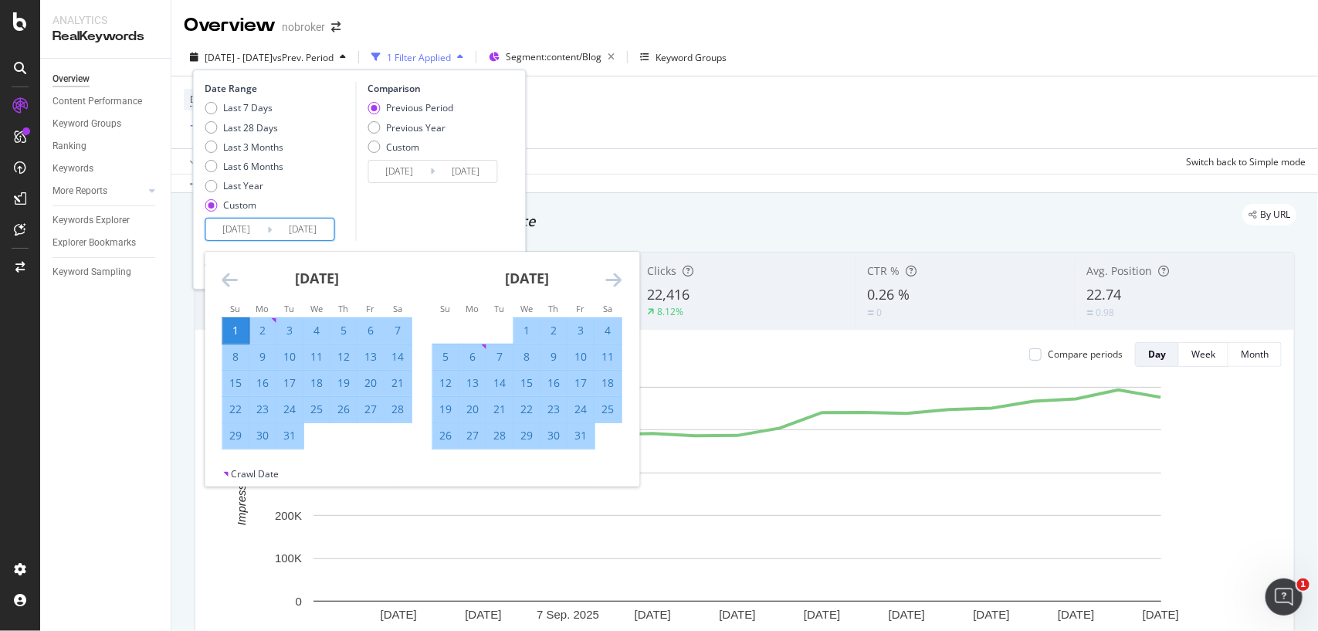
click at [286, 435] on div "31" at bounding box center [290, 435] width 26 height 15
type input "[DATE]"
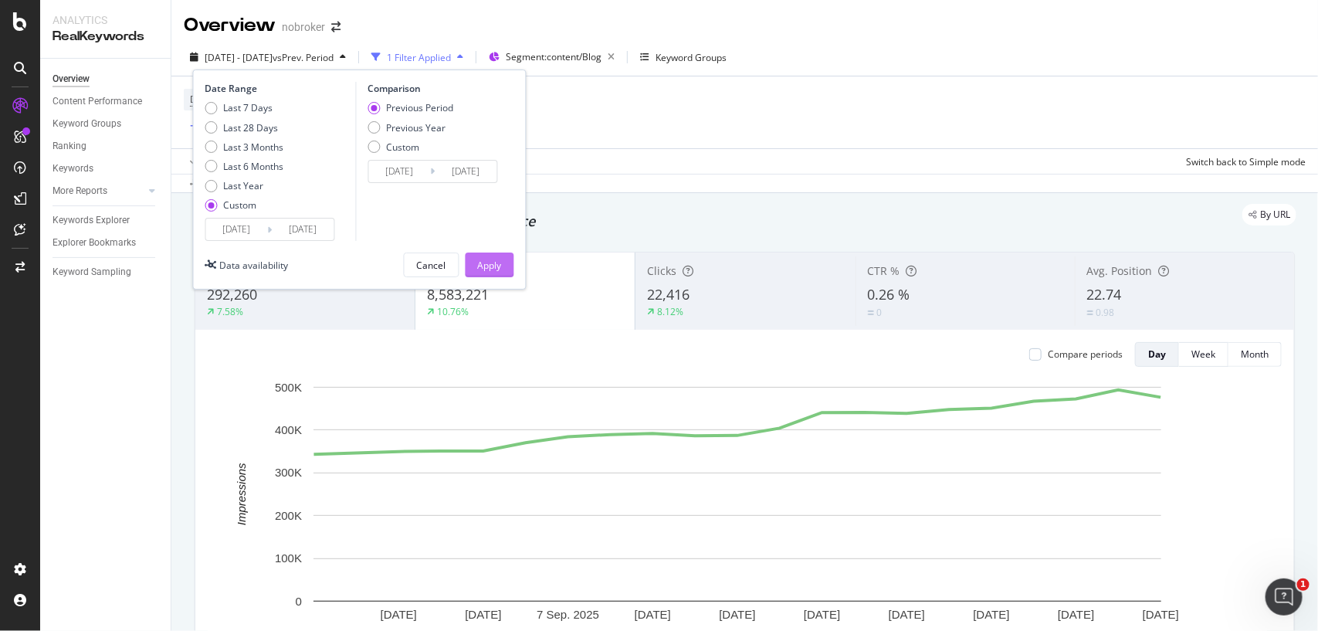
click at [478, 264] on div "Apply" at bounding box center [490, 265] width 24 height 13
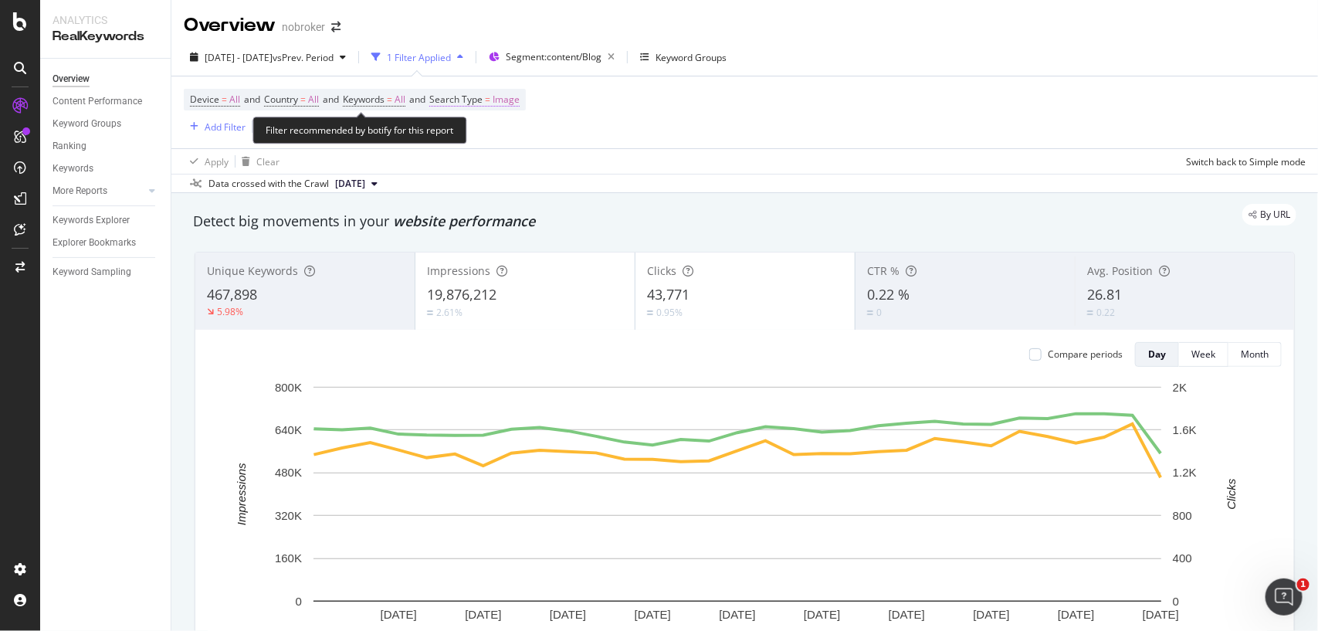
click at [520, 101] on span "Image" at bounding box center [506, 100] width 27 height 22
click at [460, 137] on span "Image" at bounding box center [471, 135] width 27 height 13
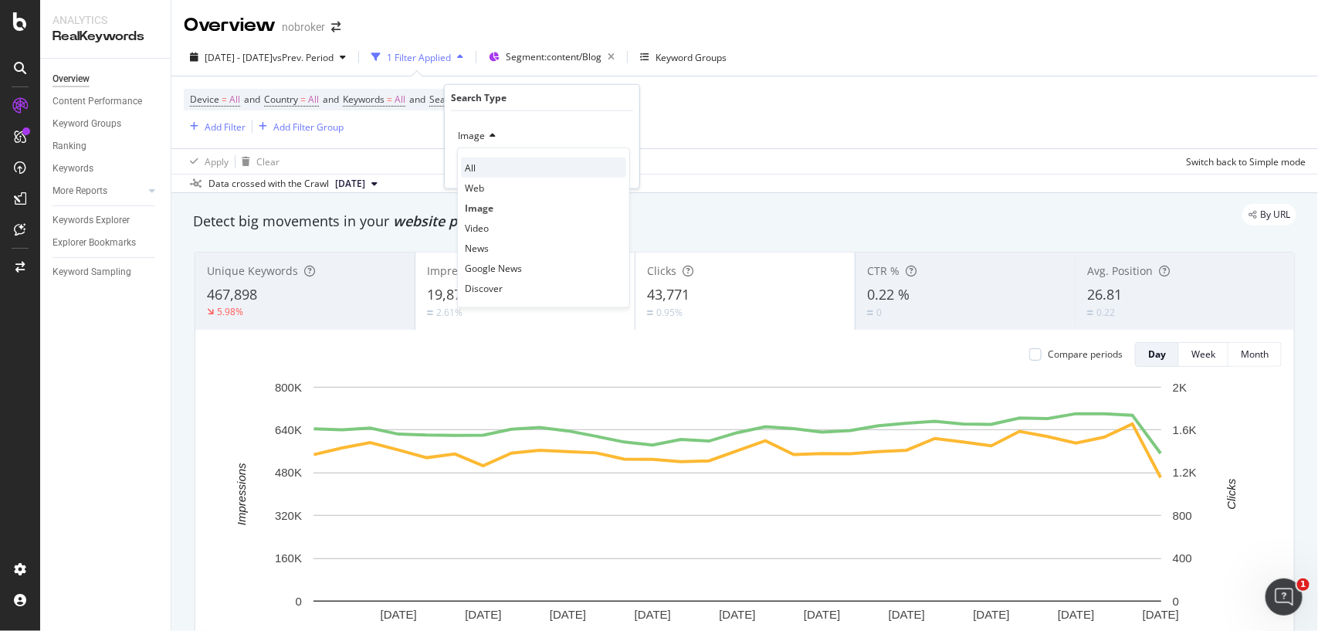
click at [489, 168] on div "All" at bounding box center [543, 167] width 165 height 20
click at [589, 168] on icon "button" at bounding box center [592, 168] width 8 height 9
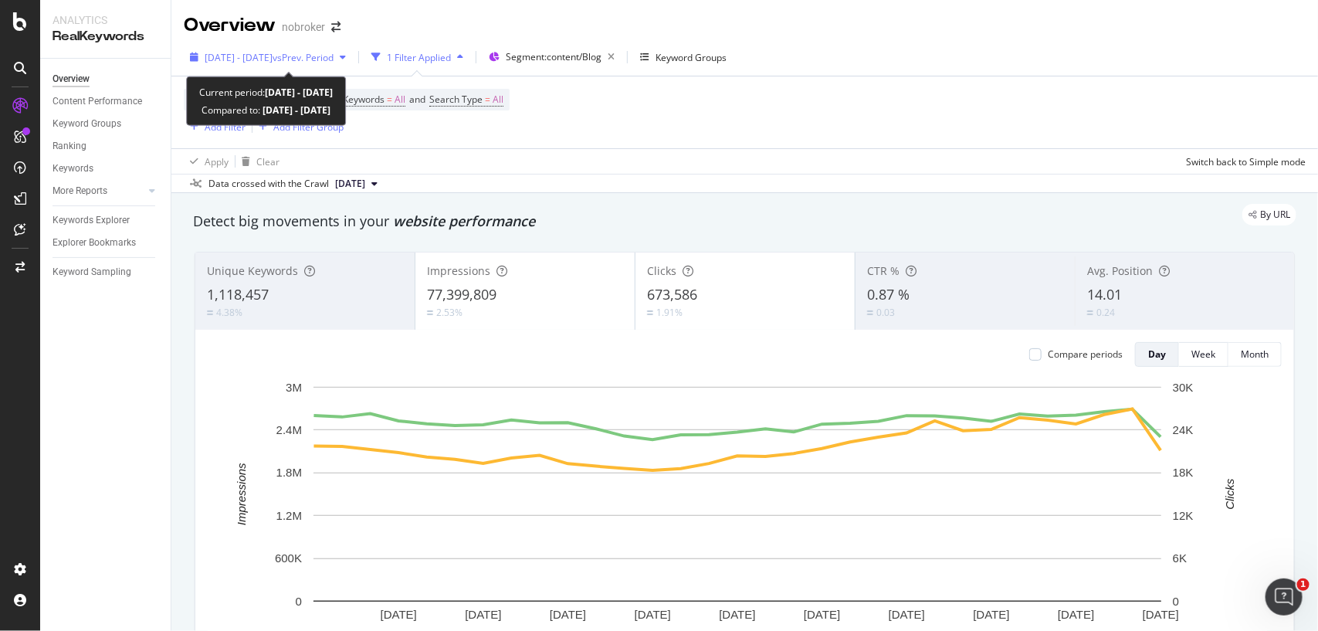
click at [334, 56] on span "vs Prev. Period" at bounding box center [303, 57] width 61 height 13
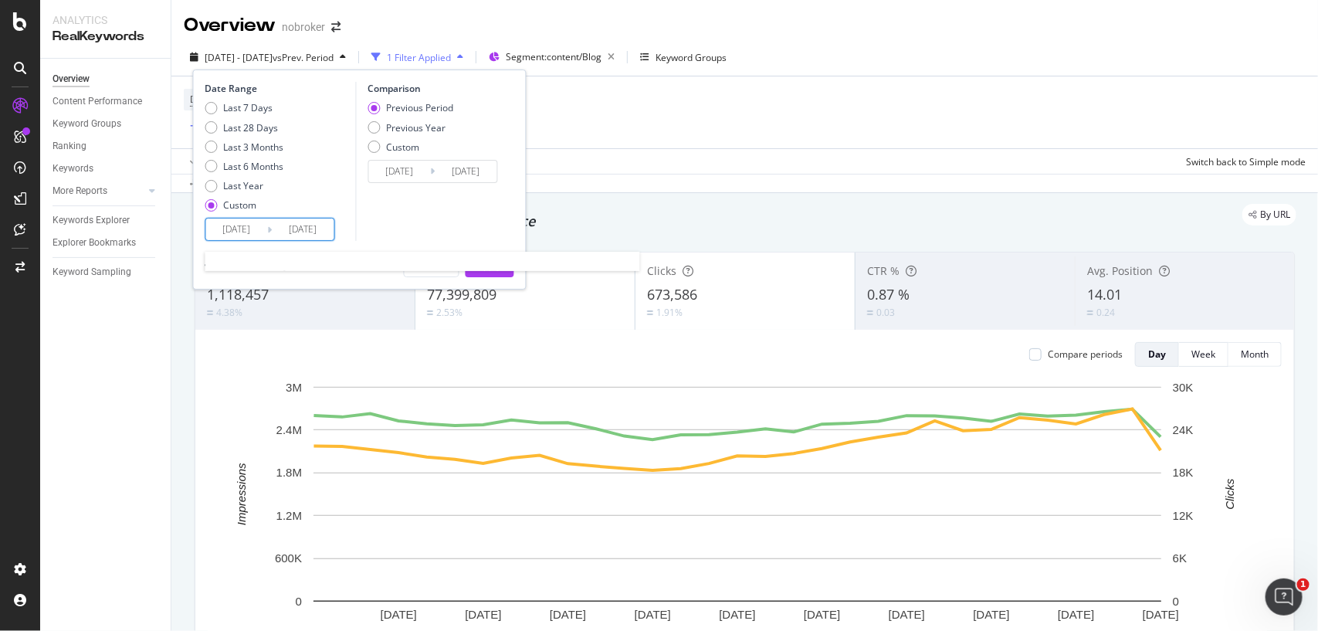
click at [259, 228] on input "[DATE]" at bounding box center [237, 229] width 62 height 22
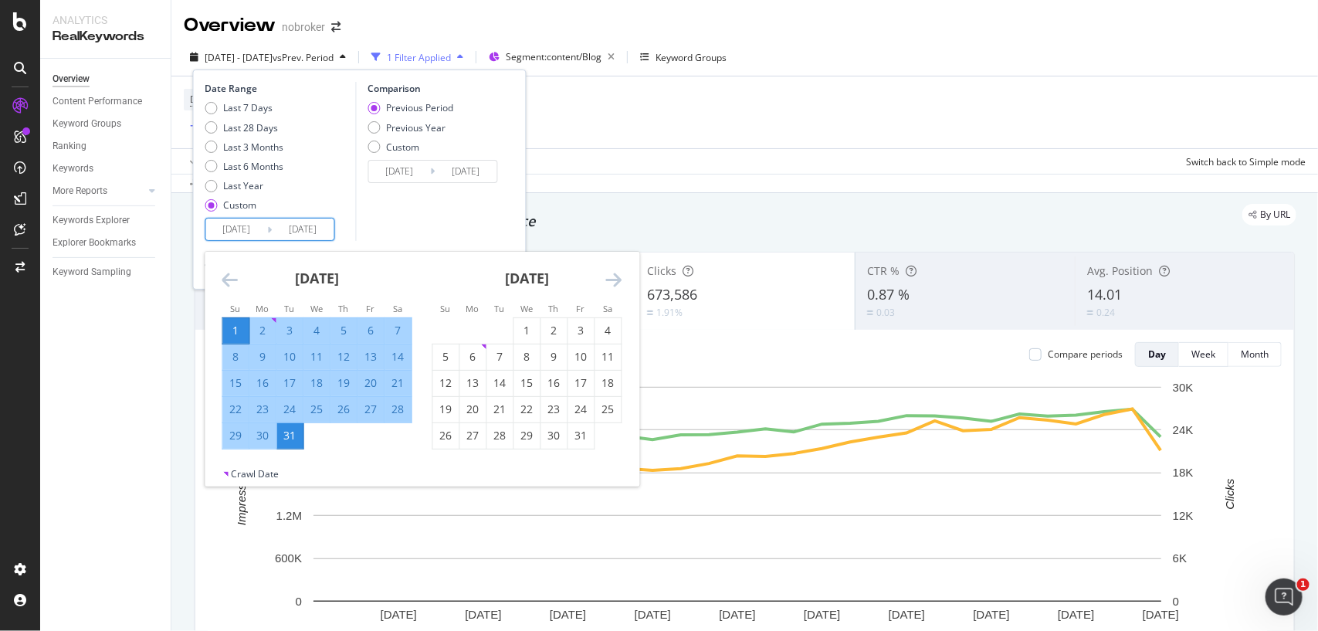
click at [232, 333] on div "1" at bounding box center [236, 330] width 26 height 15
click at [288, 437] on div "31" at bounding box center [290, 435] width 26 height 15
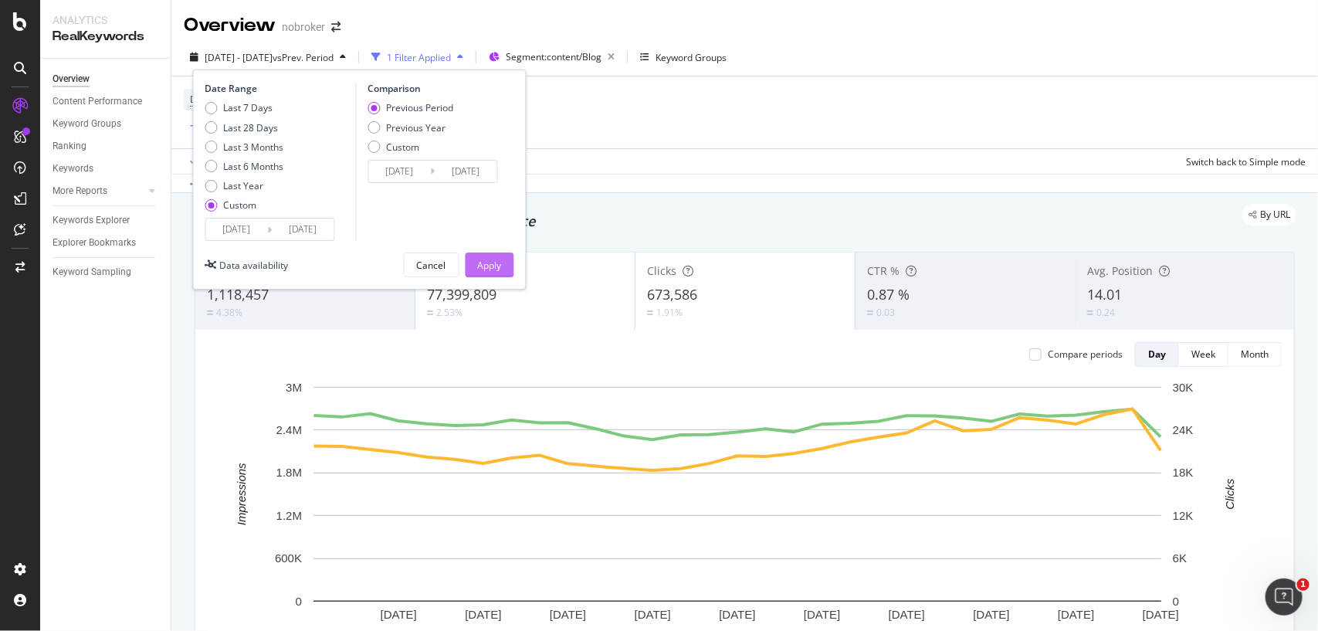
click at [478, 259] on div "Apply" at bounding box center [490, 265] width 24 height 13
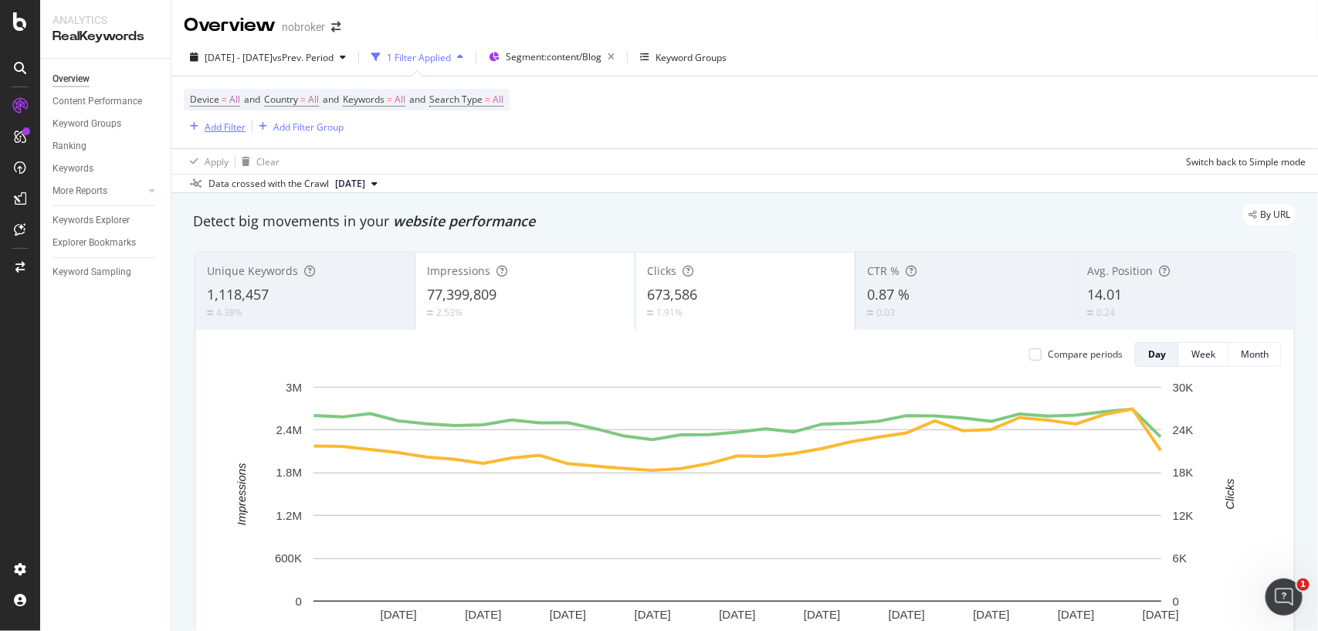
click at [236, 127] on div "Add Filter" at bounding box center [225, 126] width 41 height 13
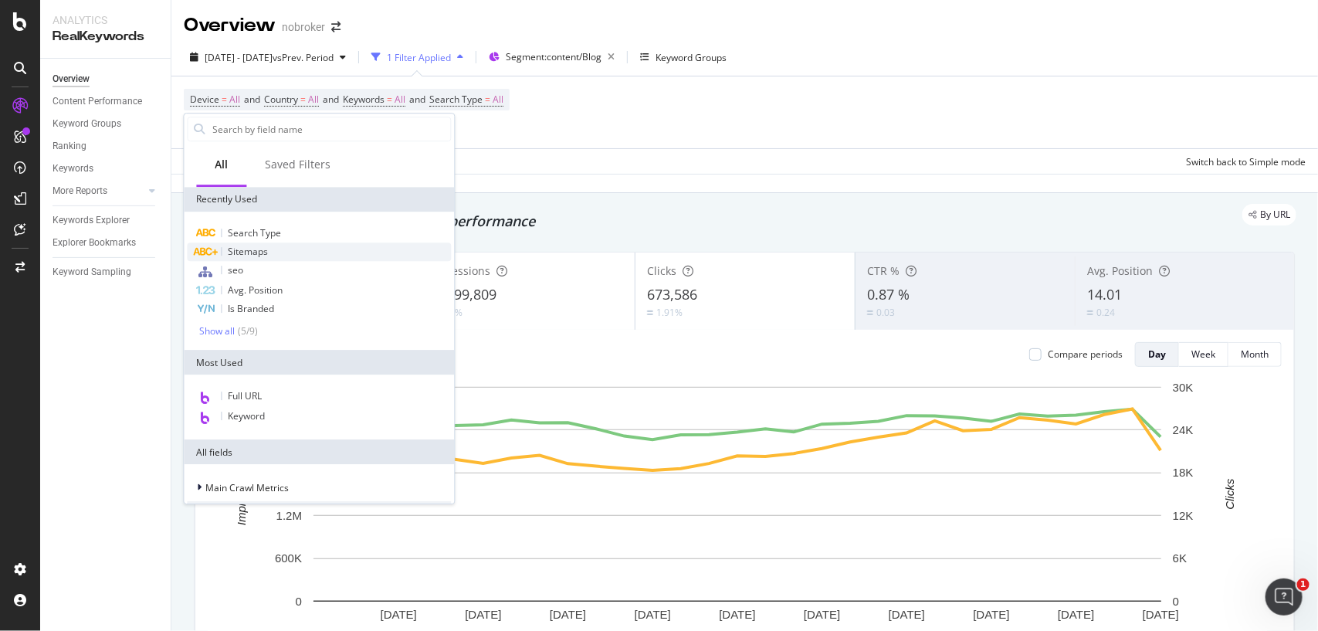
click at [256, 246] on span "Sitemaps" at bounding box center [249, 251] width 40 height 13
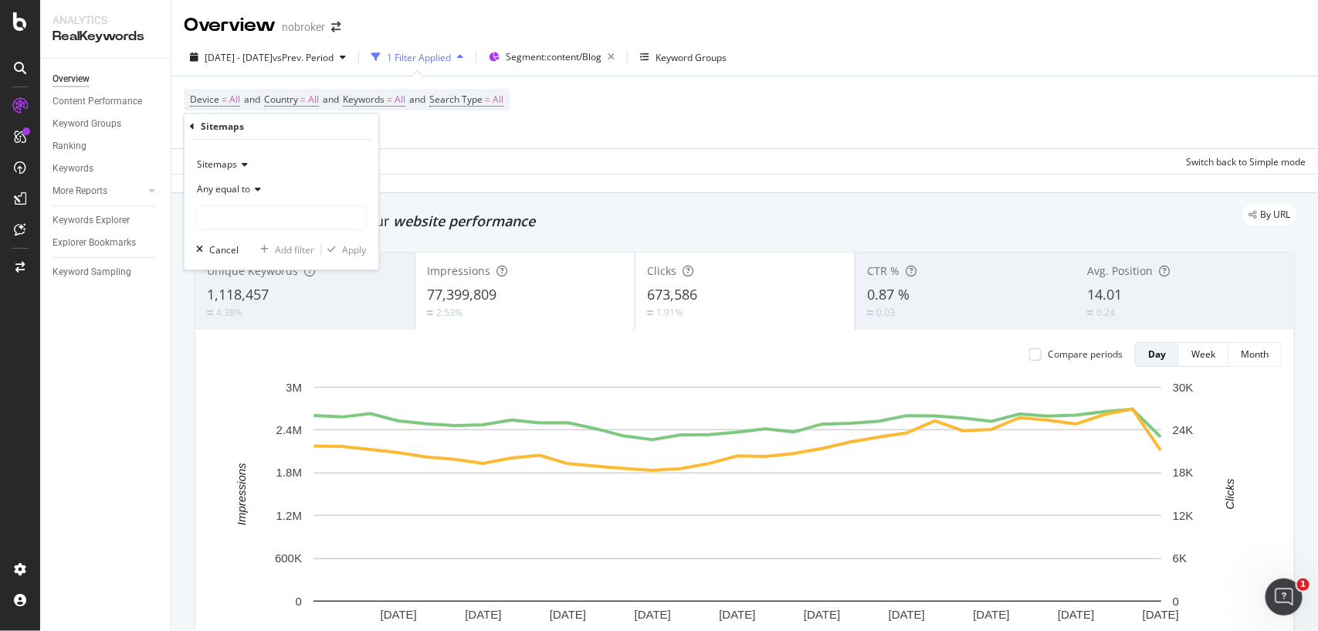
click at [232, 188] on span "Any equal to" at bounding box center [224, 188] width 53 height 13
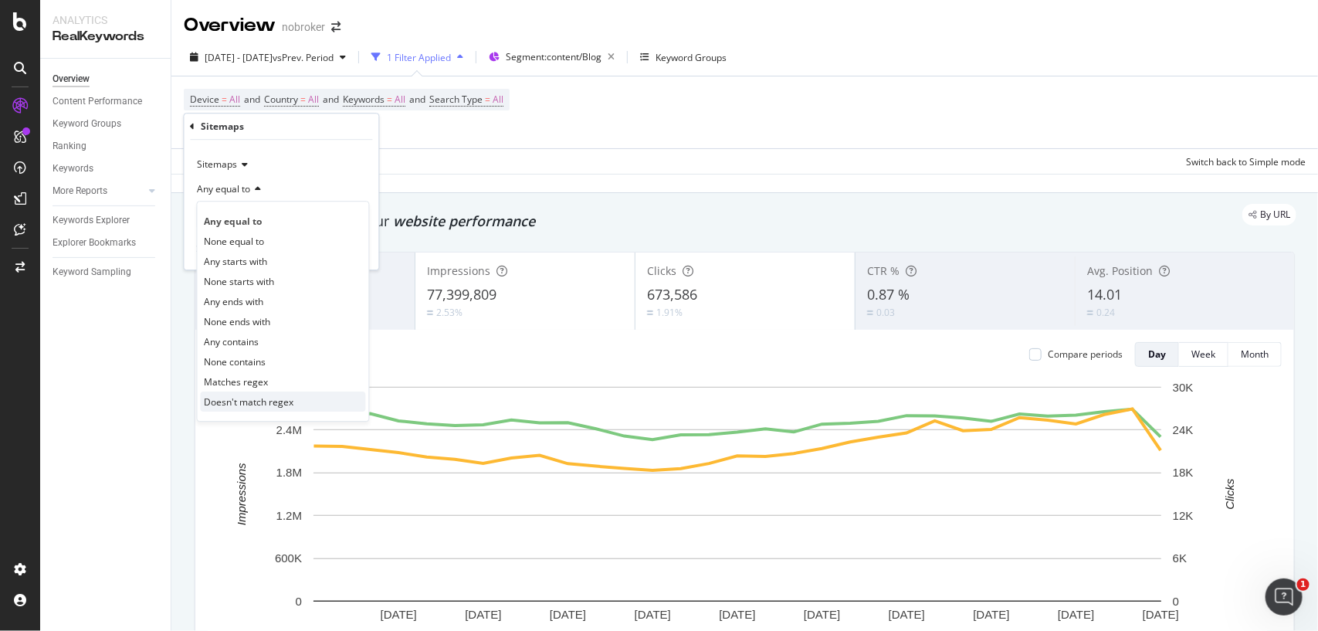
click at [249, 406] on span "Doesn't match regex" at bounding box center [250, 401] width 90 height 13
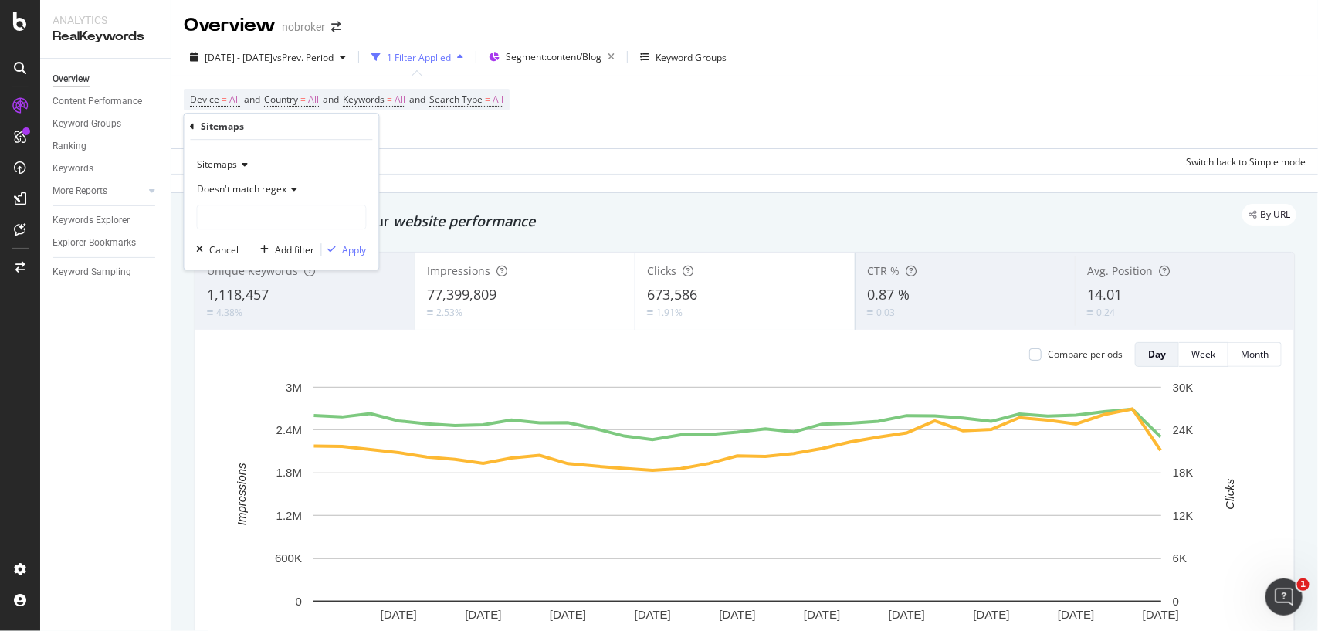
click at [618, 20] on div "Overview nobroker" at bounding box center [744, 19] width 1146 height 39
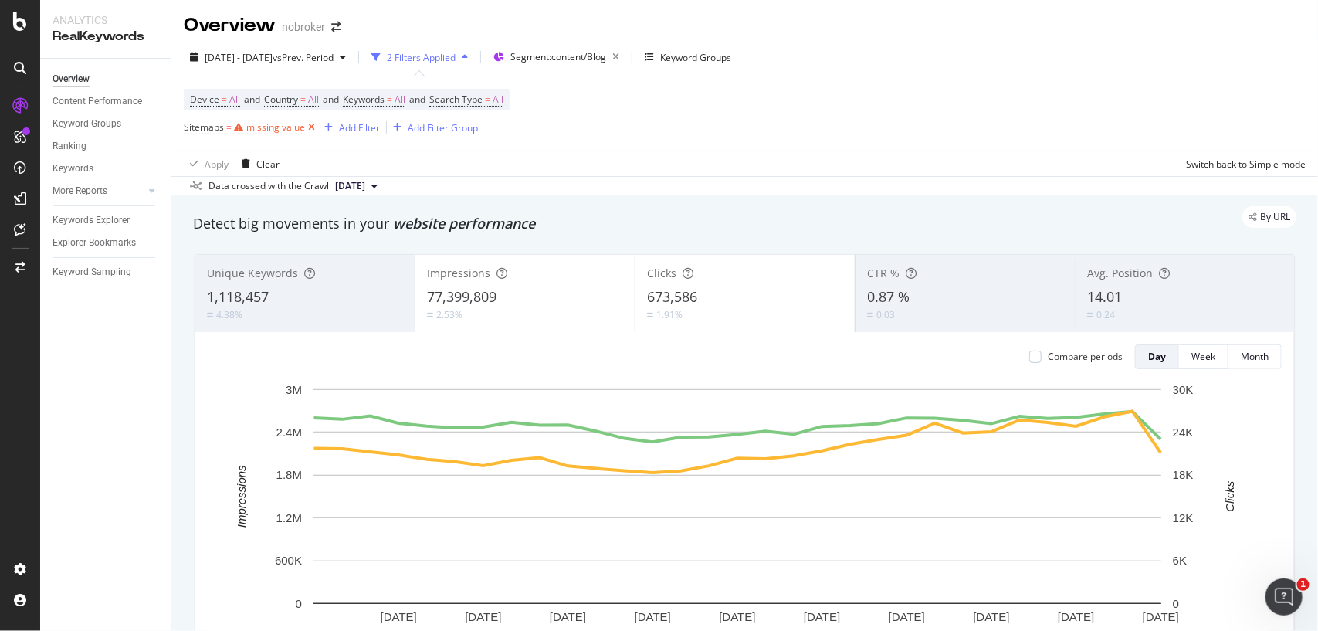
click at [313, 125] on icon at bounding box center [311, 127] width 13 height 15
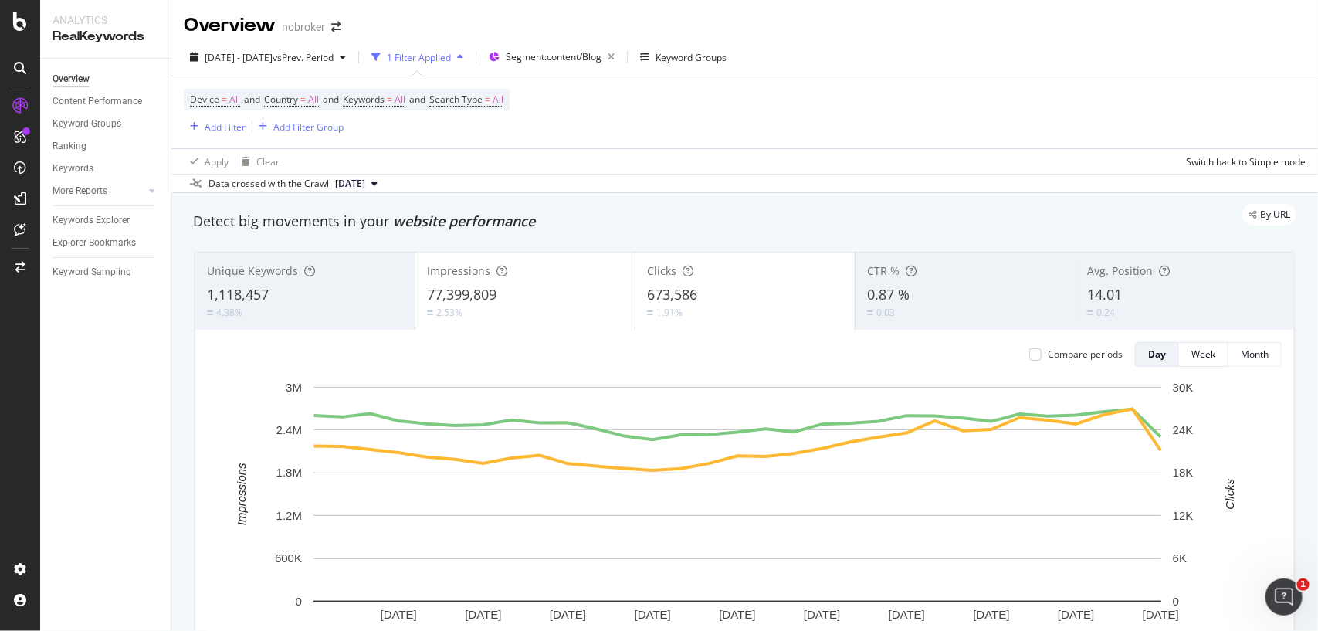
click at [417, 122] on div "Device = All and Country = All and Keywords = All and Search Type = All Add Fil…" at bounding box center [347, 112] width 326 height 47
drag, startPoint x: 733, startPoint y: 294, endPoint x: 642, endPoint y: 293, distance: 91.1
click at [647, 293] on div "673,586" at bounding box center [745, 295] width 196 height 20
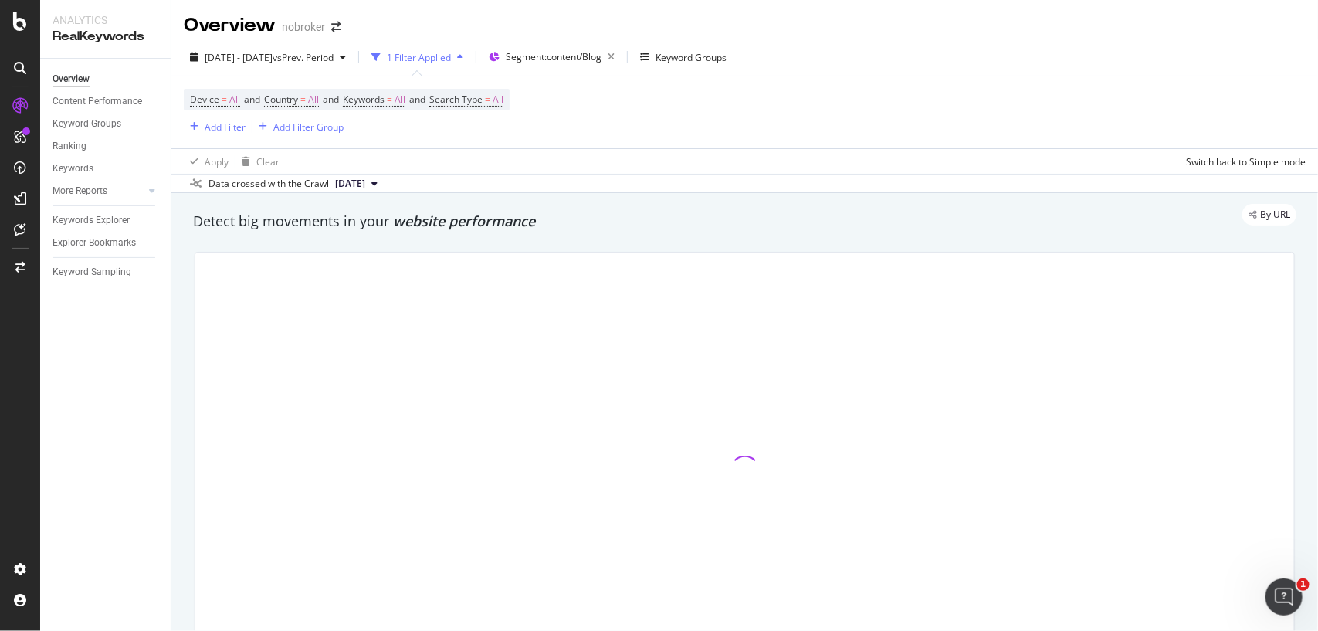
copy span "673,586"
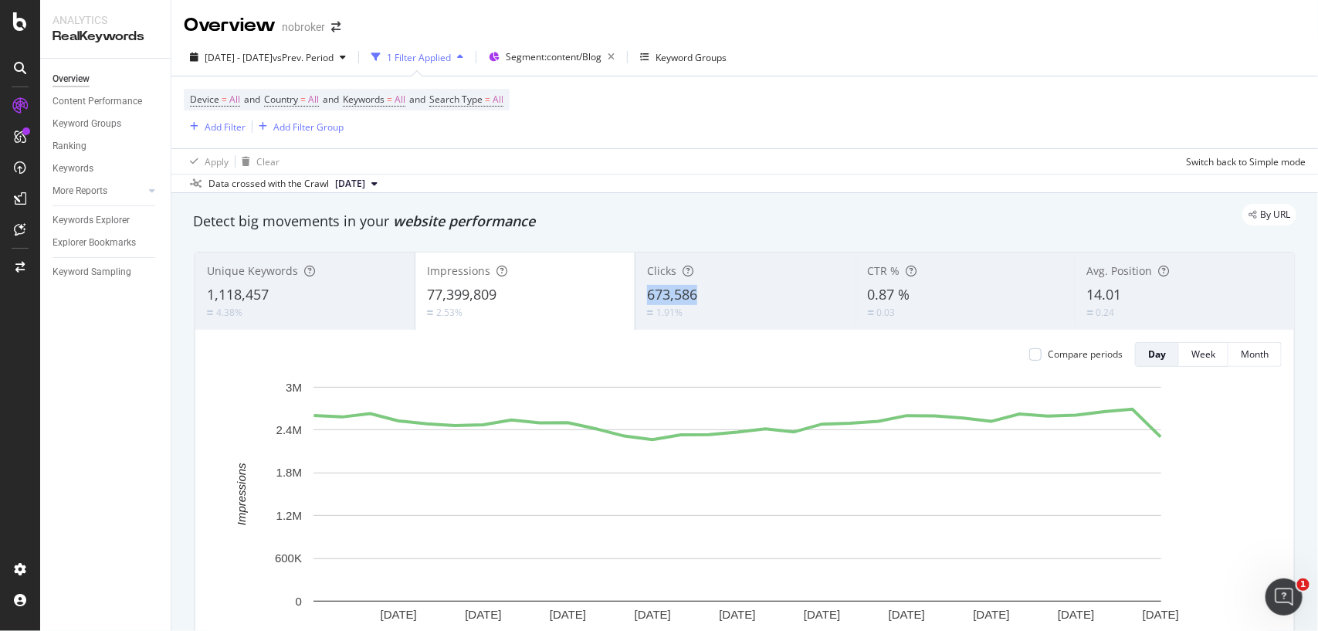
copy span "673,586"
drag, startPoint x: 718, startPoint y: 296, endPoint x: 665, endPoint y: 295, distance: 53.3
click at [665, 295] on div "673,586" at bounding box center [745, 295] width 196 height 20
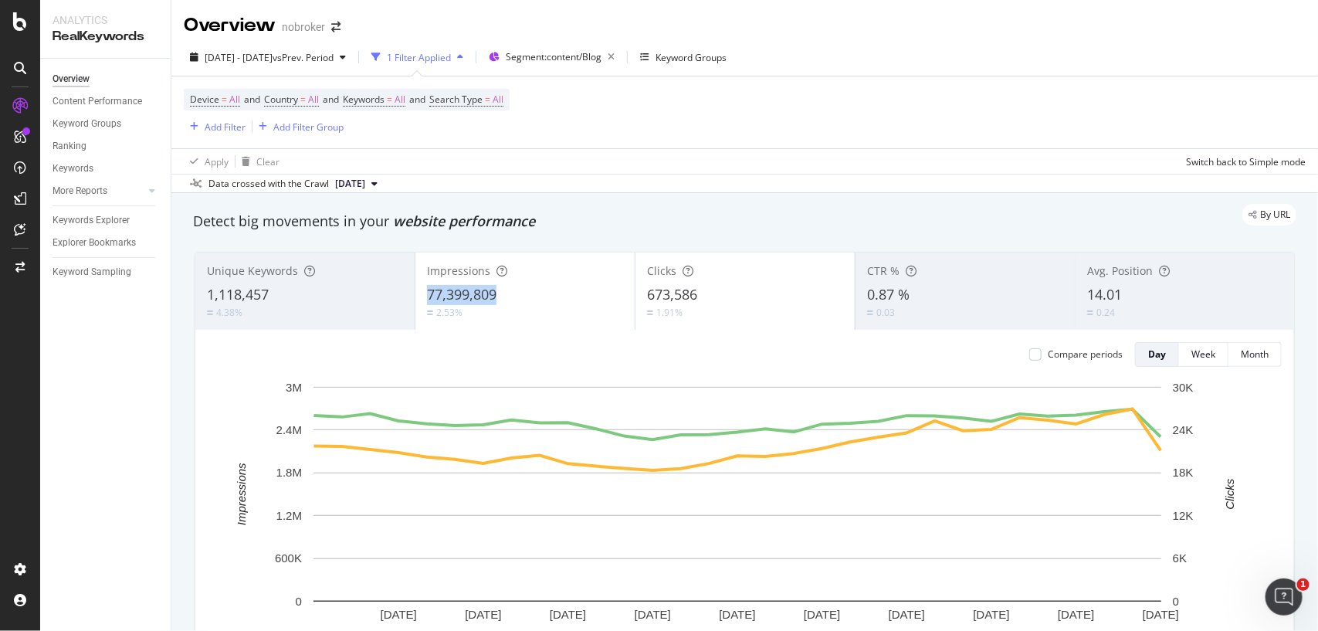
copy span "77,399,809"
drag, startPoint x: 503, startPoint y: 295, endPoint x: 682, endPoint y: 240, distance: 186.6
click at [682, 240] on div "Unique Keywords 1,118,457 4.38% Impressions 77,399,809 2.53% Clicks 673,586 1.9…" at bounding box center [744, 470] width 1119 height 463
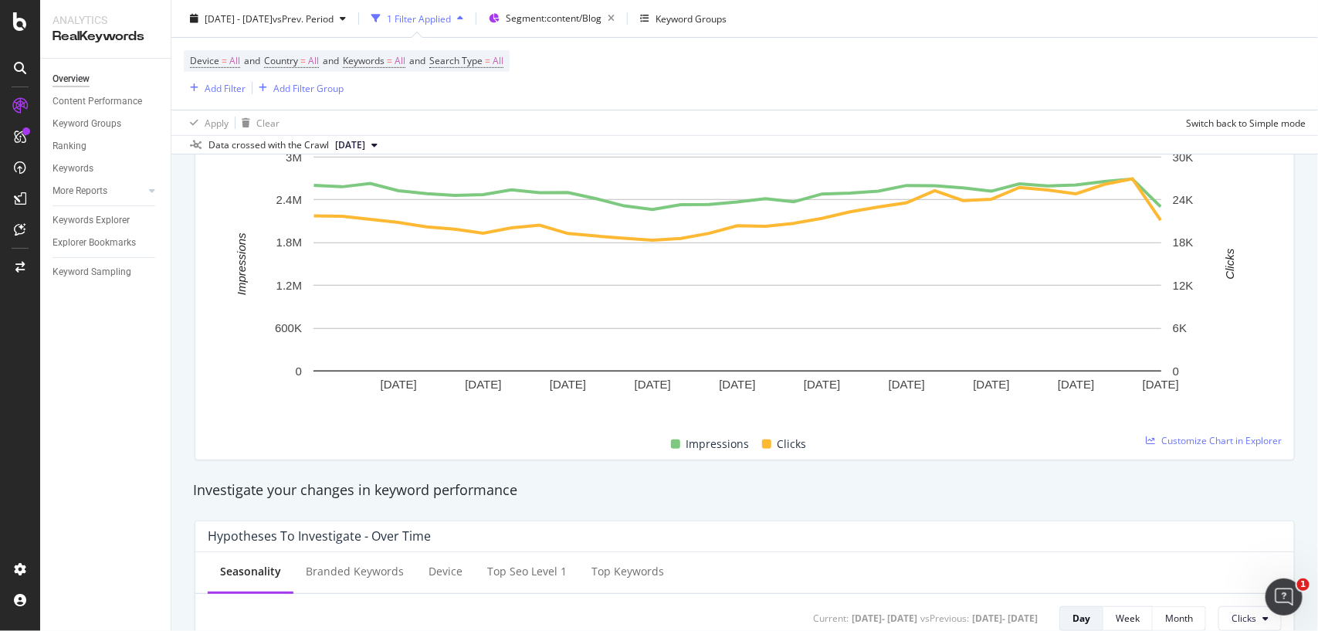
scroll to position [108, 0]
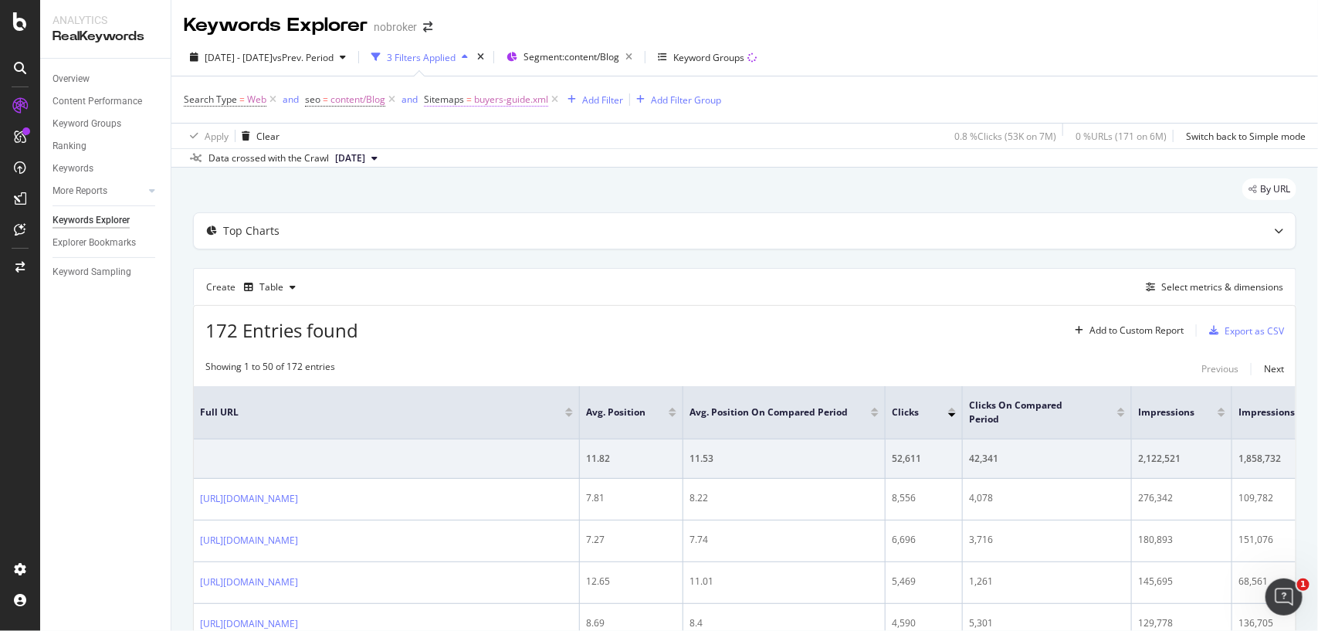
click at [483, 98] on span "buyers-guide.xml" at bounding box center [511, 100] width 74 height 22
click at [506, 178] on input "buyers-guide.xml" at bounding box center [511, 188] width 146 height 25
paste input "real-estate-legal"
type input "real-estate-legal-guide.xml"
click at [583, 218] on div "Apply" at bounding box center [595, 220] width 24 height 13
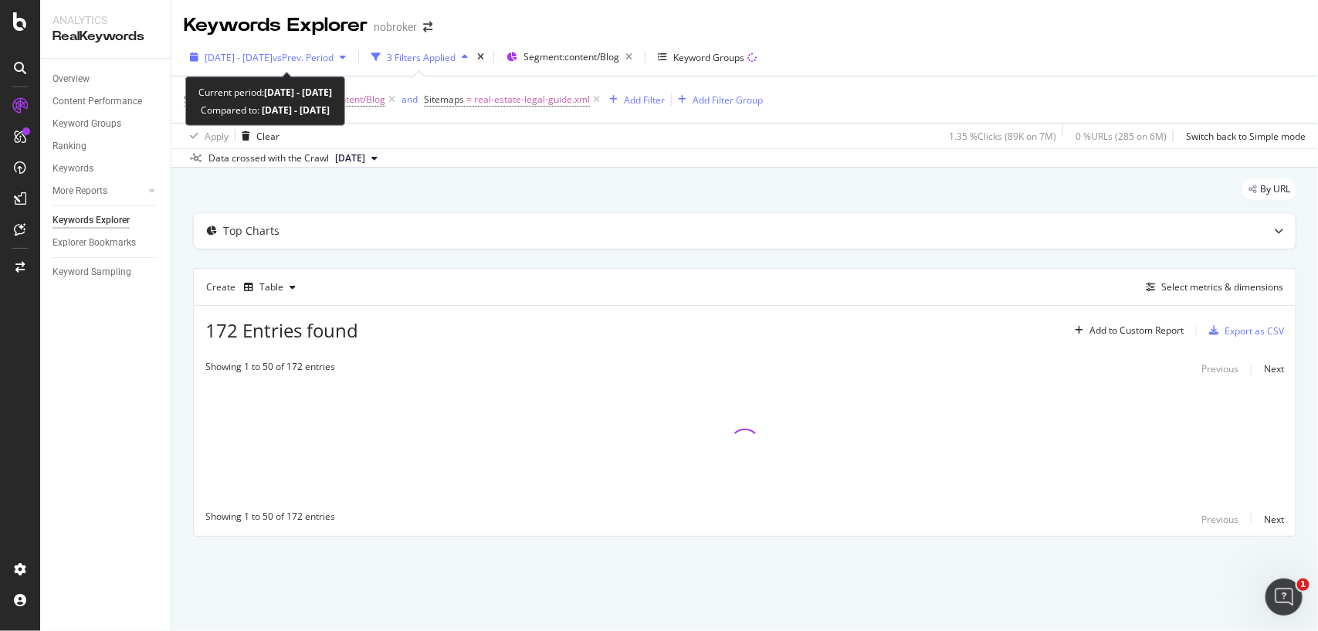
click at [334, 54] on span "vs Prev. Period" at bounding box center [303, 57] width 61 height 13
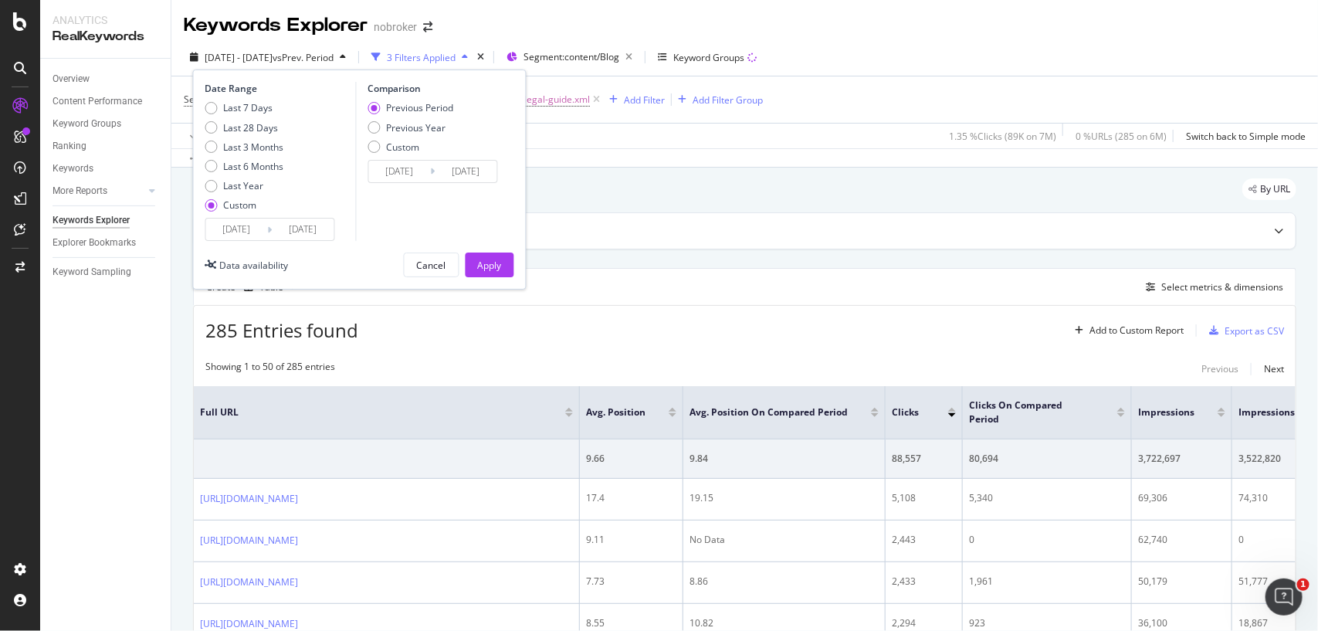
click at [261, 220] on input "[DATE]" at bounding box center [237, 229] width 62 height 22
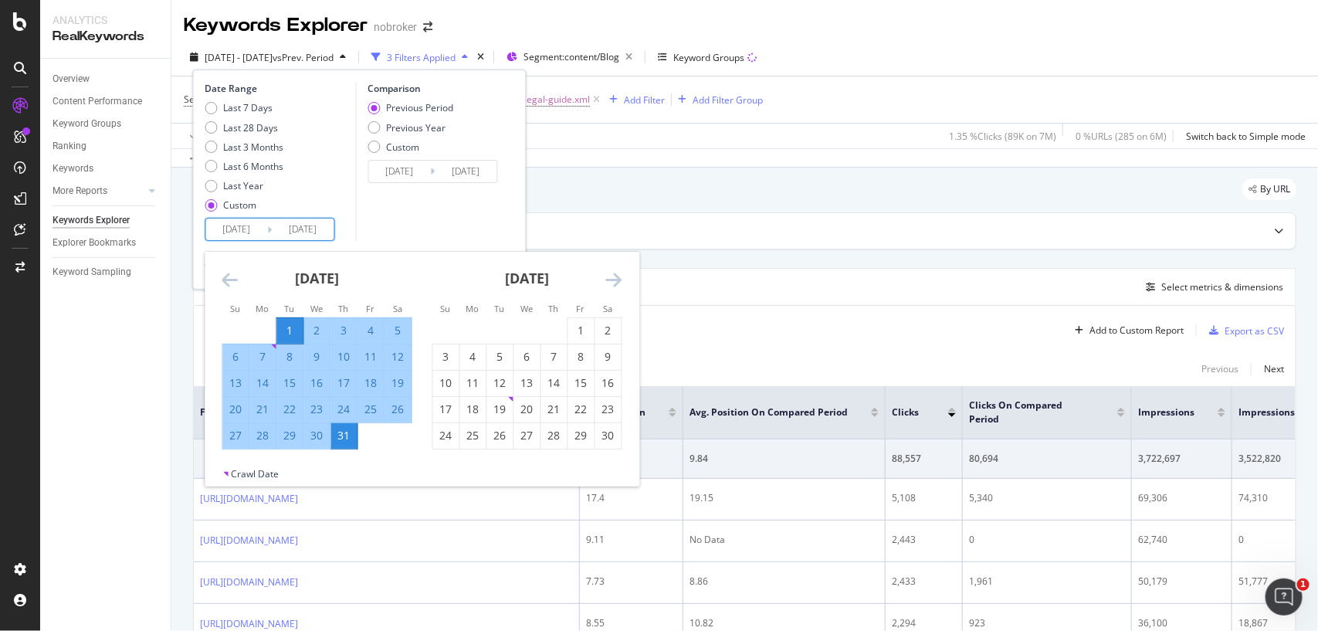
click at [616, 276] on icon "Move forward to switch to the next month." at bounding box center [614, 279] width 16 height 19
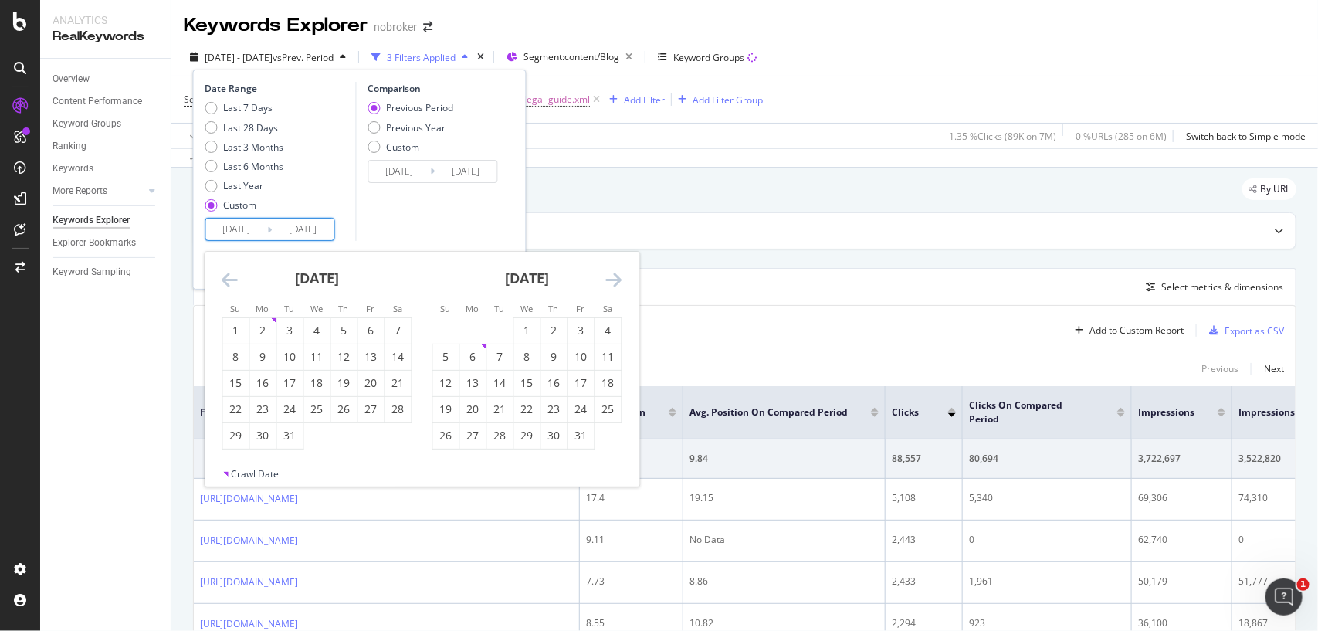
click at [616, 276] on icon "Move forward to switch to the next month." at bounding box center [614, 279] width 16 height 19
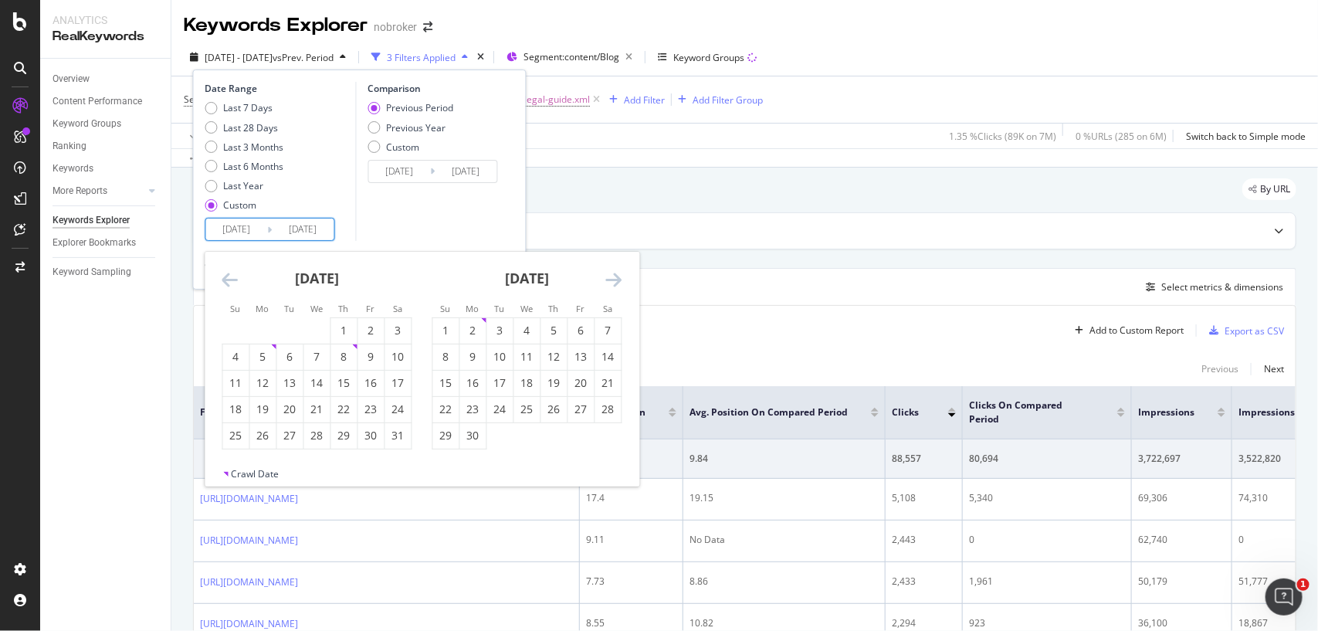
click at [611, 276] on icon "Move forward to switch to the next month." at bounding box center [614, 279] width 16 height 19
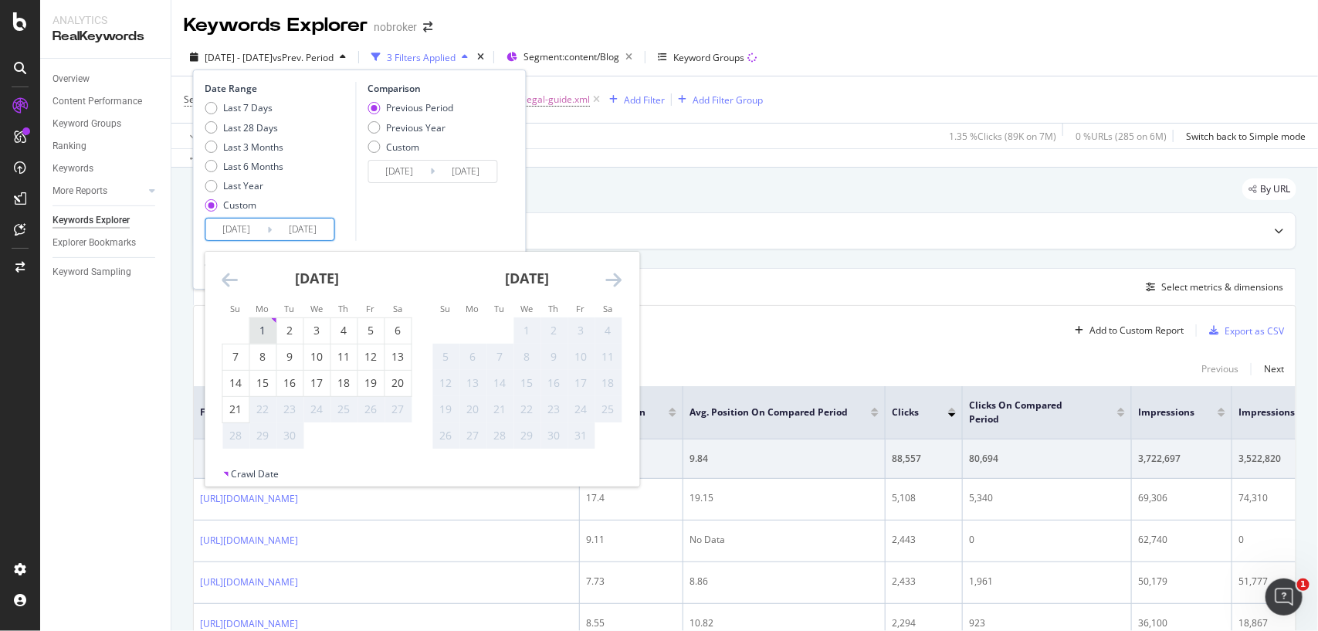
click at [264, 325] on div "1" at bounding box center [263, 330] width 26 height 15
type input "[DATE]"
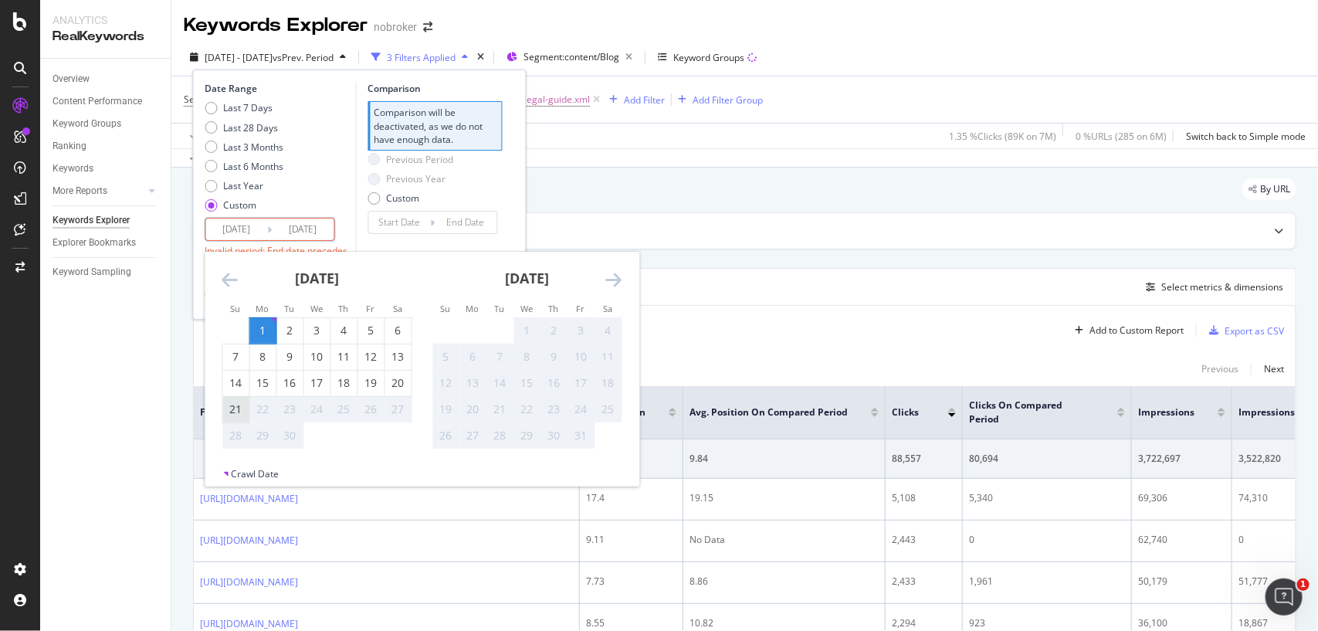
click at [239, 406] on div "21" at bounding box center [236, 408] width 26 height 15
type input "[DATE]"
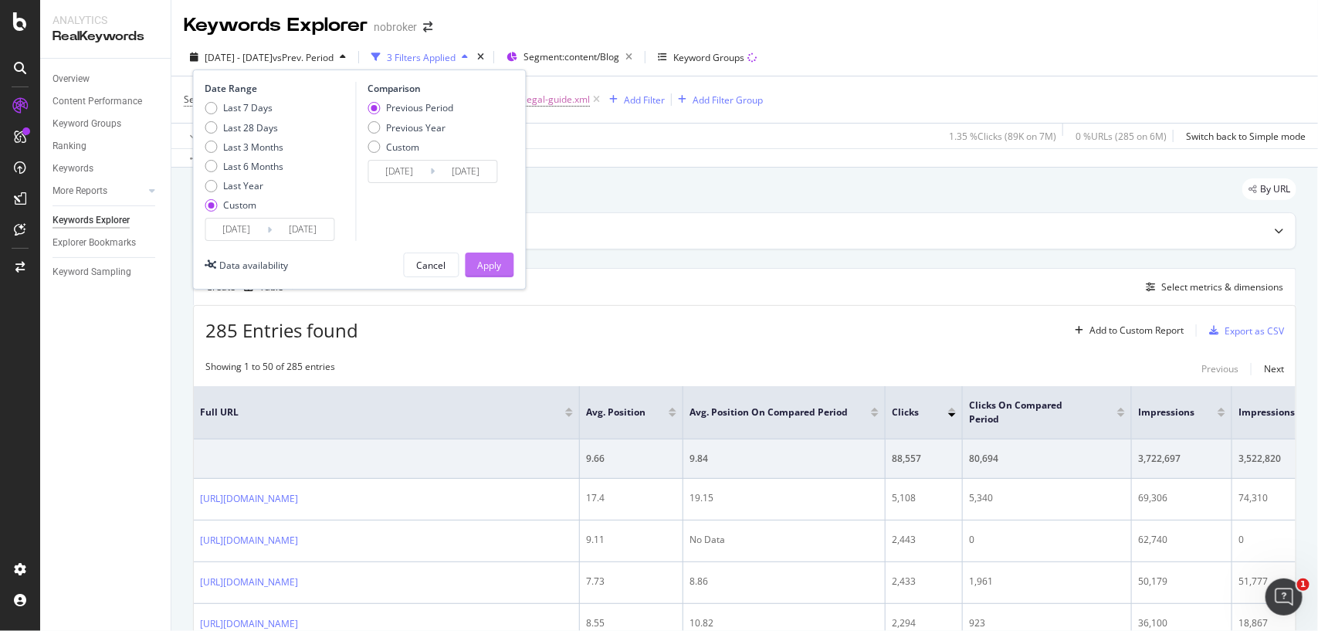
click at [472, 268] on button "Apply" at bounding box center [490, 264] width 49 height 25
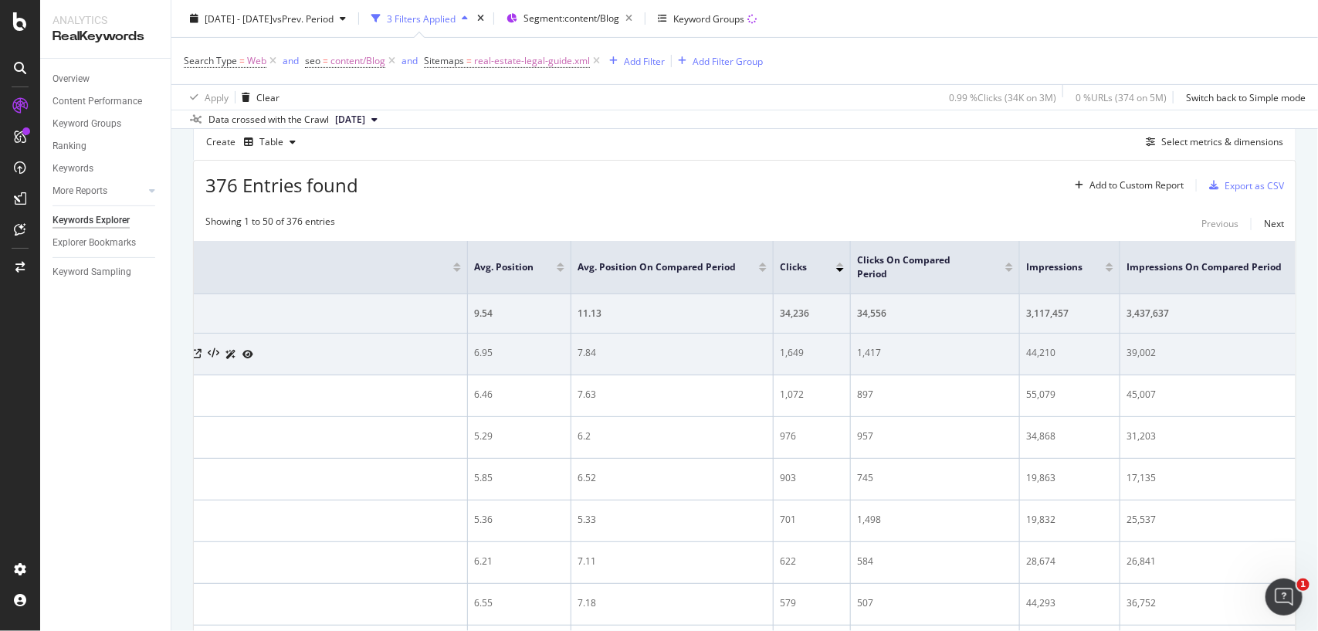
scroll to position [0, 122]
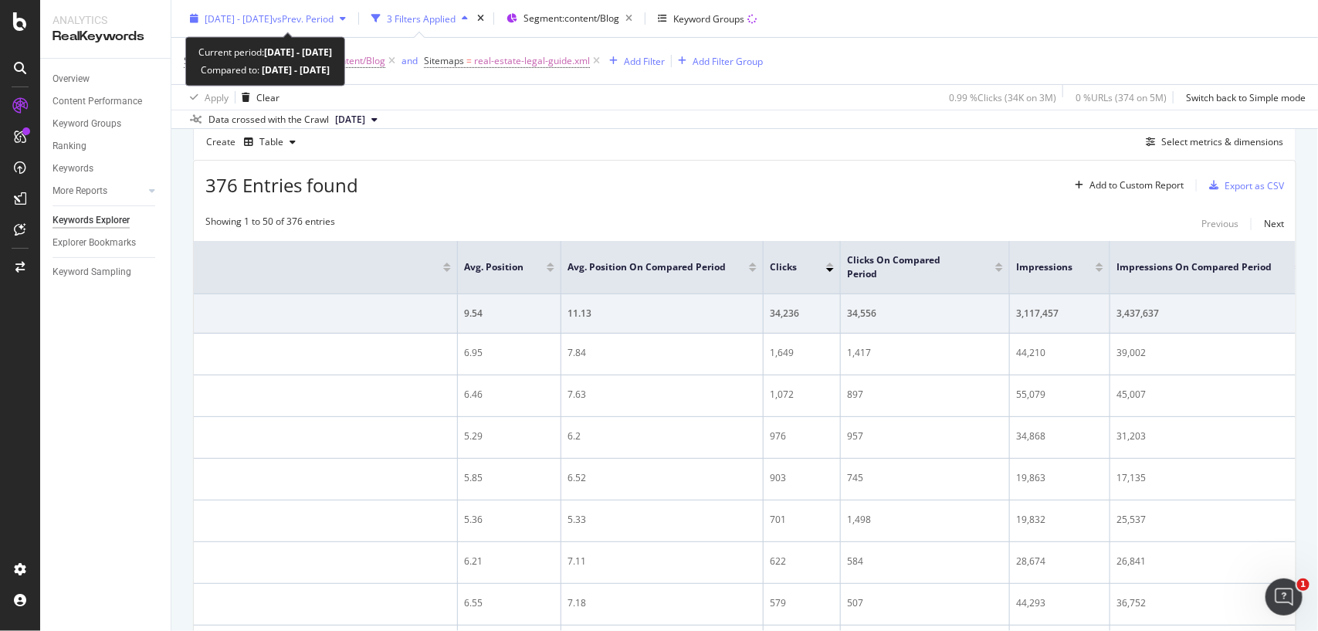
click at [334, 22] on span "vs Prev. Period" at bounding box center [303, 18] width 61 height 13
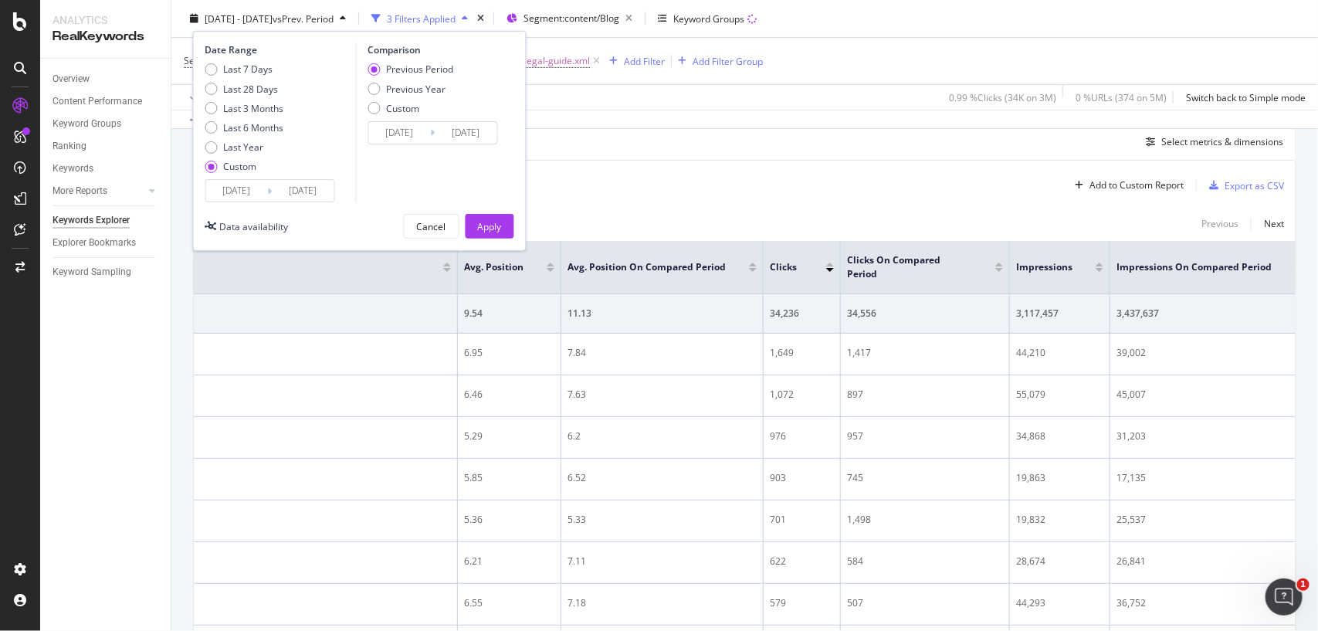
click at [645, 154] on div "Create Table Select metrics & dimensions" at bounding box center [744, 141] width 1103 height 37
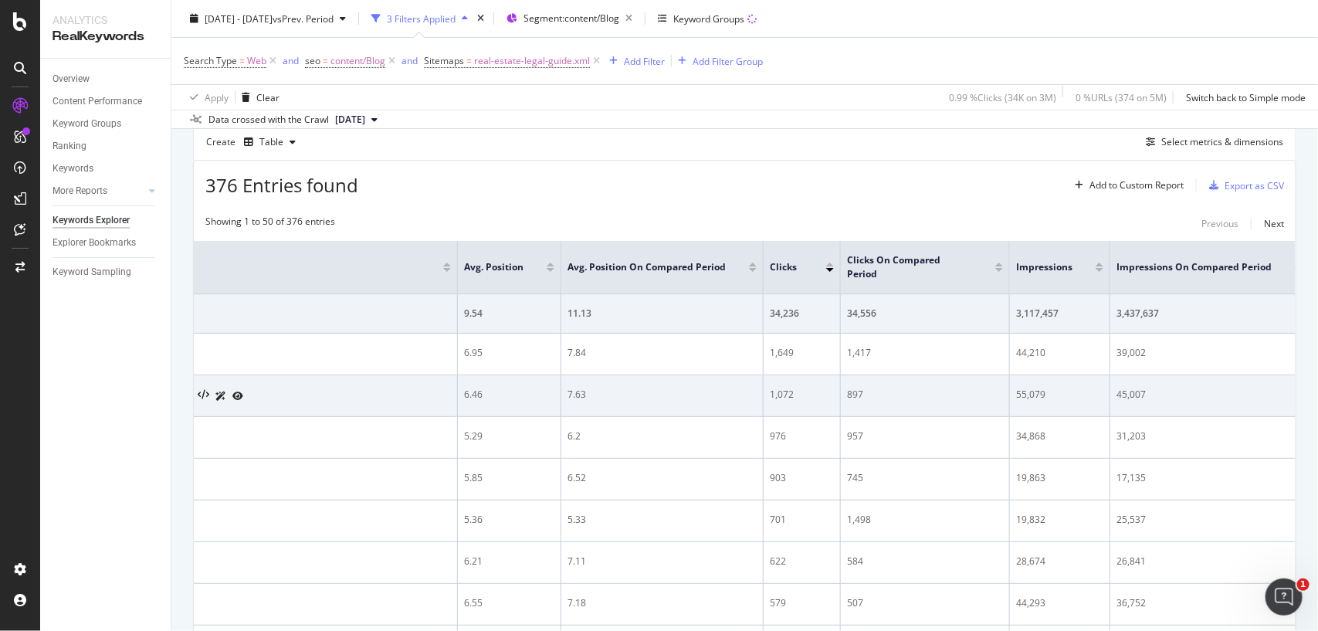
scroll to position [152, 0]
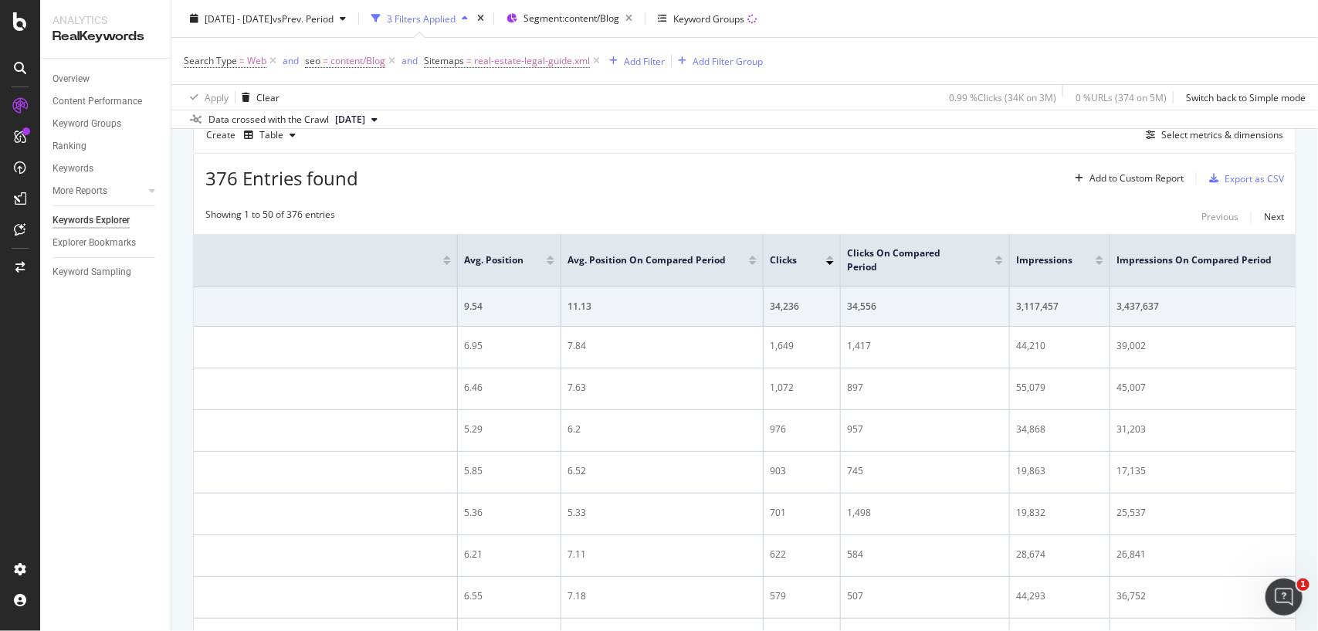
click at [1000, 263] on div at bounding box center [999, 263] width 8 height 4
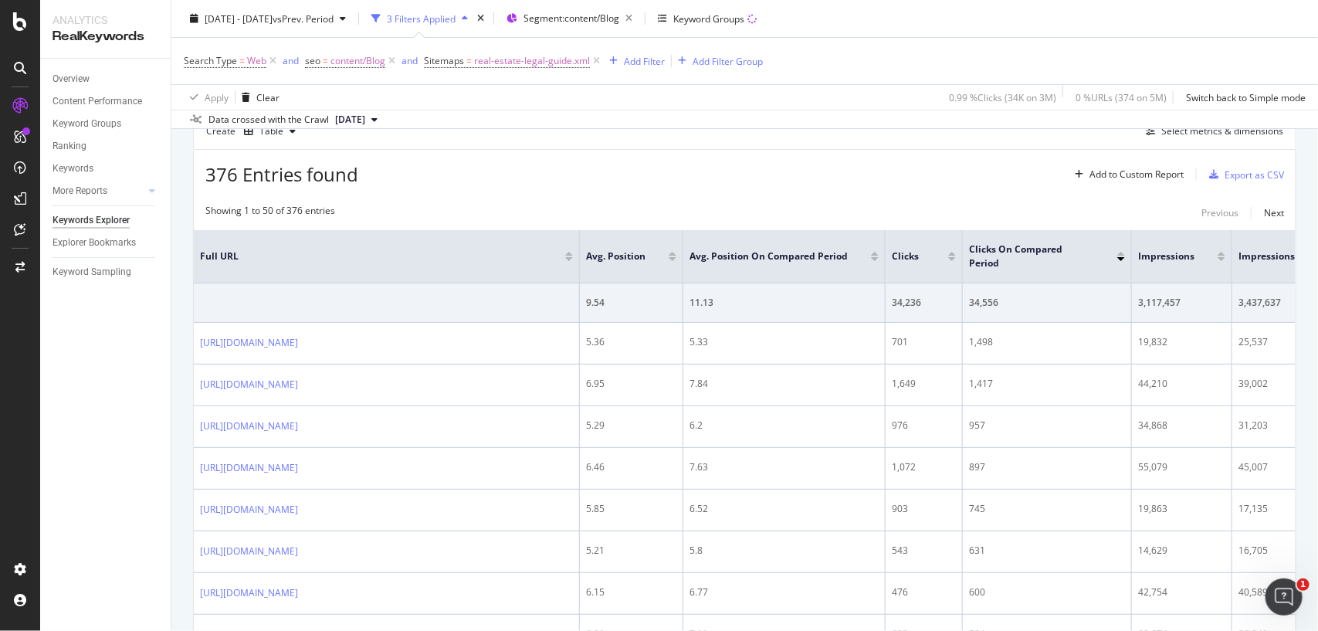
scroll to position [166, 0]
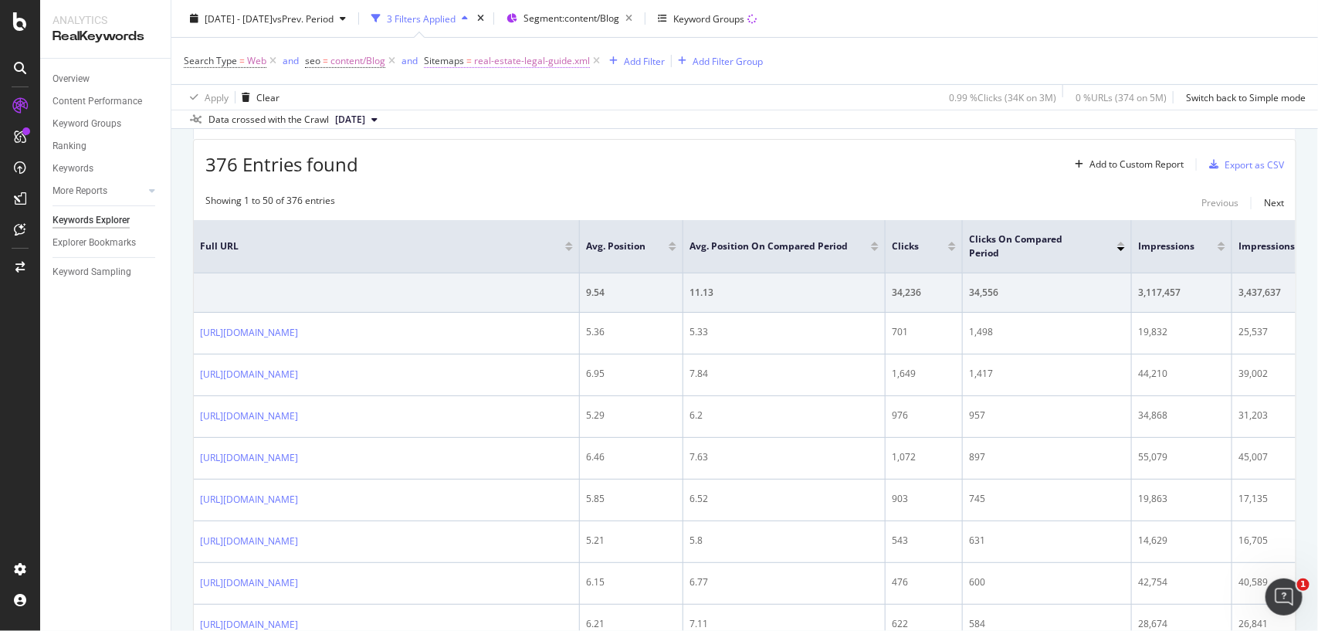
click at [510, 63] on span "real-estate-legal-guide.xml" at bounding box center [532, 61] width 116 height 22
click at [514, 145] on input "real-estate-legal-guide.xml" at bounding box center [511, 149] width 146 height 25
paste input "bill-payment"
type input "bill-payment.xml"
click at [583, 176] on div "Apply" at bounding box center [595, 181] width 24 height 13
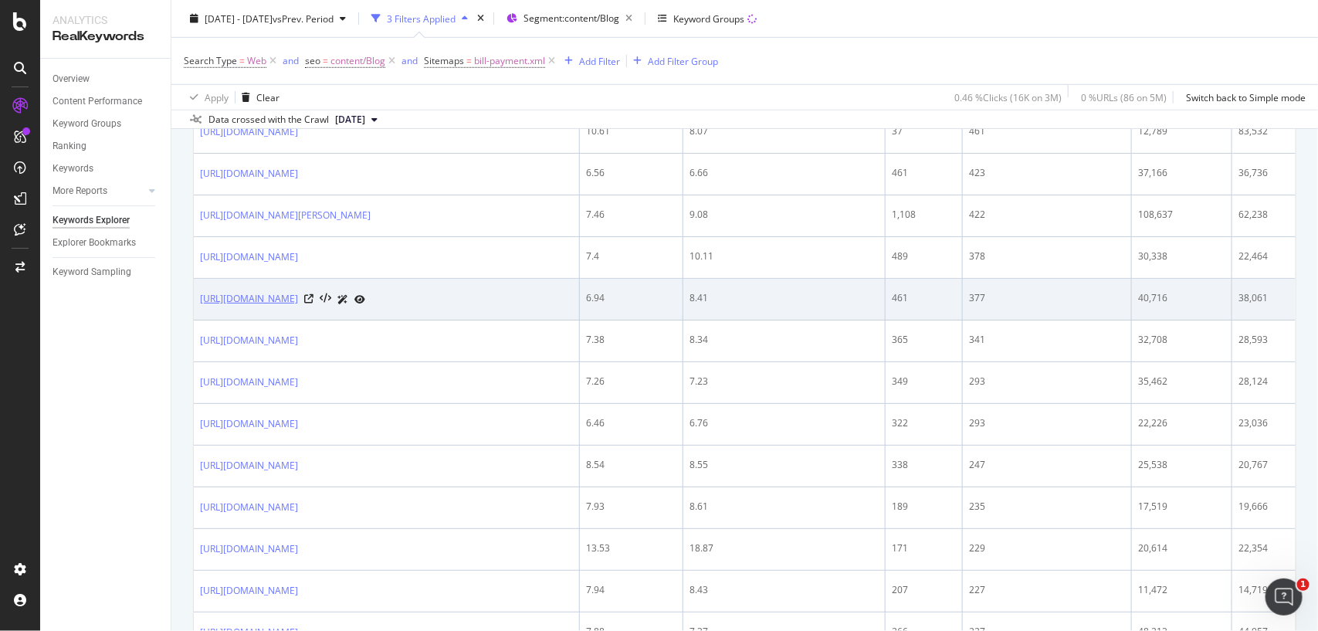
scroll to position [172, 0]
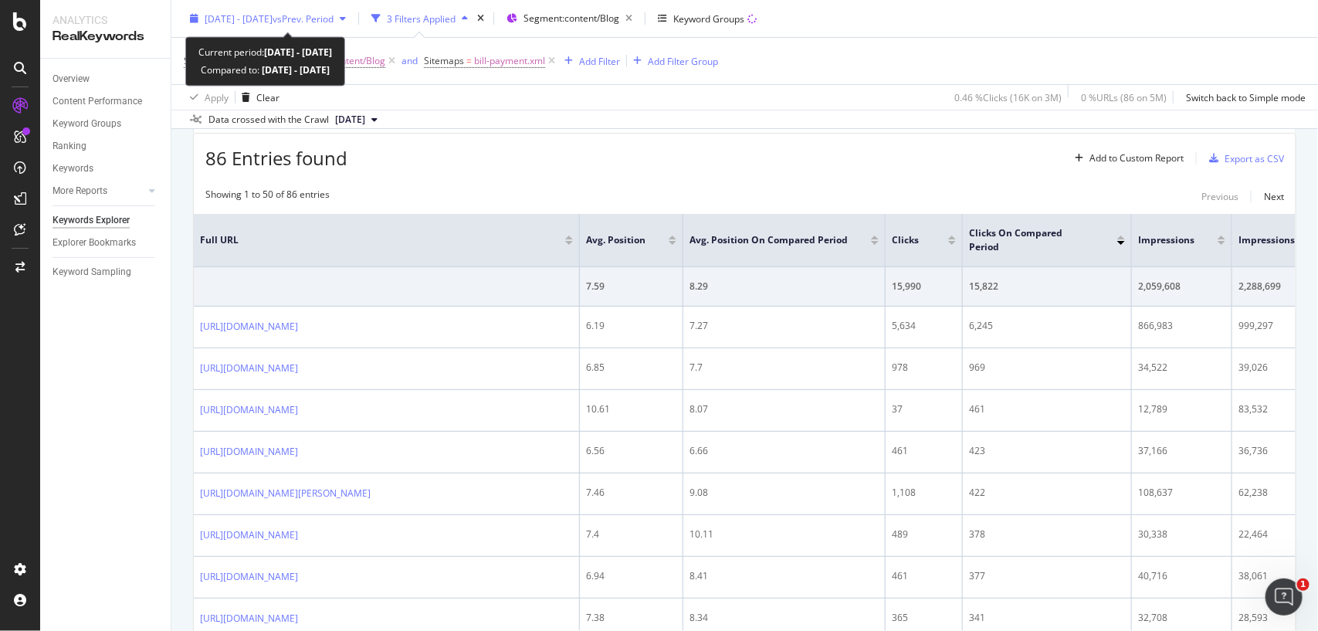
click at [328, 25] on div "[DATE] - [DATE] vs Prev. Period" at bounding box center [268, 18] width 168 height 23
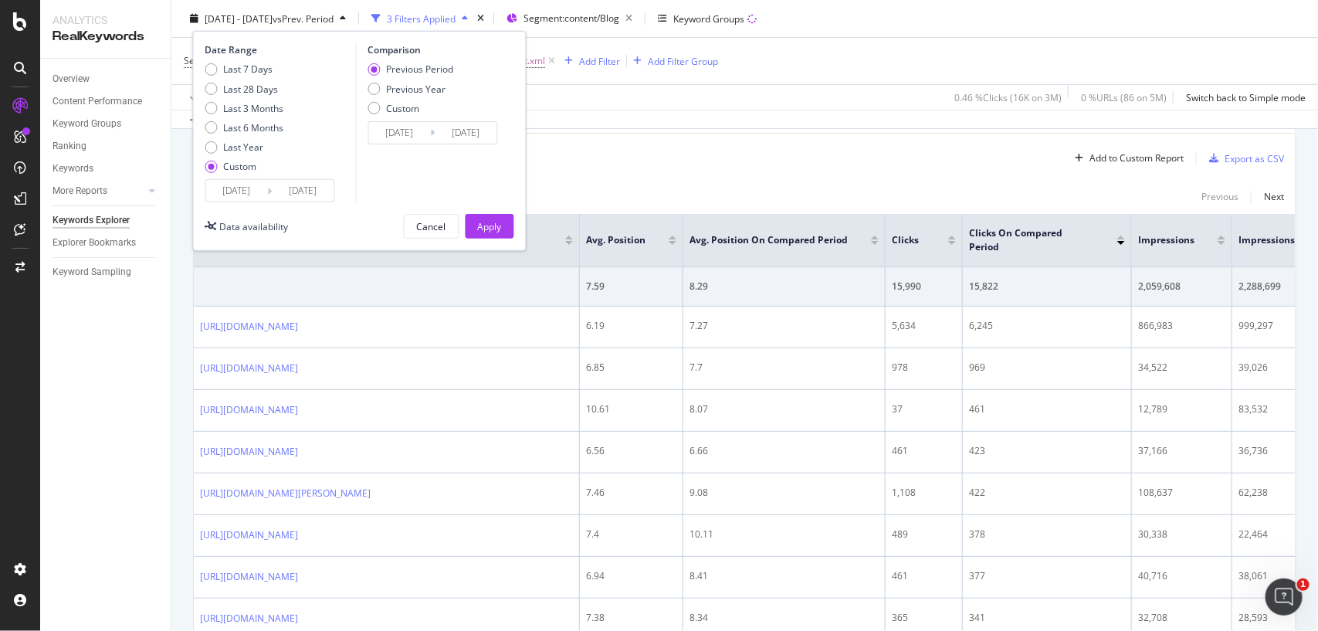
click at [426, 128] on input "[DATE]" at bounding box center [399, 133] width 62 height 22
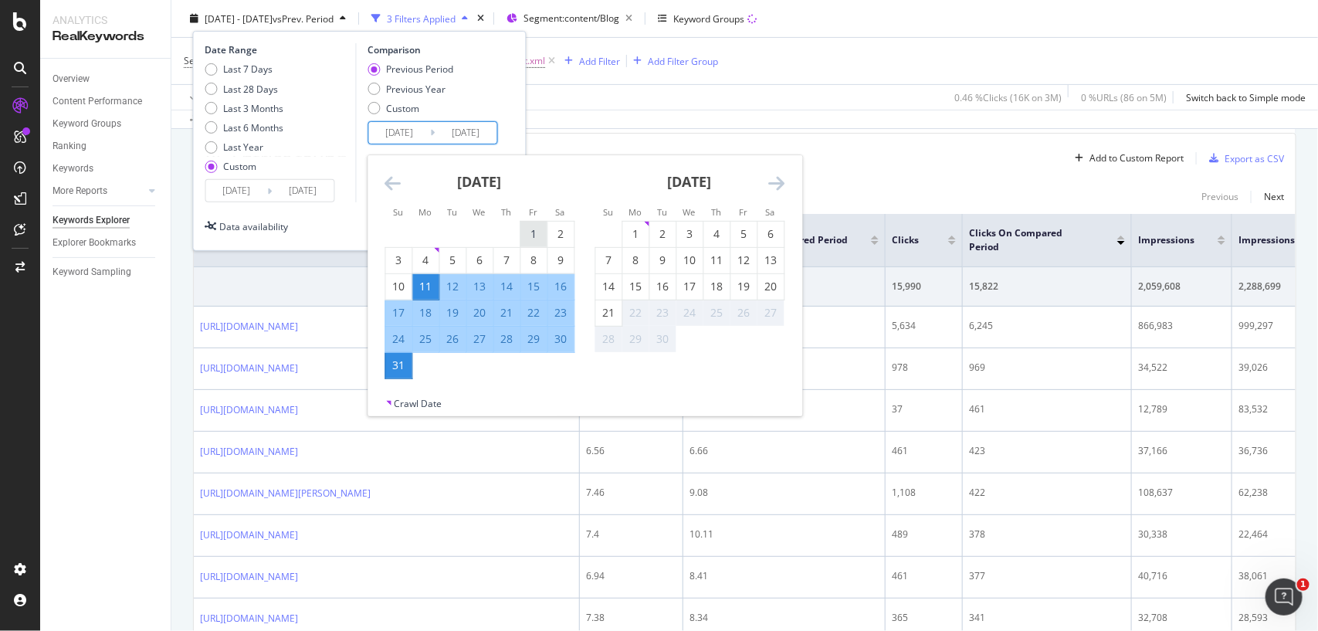
click at [526, 230] on div "1" at bounding box center [533, 233] width 26 height 15
type input "[DATE]"
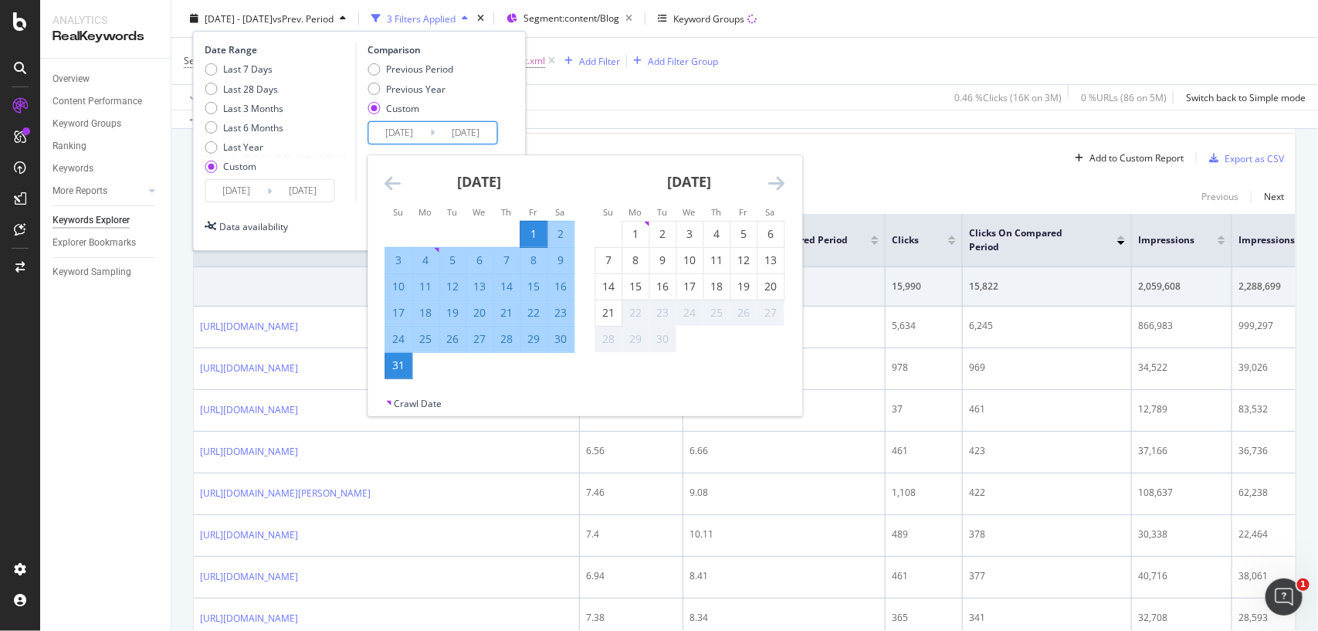
click at [391, 367] on div "31" at bounding box center [398, 364] width 26 height 15
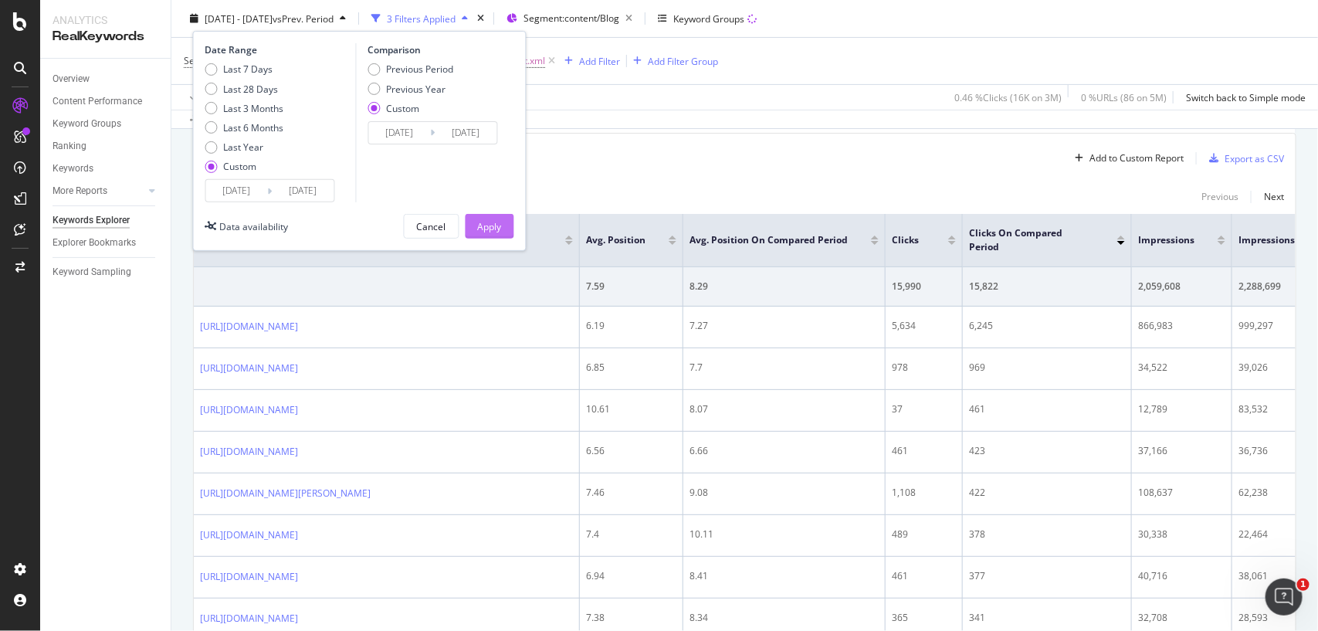
click at [500, 225] on div "Apply" at bounding box center [490, 225] width 24 height 13
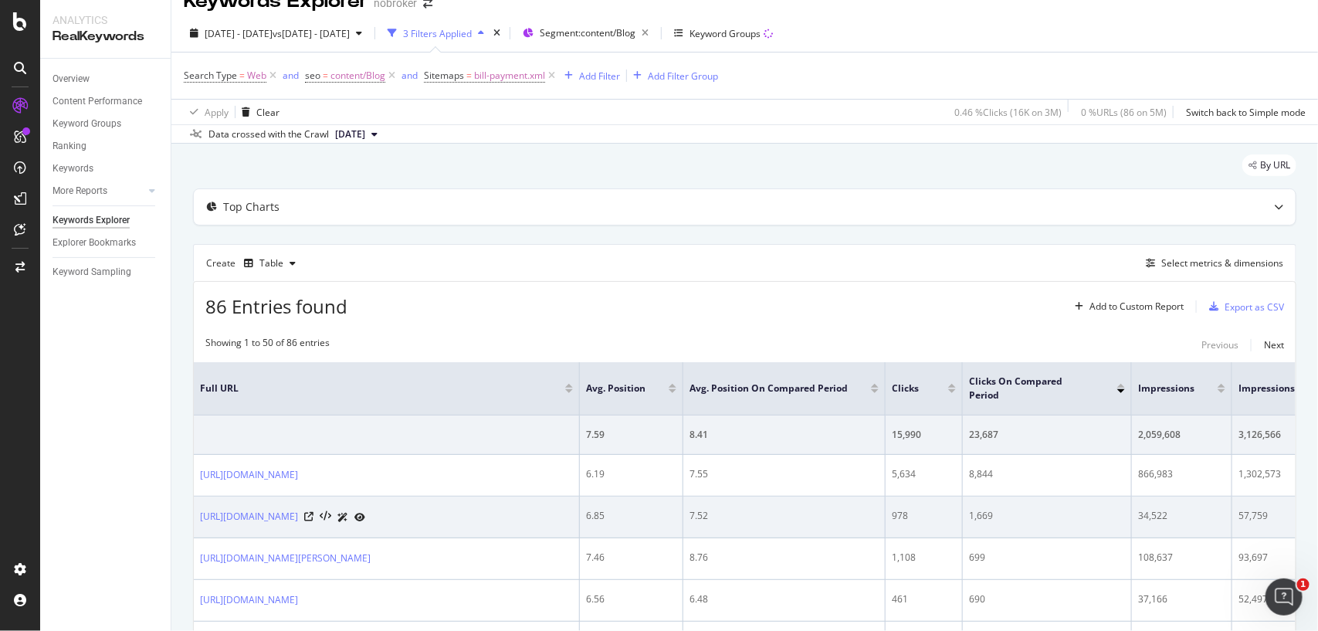
scroll to position [27, 0]
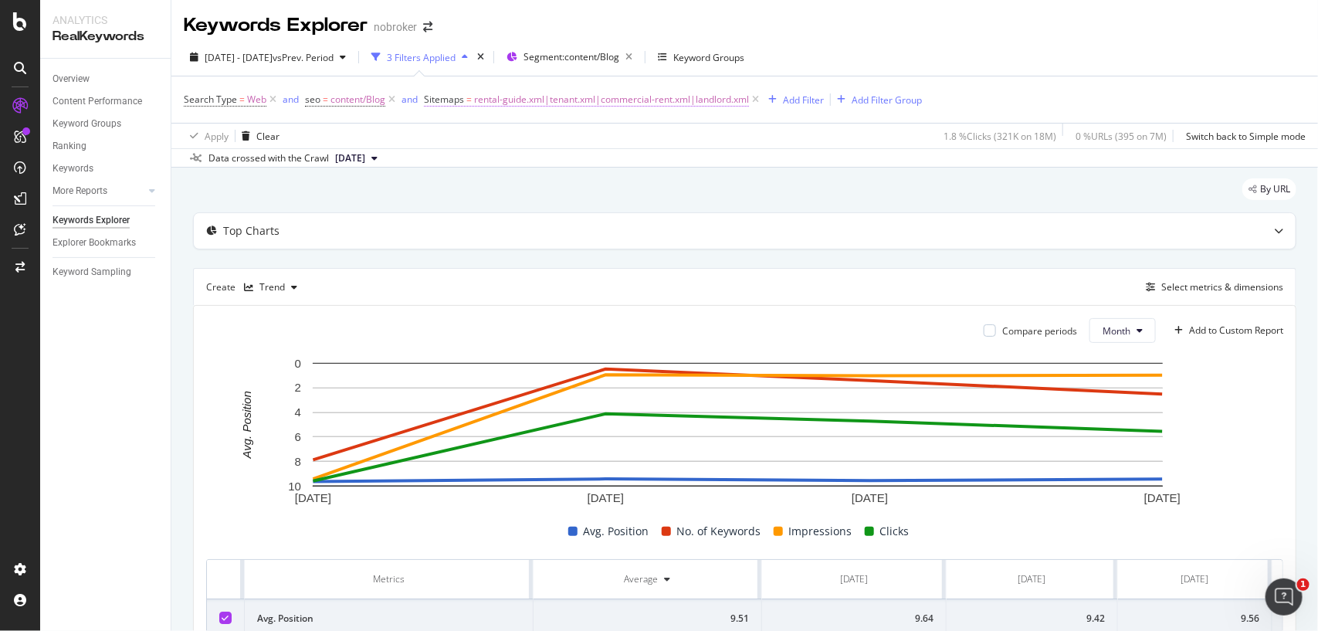
click at [594, 98] on span "rental-guide.xml|tenant.xml|commercial-rent.xml|landlord.xml" at bounding box center [611, 100] width 275 height 22
click at [545, 189] on input "rental-guide.xml|tenant.xml|commercial-rent.xml|landlord.xml" at bounding box center [511, 188] width 146 height 25
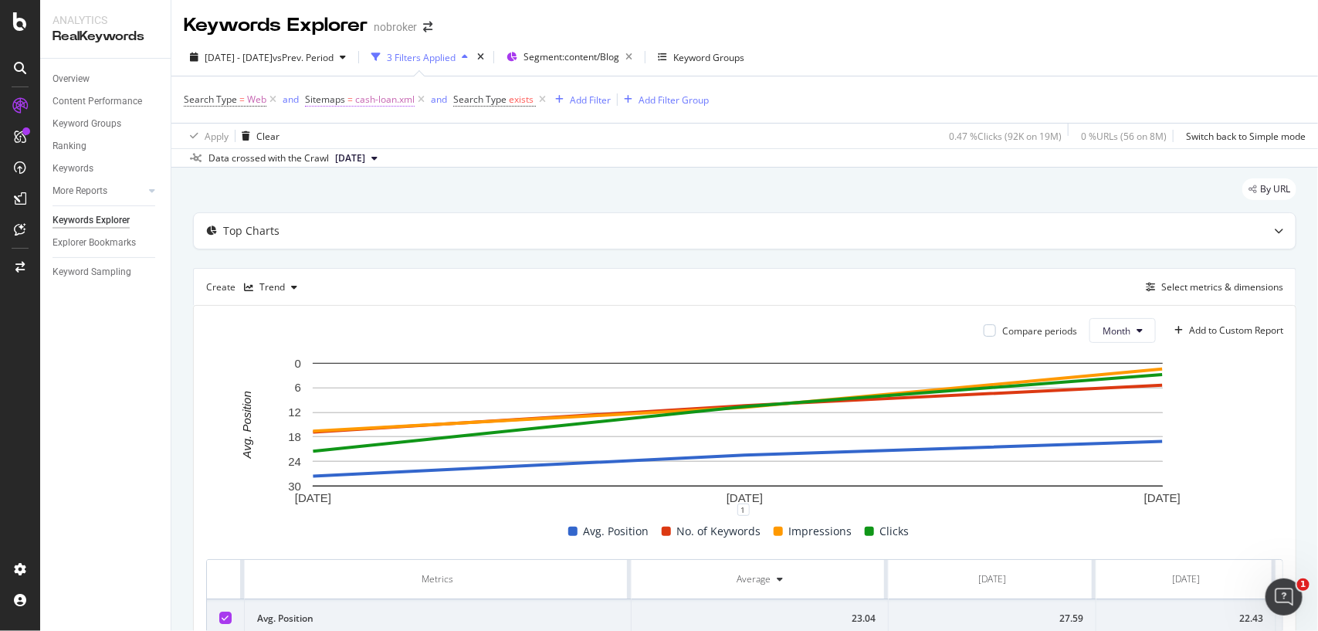
click at [399, 99] on span "cash-loan.xml" at bounding box center [384, 100] width 59 height 22
click at [387, 176] on input "cash-loan.xml" at bounding box center [391, 188] width 146 height 25
paste input "bill-payment"
paste input "commercial-bill-payment.xml"
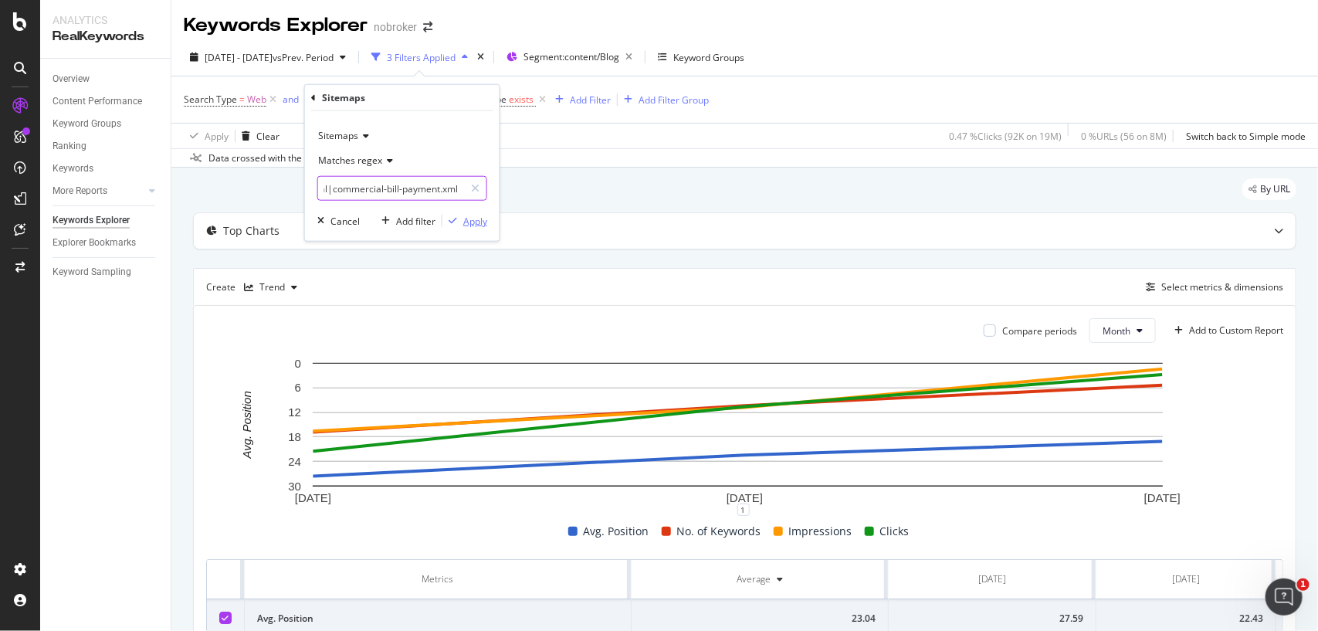
type input "bill-payment.xml|commercial-bill-payment.xml"
click at [468, 226] on div "Apply" at bounding box center [475, 220] width 24 height 13
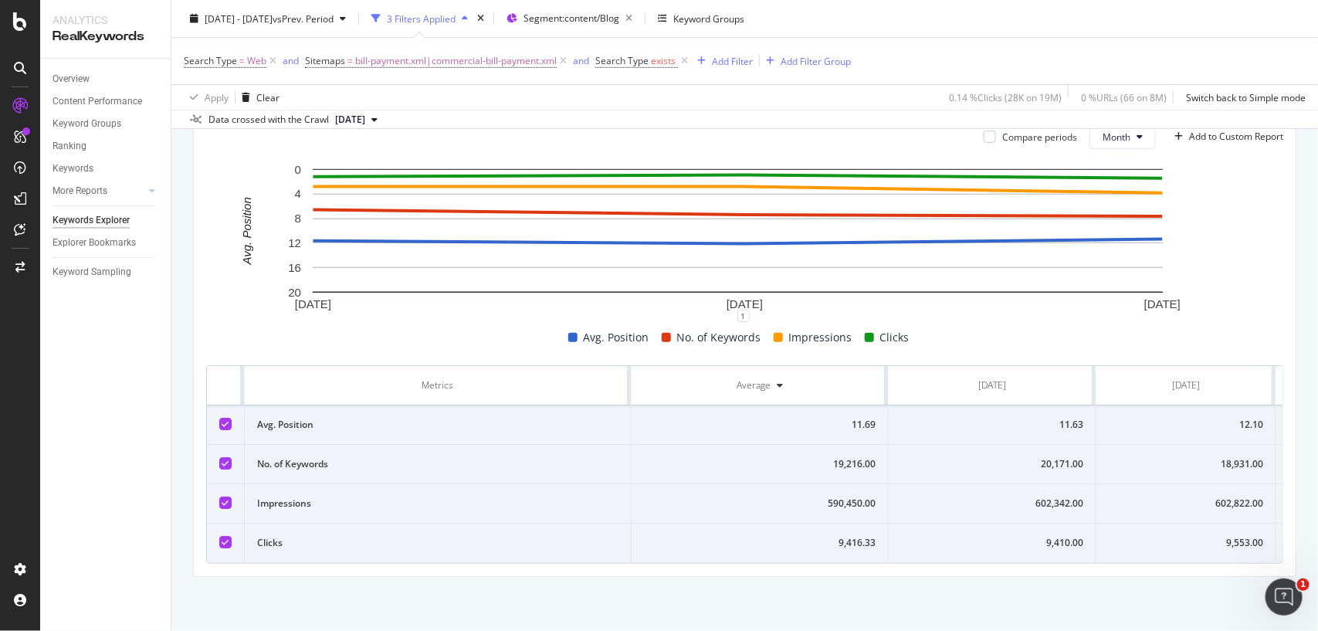
scroll to position [0, 168]
click at [1065, 536] on div "9,553.00" at bounding box center [1031, 543] width 154 height 14
copy div "9,553.00"
click at [1065, 536] on div "9,553.00" at bounding box center [1031, 543] width 154 height 14
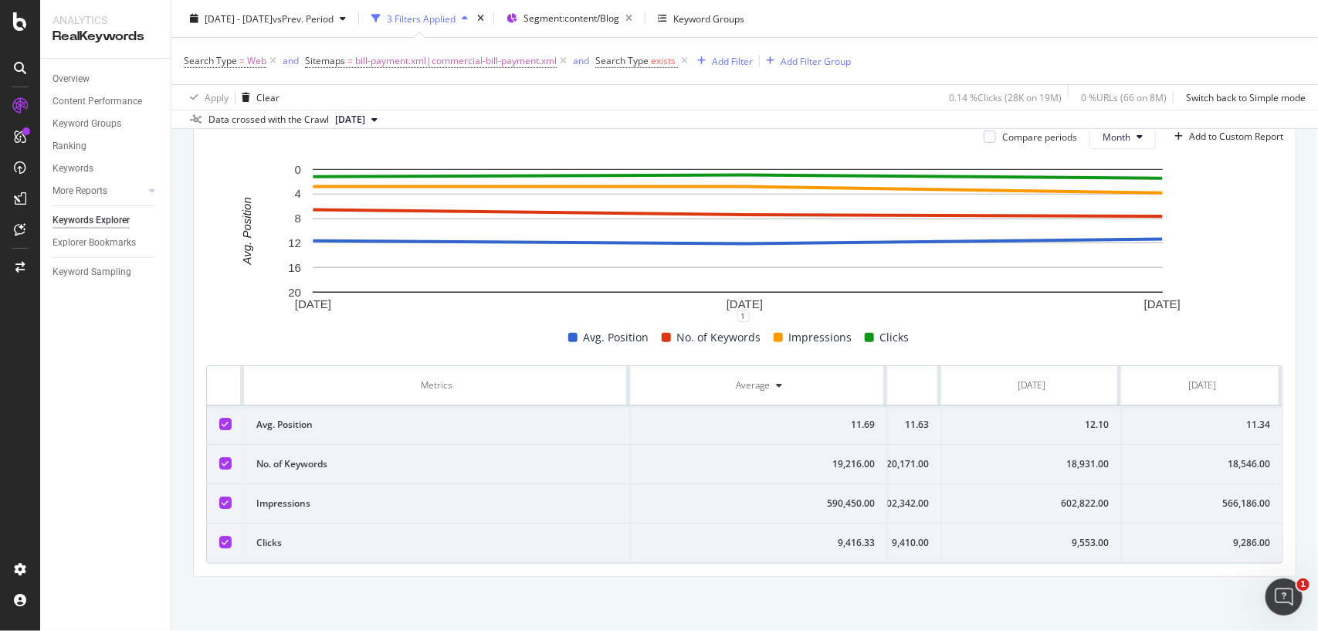
click at [1055, 536] on div "9,553.00" at bounding box center [1031, 543] width 154 height 14
copy div "9,553.00"
click at [1032, 484] on td "602,822.00" at bounding box center [1032, 503] width 180 height 39
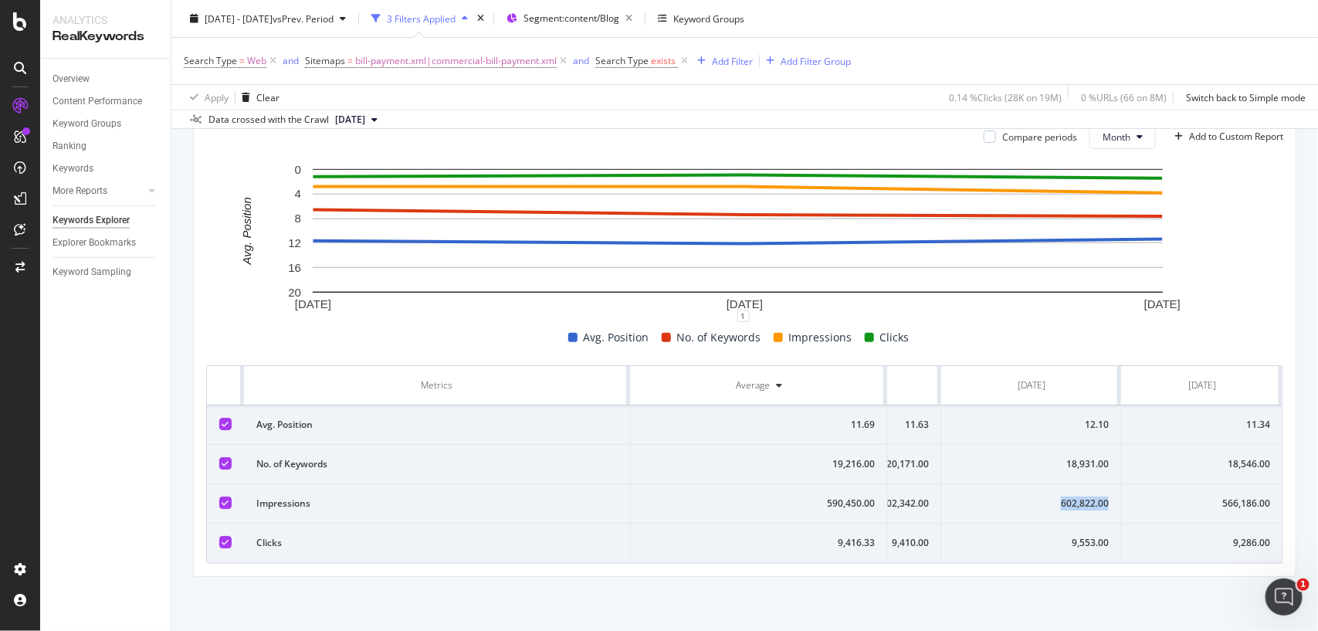
click at [1032, 484] on td "602,822.00" at bounding box center [1032, 503] width 180 height 39
copy div "602,822.00"
click at [1032, 484] on td "602,822.00" at bounding box center [1032, 503] width 180 height 39
click at [1077, 457] on div "18,931.00" at bounding box center [1031, 464] width 154 height 14
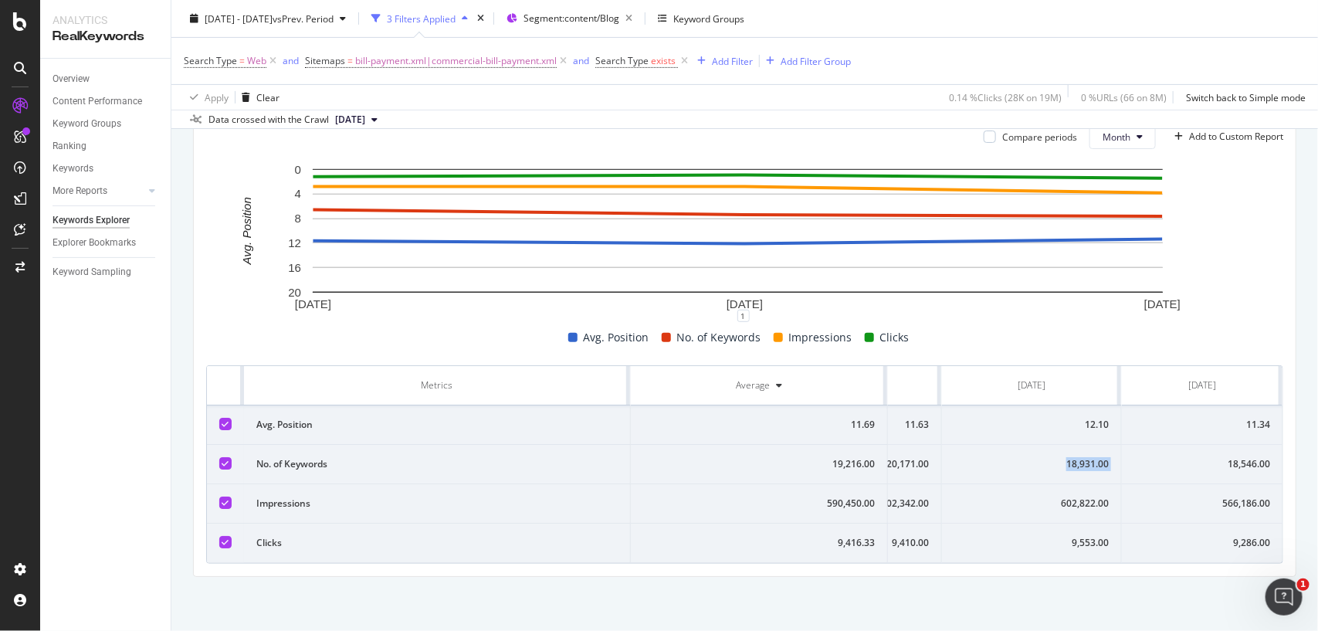
click at [1077, 457] on div "18,931.00" at bounding box center [1031, 464] width 154 height 14
copy div "18,931.00"
click at [1077, 418] on td "12.10" at bounding box center [1032, 424] width 180 height 39
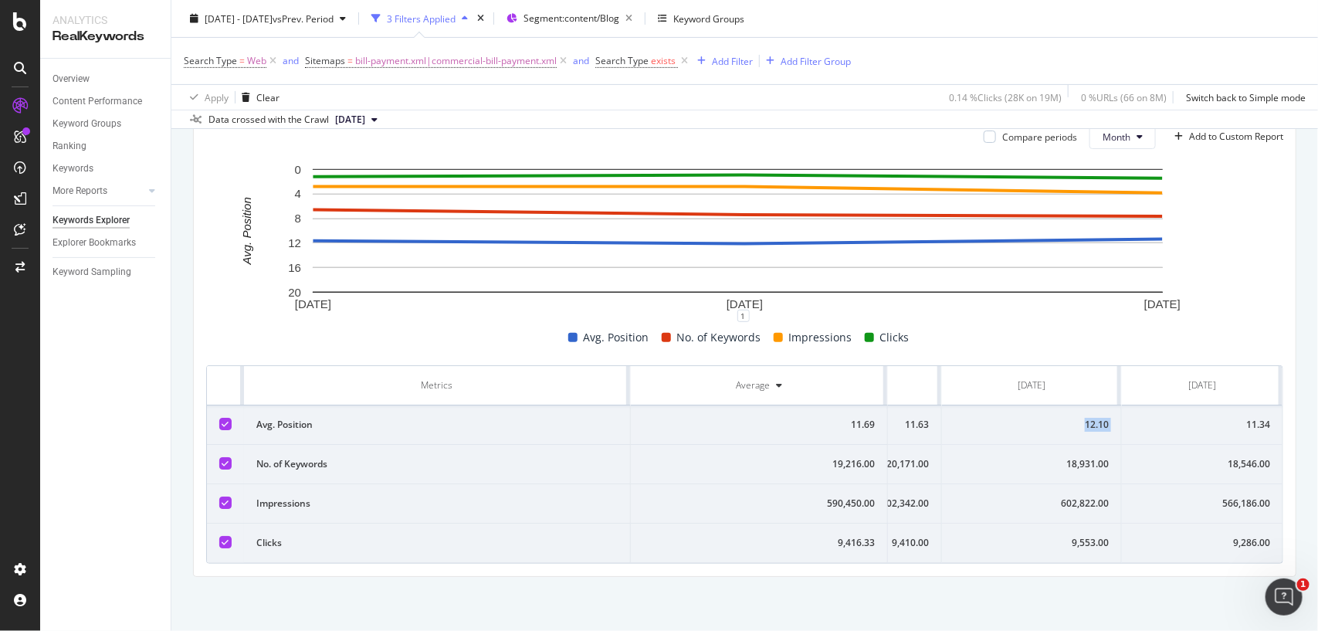
copy div "12.10"
click at [1190, 405] on td "11.34" at bounding box center [1202, 424] width 161 height 39
copy div "12.10"
click at [1190, 405] on td "11.34" at bounding box center [1202, 424] width 161 height 39
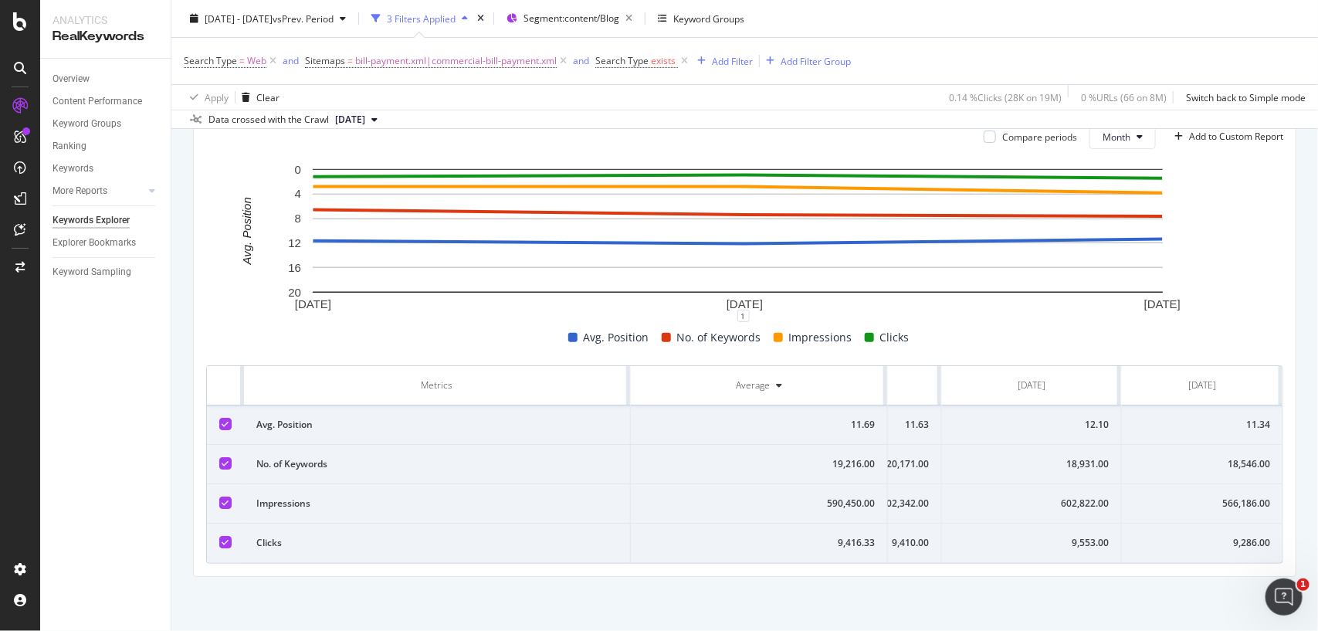
click at [1241, 540] on td "9,286.00" at bounding box center [1202, 542] width 161 height 39
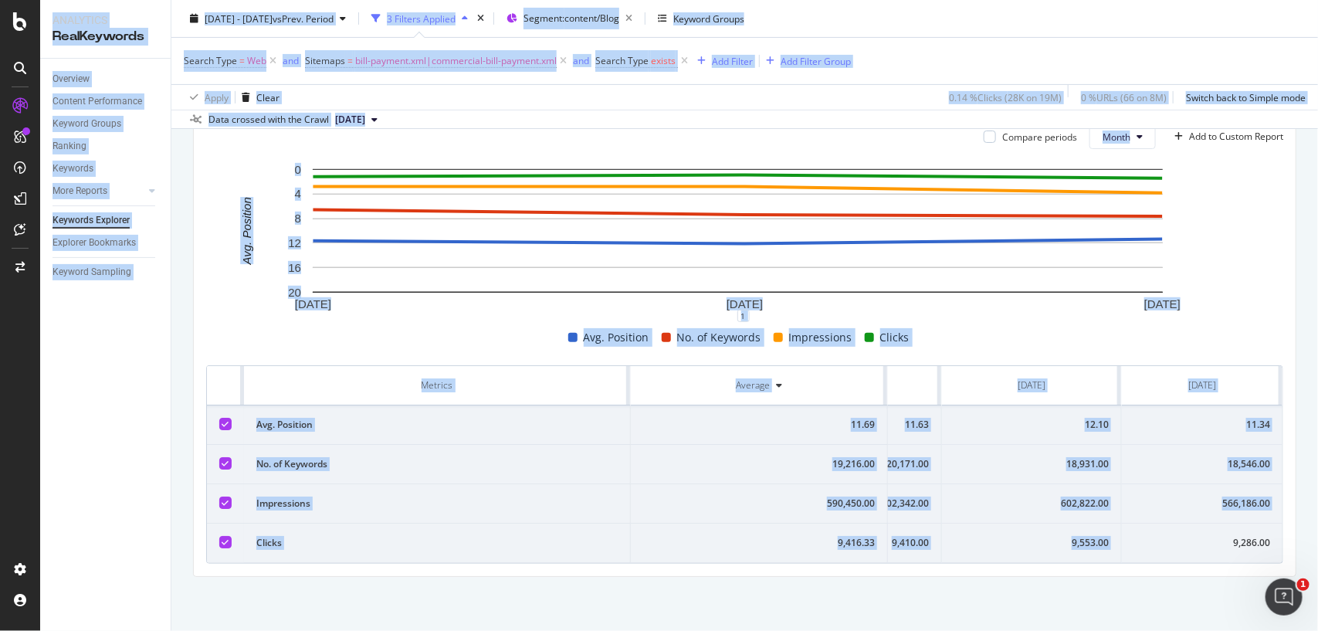
click at [1241, 540] on td "9,286.00" at bounding box center [1202, 542] width 161 height 39
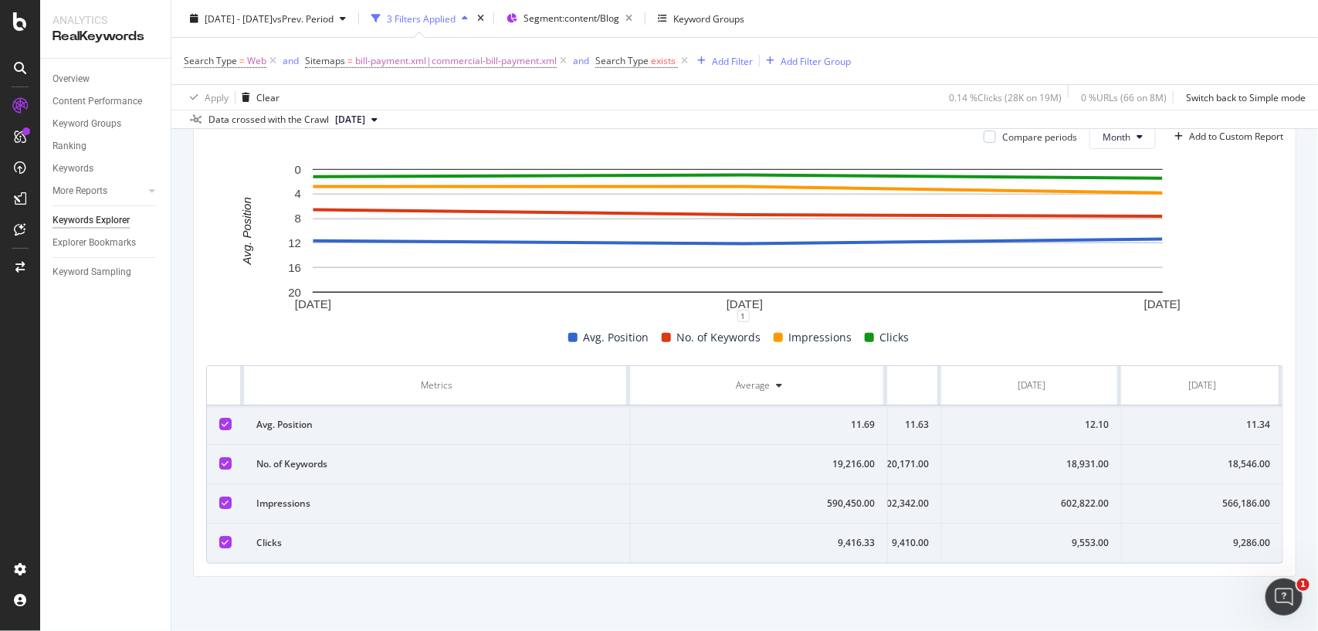
click at [1232, 496] on div "566,186.00" at bounding box center [1202, 503] width 136 height 14
copy div "566,186.00"
click at [1232, 496] on div "566,186.00" at bounding box center [1202, 503] width 136 height 14
click at [1225, 445] on td "18,546.00" at bounding box center [1202, 464] width 161 height 39
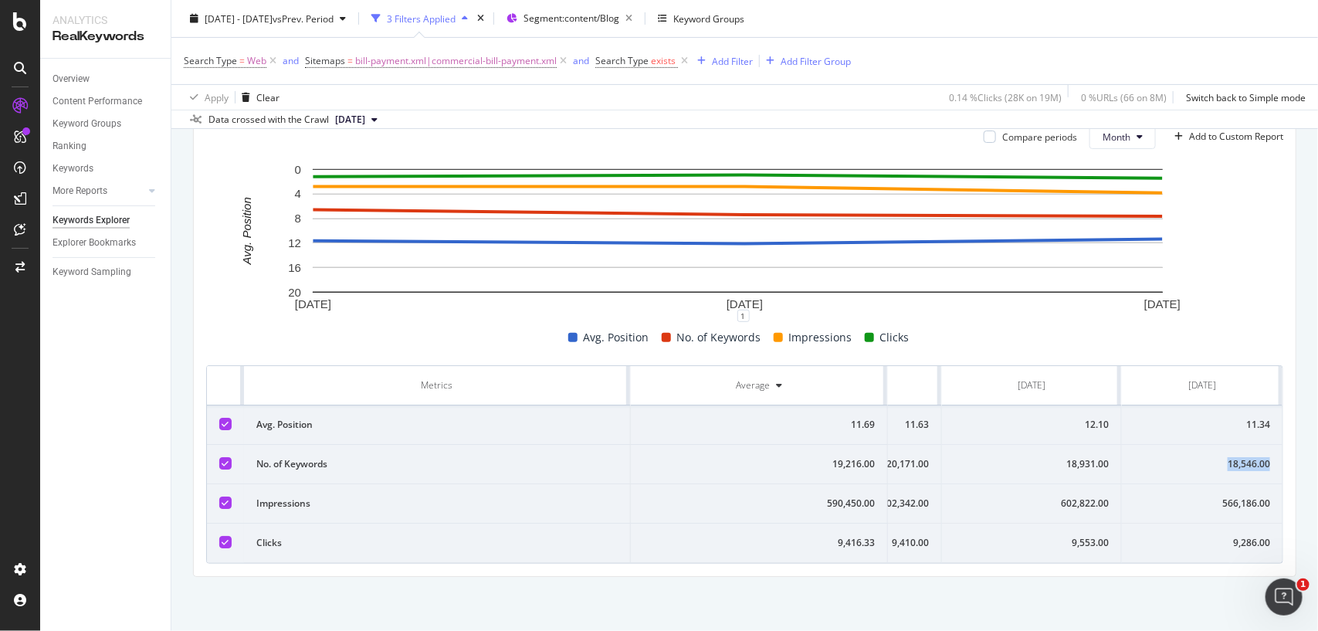
click at [1225, 445] on td "18,546.00" at bounding box center [1202, 464] width 161 height 39
copy div "18,546.00"
click at [1225, 445] on td "18,546.00" at bounding box center [1202, 464] width 161 height 39
click at [527, 52] on span "bill-payment.xml|commercial-bill-payment.xml" at bounding box center [456, 61] width 202 height 22
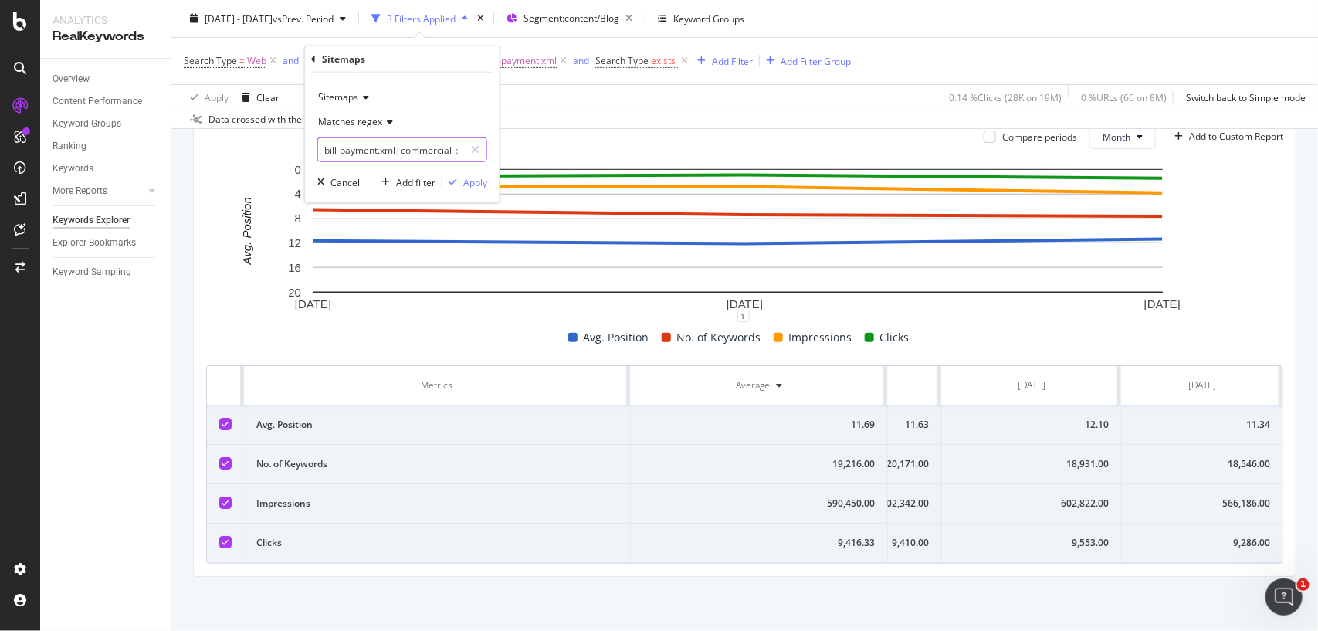
click at [423, 143] on input "bill-payment.xml|commercial-bill-payment.xml" at bounding box center [391, 149] width 146 height 25
paste input "celebrity-homes"
type input "celebrity-homes.xml"
click at [469, 179] on div "Apply" at bounding box center [475, 181] width 24 height 13
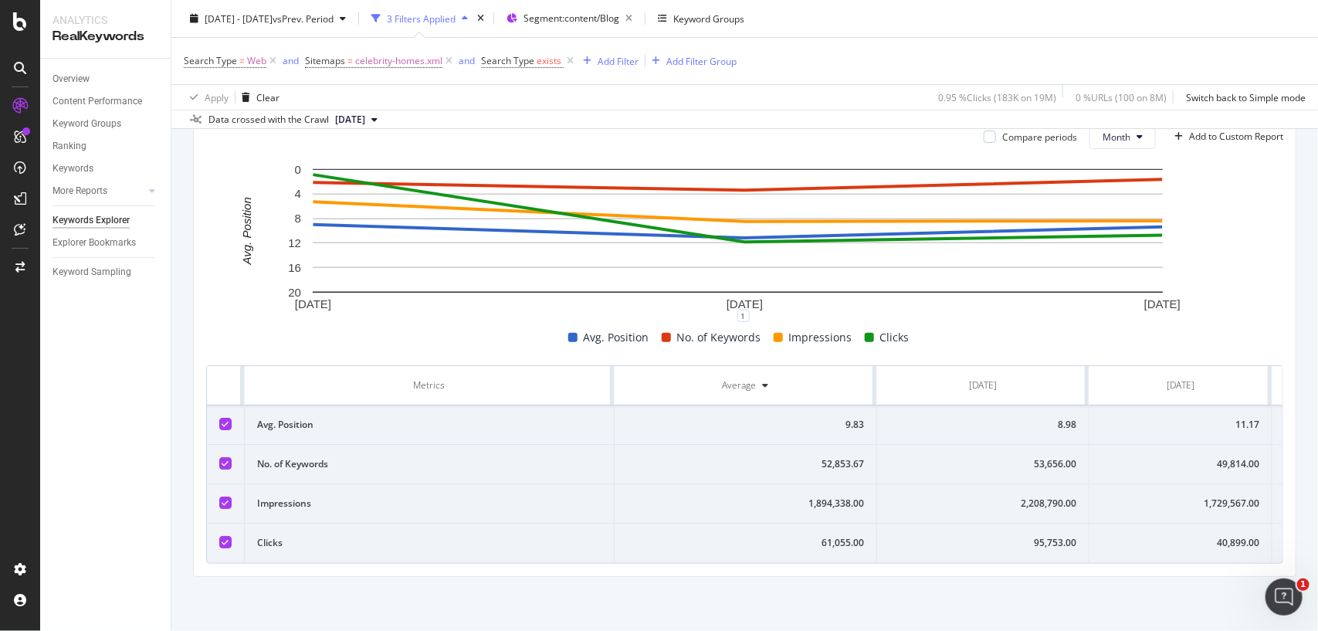
scroll to position [0, 166]
click at [1071, 536] on div "40,899.00" at bounding box center [1028, 543] width 157 height 14
click at [1069, 496] on div "1,729,567.00" at bounding box center [1028, 503] width 157 height 14
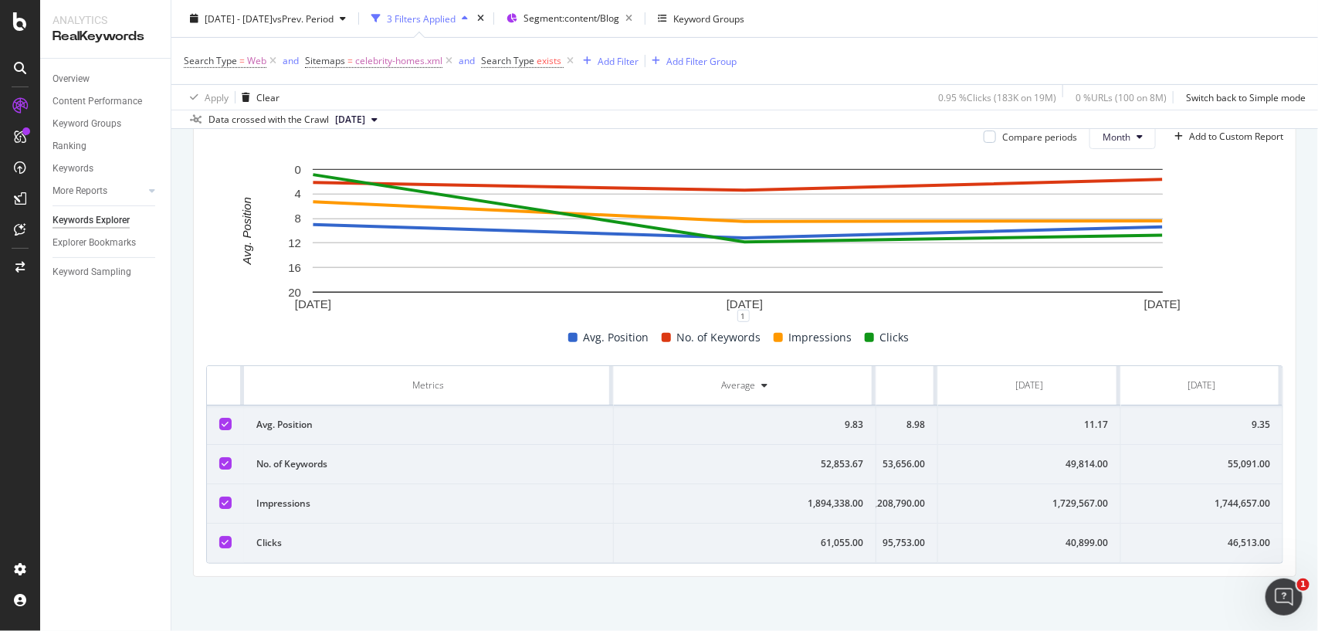
click at [1069, 496] on div "1,729,567.00" at bounding box center [1028, 503] width 157 height 14
copy div "1,729,567.00"
click at [1039, 457] on div "49,814.00" at bounding box center [1028, 464] width 157 height 14
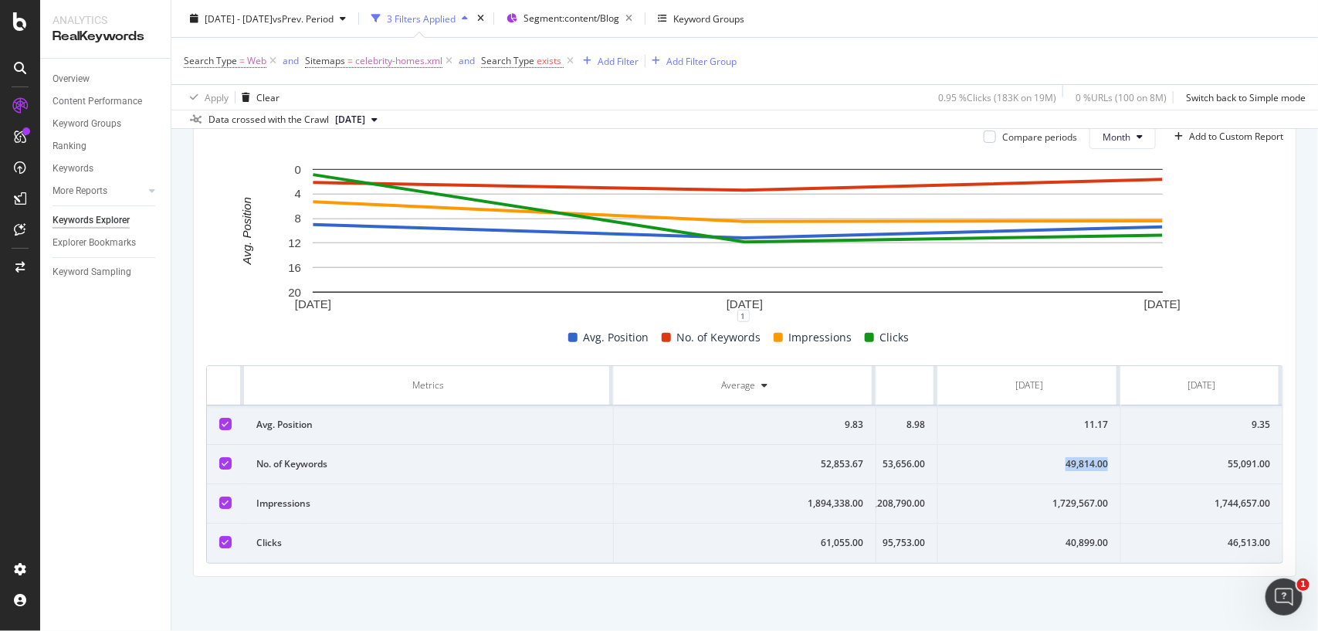
copy div "49,814.00"
click at [1039, 457] on div "49,814.00" at bounding box center [1028, 464] width 157 height 14
click at [1052, 418] on div "11.17" at bounding box center [1028, 425] width 157 height 14
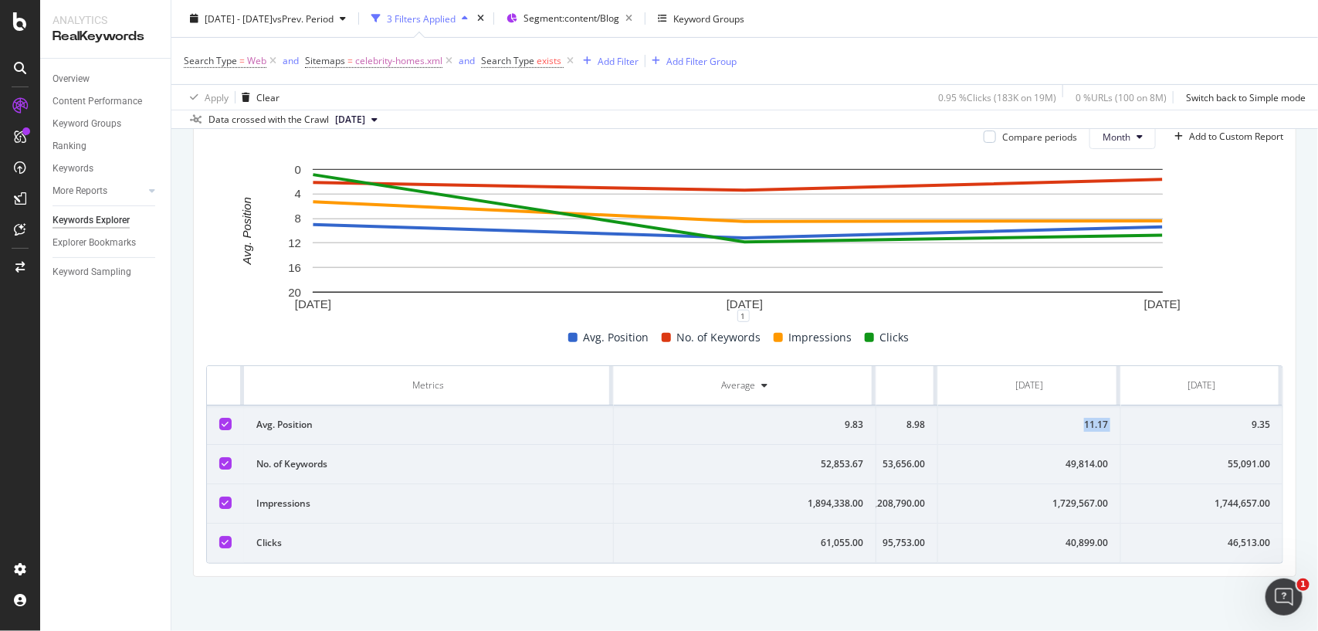
click at [1175, 405] on td "9.35" at bounding box center [1201, 424] width 161 height 39
click at [1221, 523] on td "46,513.00" at bounding box center [1201, 542] width 161 height 39
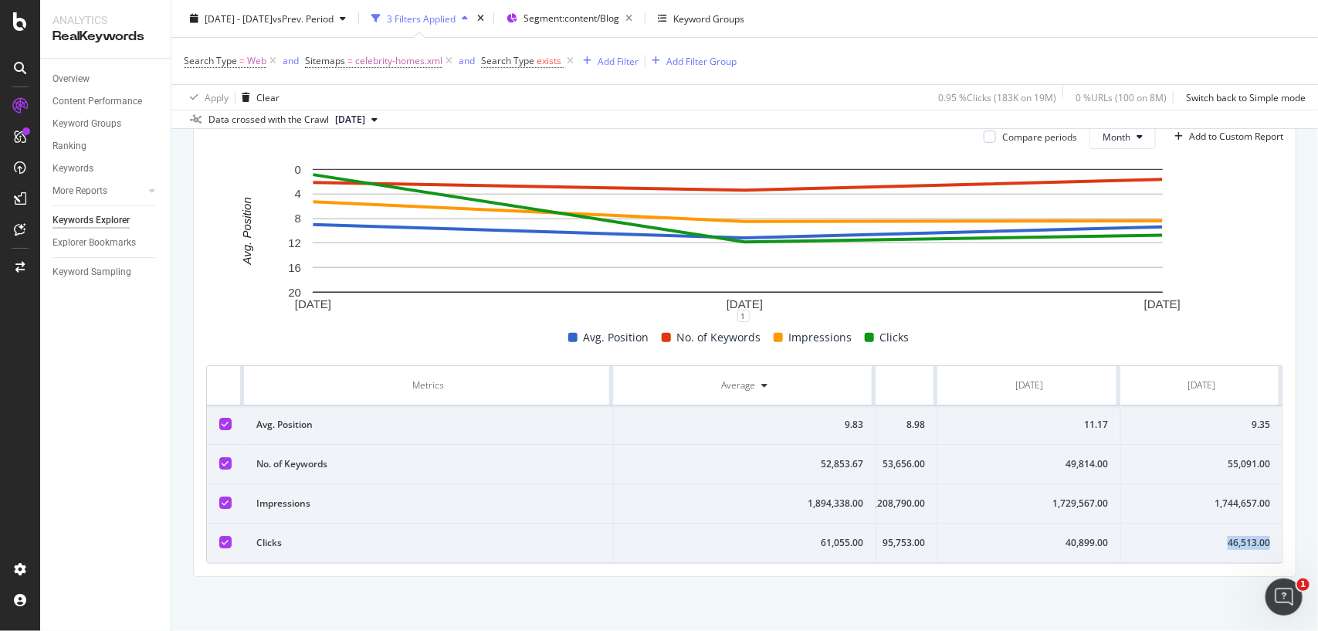
click at [1221, 523] on td "46,513.00" at bounding box center [1201, 542] width 161 height 39
click at [1214, 496] on div "1,744,657.00" at bounding box center [1201, 503] width 137 height 14
click at [1207, 457] on div "55,091.00" at bounding box center [1201, 464] width 137 height 14
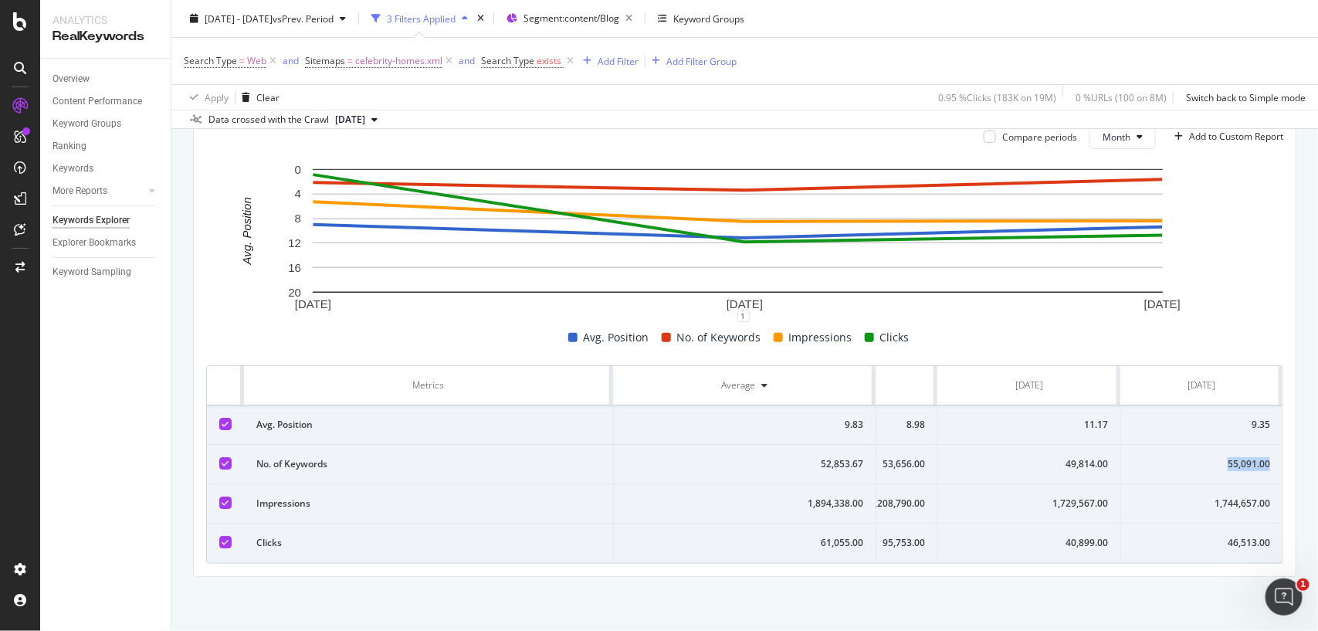
click at [1207, 457] on div "55,091.00" at bounding box center [1201, 464] width 137 height 14
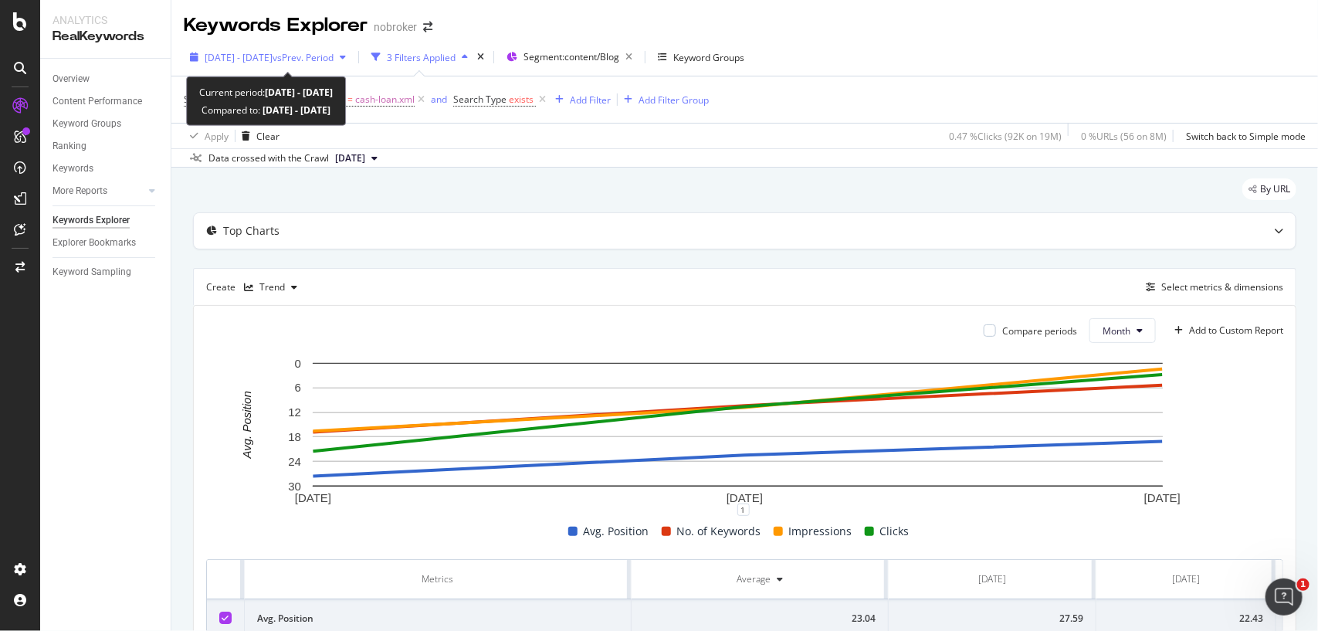
click at [307, 56] on span "vs Prev. Period" at bounding box center [303, 57] width 61 height 13
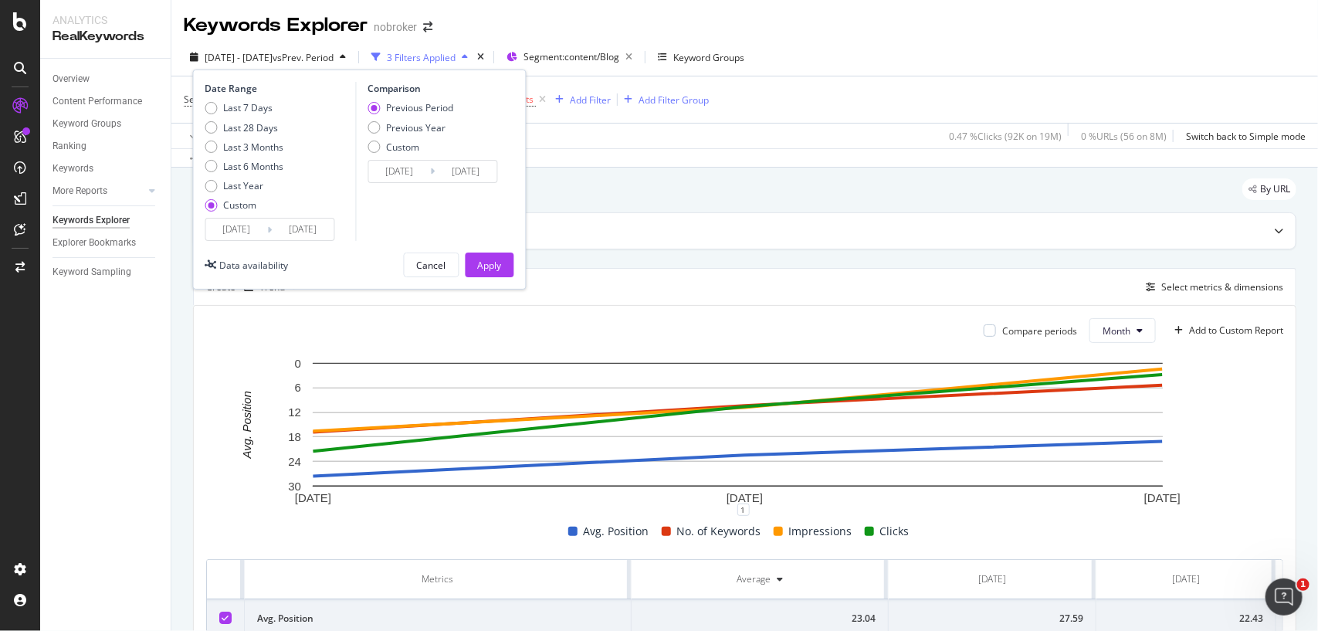
click at [867, 59] on div "[DATE] - [DATE] vs Prev. Period 3 Filters Applied Segment: content/Blog Keyword…" at bounding box center [744, 60] width 1146 height 31
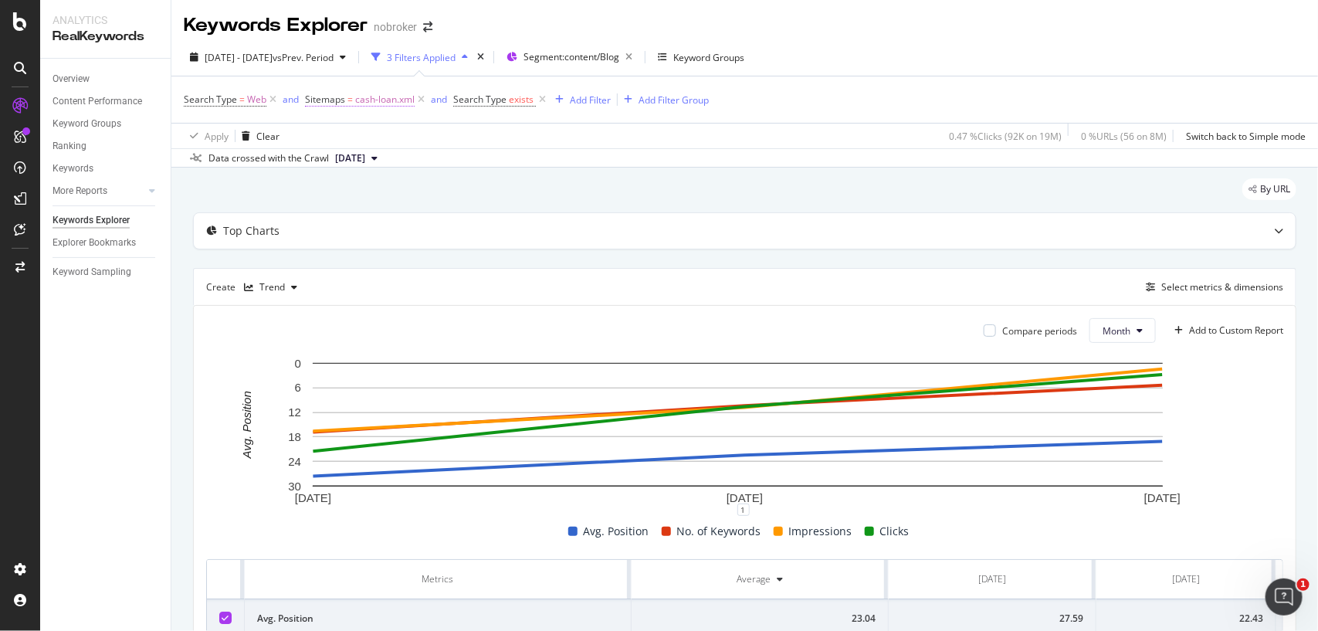
click at [367, 102] on span "cash-loan.xml" at bounding box center [384, 100] width 59 height 22
click at [380, 183] on input "cash-loan.xml" at bounding box center [391, 188] width 146 height 25
paste input "real-estate-legal-guide"
paste input "commercial-legal.xml"
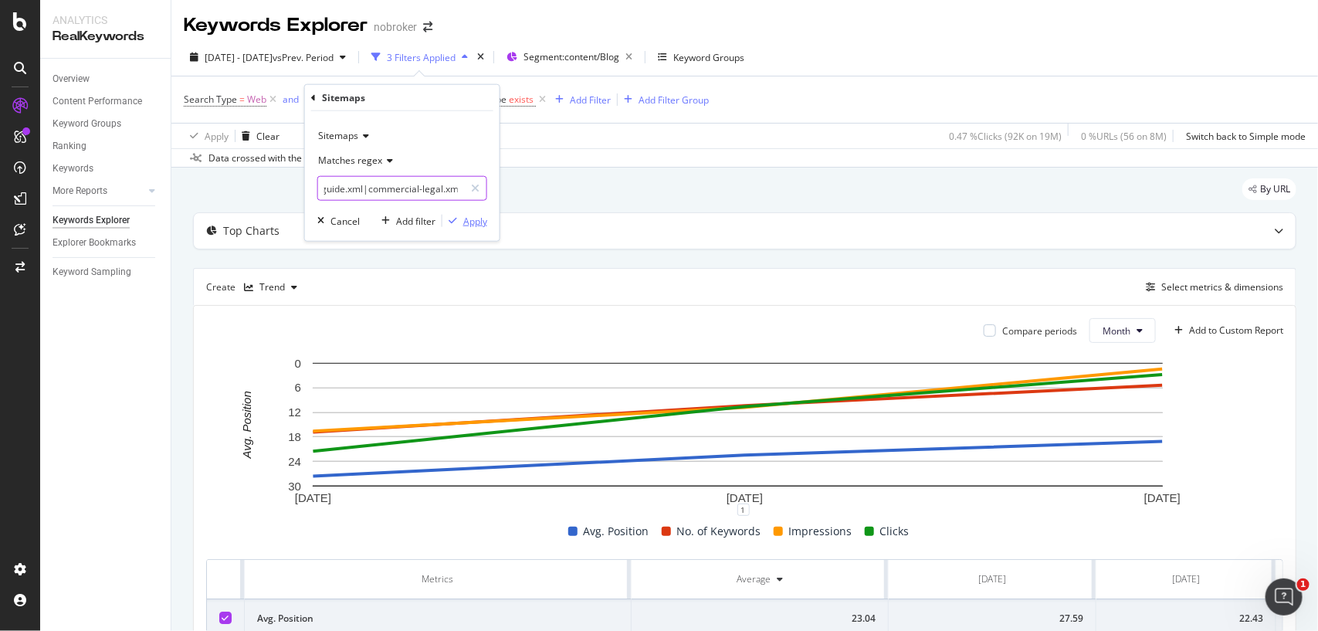
type input "real-estate-legal-guide.xml|commercial-legal.xml"
click at [469, 218] on div "Apply" at bounding box center [475, 220] width 24 height 13
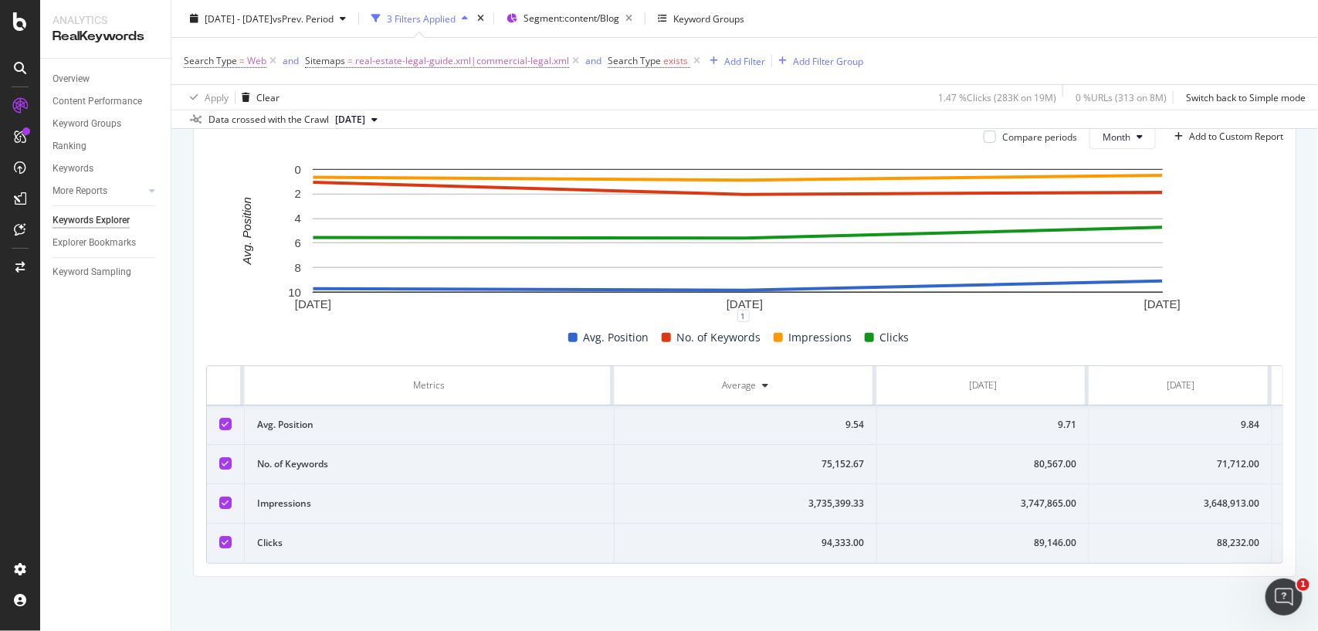
click at [1178, 536] on div "88,232.00" at bounding box center [1180, 543] width 157 height 14
copy div "88,232.00"
click at [1178, 536] on div "88,232.00" at bounding box center [1180, 543] width 157 height 14
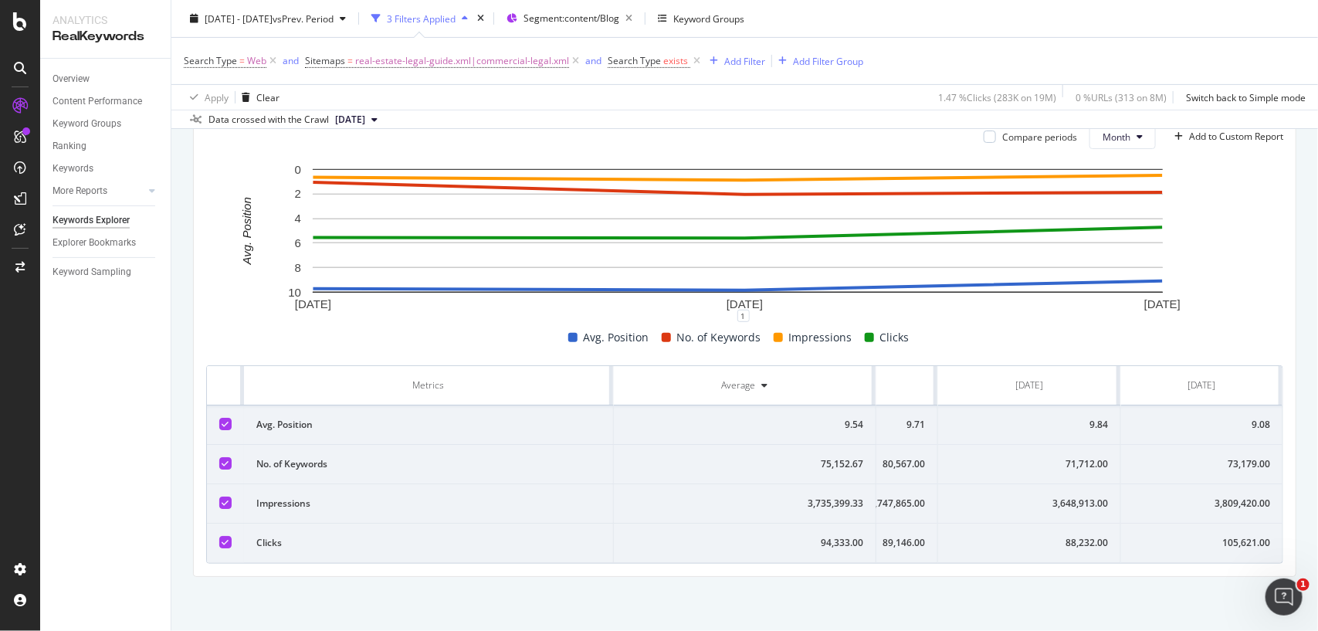
click at [1048, 496] on div "3,648,913.00" at bounding box center [1028, 503] width 157 height 14
copy div "3,648,913.00"
click at [1048, 496] on div "3,648,913.00" at bounding box center [1028, 503] width 157 height 14
click at [1048, 457] on div "71,712.00" at bounding box center [1028, 464] width 157 height 14
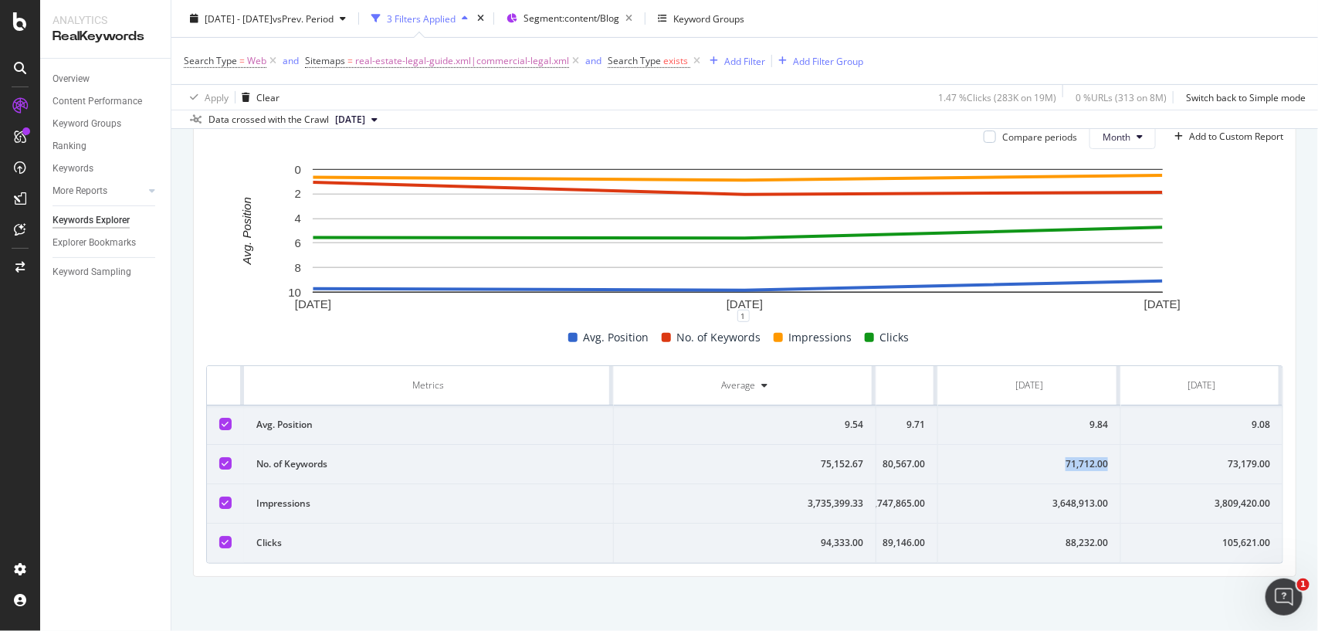
click at [1048, 457] on div "71,712.00" at bounding box center [1028, 464] width 157 height 14
copy div "71,712.00"
click at [1036, 405] on td "9.84" at bounding box center [1029, 424] width 183 height 39
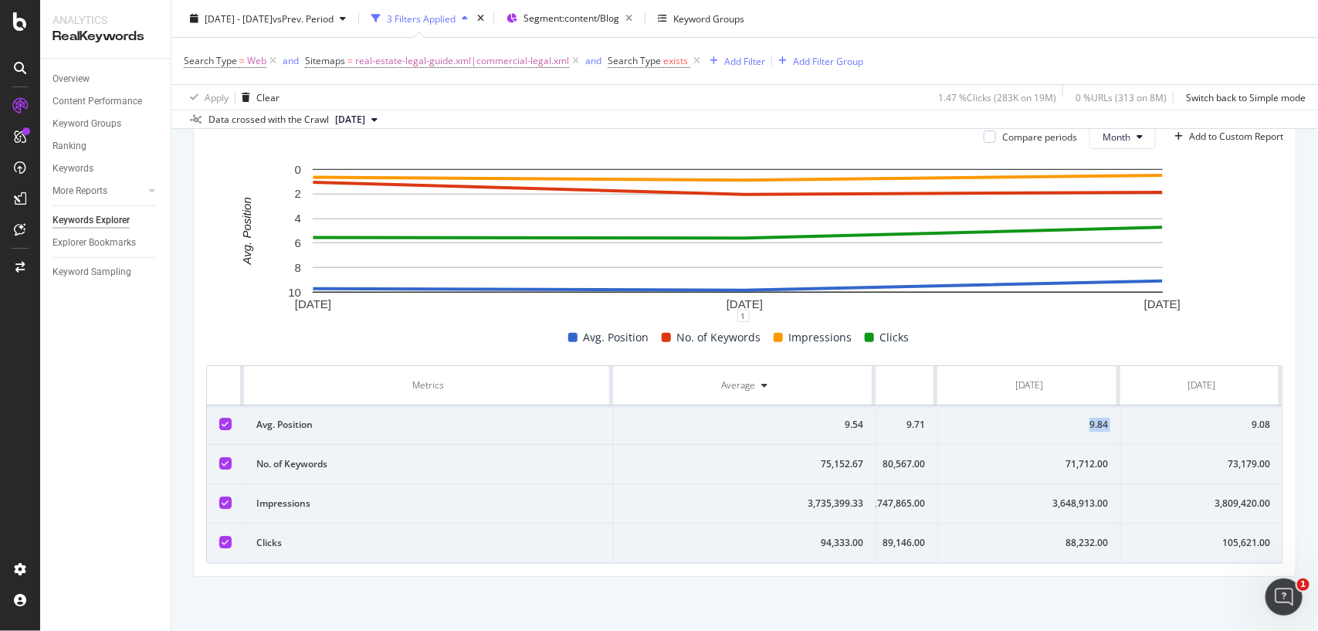
copy div "9.84"
click at [1036, 405] on td "9.84" at bounding box center [1029, 424] width 183 height 39
click at [1202, 405] on td "9.08" at bounding box center [1201, 424] width 161 height 39
copy div "9.08"
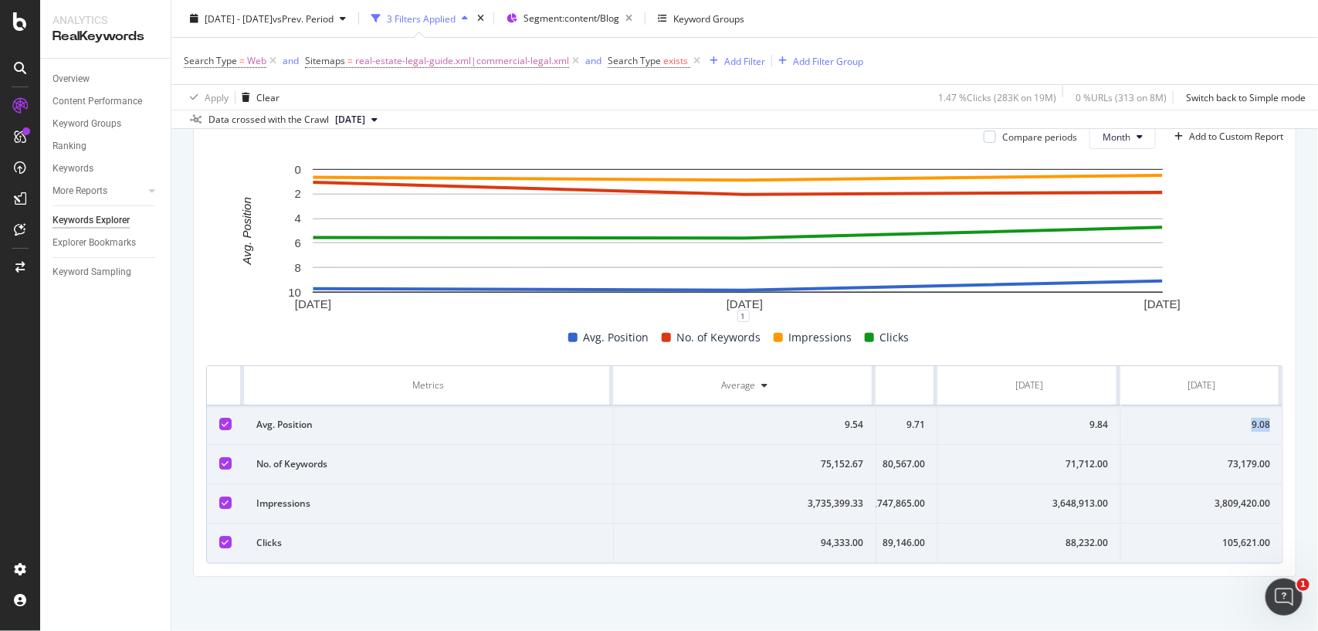
click at [1202, 405] on td "9.08" at bounding box center [1201, 424] width 161 height 39
click at [1231, 536] on div "105,621.00" at bounding box center [1201, 543] width 137 height 14
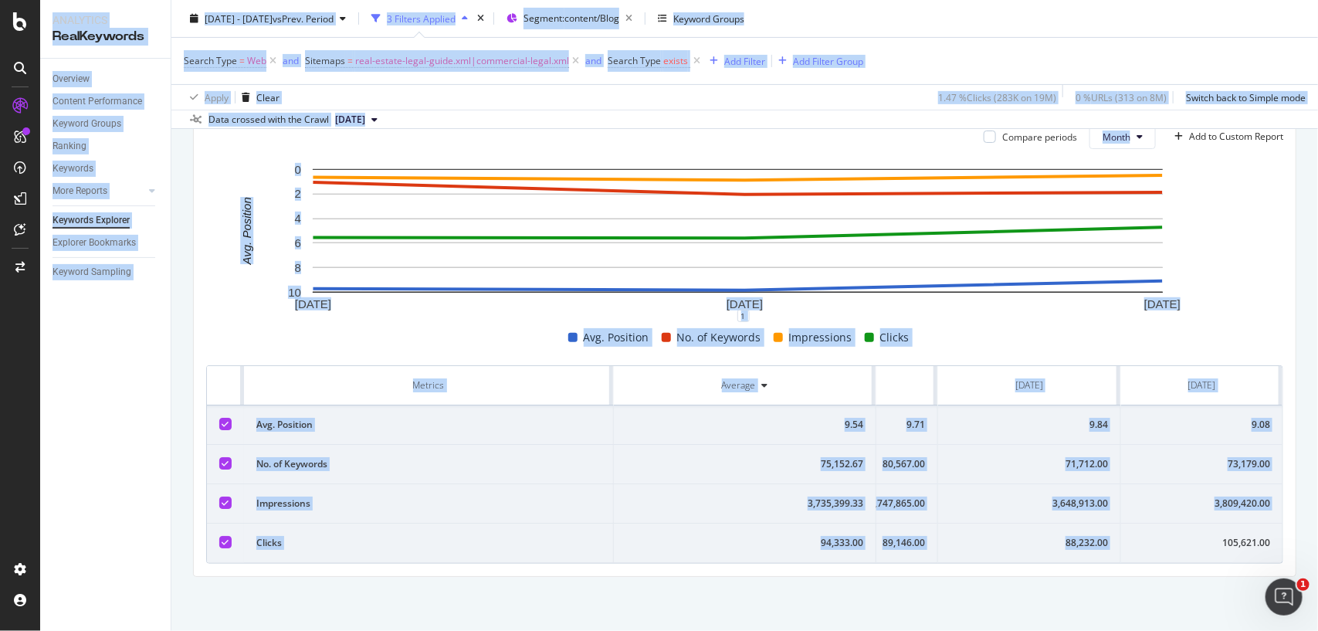
copy div "9.08"
click at [1236, 496] on div "3,809,420.00" at bounding box center [1201, 503] width 137 height 14
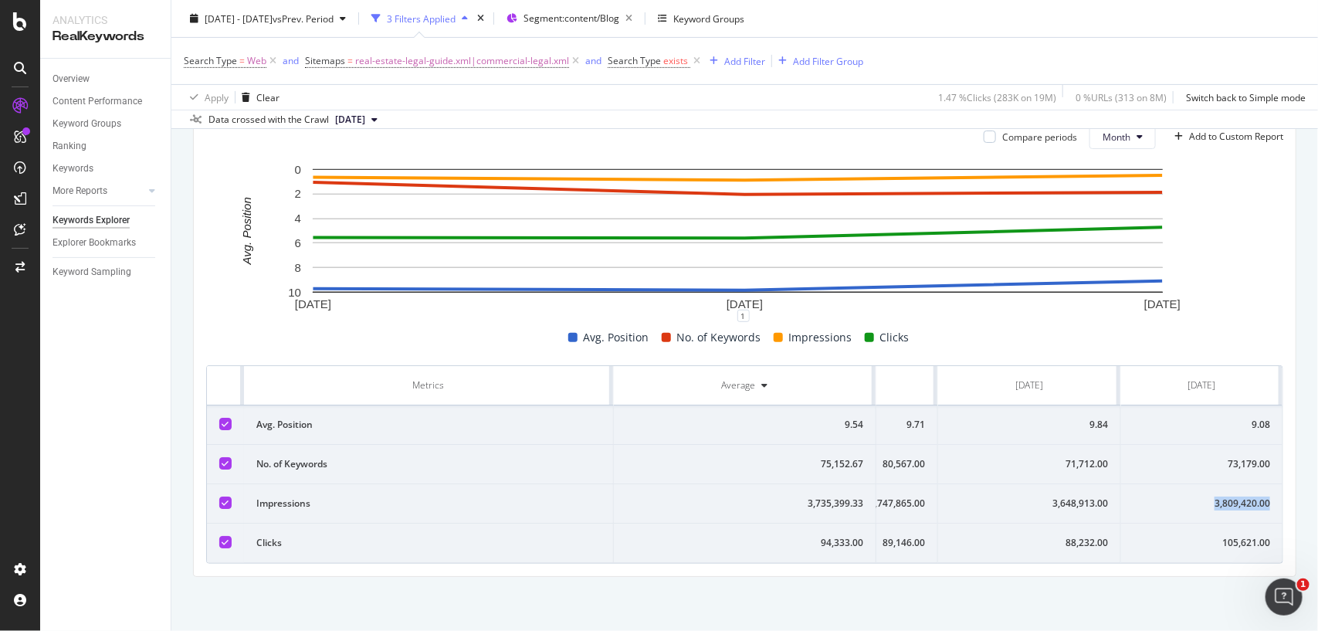
click at [1236, 496] on div "3,809,420.00" at bounding box center [1201, 503] width 137 height 14
copy div "3,809,420.00"
click at [1236, 457] on div "73,179.00" at bounding box center [1201, 464] width 137 height 14
copy div "73,179.00"
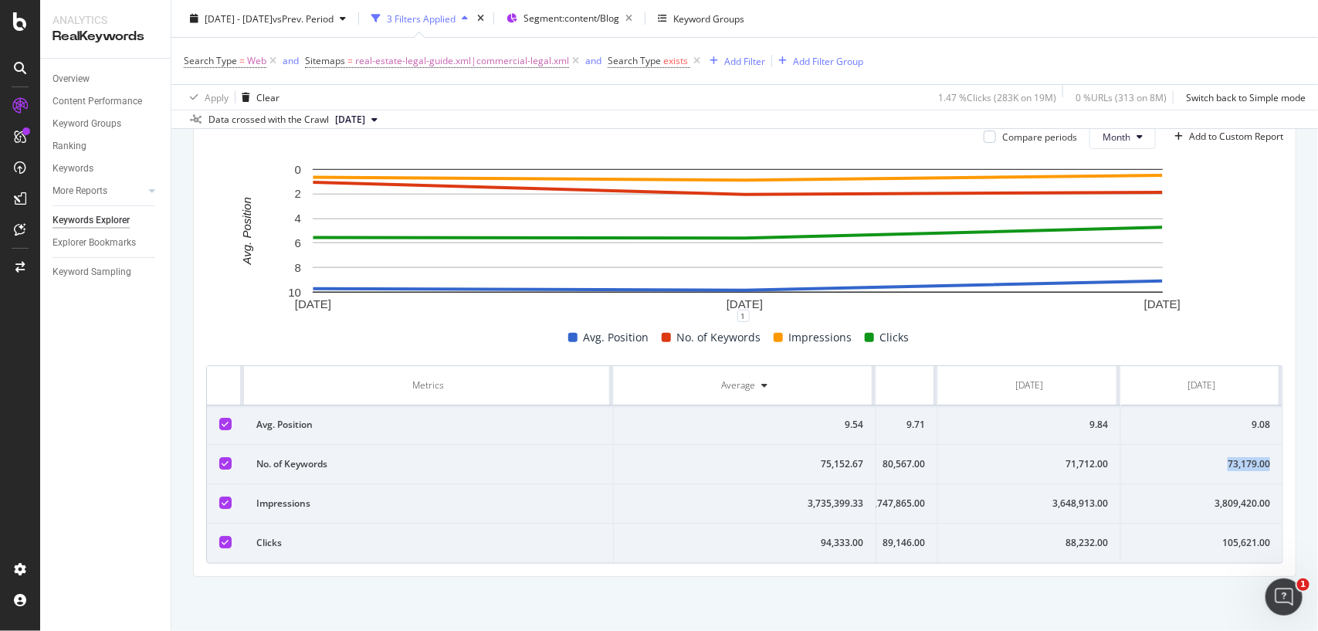
click at [1236, 457] on div "73,179.00" at bounding box center [1201, 464] width 137 height 14
click at [476, 63] on span "real-estate-legal-guide.xml|commercial-legal.xml" at bounding box center [462, 61] width 214 height 22
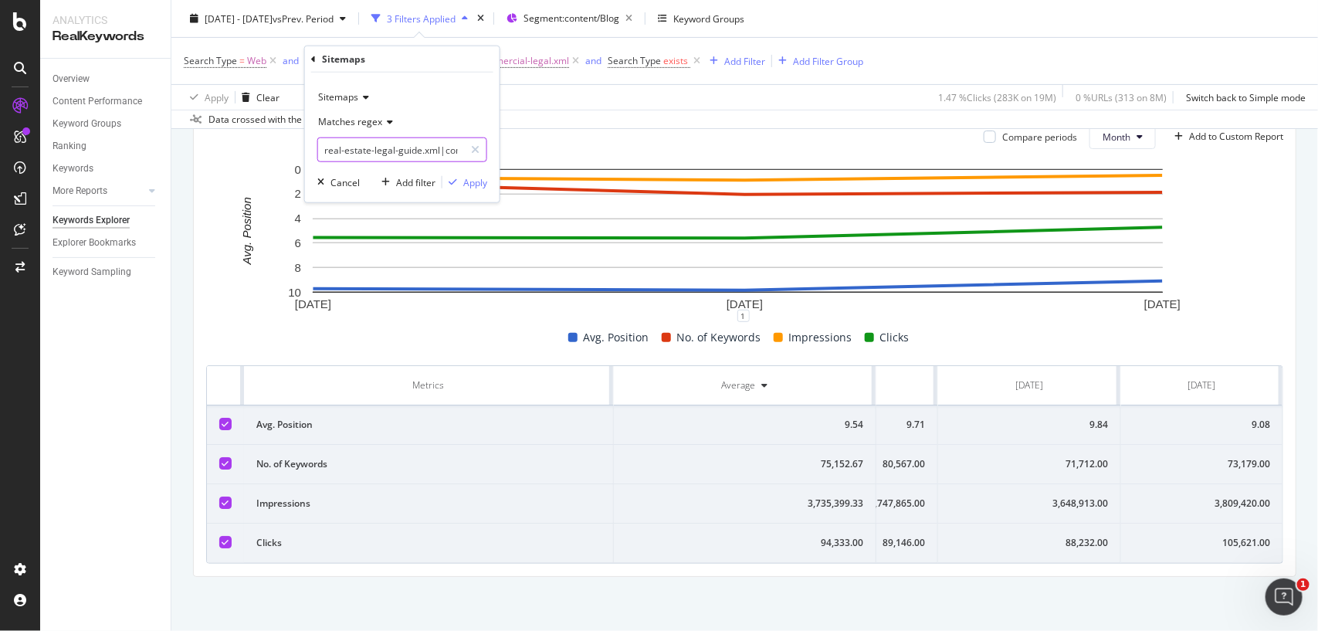
click at [449, 153] on input "real-estate-legal-guide.xml|commercial-legal.xml" at bounding box center [391, 149] width 146 height 25
paste input "vastu-tips"
type input "vastu-tips.xml"
click at [461, 189] on div "Apply" at bounding box center [464, 182] width 45 height 14
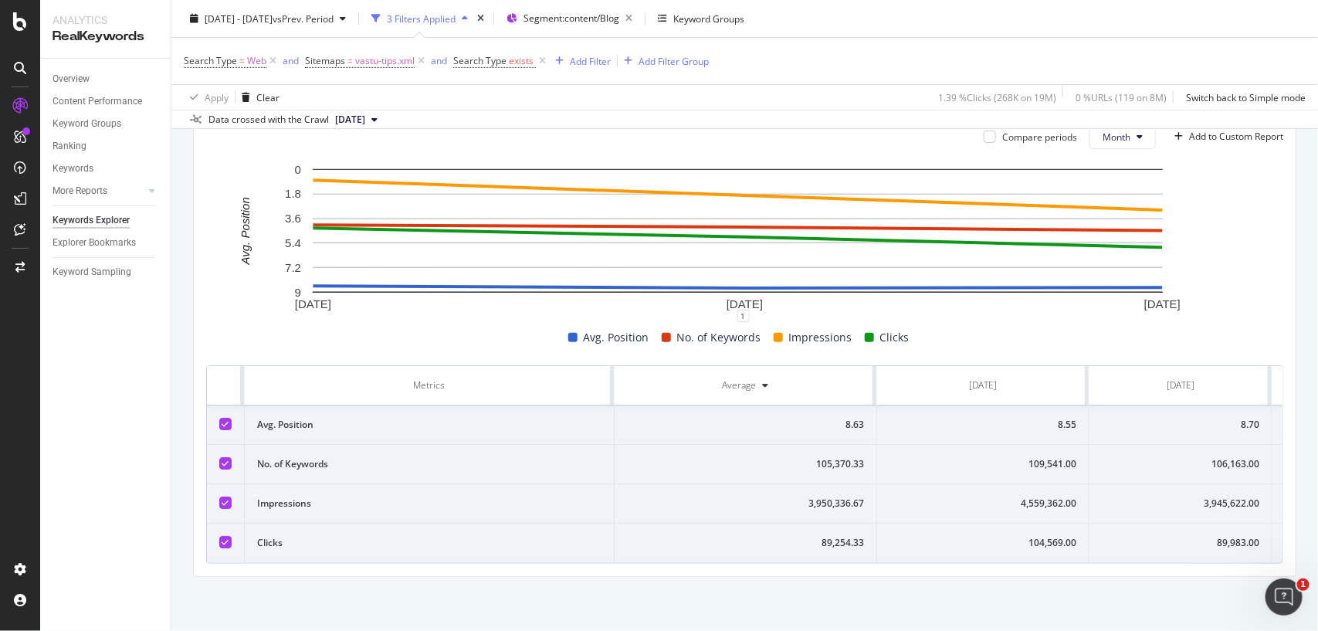
click at [1031, 536] on div "104,569.00" at bounding box center [982, 543] width 187 height 14
copy div "104,569.00"
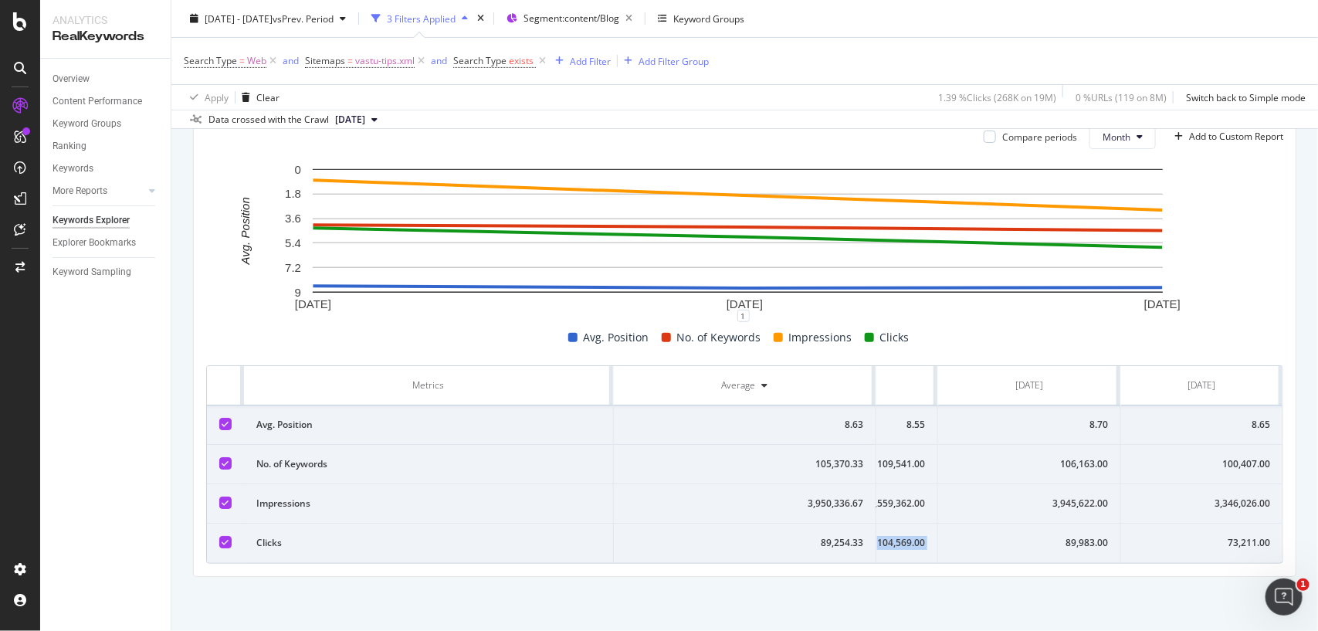
click at [1055, 536] on div "89,983.00" at bounding box center [1028, 543] width 157 height 14
copy div "89,983.00"
click at [1055, 536] on div "89,983.00" at bounding box center [1028, 543] width 157 height 14
click at [1028, 484] on td "3,945,622.00" at bounding box center [1029, 503] width 183 height 39
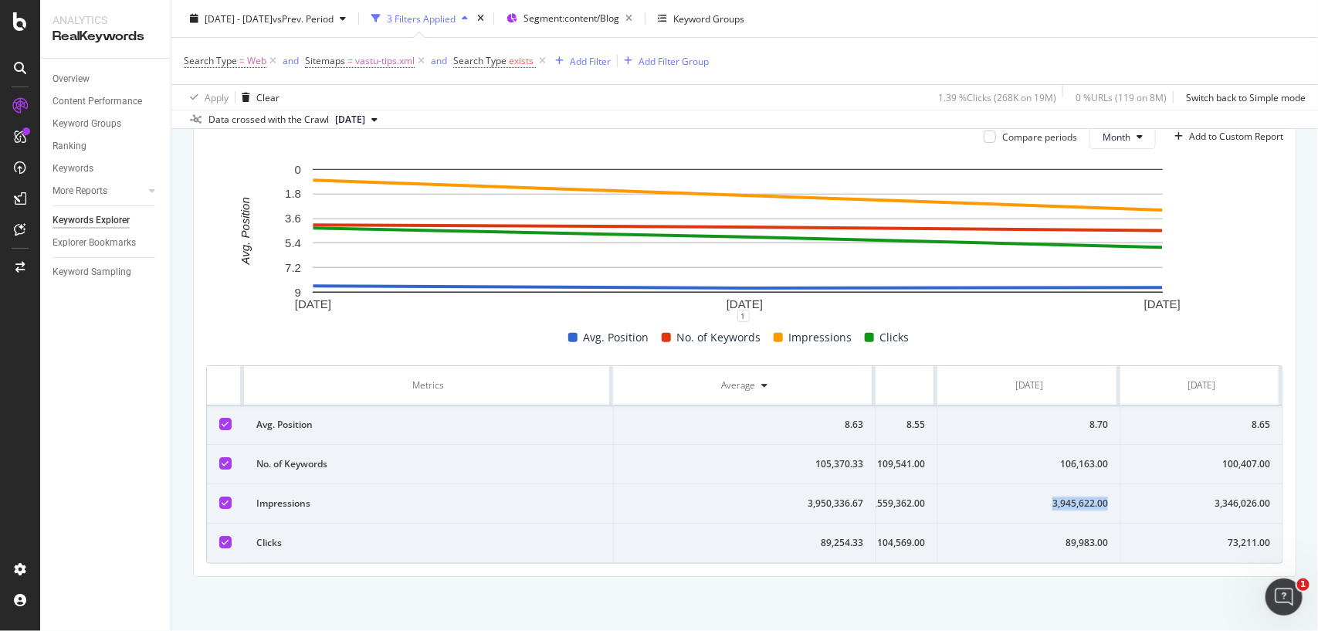
click at [1028, 484] on td "3,945,622.00" at bounding box center [1029, 503] width 183 height 39
click at [1020, 445] on td "106,163.00" at bounding box center [1029, 464] width 183 height 39
click at [1020, 405] on td "8.70" at bounding box center [1029, 424] width 183 height 39
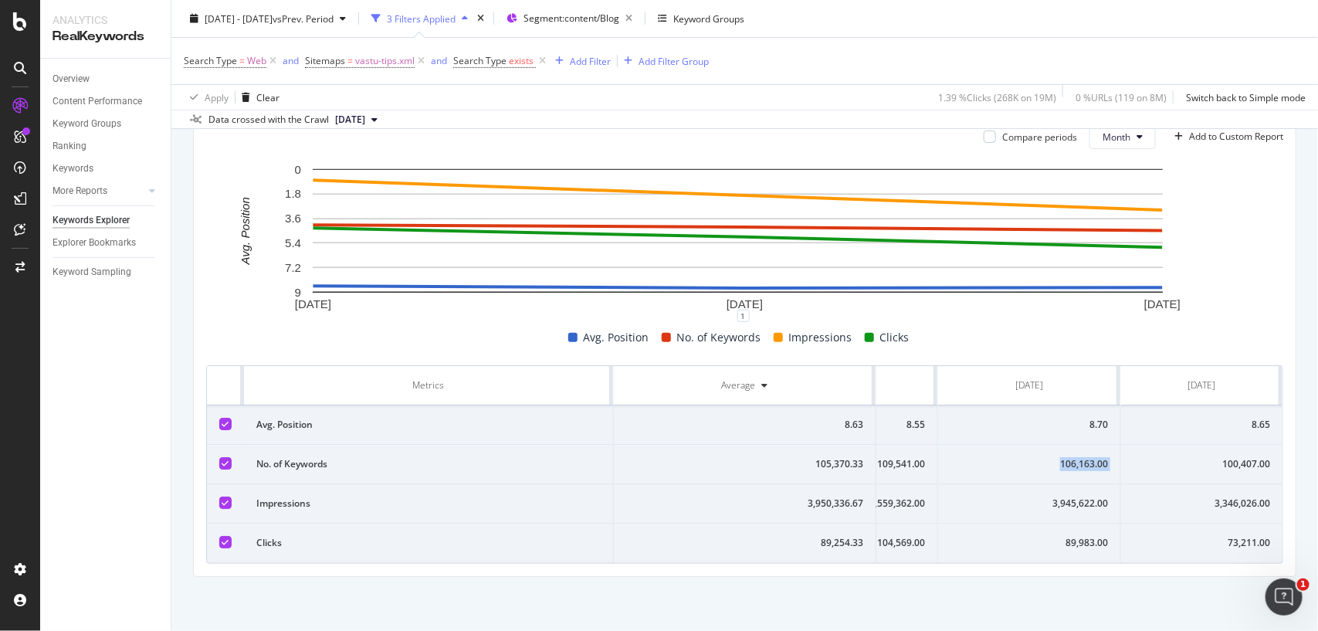
click at [1020, 405] on td "8.70" at bounding box center [1029, 424] width 183 height 39
click at [1222, 405] on td "8.65" at bounding box center [1201, 424] width 161 height 39
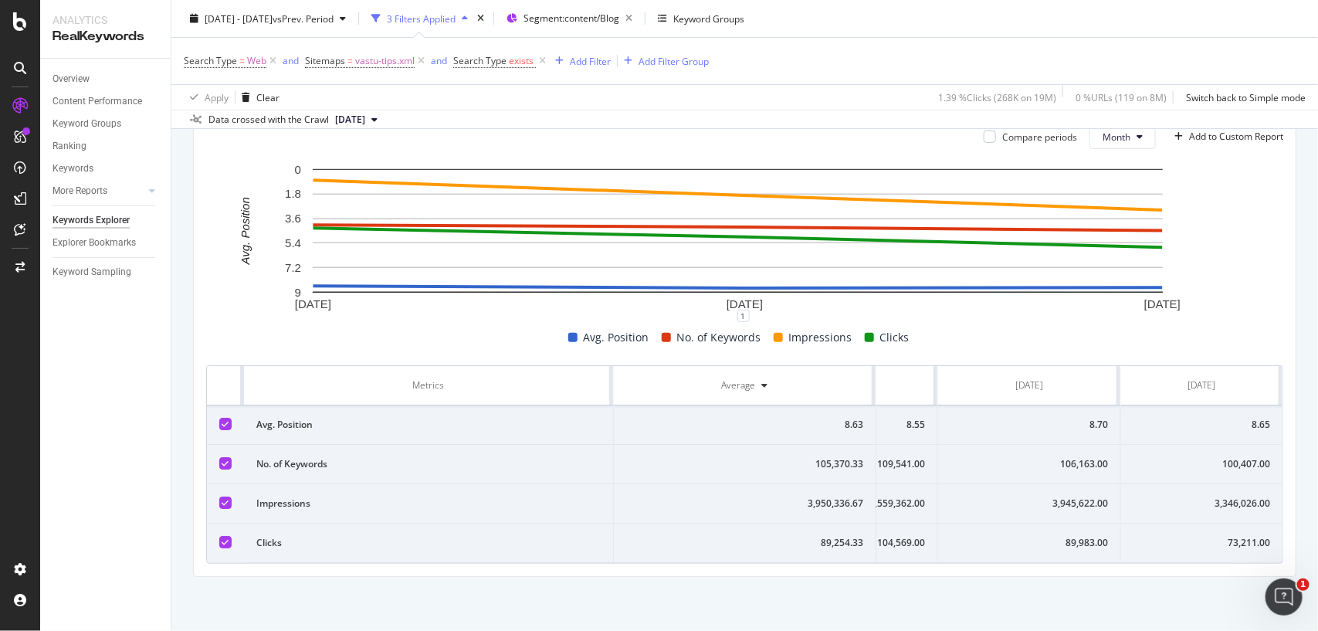
click at [1174, 536] on div "73,211.00" at bounding box center [1201, 543] width 137 height 14
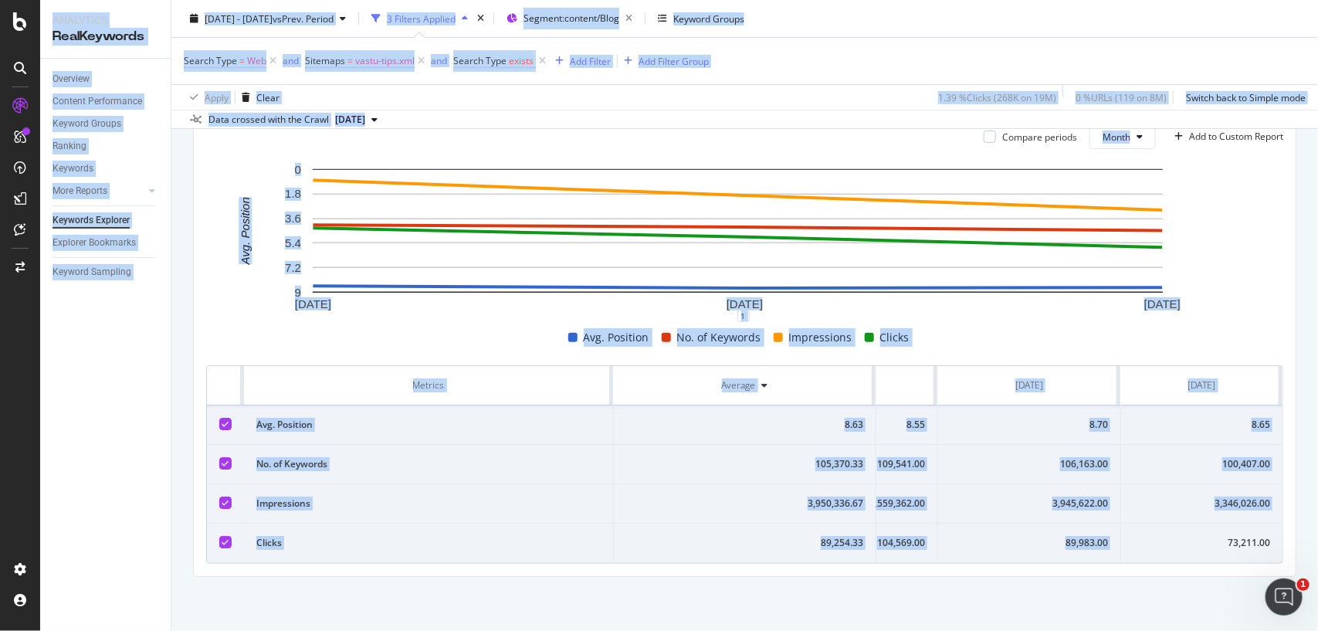
click at [1174, 536] on div "73,211.00" at bounding box center [1201, 543] width 137 height 14
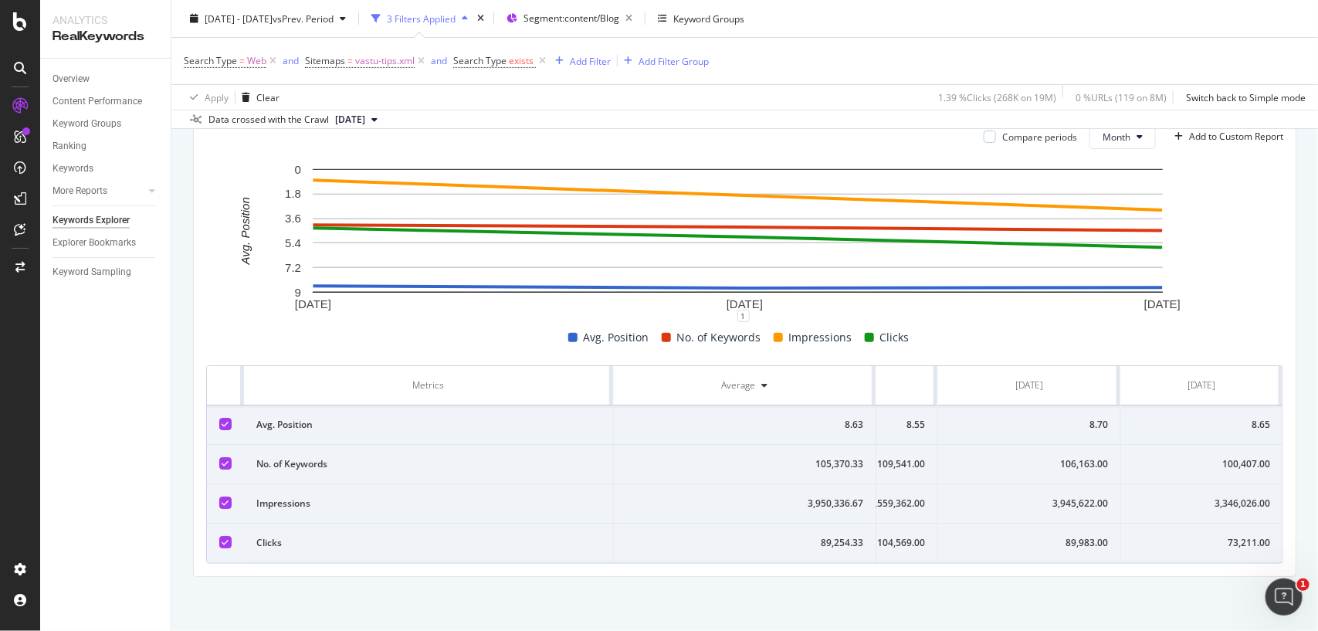
click at [1214, 499] on td "3,346,026.00" at bounding box center [1201, 503] width 161 height 39
click at [1214, 457] on div "100,407.00" at bounding box center [1201, 464] width 137 height 14
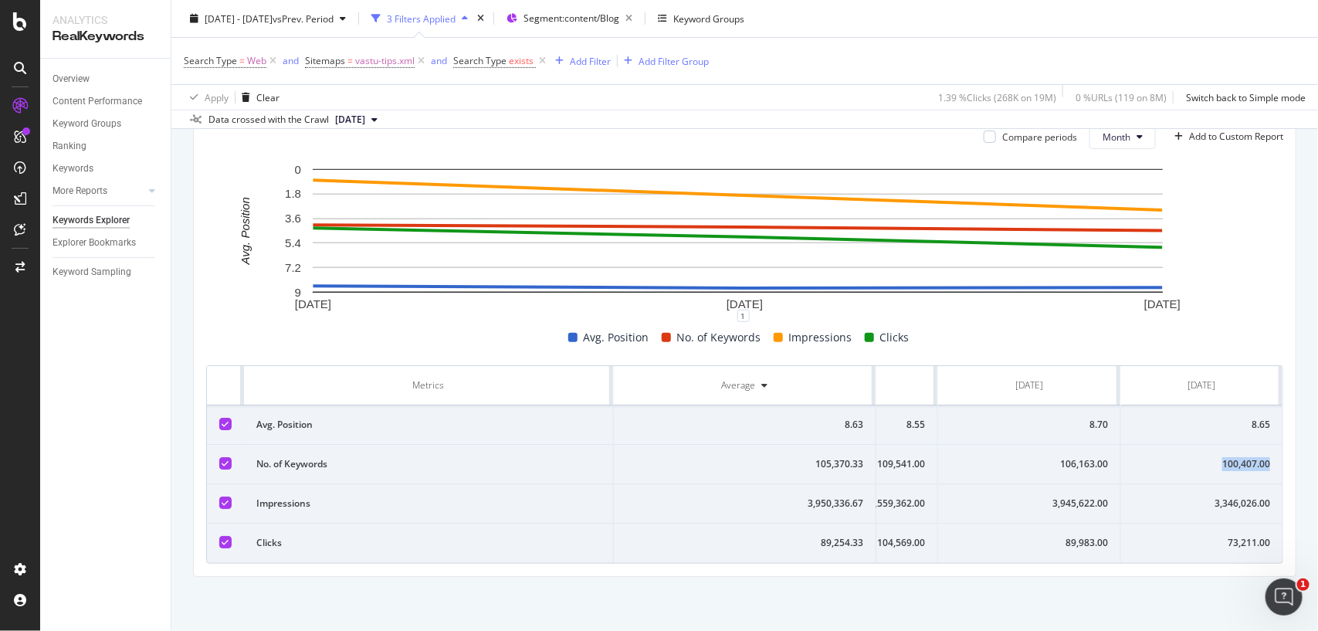
click at [1214, 457] on div "100,407.00" at bounding box center [1201, 464] width 137 height 14
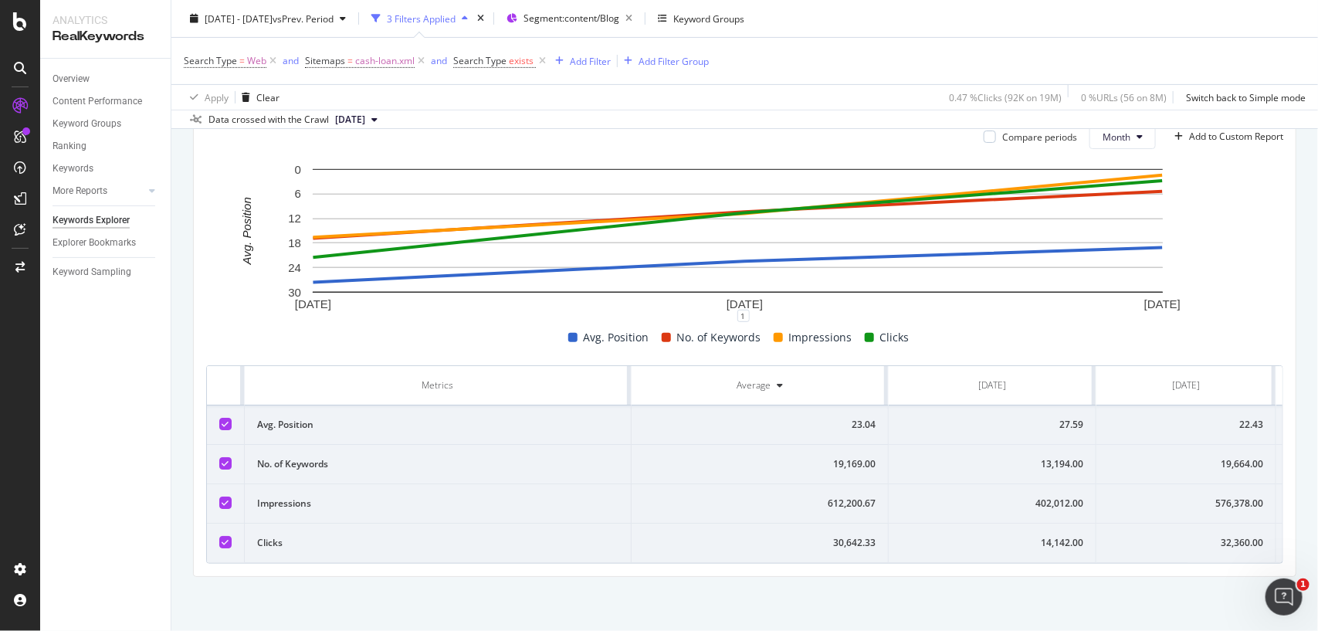
scroll to position [0, 168]
click at [1058, 523] on td "32,360.00" at bounding box center [1032, 542] width 180 height 39
copy div "32,360.00"
click at [1058, 523] on td "32,360.00" at bounding box center [1032, 542] width 180 height 39
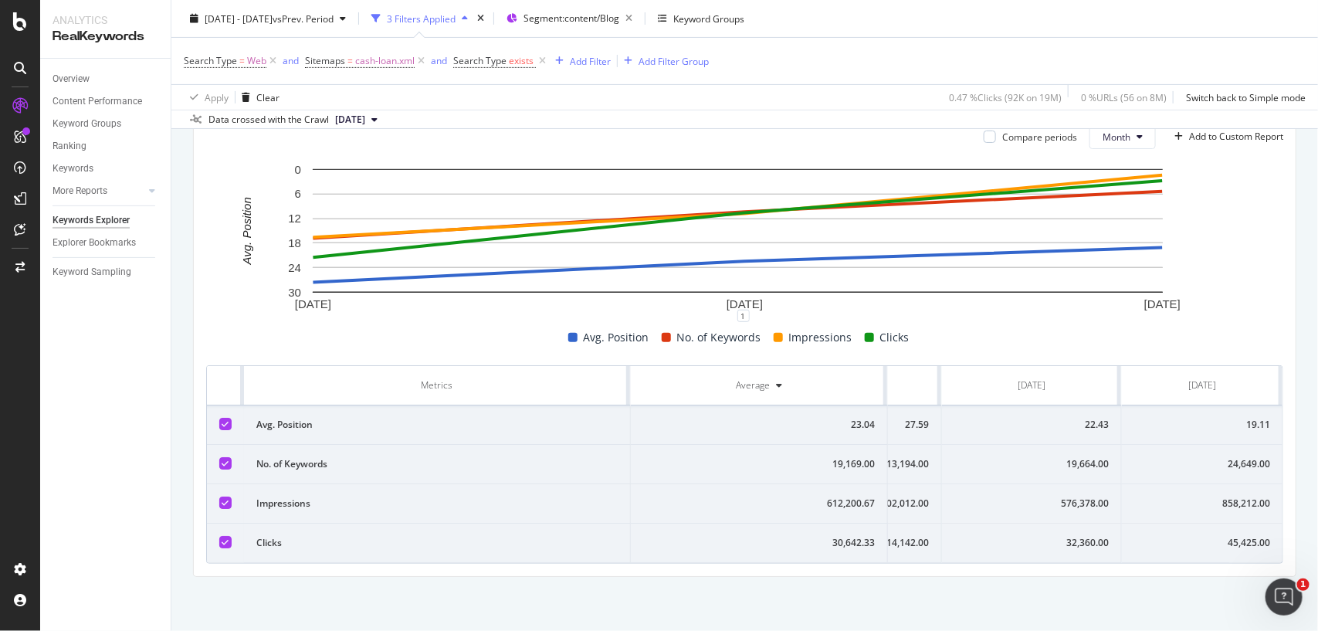
click at [1031, 496] on div "576,378.00" at bounding box center [1031, 503] width 154 height 14
click at [1048, 457] on div "19,664.00" at bounding box center [1031, 464] width 154 height 14
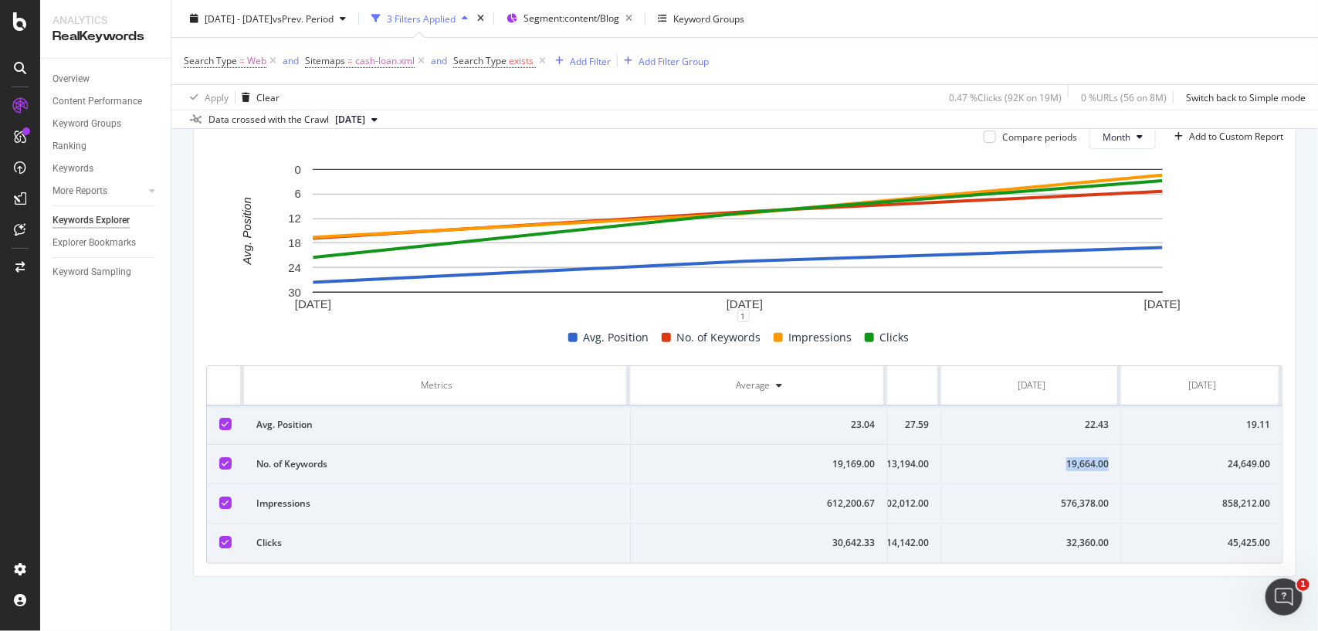
copy div "19,664.00"
click at [1048, 457] on div "19,664.00" at bounding box center [1031, 464] width 154 height 14
click at [1051, 418] on div "22.43" at bounding box center [1031, 425] width 154 height 14
copy div "22.43"
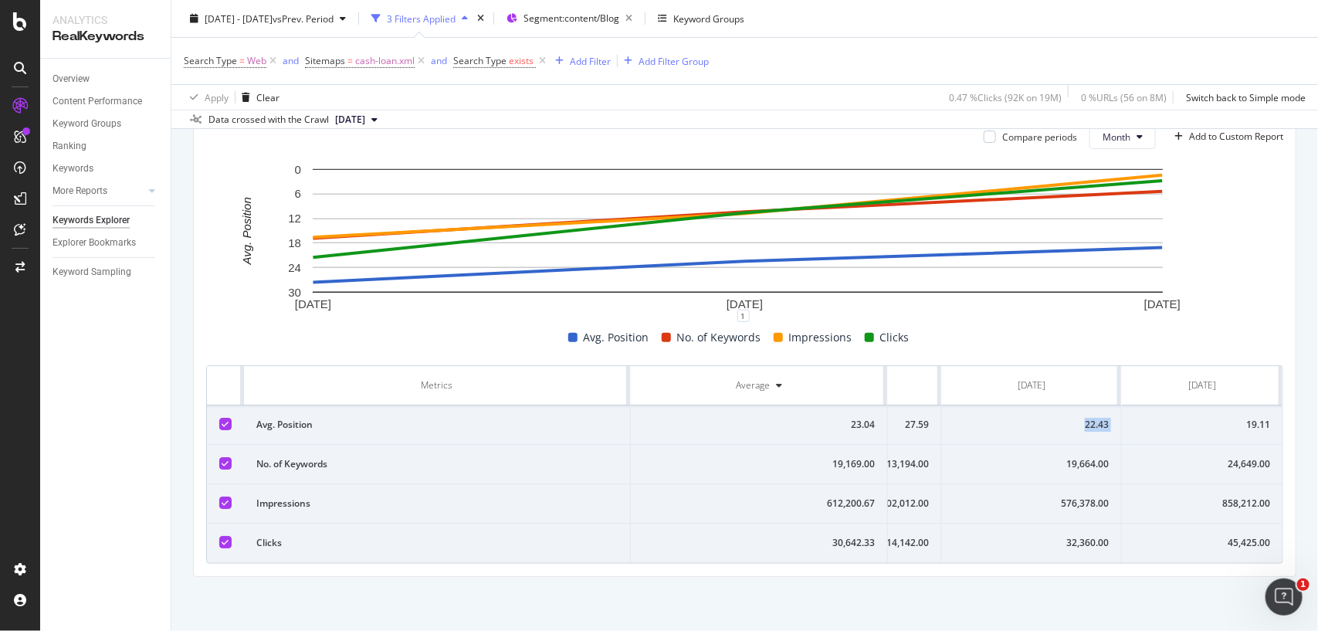
click at [1051, 418] on div "22.43" at bounding box center [1031, 425] width 154 height 14
click at [1184, 418] on div "19.11" at bounding box center [1202, 425] width 136 height 14
copy div "19.11"
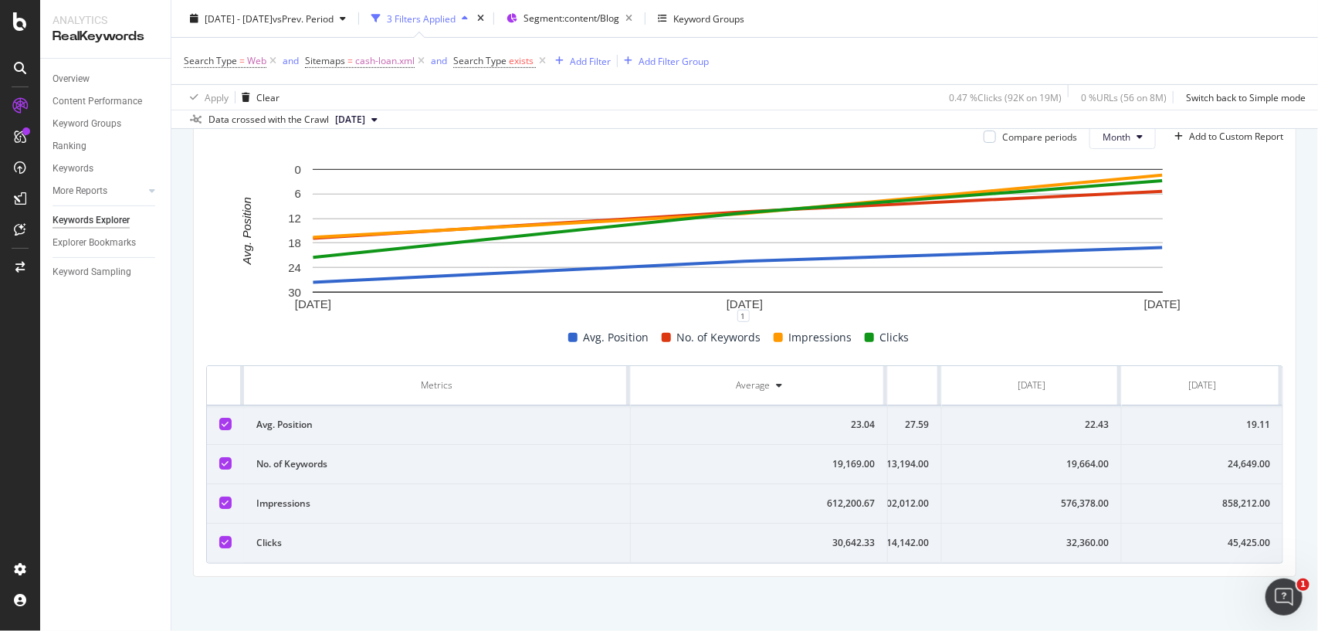
click at [1195, 523] on td "45,425.00" at bounding box center [1202, 542] width 161 height 39
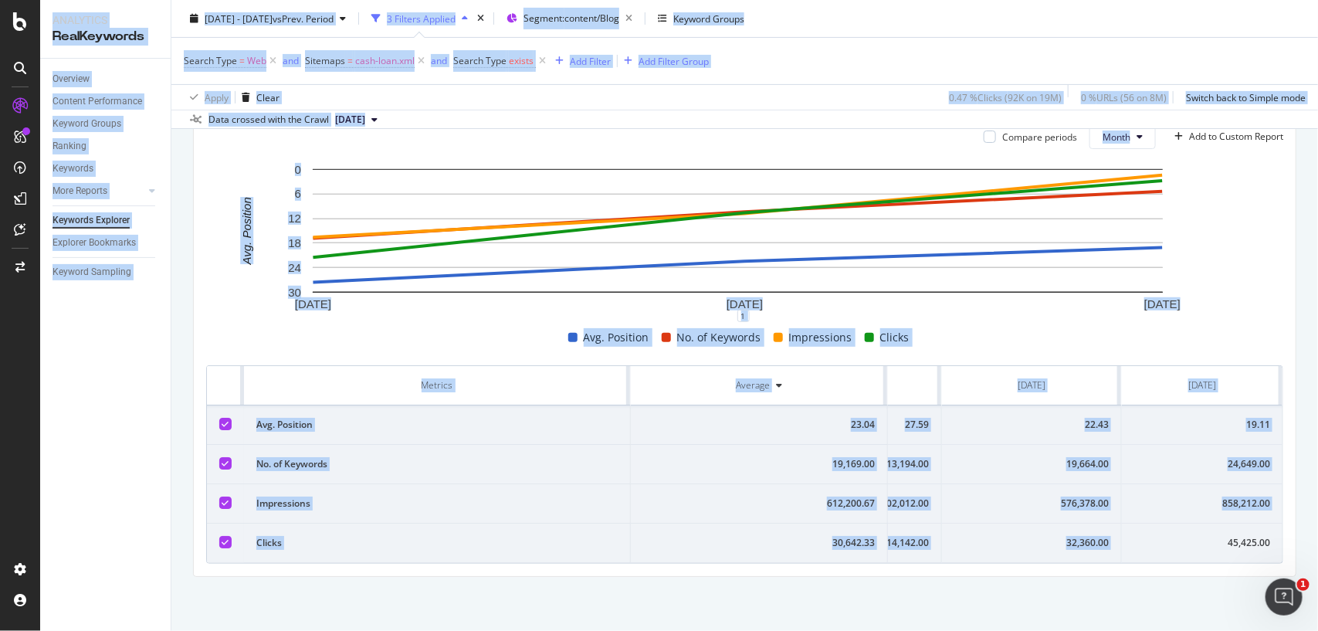
copy div "45,425.00"
click at [1195, 523] on td "45,425.00" at bounding box center [1202, 542] width 161 height 39
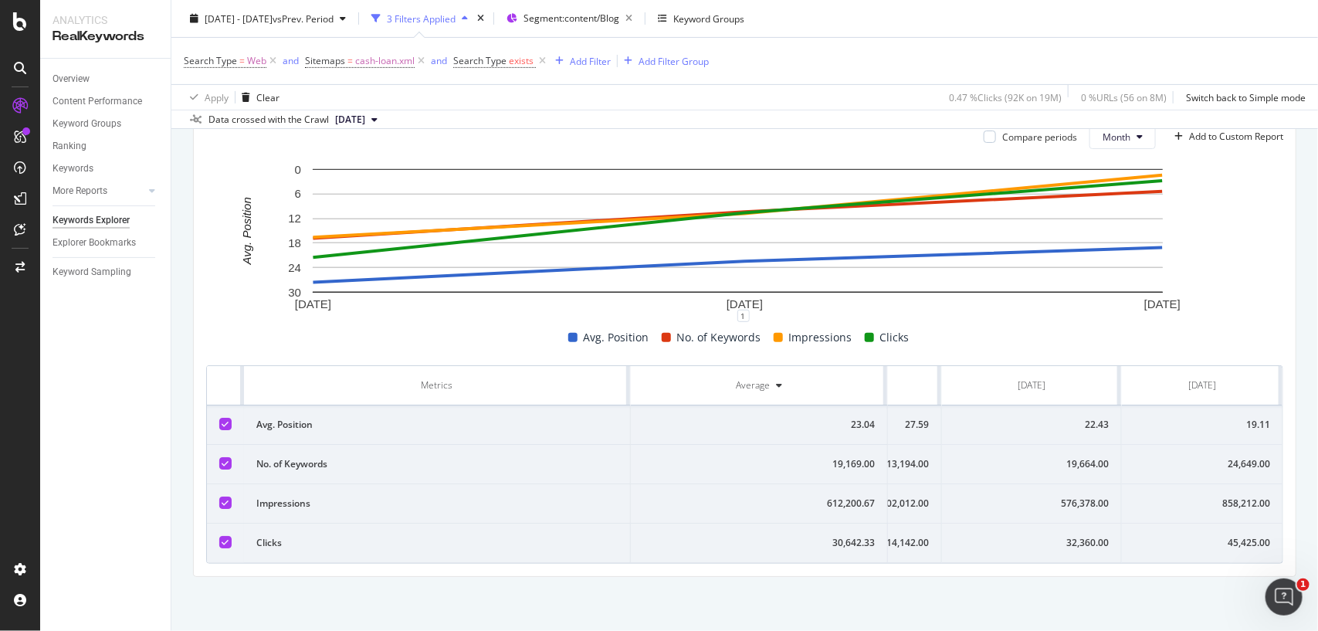
click at [1199, 496] on div "858,212.00" at bounding box center [1202, 503] width 136 height 14
copy div "858,212.00"
click at [1199, 496] on div "858,212.00" at bounding box center [1202, 503] width 136 height 14
click at [1216, 457] on div "24,649.00" at bounding box center [1202, 464] width 136 height 14
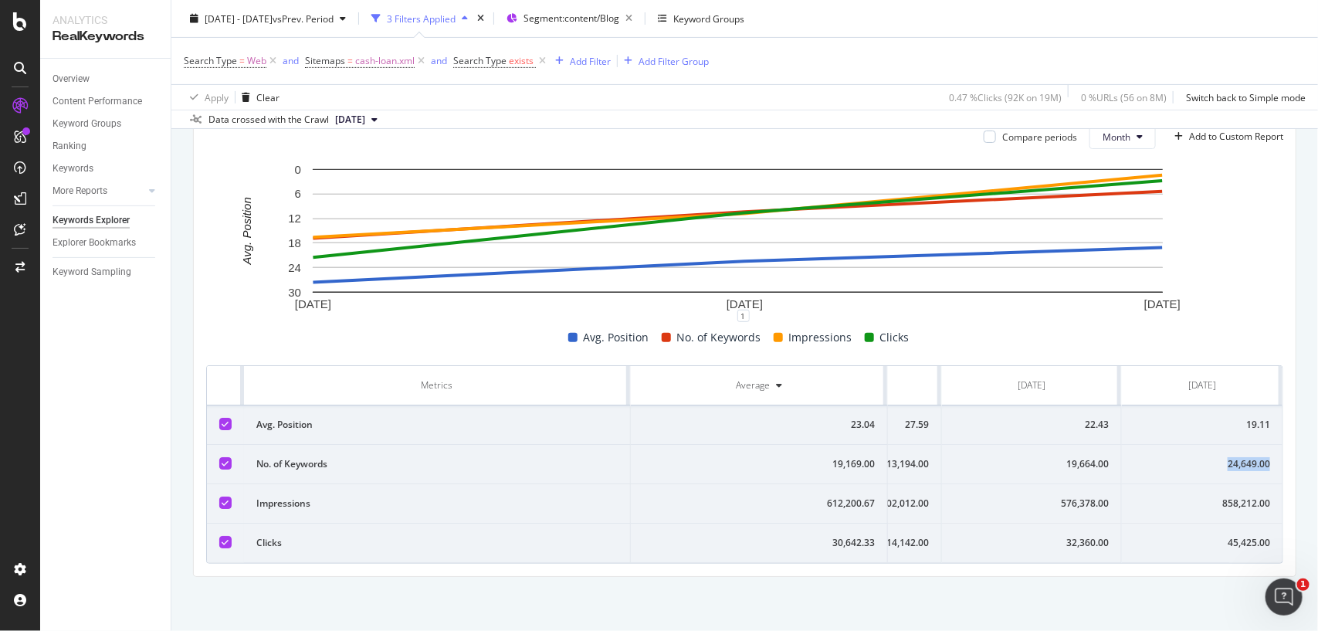
click at [1216, 457] on div "24,649.00" at bounding box center [1202, 464] width 136 height 14
copy div "24,649.00"
click at [1216, 457] on div "24,649.00" at bounding box center [1202, 464] width 136 height 14
click at [380, 59] on span "cash-loan.xml" at bounding box center [384, 61] width 59 height 22
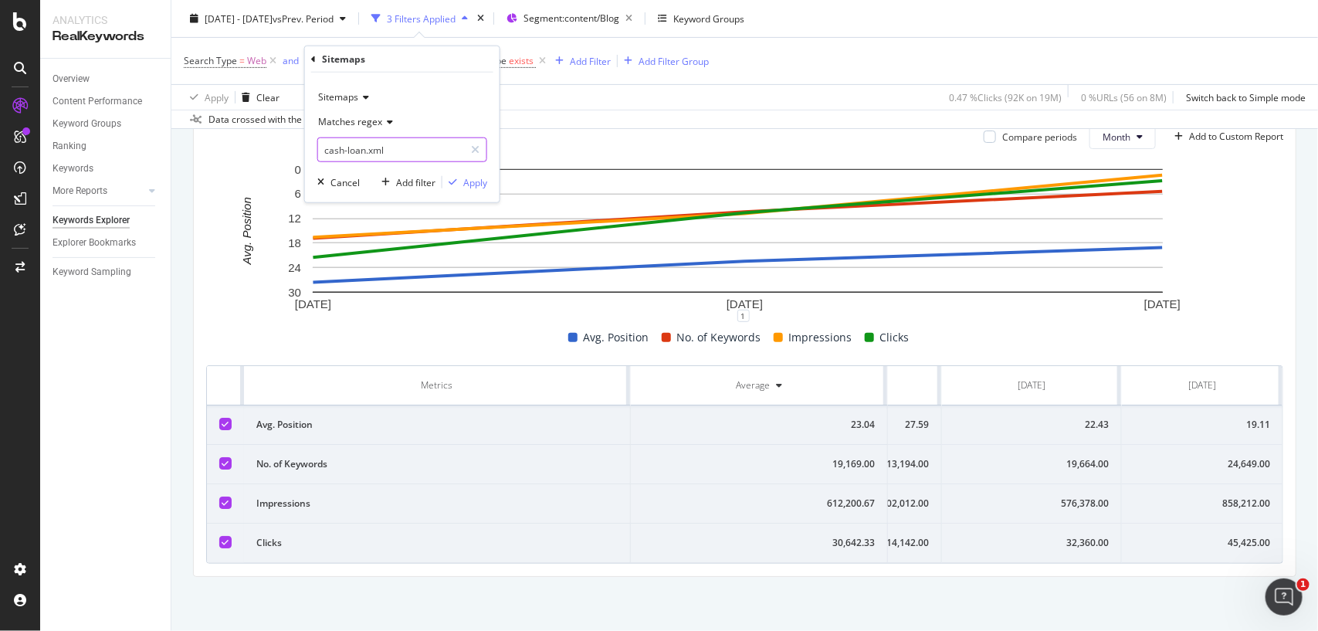
click at [367, 151] on input "cash-loan.xml" at bounding box center [391, 149] width 146 height 25
paste input "sellers-guide"
type input "sellers-guide.xml"
click at [459, 183] on div "button" at bounding box center [452, 182] width 21 height 9
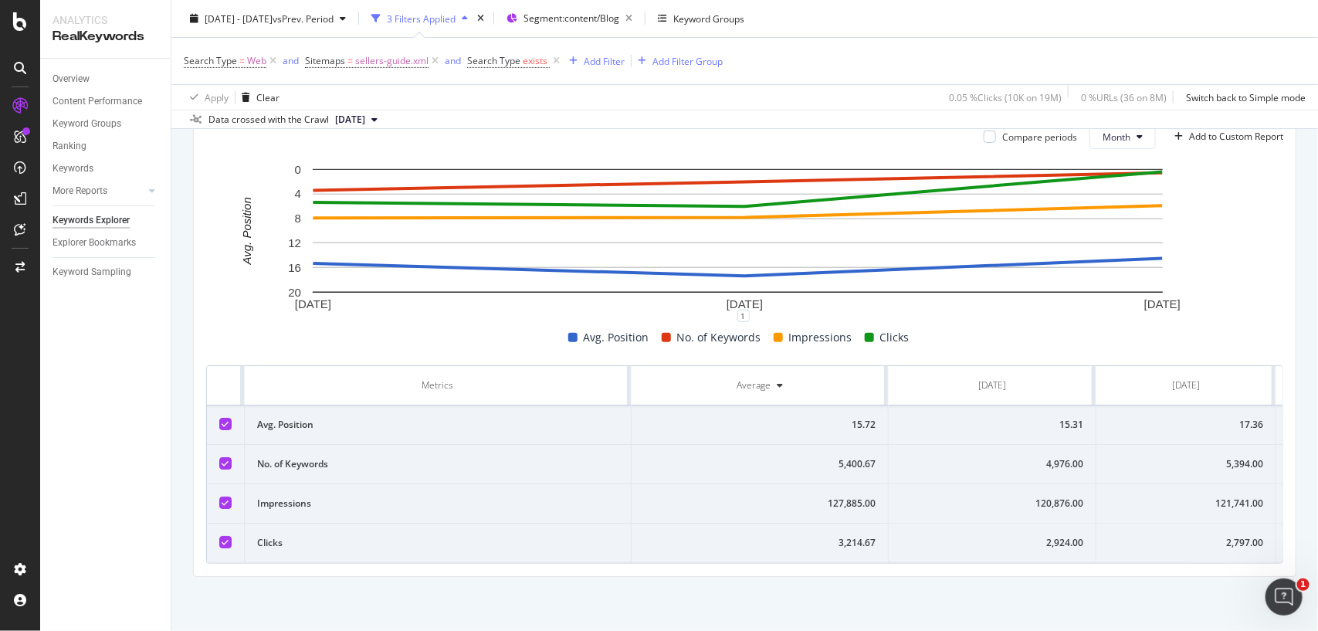
scroll to position [0, 168]
click at [1027, 523] on td "2,797.00" at bounding box center [1032, 542] width 180 height 39
copy div "2,797.00"
click at [1027, 523] on td "2,797.00" at bounding box center [1032, 542] width 180 height 39
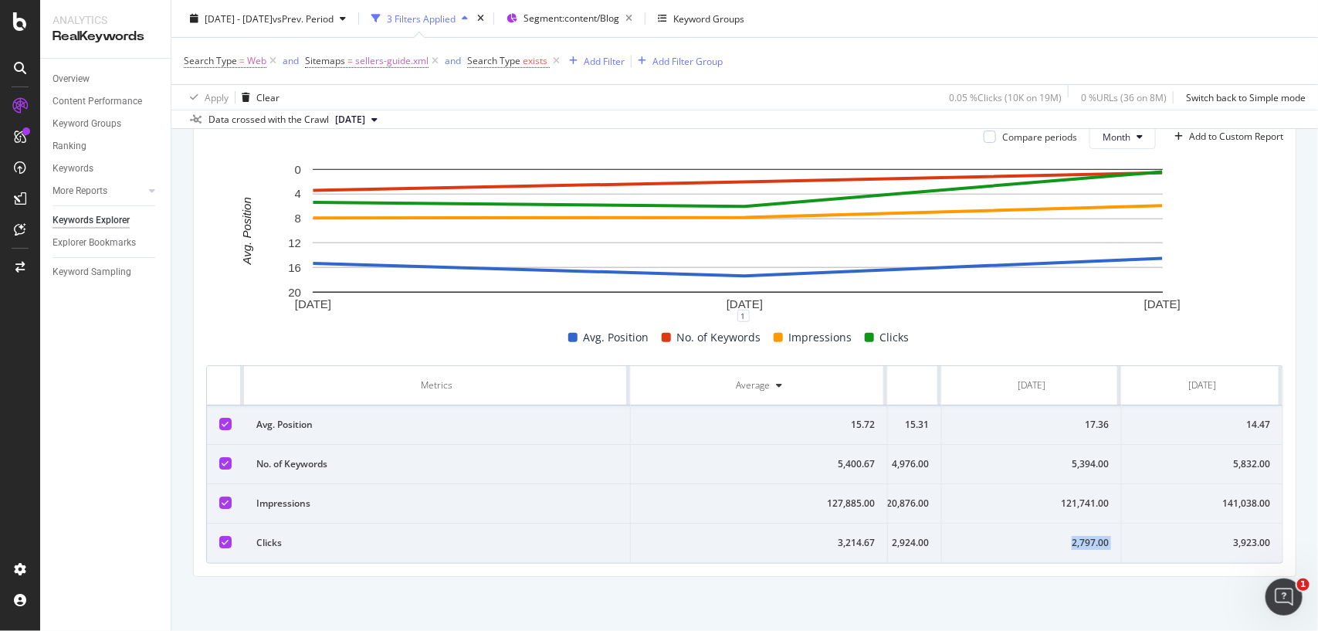
click at [1217, 536] on div "3,923.00" at bounding box center [1202, 543] width 136 height 14
copy div "3,923.00"
click at [1217, 536] on div "3,923.00" at bounding box center [1202, 543] width 136 height 14
click at [1064, 496] on td "121,741.00" at bounding box center [1032, 503] width 180 height 39
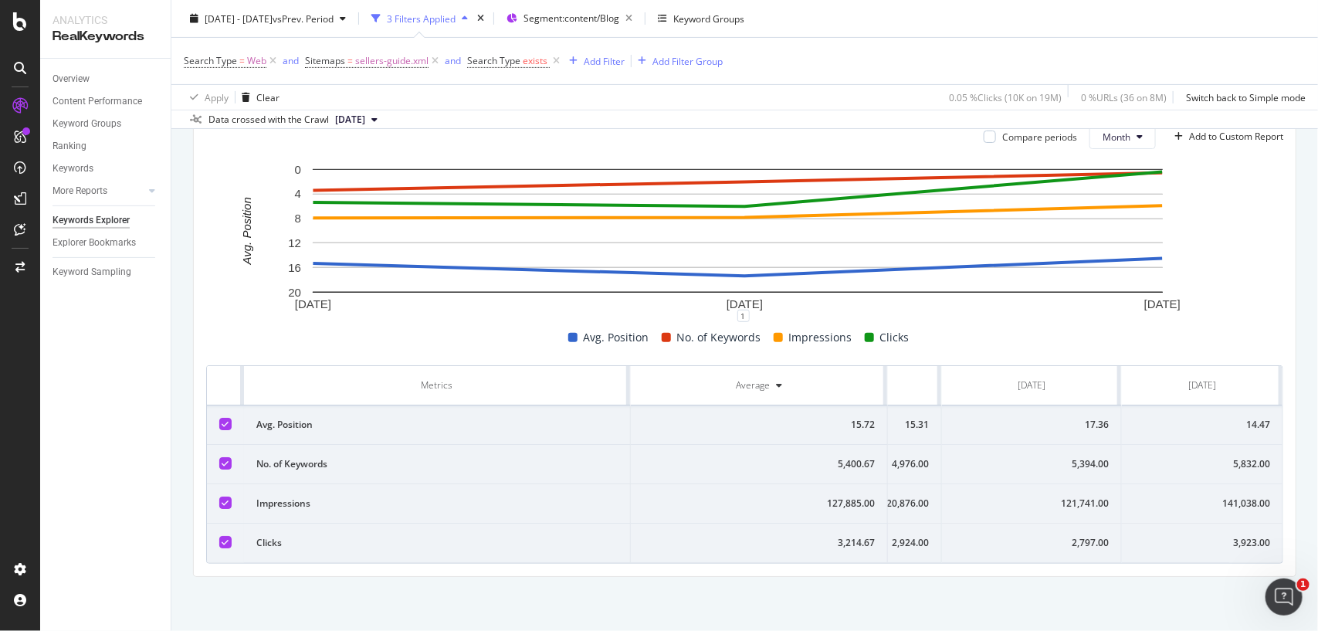
click at [1064, 496] on td "121,741.00" at bounding box center [1032, 503] width 180 height 39
copy div "121,741.00"
click at [1064, 496] on td "121,741.00" at bounding box center [1032, 503] width 180 height 39
click at [1067, 445] on td "5,394.00" at bounding box center [1032, 464] width 180 height 39
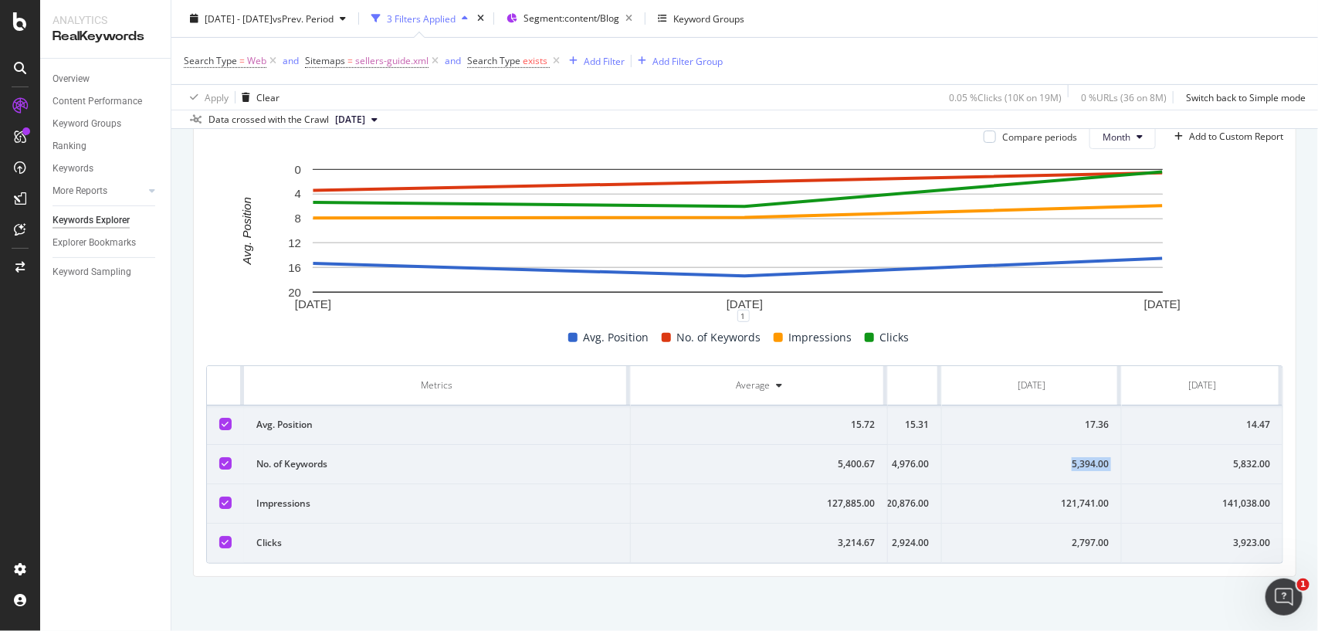
click at [1067, 445] on td "5,394.00" at bounding box center [1032, 464] width 180 height 39
click at [1052, 418] on div "17.36" at bounding box center [1031, 425] width 154 height 14
click at [1203, 536] on div "3,923.00" at bounding box center [1202, 543] width 136 height 14
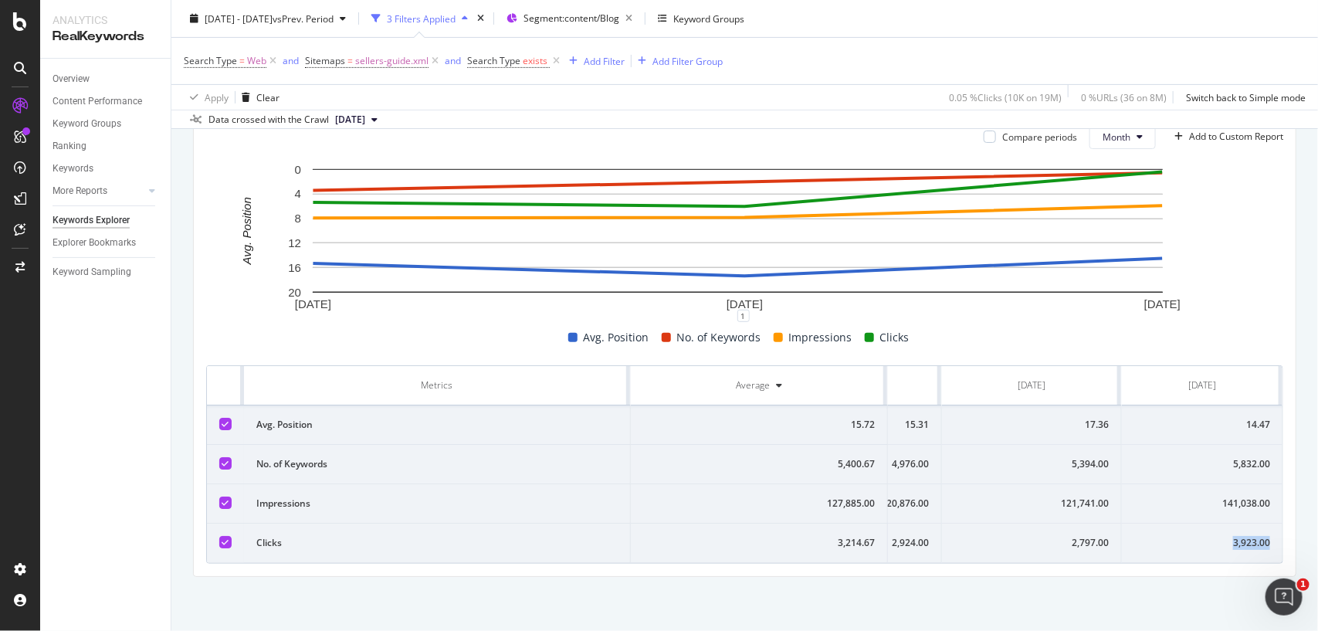
click at [1203, 536] on div "3,923.00" at bounding box center [1202, 543] width 136 height 14
click at [1206, 418] on div "14.47" at bounding box center [1202, 425] width 136 height 14
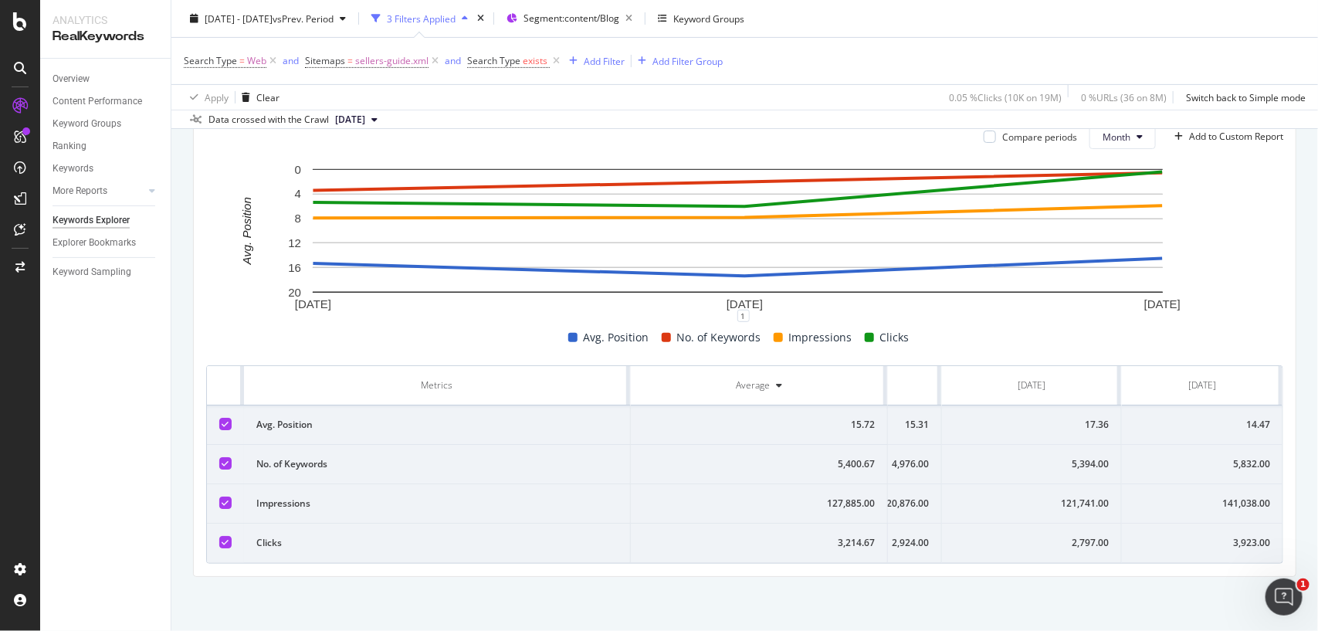
click at [1224, 536] on div "3,923.00" at bounding box center [1202, 543] width 136 height 14
click at [1214, 484] on td "141,038.00" at bounding box center [1202, 503] width 161 height 39
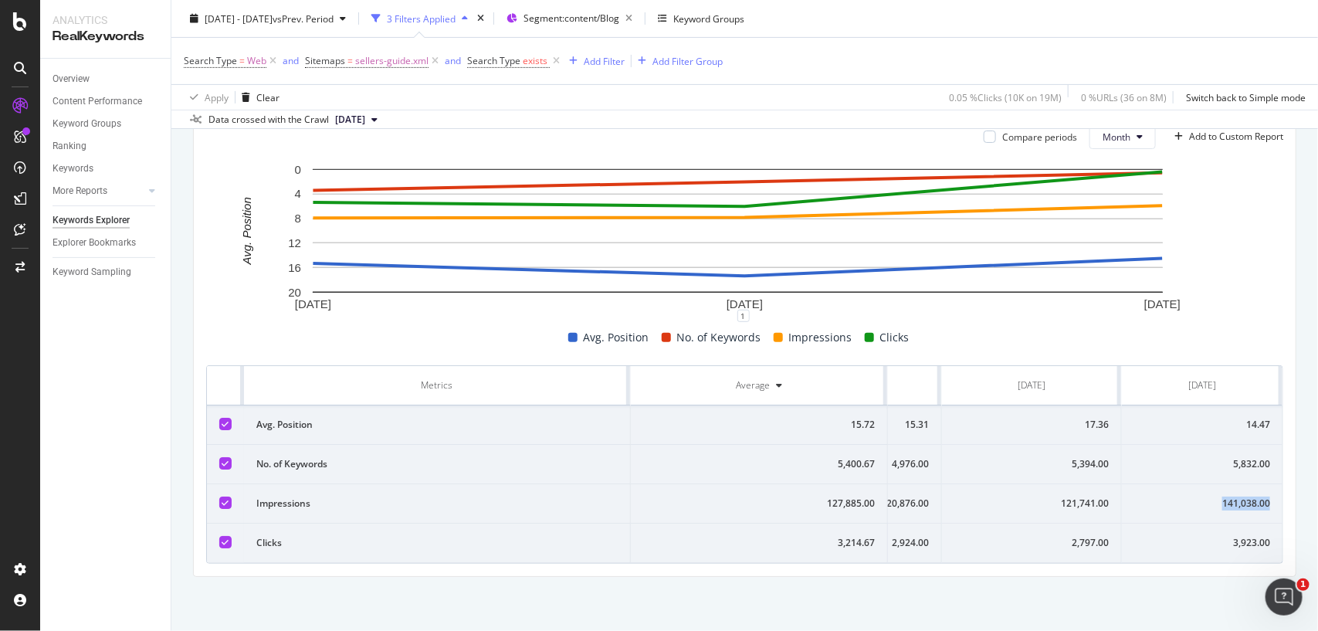
click at [1214, 484] on td "141,038.00" at bounding box center [1202, 503] width 161 height 39
click at [1205, 445] on td "5,832.00" at bounding box center [1202, 464] width 161 height 39
